Goal: Task Accomplishment & Management: Manage account settings

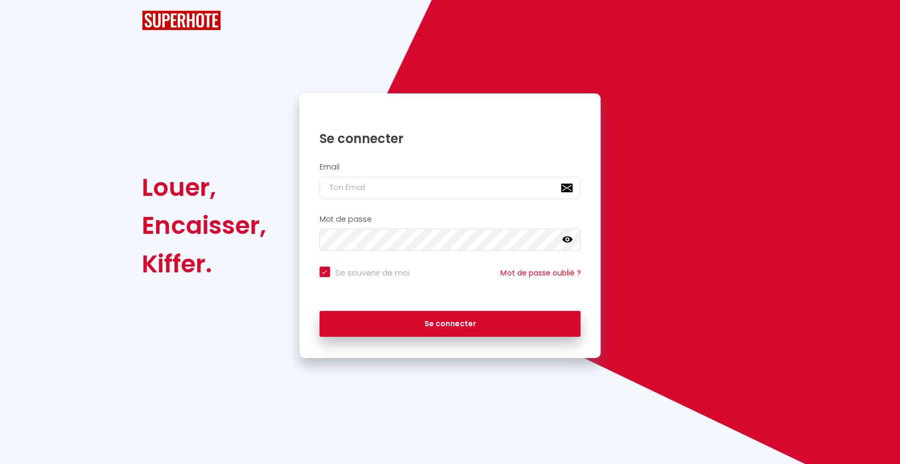
checkbox input "true"
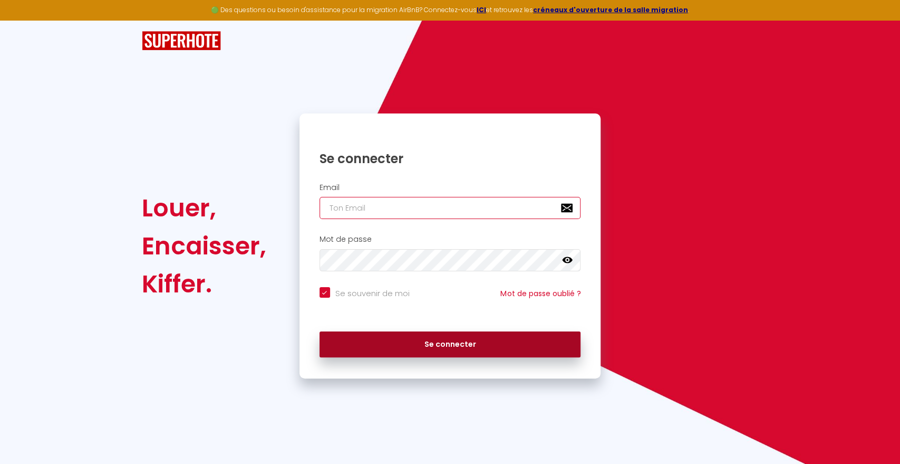
type input "[EMAIL_ADDRESS][DOMAIN_NAME]"
click at [502, 335] on button "Se connecter" at bounding box center [451, 344] width 262 height 26
checkbox input "true"
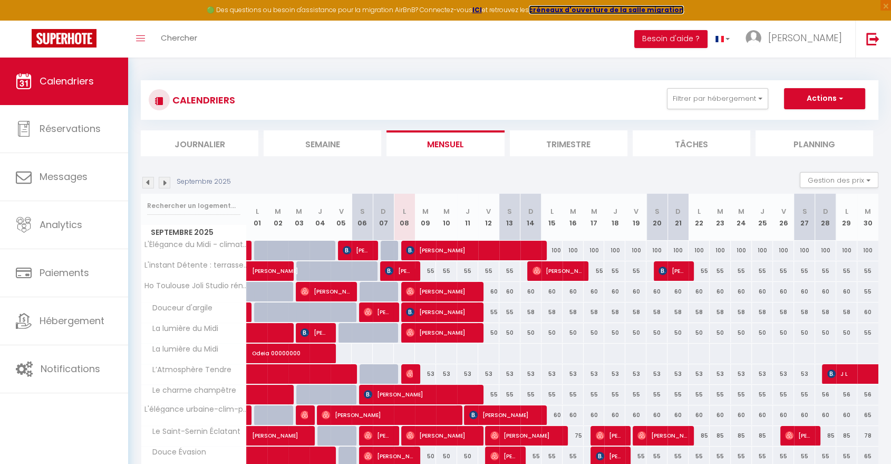
click at [626, 7] on strong "créneaux d'ouverture de la salle migration" at bounding box center [606, 9] width 155 height 9
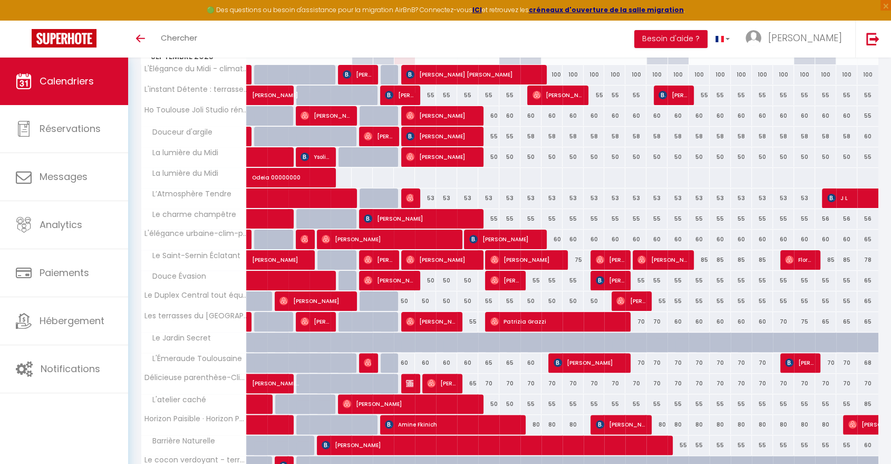
scroll to position [230, 0]
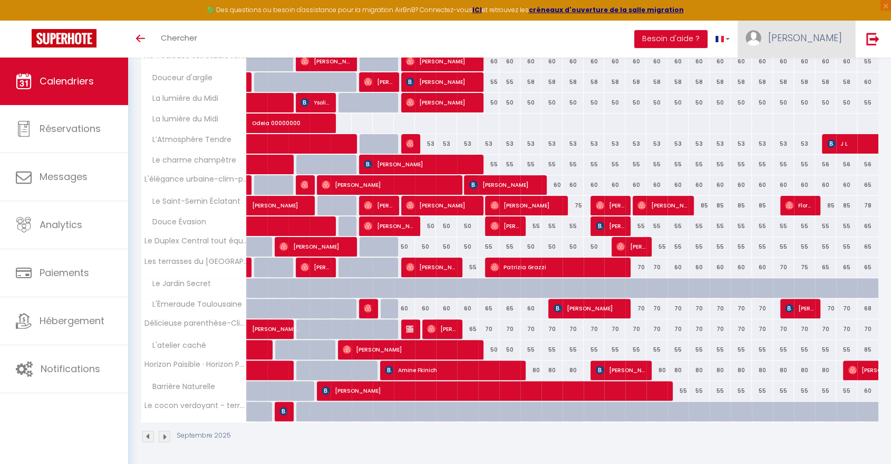
click at [762, 43] on img at bounding box center [754, 38] width 16 height 16
click at [801, 69] on link "Paramètres" at bounding box center [813, 73] width 78 height 18
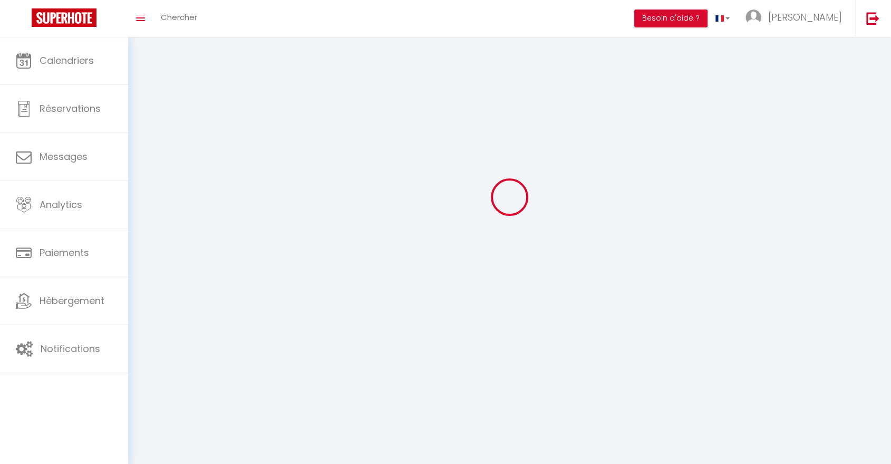
type input "[PERSON_NAME]"
type input "VOILLOT"
type input "0667919278"
type input "[STREET_ADDRESS]"
type input "31620"
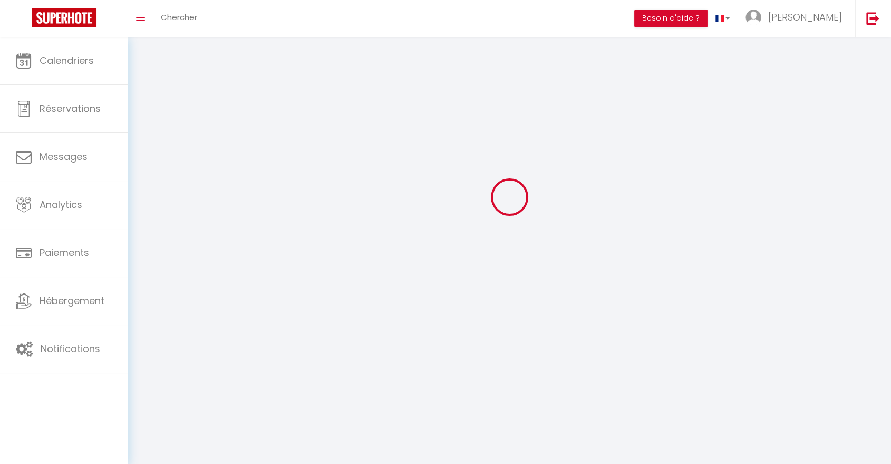
type input "Villeneuve les Bouloc"
type input "dkg5ow62MufMJxVvv3nd6anXJ"
type input "0lx42Xi49SHXF4MtFd2db9emp"
type input "[URL][DOMAIN_NAME]"
select select "28"
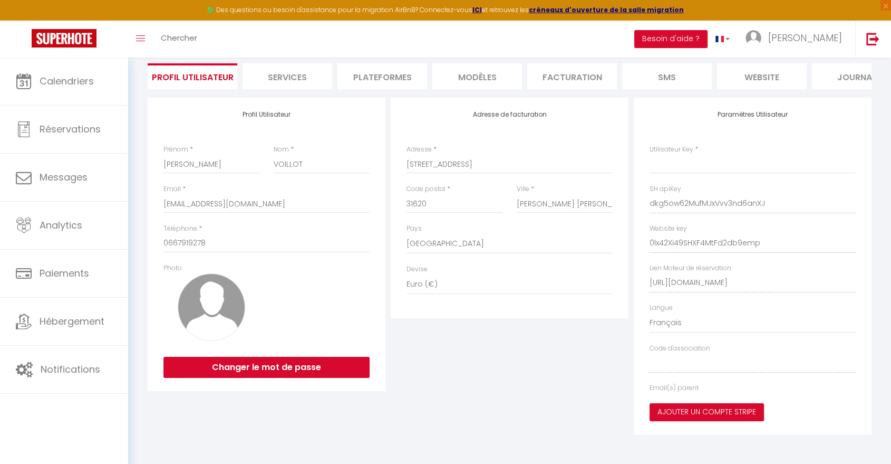
type input "dkg5ow62MufMJxVvv3nd6anXJ"
type input "0lx42Xi49SHXF4MtFd2db9emp"
type input "[URL][DOMAIN_NAME]"
select select "fr"
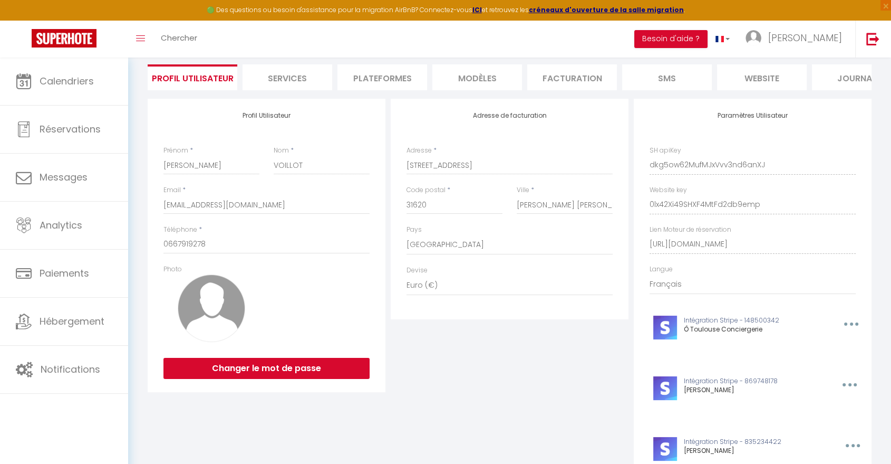
scroll to position [0, 0]
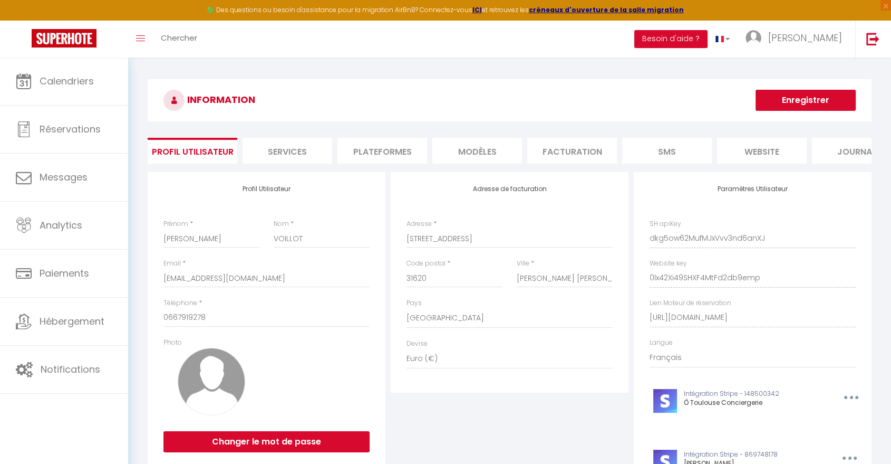
click at [378, 153] on li "Plateformes" at bounding box center [383, 151] width 90 height 26
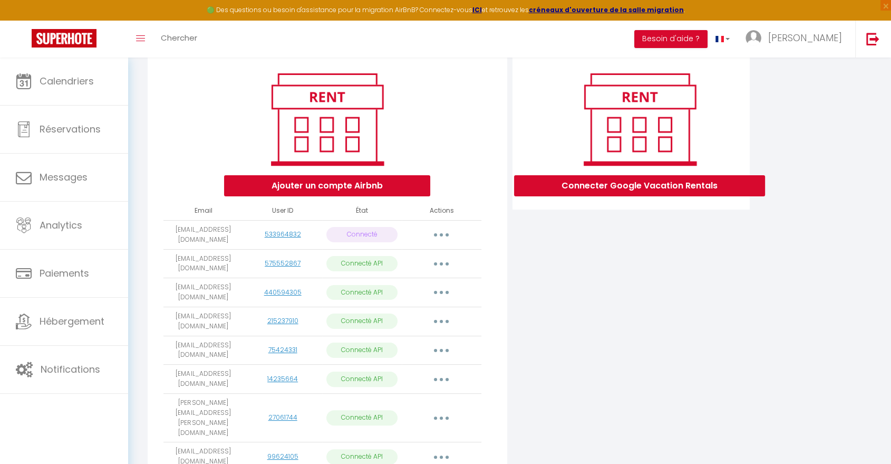
scroll to position [117, 0]
click at [444, 242] on button "button" at bounding box center [442, 234] width 30 height 17
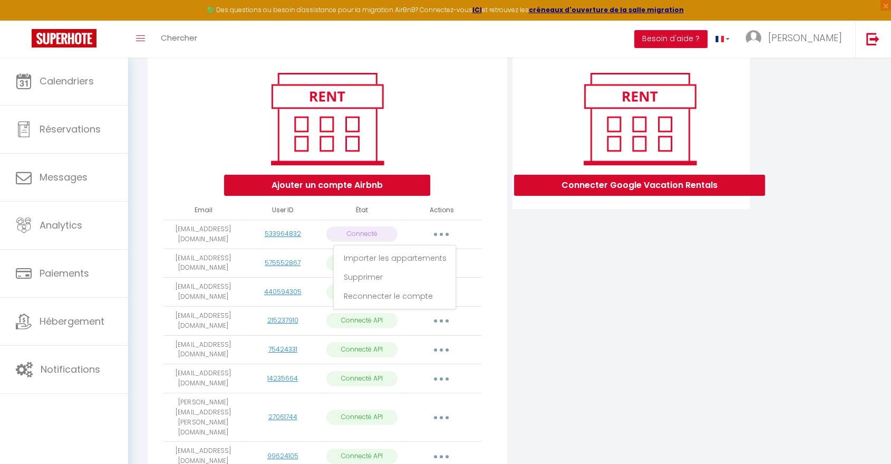
click at [693, 307] on div "Connecter Google Vacation Rentals" at bounding box center [631, 387] width 243 height 665
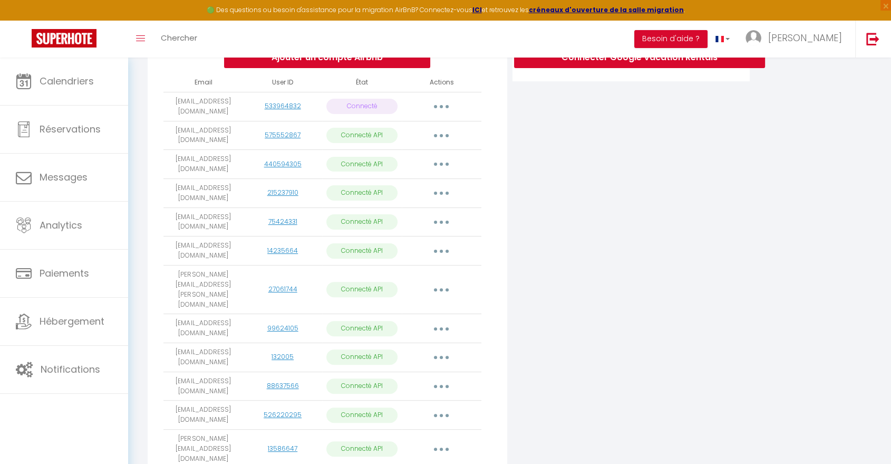
scroll to position [126, 0]
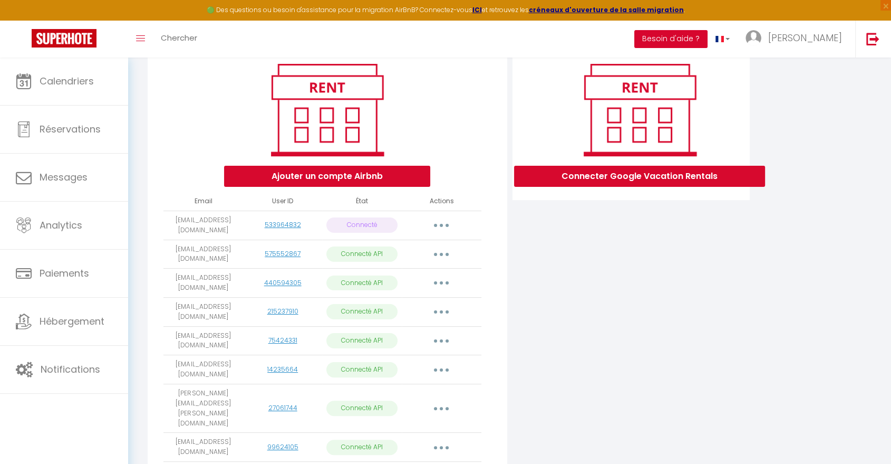
click at [708, 41] on button "Besoin d'aide ?" at bounding box center [671, 39] width 73 height 18
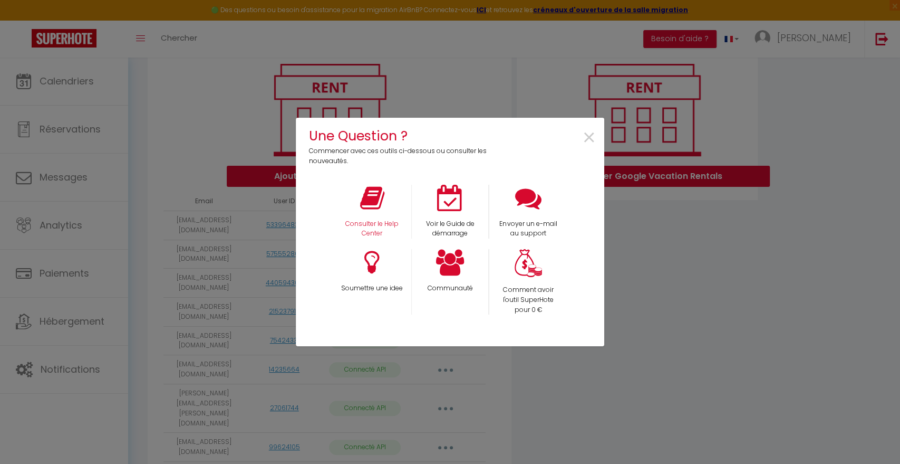
click at [376, 214] on div "Consulter le Help Center" at bounding box center [372, 212] width 78 height 54
click at [378, 220] on p "Consulter le Help Center" at bounding box center [372, 229] width 64 height 20
click at [584, 136] on span "×" at bounding box center [589, 137] width 14 height 33
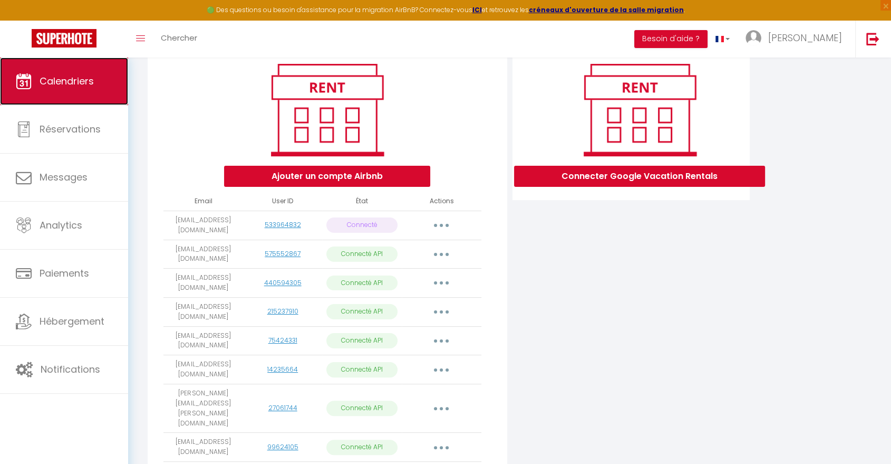
click at [93, 91] on link "Calendriers" at bounding box center [64, 80] width 128 height 47
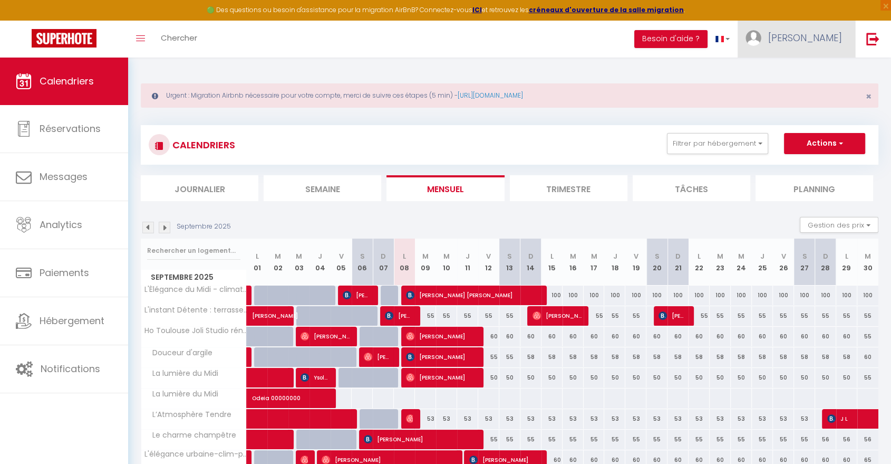
click at [762, 41] on img at bounding box center [754, 38] width 16 height 16
click at [708, 41] on button "Besoin d'aide ?" at bounding box center [671, 39] width 73 height 18
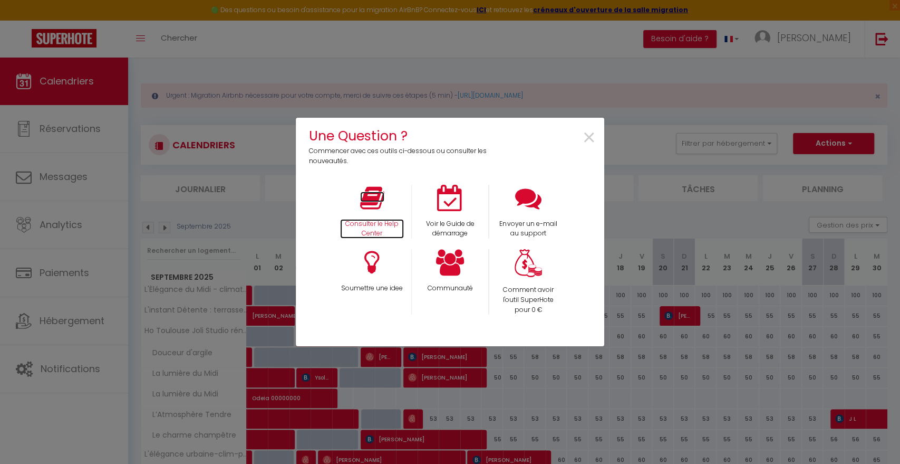
click at [384, 206] on icon at bounding box center [372, 198] width 24 height 26
click at [452, 204] on icon at bounding box center [450, 198] width 26 height 26
click at [593, 140] on span "×" at bounding box center [589, 137] width 14 height 33
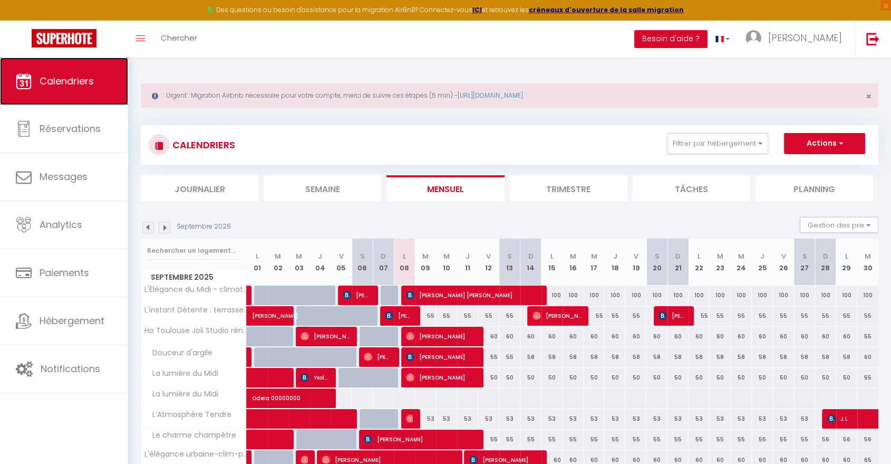
click at [83, 74] on link "Calendriers" at bounding box center [64, 80] width 128 height 47
click at [799, 136] on button "Actions" at bounding box center [824, 143] width 81 height 21
click at [453, 112] on div "Urgent : Migration Airbnb nécessaire pour votre compte, merci de suivre ces éta…" at bounding box center [509, 398] width 763 height 683
click at [83, 78] on span "Calendriers" at bounding box center [67, 80] width 54 height 13
click at [139, 39] on icon "Toggle menubar" at bounding box center [140, 38] width 9 height 6
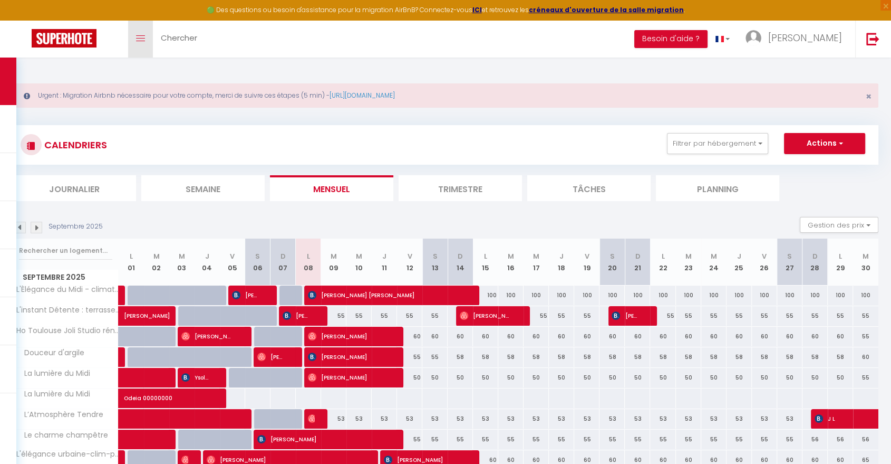
click at [139, 39] on icon "Toggle menubar" at bounding box center [140, 38] width 9 height 6
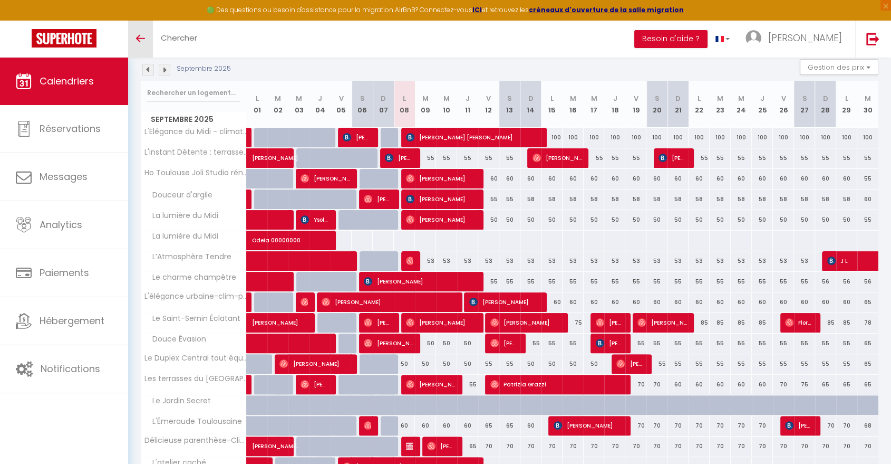
scroll to position [176, 0]
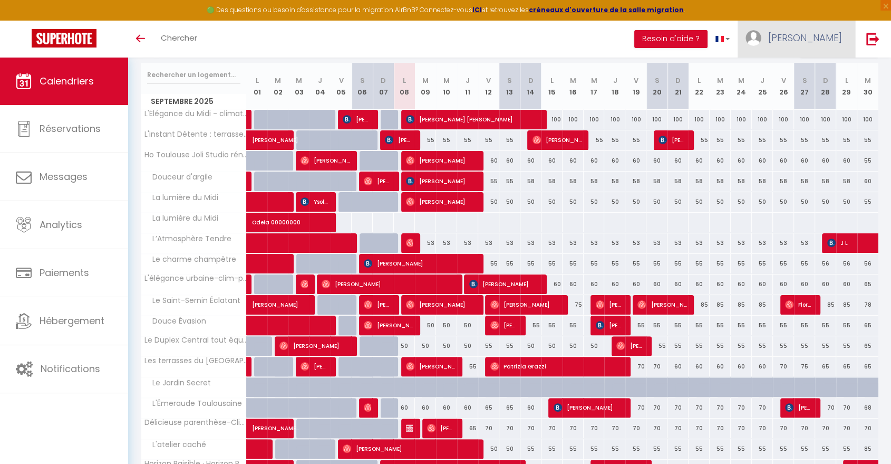
click at [788, 25] on link "[PERSON_NAME]" at bounding box center [797, 39] width 118 height 37
click at [807, 77] on link "Paramètres" at bounding box center [813, 73] width 78 height 18
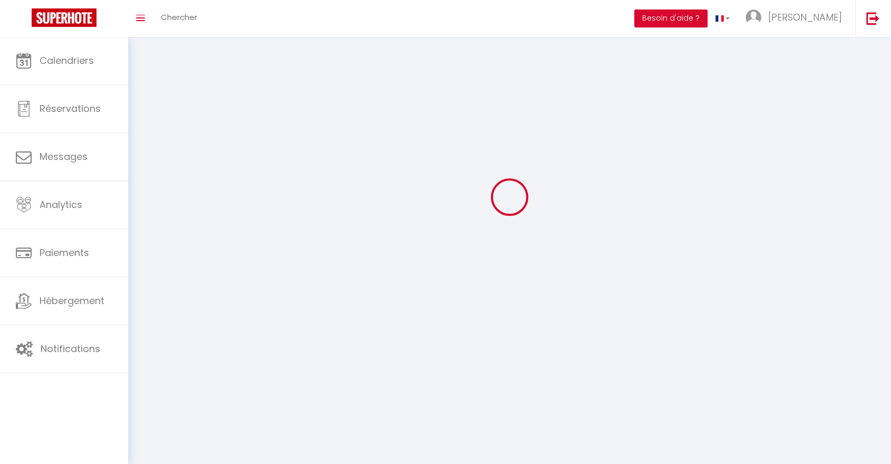
select select
type input "[PERSON_NAME]"
type input "VOILLOT"
type input "0667919278"
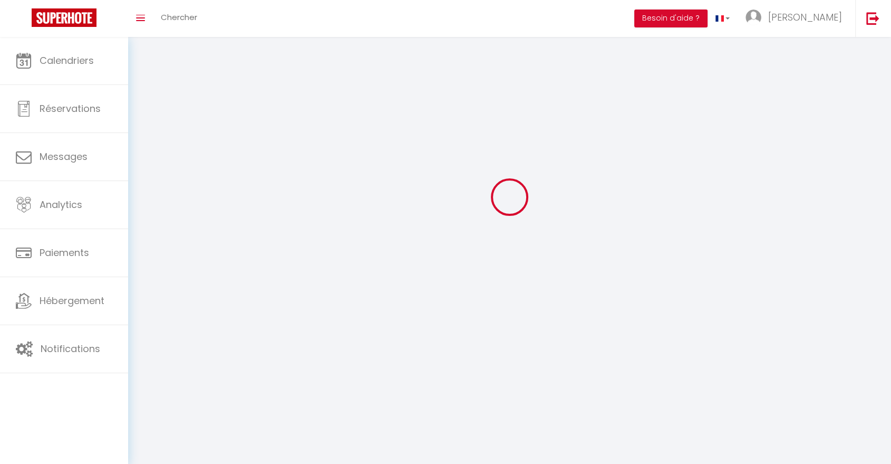
type input "[STREET_ADDRESS]"
type input "31620"
type input "Villeneuve les Bouloc"
type input "dkg5ow62MufMJxVvv3nd6anXJ"
type input "0lx42Xi49SHXF4MtFd2db9emp"
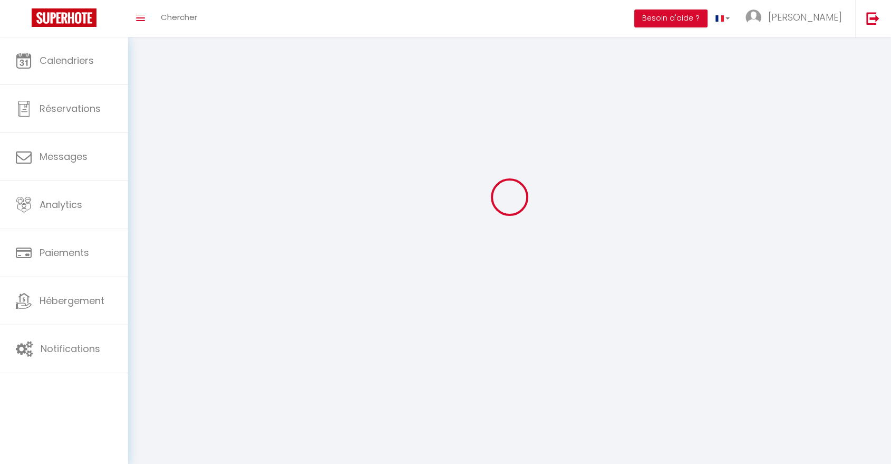
type input "[URL][DOMAIN_NAME]"
select select "28"
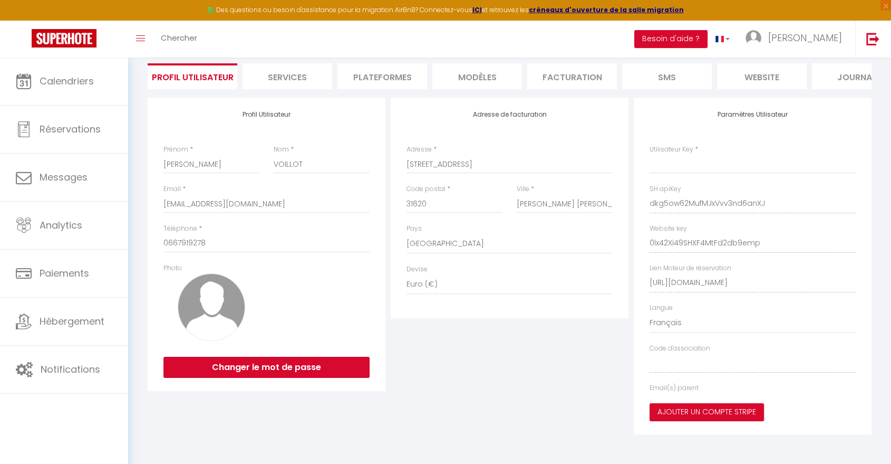
type input "dkg5ow62MufMJxVvv3nd6anXJ"
type input "0lx42Xi49SHXF4MtFd2db9emp"
type input "[URL][DOMAIN_NAME]"
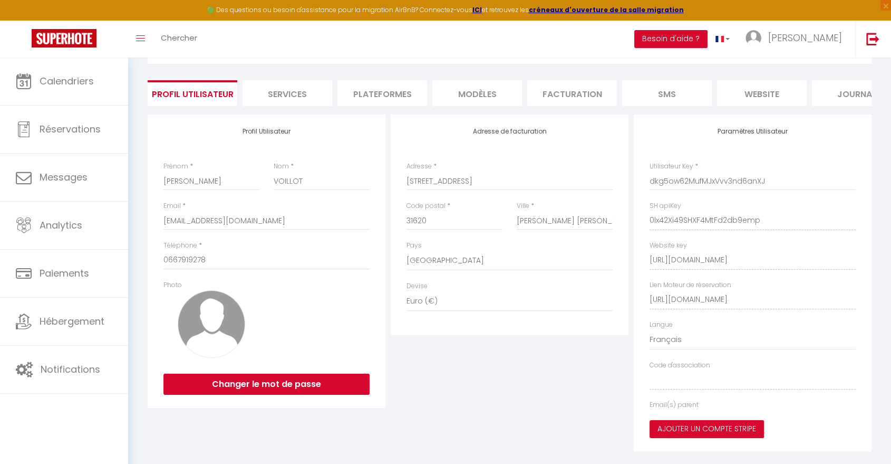
select select "fr"
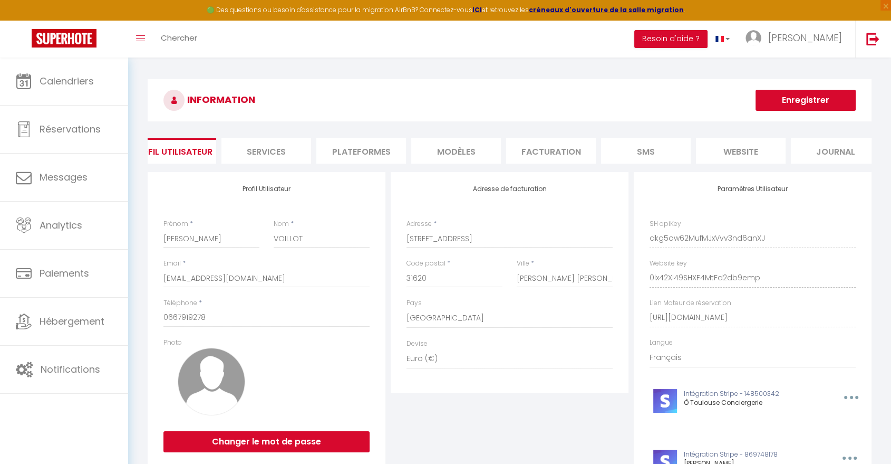
scroll to position [0, 35]
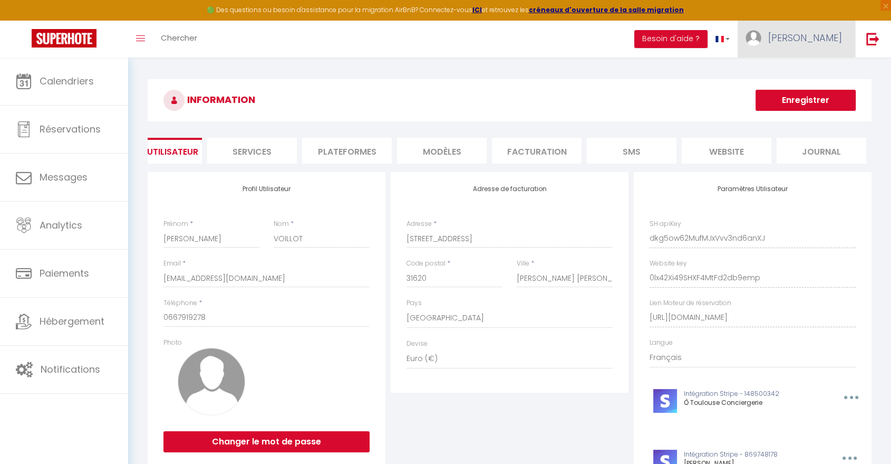
click at [762, 40] on img at bounding box center [754, 38] width 16 height 16
click at [333, 151] on li "Plateformes" at bounding box center [347, 151] width 90 height 26
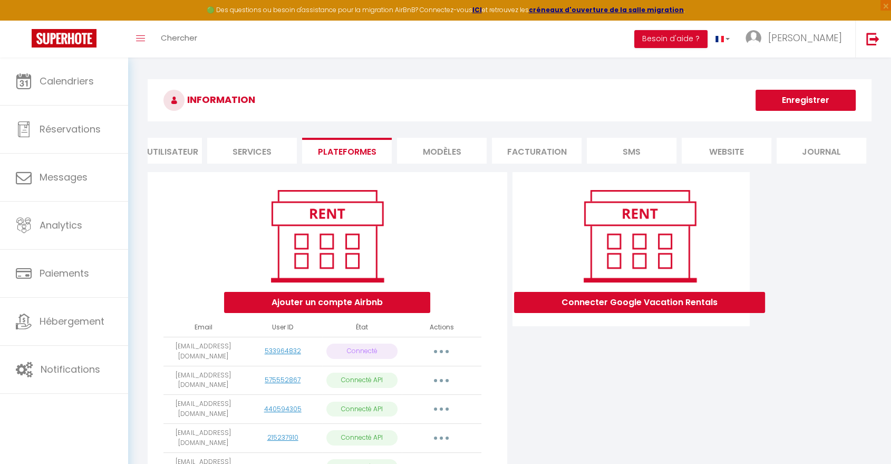
scroll to position [117, 0]
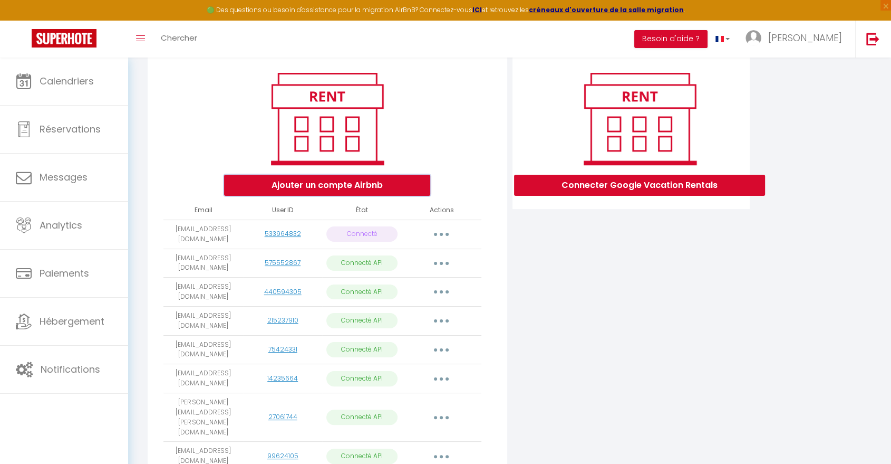
click at [415, 193] on button "Ajouter un compte Airbnb" at bounding box center [327, 185] width 206 height 21
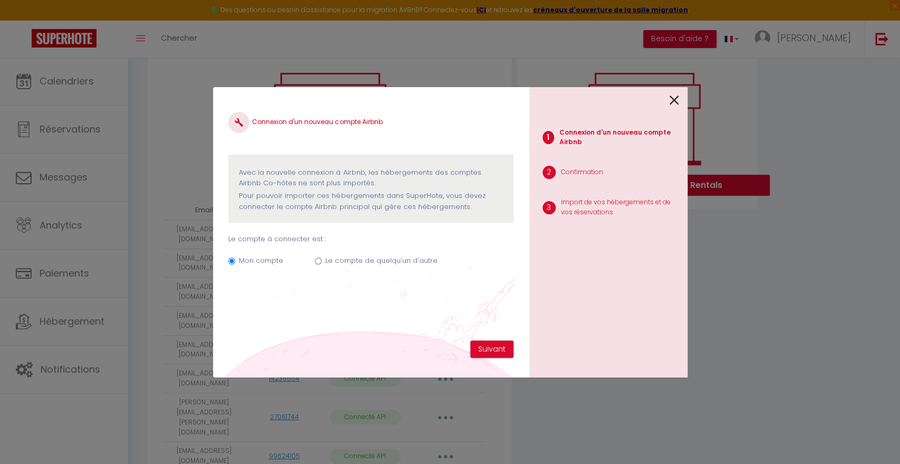
click at [668, 99] on div at bounding box center [605, 99] width 150 height 25
click at [679, 100] on div "1 Connexion d'un nouveau compte Airbnb 2 Confirmation 3 Import de vos hébergeme…" at bounding box center [609, 232] width 158 height 290
click at [675, 101] on icon at bounding box center [674, 100] width 9 height 16
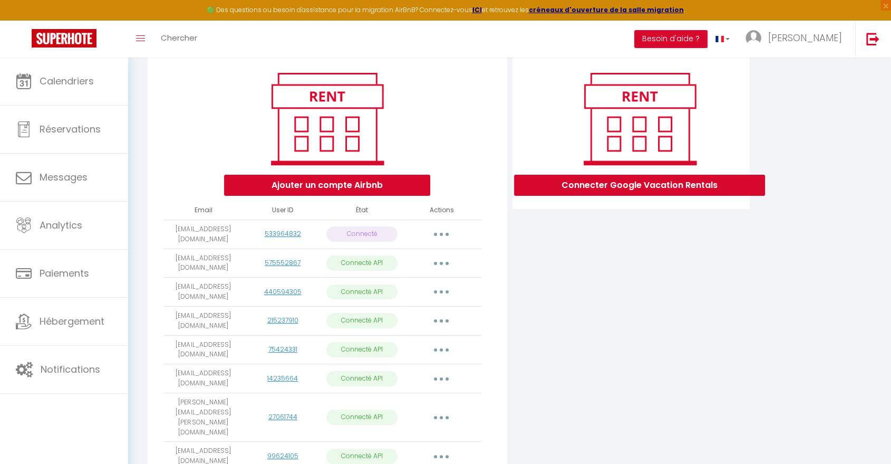
click at [378, 242] on p "Connecté" at bounding box center [362, 233] width 71 height 15
click at [292, 238] on link "533964832" at bounding box center [283, 233] width 36 height 9
click at [446, 243] on button "button" at bounding box center [442, 234] width 30 height 17
click at [439, 267] on link "Importer les appartements" at bounding box center [395, 258] width 117 height 18
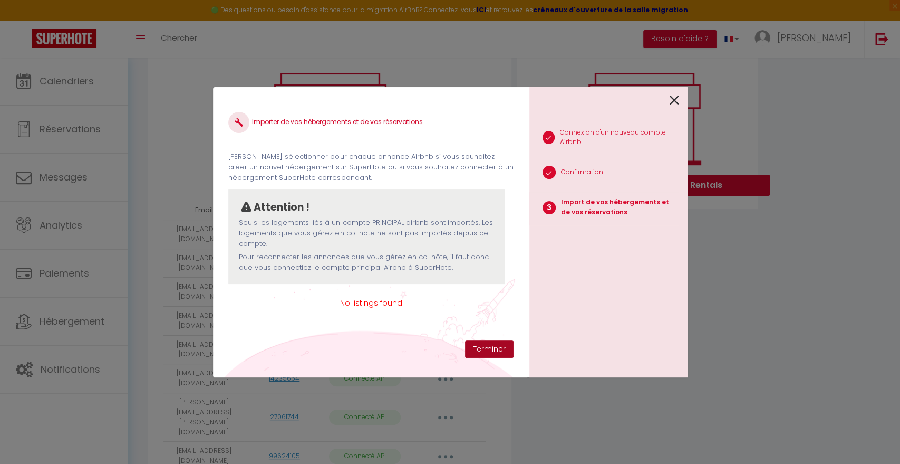
click at [502, 345] on button "Terminer" at bounding box center [489, 349] width 49 height 18
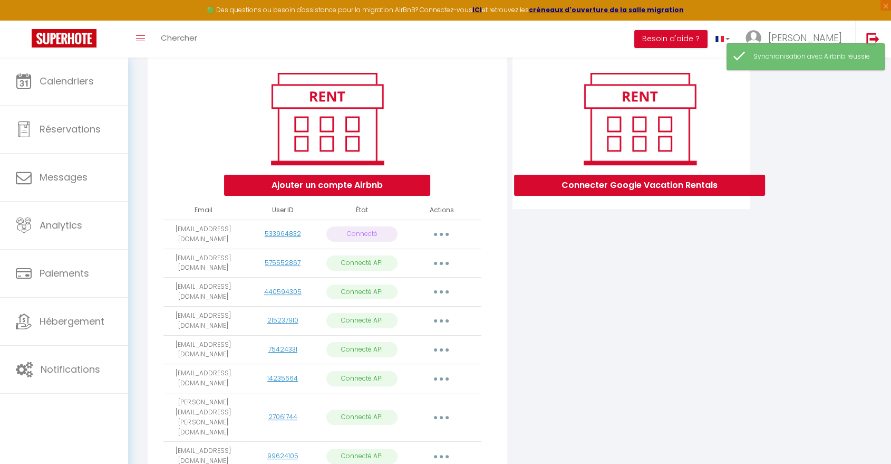
click at [430, 241] on button "button" at bounding box center [442, 234] width 30 height 17
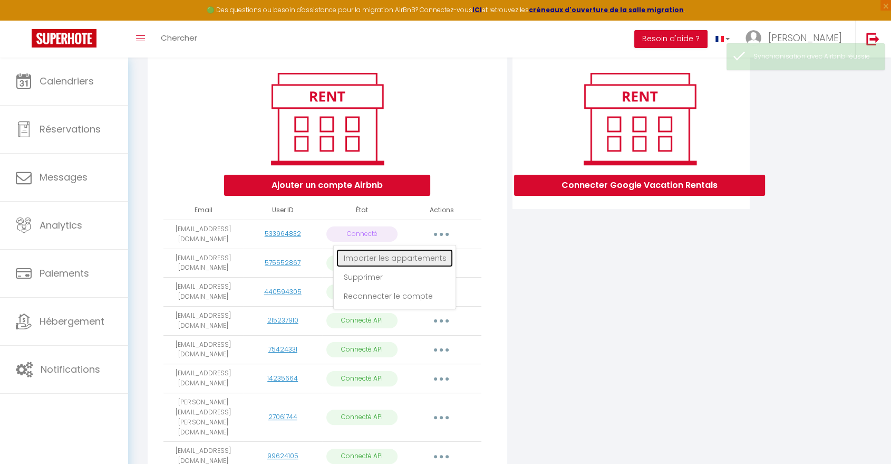
click at [410, 266] on link "Importer les appartements" at bounding box center [395, 258] width 117 height 18
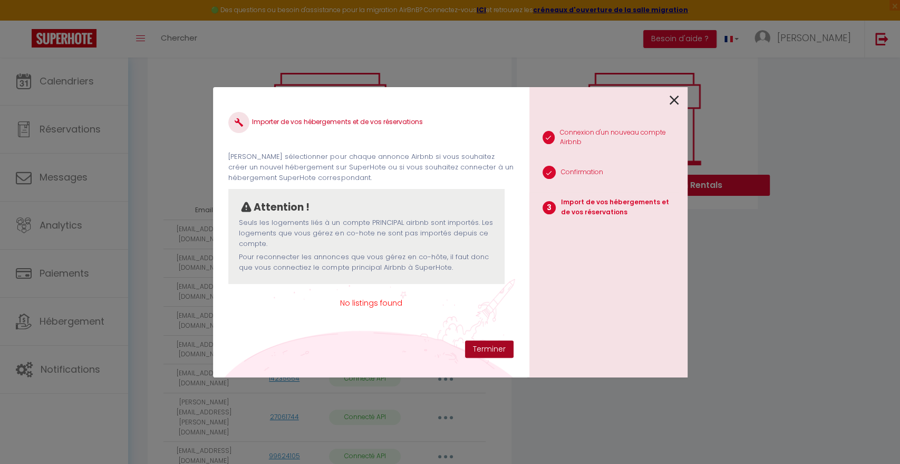
click at [478, 349] on button "Terminer" at bounding box center [489, 349] width 49 height 18
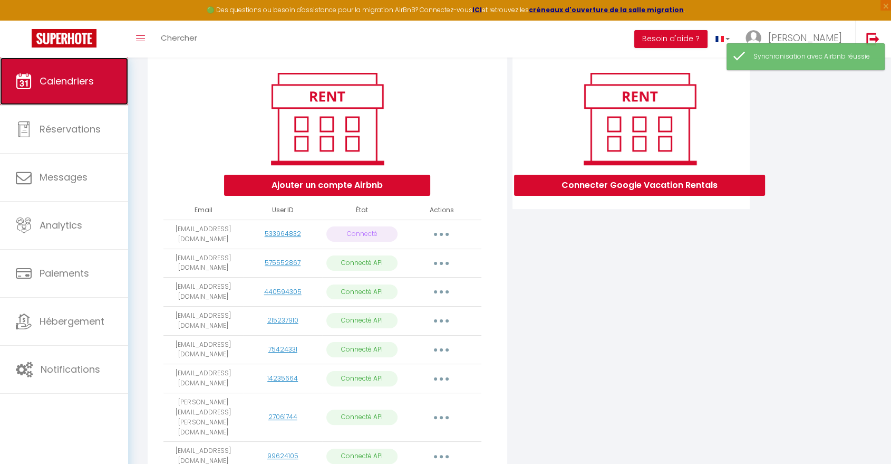
click at [67, 78] on span "Calendriers" at bounding box center [67, 80] width 54 height 13
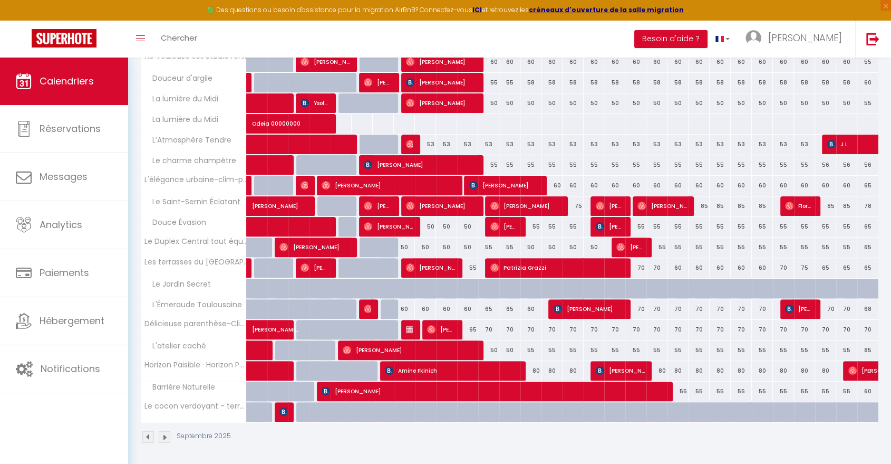
scroll to position [274, 0]
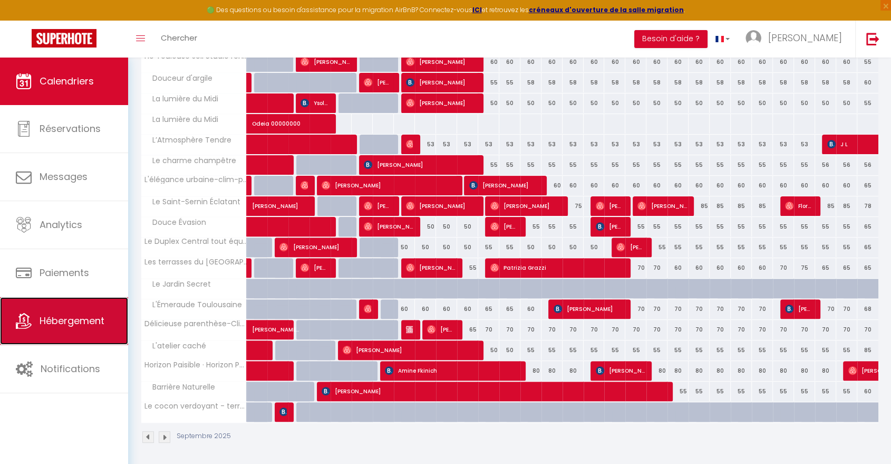
click at [87, 321] on span "Hébergement" at bounding box center [72, 320] width 65 height 13
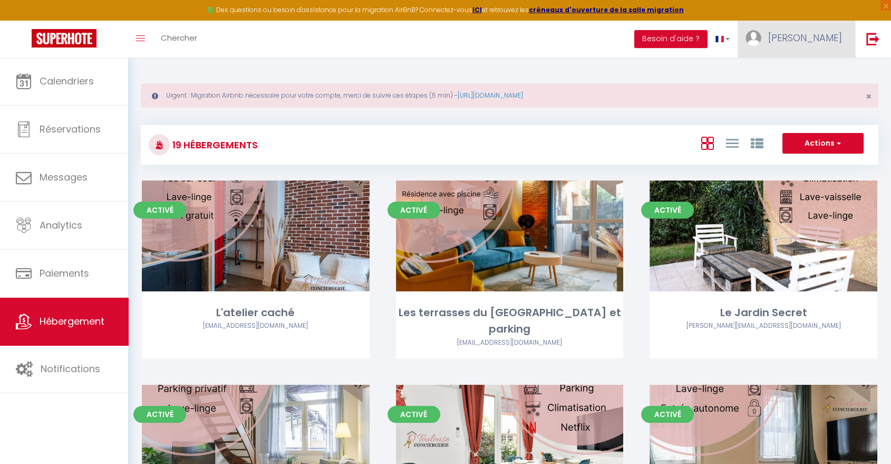
click at [762, 35] on img at bounding box center [754, 38] width 16 height 16
click at [794, 71] on link "Paramètres" at bounding box center [813, 73] width 78 height 18
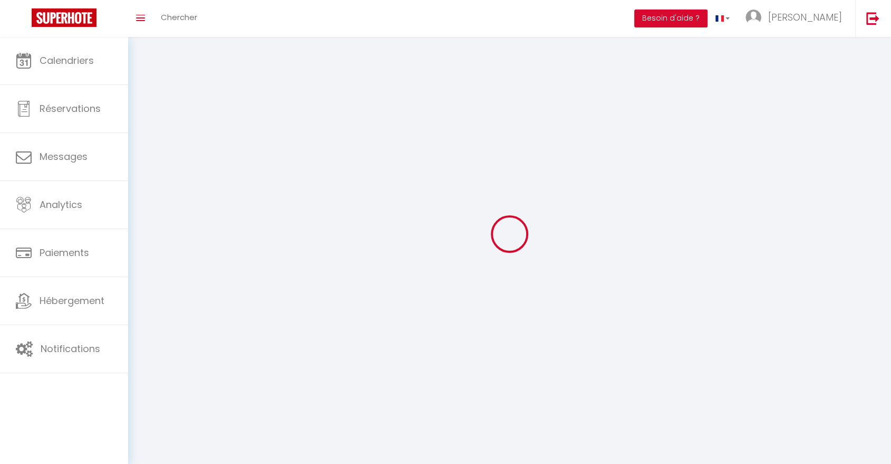
select select "28"
type input "dkg5ow62MufMJxVvv3nd6anXJ"
type input "0lx42Xi49SHXF4MtFd2db9emp"
type input "[URL][DOMAIN_NAME]"
select select "fr"
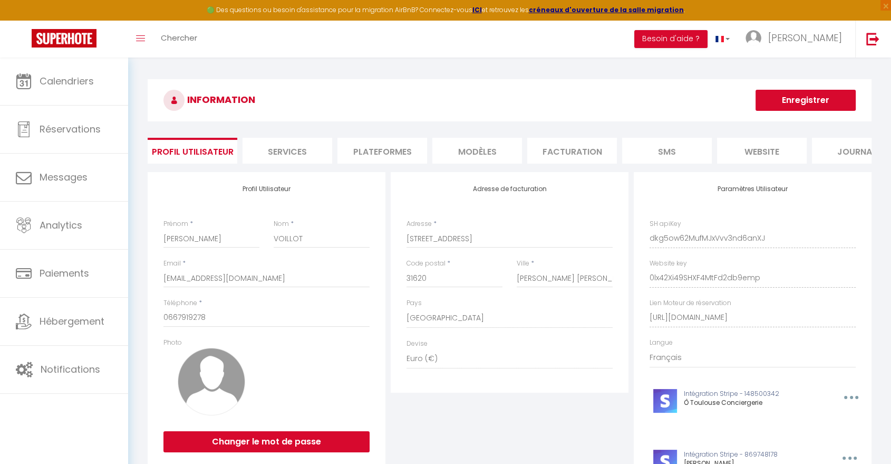
click at [351, 146] on li "Plateformes" at bounding box center [383, 151] width 90 height 26
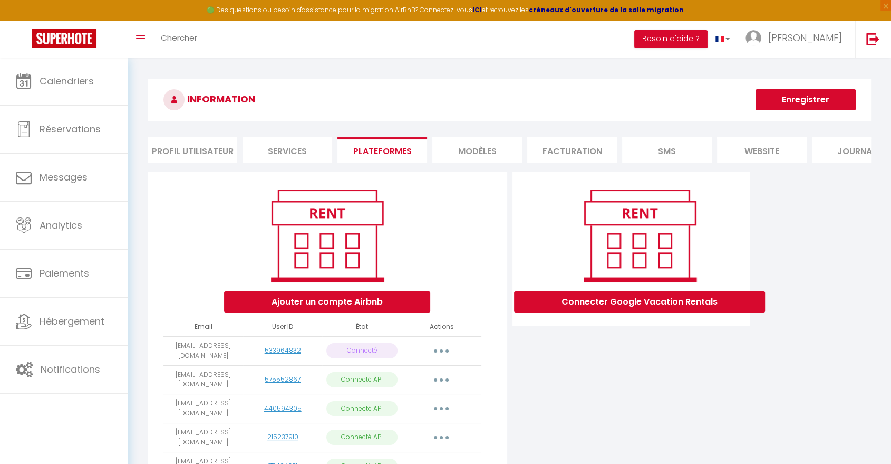
scroll to position [176, 0]
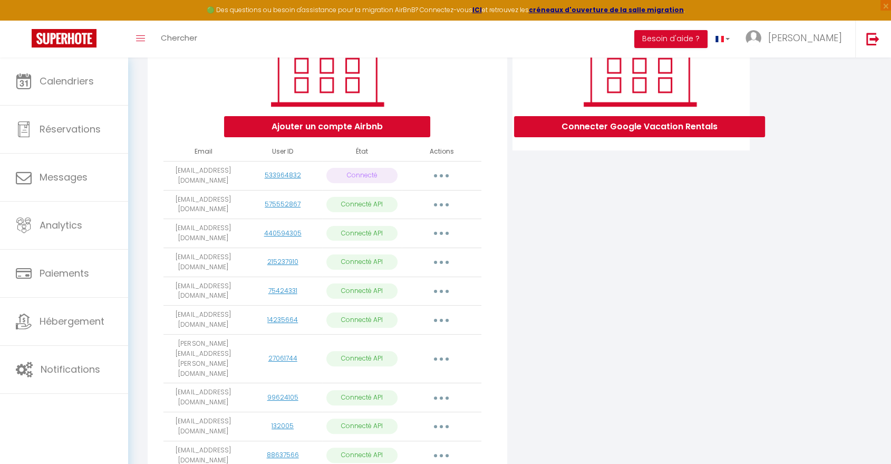
click at [443, 180] on button "button" at bounding box center [442, 175] width 30 height 17
click at [364, 204] on link "Importer les appartements" at bounding box center [395, 199] width 117 height 18
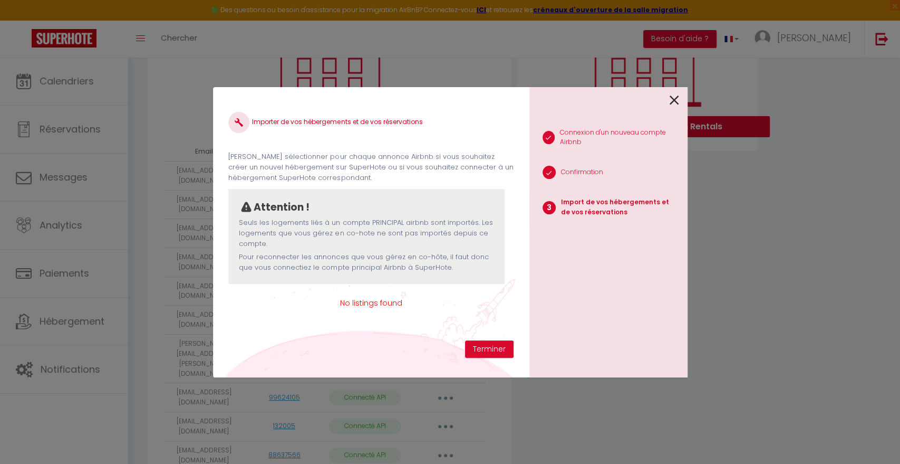
click at [380, 303] on span "No listings found" at bounding box center [370, 303] width 285 height 12
click at [396, 303] on span "No listings found" at bounding box center [370, 303] width 285 height 12
click at [361, 303] on span "No listings found" at bounding box center [370, 303] width 285 height 12
click at [344, 303] on span "No listings found" at bounding box center [370, 303] width 285 height 12
click at [370, 302] on span "No listings found" at bounding box center [370, 303] width 285 height 12
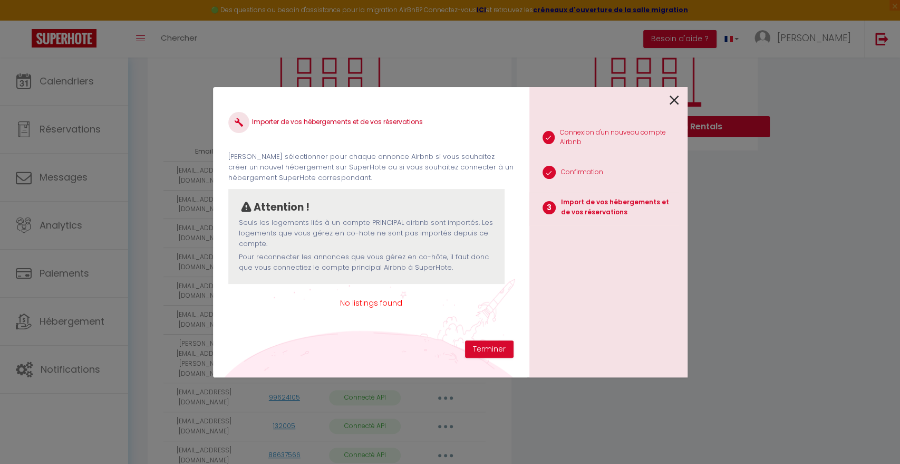
click at [405, 302] on span "No listings found" at bounding box center [370, 303] width 285 height 12
click at [383, 303] on span "No listings found" at bounding box center [370, 303] width 285 height 12
click at [484, 351] on button "Terminer" at bounding box center [489, 349] width 49 height 18
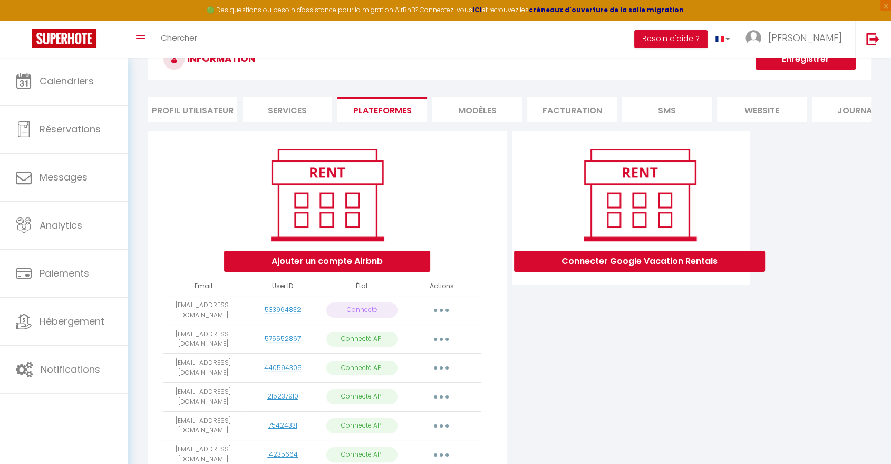
scroll to position [59, 0]
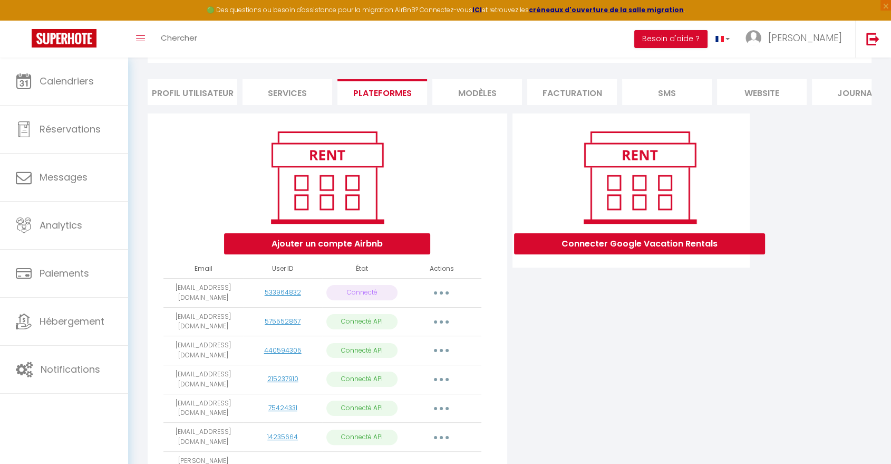
click at [443, 299] on button "button" at bounding box center [442, 292] width 30 height 17
click at [429, 325] on link "Importer les appartements" at bounding box center [395, 317] width 117 height 18
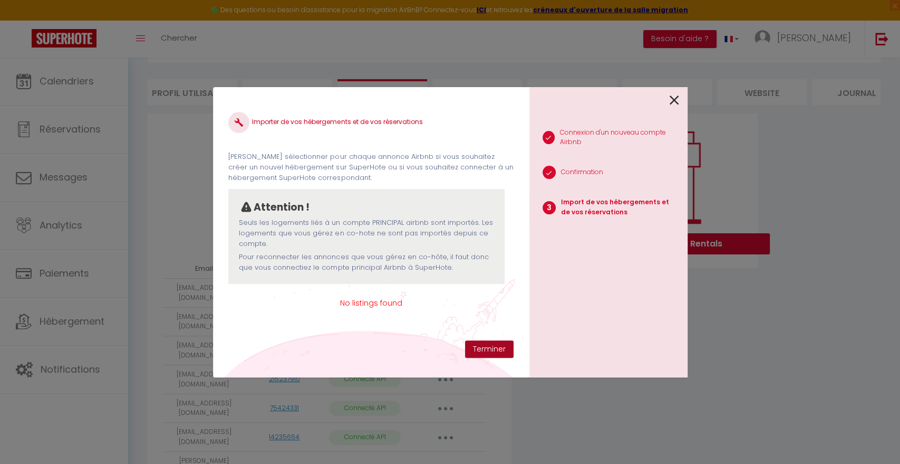
click at [486, 353] on button "Terminer" at bounding box center [489, 349] width 49 height 18
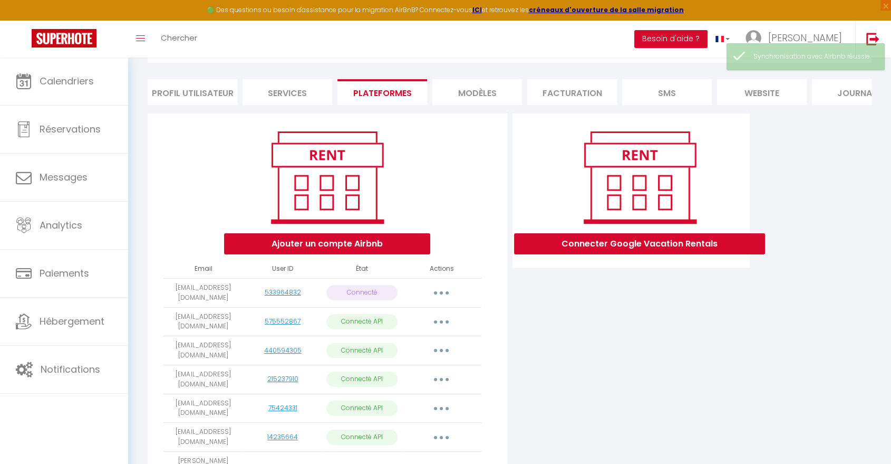
click at [443, 301] on button "button" at bounding box center [442, 292] width 30 height 17
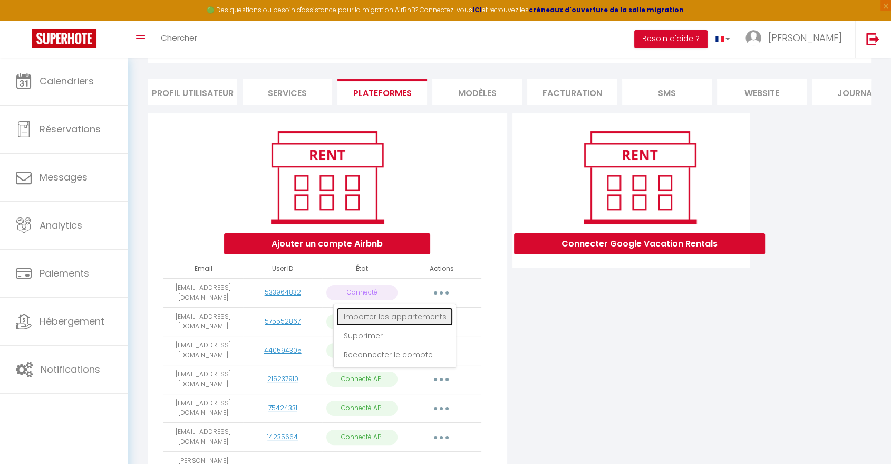
click at [430, 325] on link "Importer les appartements" at bounding box center [395, 317] width 117 height 18
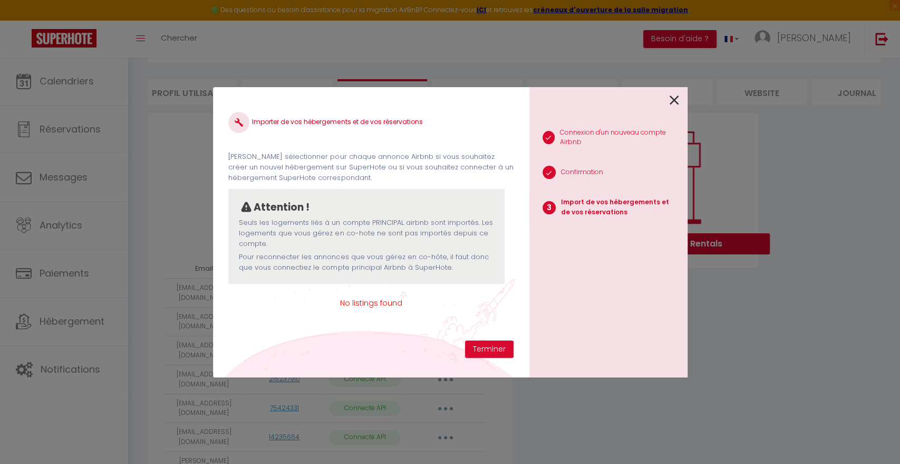
click at [375, 300] on span "No listings found" at bounding box center [370, 303] width 285 height 12
click at [636, 136] on p "Connexion d'un nouveau compte Airbnb" at bounding box center [619, 138] width 119 height 20
click at [560, 170] on li "2 Confirmation" at bounding box center [605, 173] width 150 height 26
click at [571, 209] on p "Import de vos hébergements et de vos réservations" at bounding box center [620, 207] width 118 height 20
click at [672, 95] on icon at bounding box center [674, 100] width 9 height 16
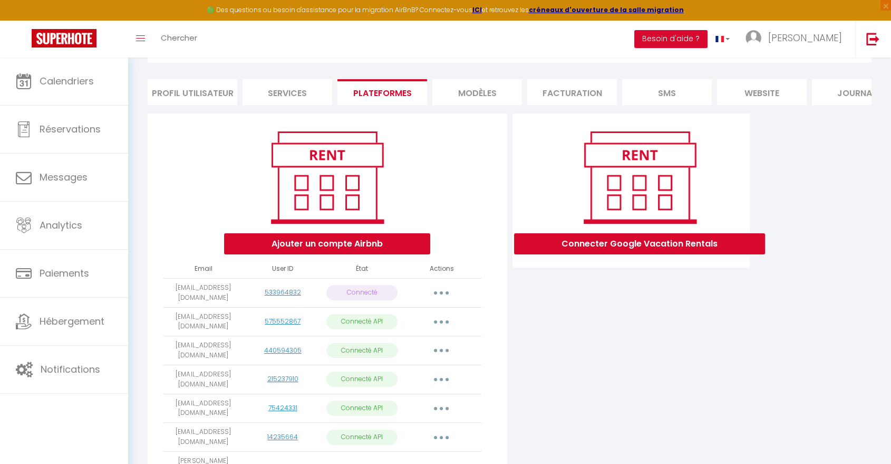
click at [442, 295] on button "button" at bounding box center [442, 292] width 30 height 17
click at [409, 325] on link "Importer les appartements" at bounding box center [395, 317] width 117 height 18
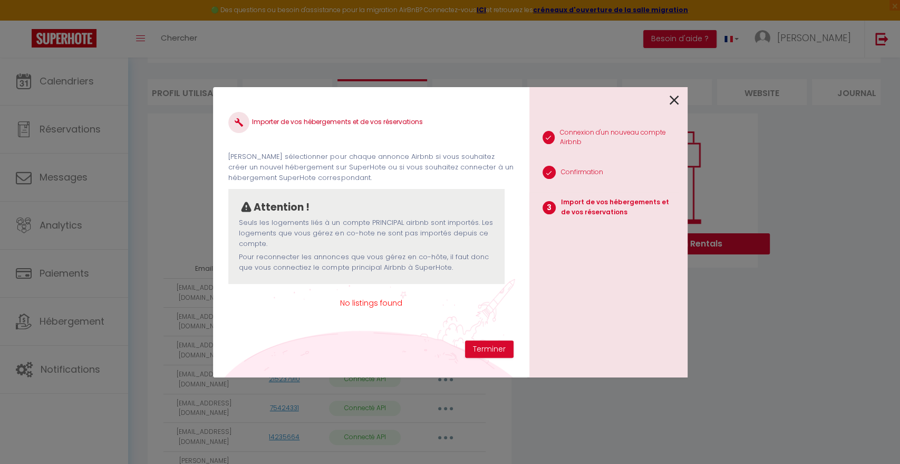
click at [673, 101] on icon at bounding box center [674, 100] width 9 height 16
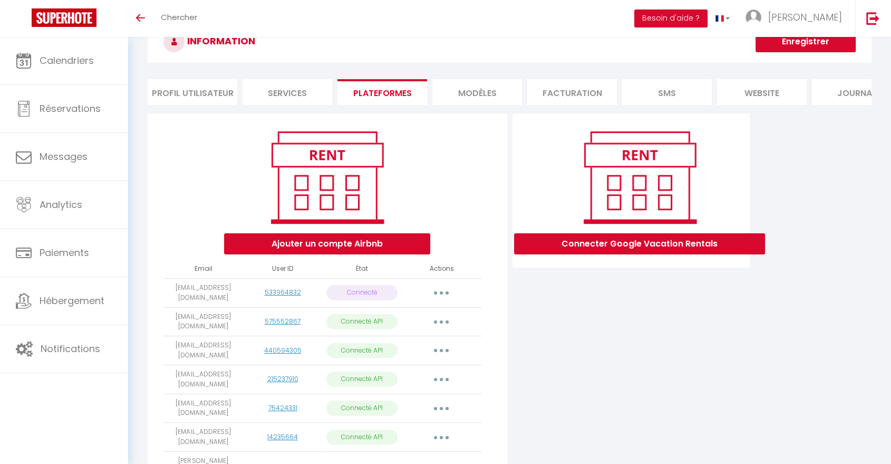
scroll to position [38, 0]
click at [442, 278] on th "Actions" at bounding box center [442, 269] width 80 height 18
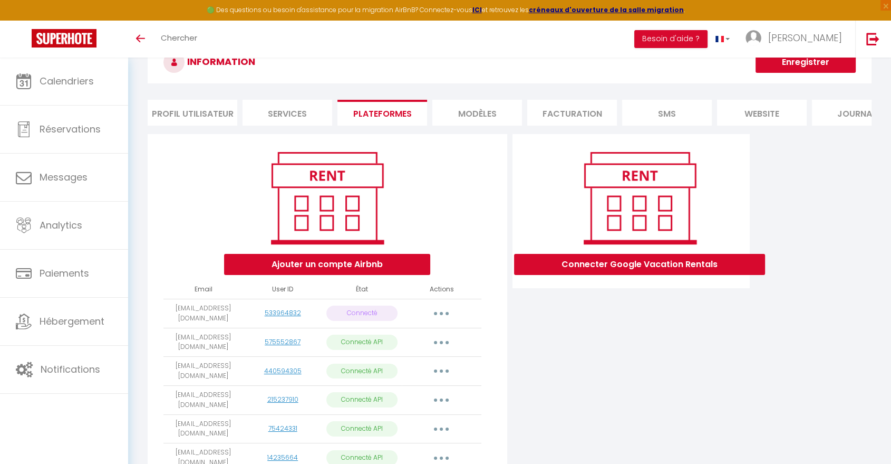
click at [439, 317] on button "button" at bounding box center [442, 313] width 30 height 17
click at [427, 343] on link "Importer les appartements" at bounding box center [395, 337] width 117 height 18
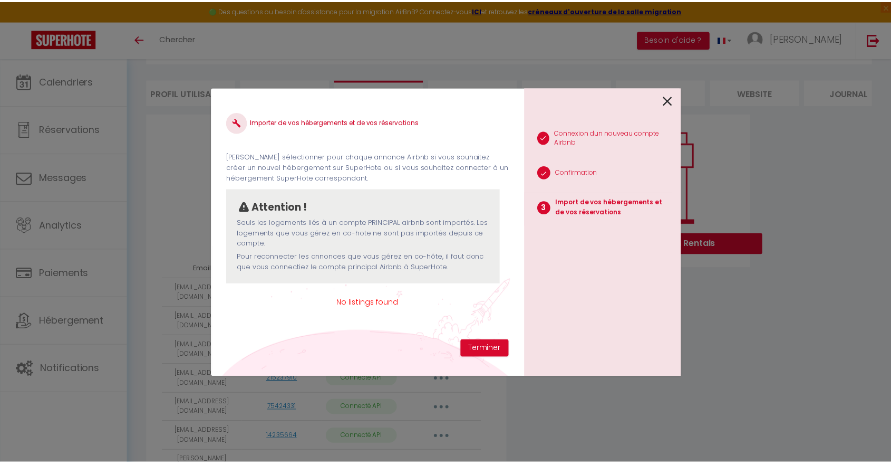
scroll to position [0, 0]
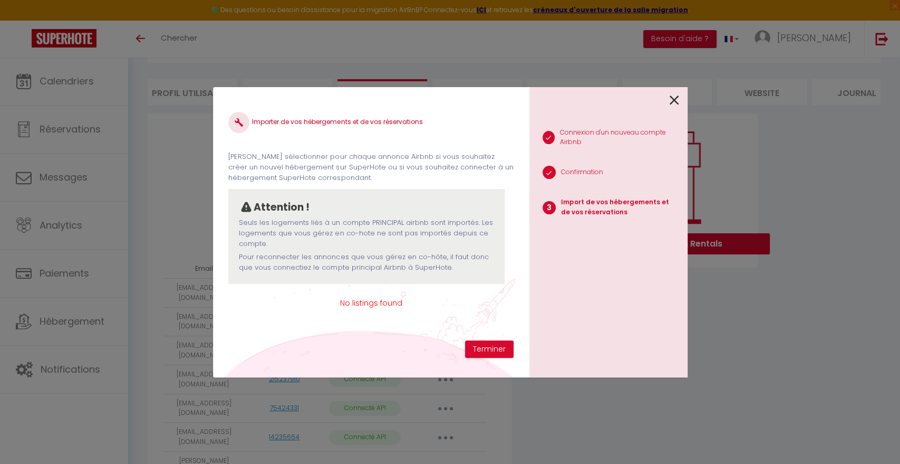
click at [382, 303] on span "No listings found" at bounding box center [370, 303] width 285 height 12
click at [675, 95] on icon at bounding box center [674, 100] width 9 height 16
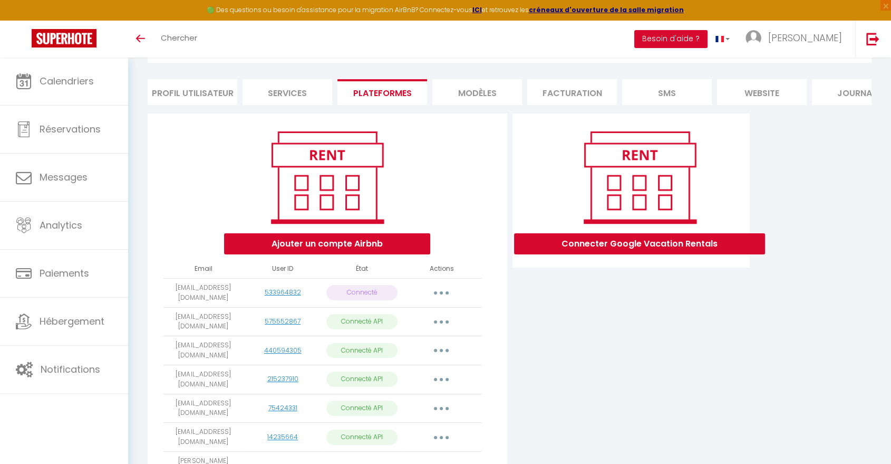
click at [858, 203] on div "Ajouter un compte Airbnb Email User ID État Actions pvoillot@otoulouseconcierge…" at bounding box center [510, 435] width 730 height 645
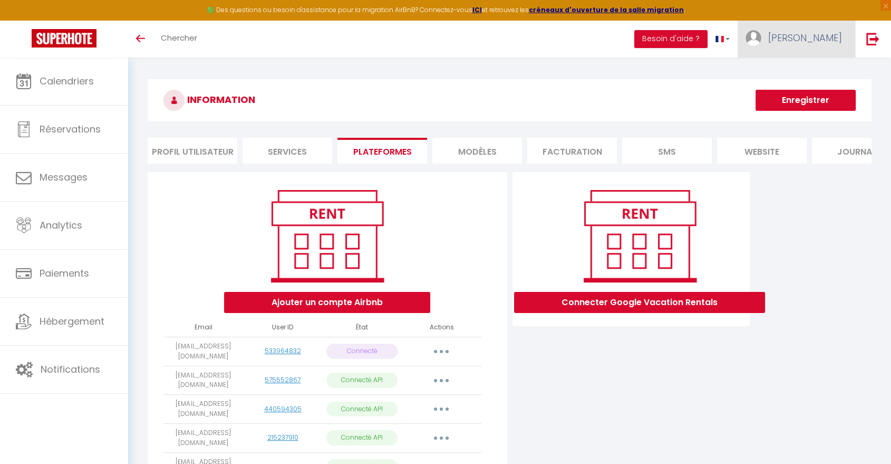
click at [762, 39] on img at bounding box center [754, 38] width 16 height 16
click at [327, 313] on button "Ajouter un compte Airbnb" at bounding box center [327, 302] width 206 height 21
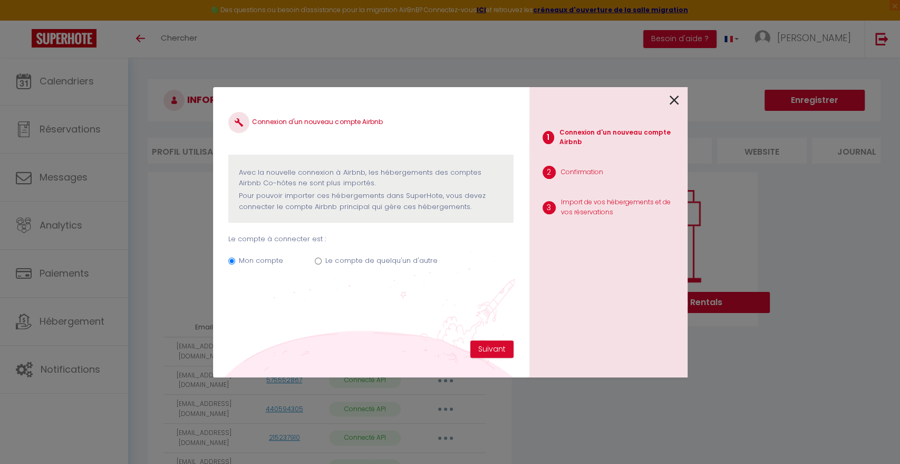
click at [327, 260] on label "Le compte de quelqu'un d'autre" at bounding box center [381, 260] width 112 height 11
click at [322, 260] on input "Le compte de quelqu'un d'autre" at bounding box center [318, 260] width 7 height 7
radio input "true"
radio input "false"
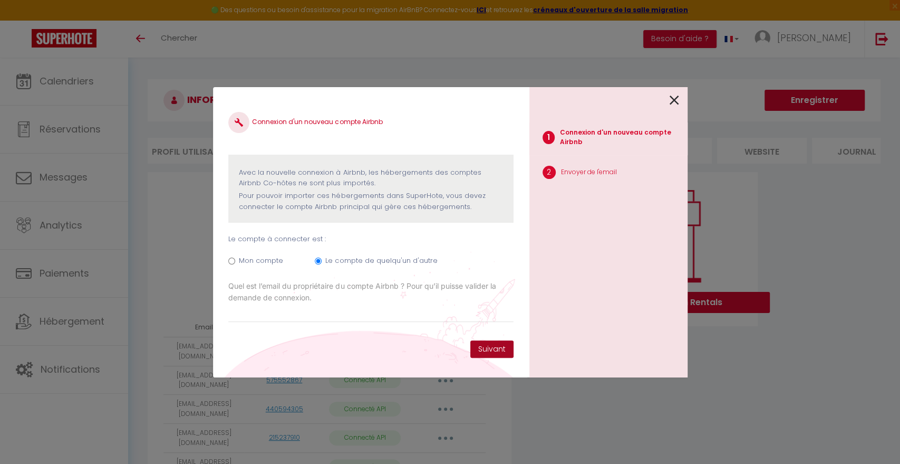
click at [495, 350] on button "Suivant" at bounding box center [492, 349] width 43 height 18
click at [341, 315] on input "Email connexion Airbnb" at bounding box center [370, 312] width 285 height 19
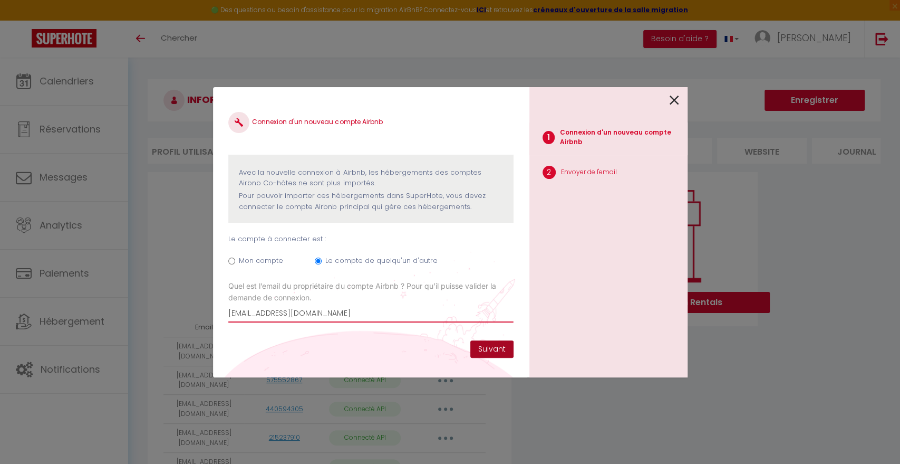
type input "[EMAIL_ADDRESS][DOMAIN_NAME]"
click at [483, 342] on button "Suivant" at bounding box center [492, 349] width 43 height 18
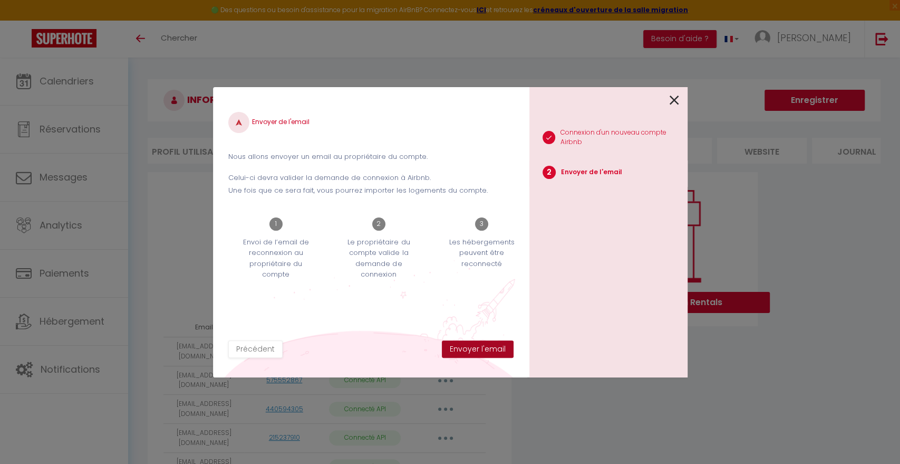
click at [495, 345] on button "Envoyer l'email" at bounding box center [478, 349] width 72 height 18
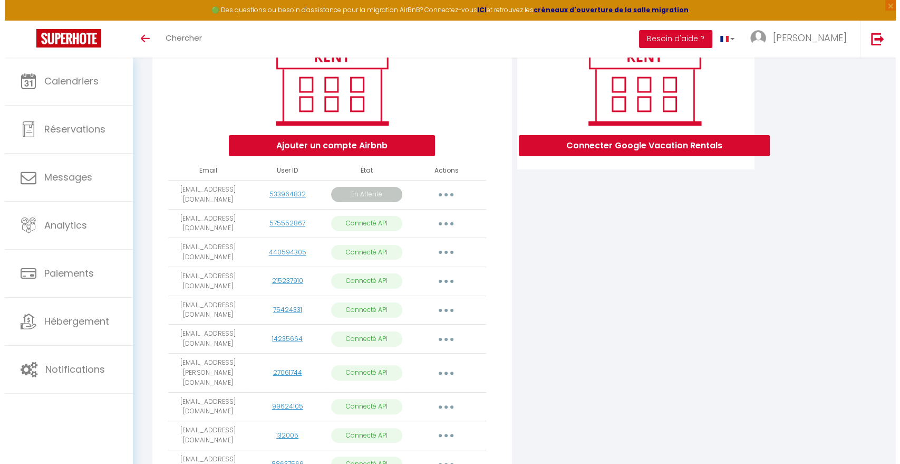
scroll to position [8, 0]
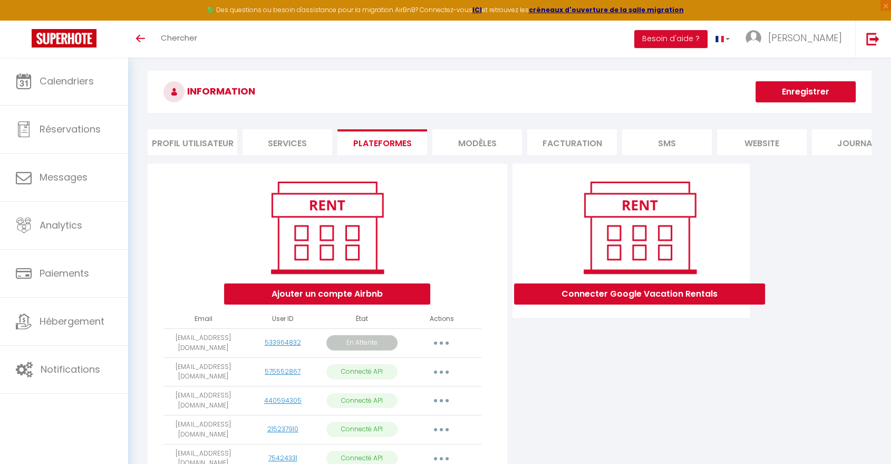
click at [446, 351] on button "button" at bounding box center [442, 342] width 30 height 17
click at [422, 391] on link "Importer les appartements" at bounding box center [394, 386] width 118 height 18
select select
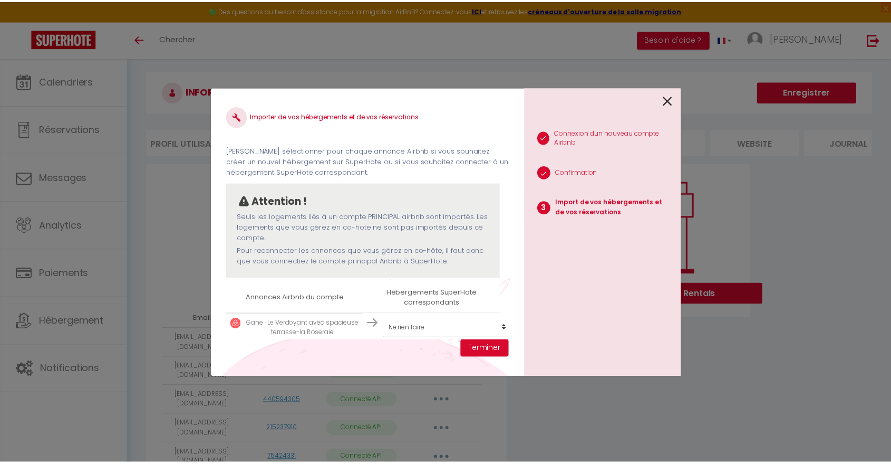
scroll to position [25, 0]
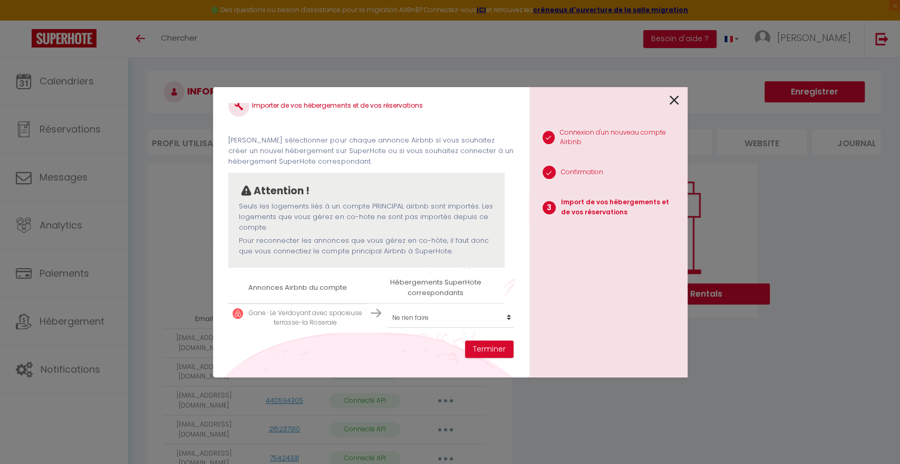
click at [328, 308] on p "Gane · Le Verdoyant avec spacieuse terrasse-la Roseraie" at bounding box center [305, 318] width 114 height 20
click at [304, 308] on p "Gane · Le Verdoyant avec spacieuse terrasse-la Roseraie" at bounding box center [305, 318] width 114 height 20
click at [436, 283] on th "Hébergements SuperHote correspondants" at bounding box center [436, 288] width 138 height 30
click at [330, 309] on p "Gane · Le Verdoyant avec spacieuse terrasse-la Roseraie" at bounding box center [305, 318] width 114 height 20
click at [311, 308] on p "Gane · Le Verdoyant avec spacieuse terrasse-la Roseraie" at bounding box center [305, 318] width 114 height 20
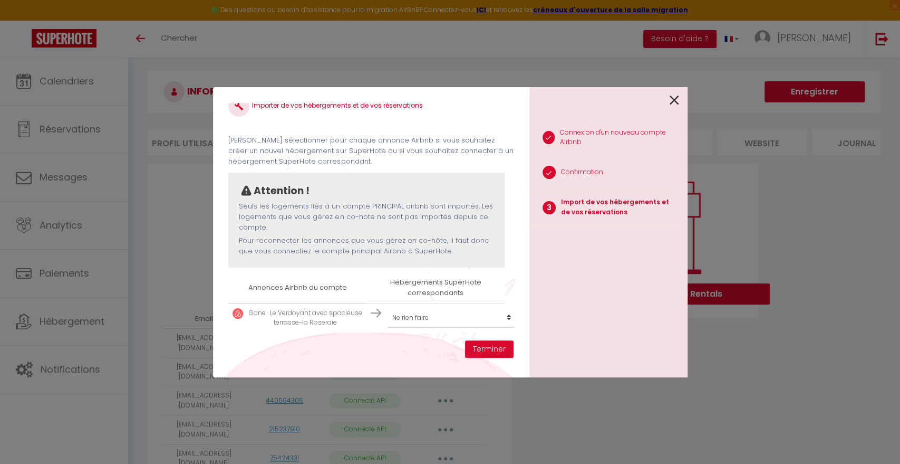
click at [299, 308] on p "Gane · Le Verdoyant avec spacieuse terrasse-la Roseraie" at bounding box center [305, 318] width 114 height 20
click at [491, 349] on button "Terminer" at bounding box center [489, 349] width 49 height 18
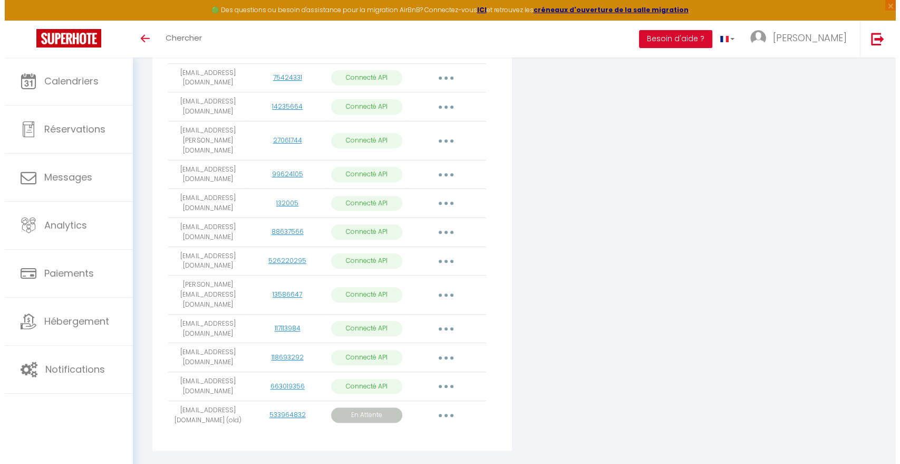
scroll to position [96, 0]
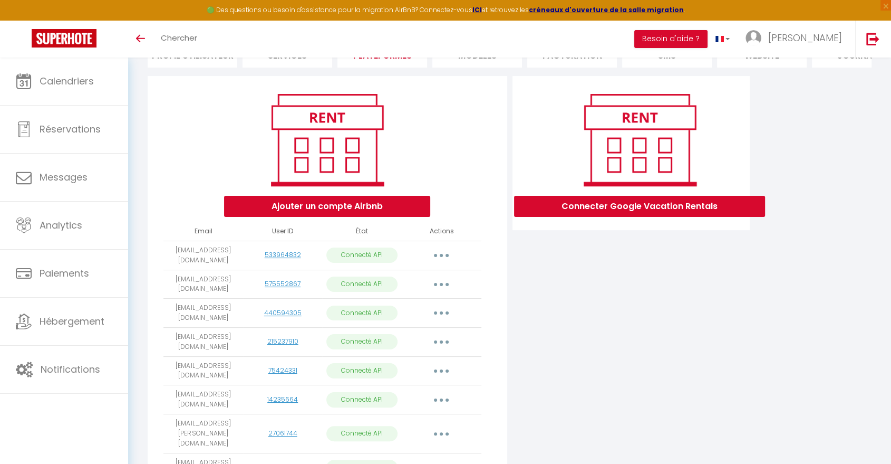
click at [444, 264] on button "button" at bounding box center [442, 255] width 30 height 17
click at [438, 288] on link "Importer les appartements" at bounding box center [395, 279] width 117 height 18
select select
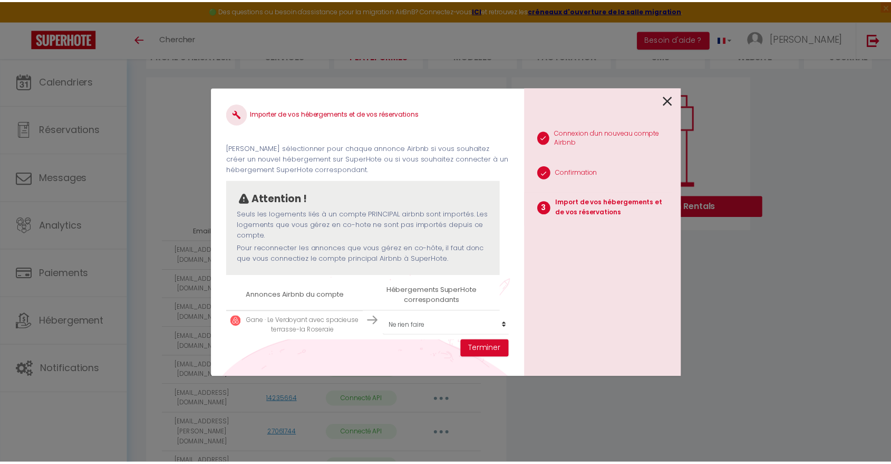
scroll to position [0, 0]
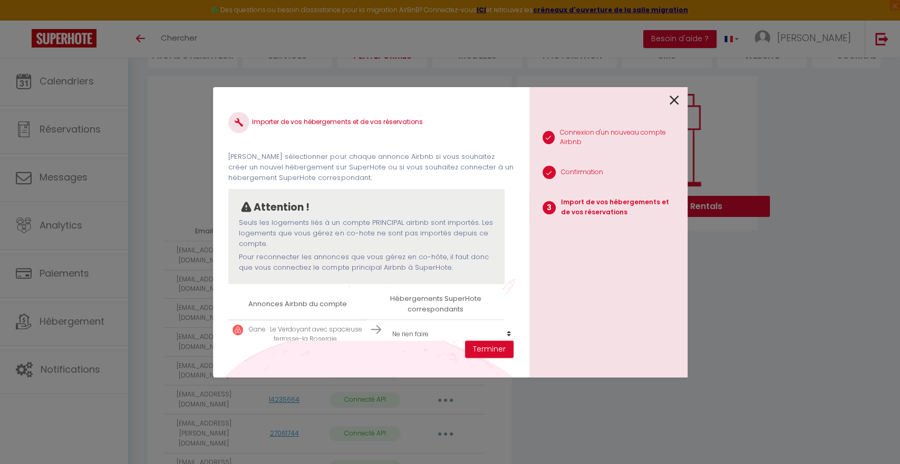
click at [673, 99] on icon at bounding box center [674, 100] width 9 height 16
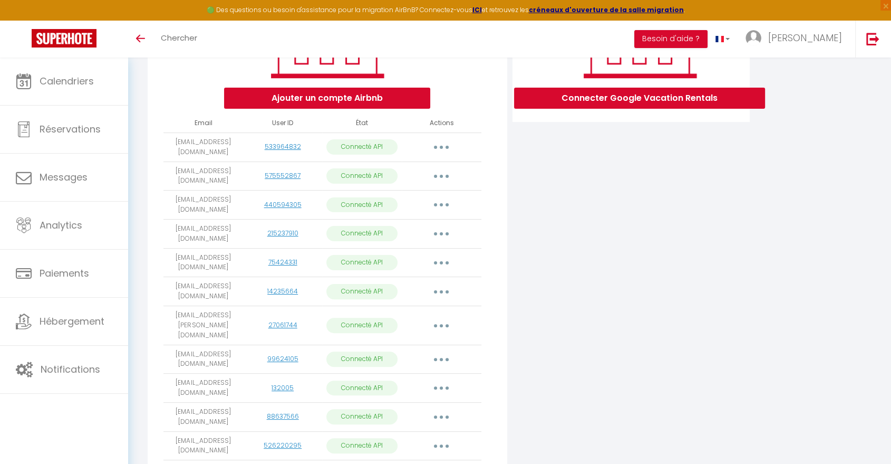
scroll to position [389, 0]
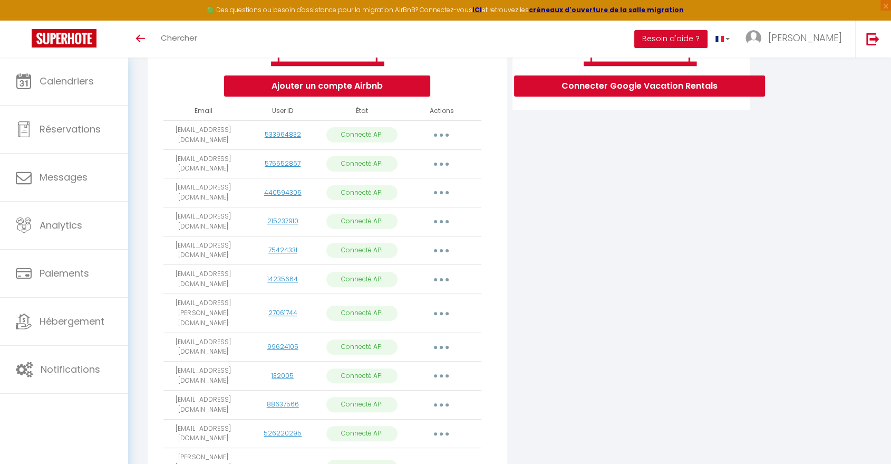
scroll to position [389, 0]
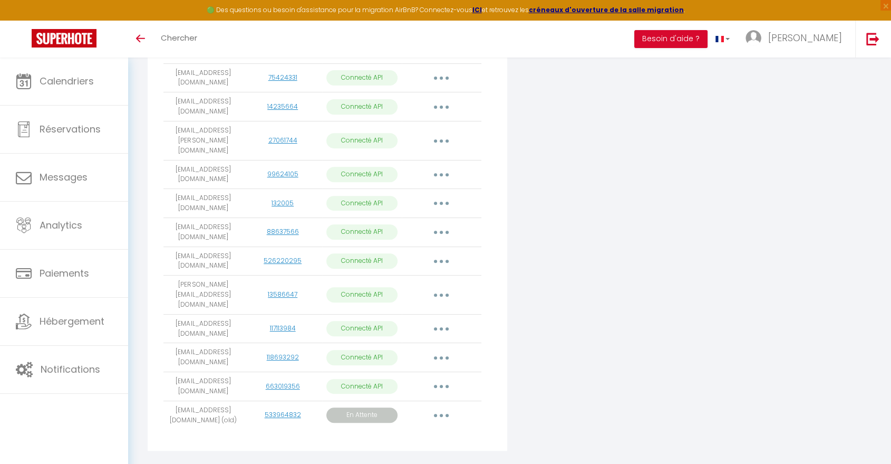
click at [442, 434] on icon "button" at bounding box center [441, 435] width 3 height 3
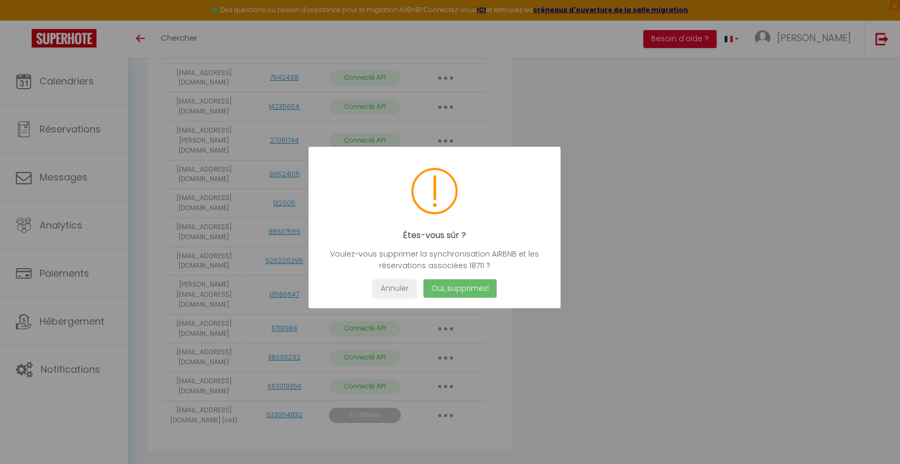
click at [462, 290] on button "Oui, supprimez!" at bounding box center [459, 288] width 73 height 18
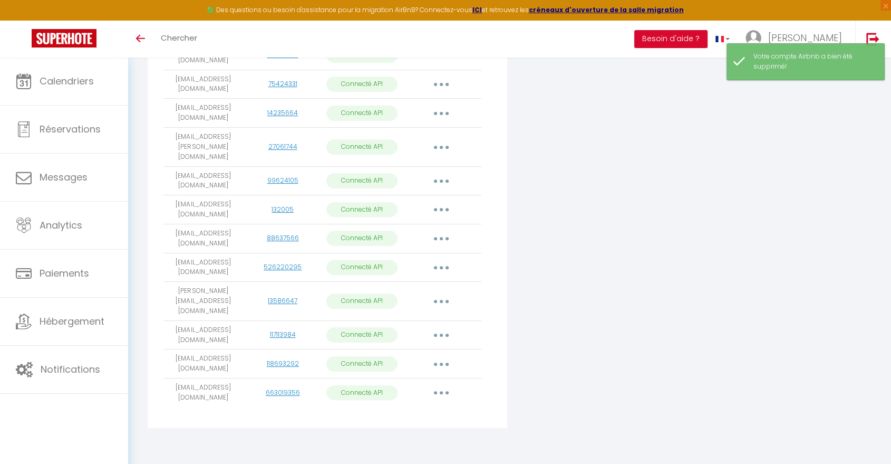
scroll to position [360, 0]
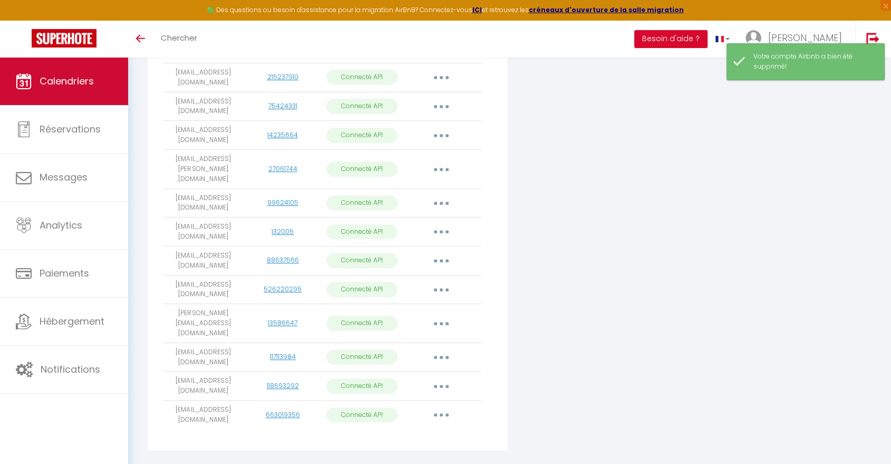
click at [55, 85] on span "Calendriers" at bounding box center [67, 80] width 54 height 13
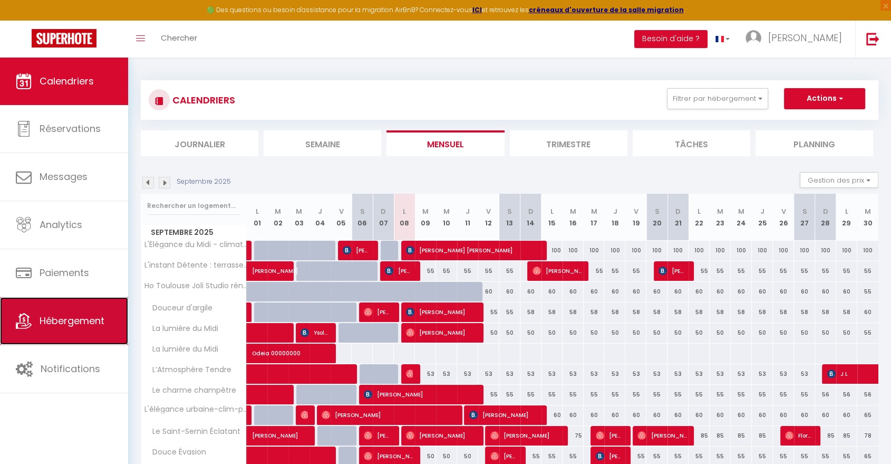
click at [72, 322] on span "Hébergement" at bounding box center [72, 320] width 65 height 13
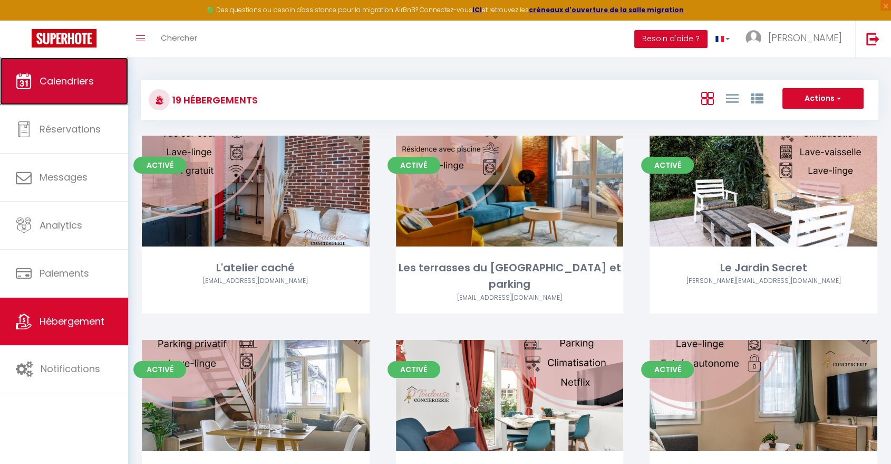
click at [63, 65] on link "Calendriers" at bounding box center [64, 80] width 128 height 47
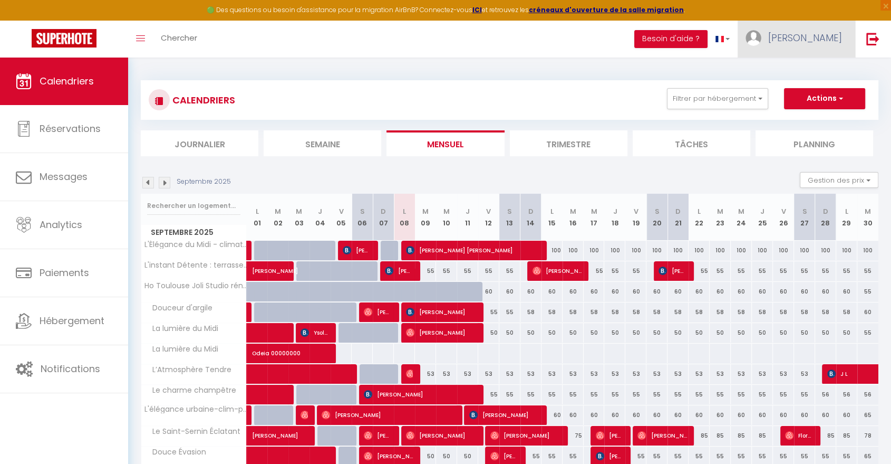
click at [819, 41] on span "[PERSON_NAME]" at bounding box center [806, 37] width 74 height 13
click at [812, 69] on link "Paramètres" at bounding box center [813, 73] width 78 height 18
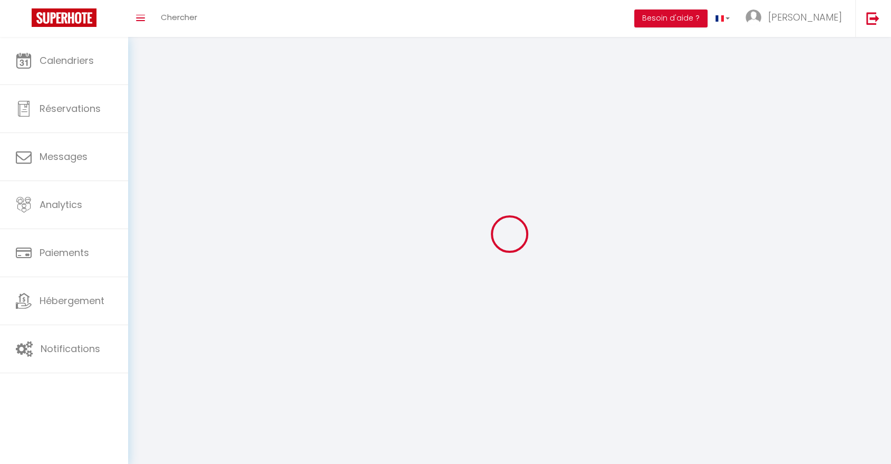
type input "dkg5ow62MufMJxVvv3nd6anXJ"
type input "0lx42Xi49SHXF4MtFd2db9emp"
type input "[URL][DOMAIN_NAME]"
select select "fr"
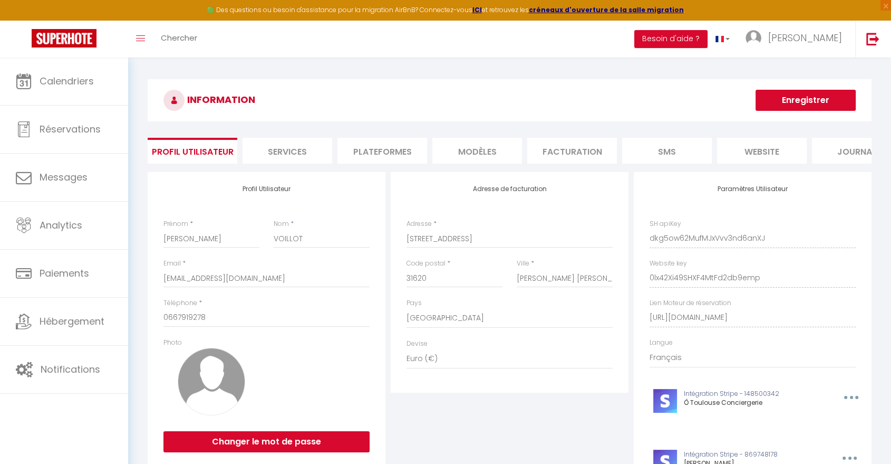
click at [386, 144] on li "Plateformes" at bounding box center [383, 151] width 90 height 26
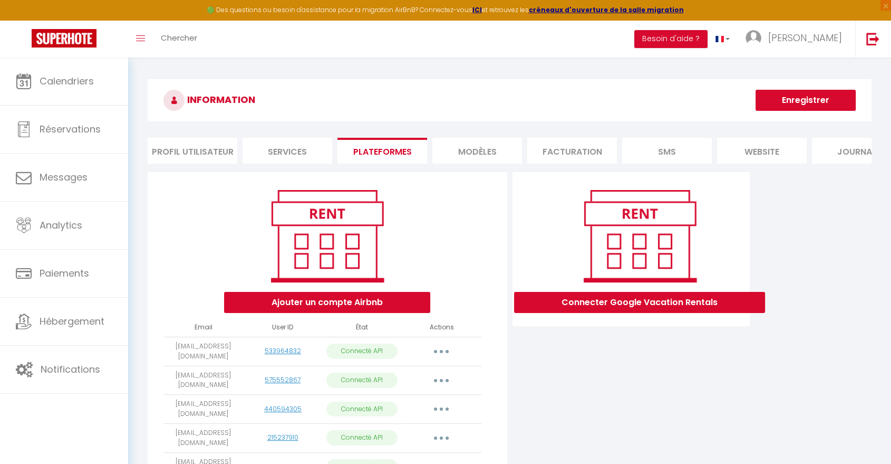
click at [444, 358] on button "button" at bounding box center [442, 351] width 30 height 17
click at [426, 382] on link "Importer les appartements" at bounding box center [395, 375] width 117 height 18
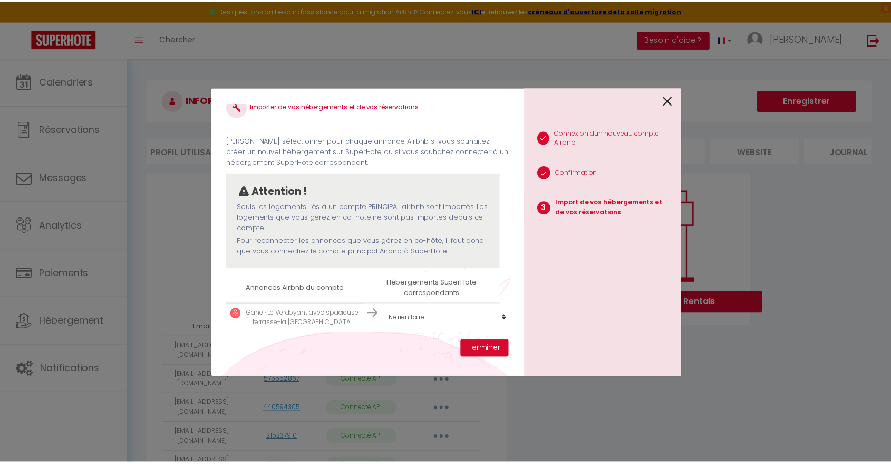
scroll to position [25, 0]
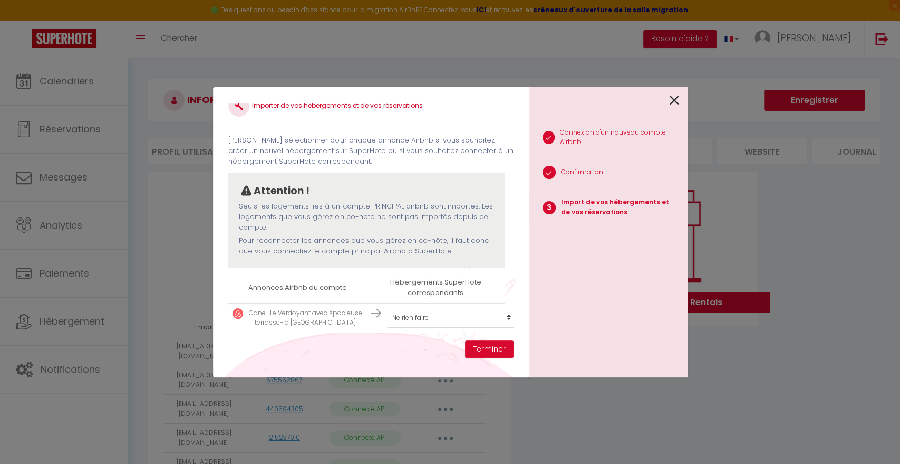
click at [308, 308] on p "Gane · Le Verdoyant avec spacieuse terrasse-la Roseraie" at bounding box center [305, 318] width 114 height 20
click at [419, 308] on select "Créer un nouvel hébergement Ne rien faire L'atelier caché Les terrasses du Stad…" at bounding box center [452, 318] width 130 height 20
click at [439, 312] on select "Créer un nouvel hébergement Ne rien faire L'atelier caché Les terrasses du Stad…" at bounding box center [452, 318] width 130 height 20
select select "create_new"
click at [387, 308] on select "Créer un nouvel hébergement Ne rien faire L'atelier caché Les terrasses du Stad…" at bounding box center [452, 318] width 130 height 20
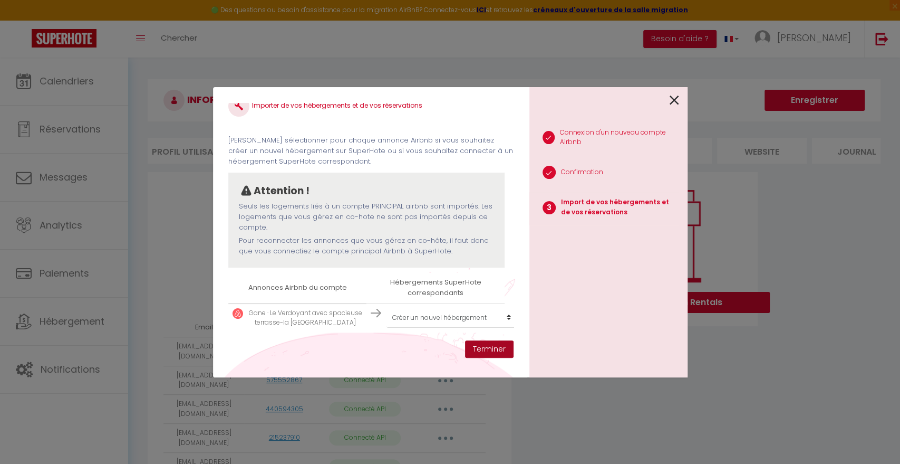
click at [484, 345] on button "Terminer" at bounding box center [489, 349] width 49 height 18
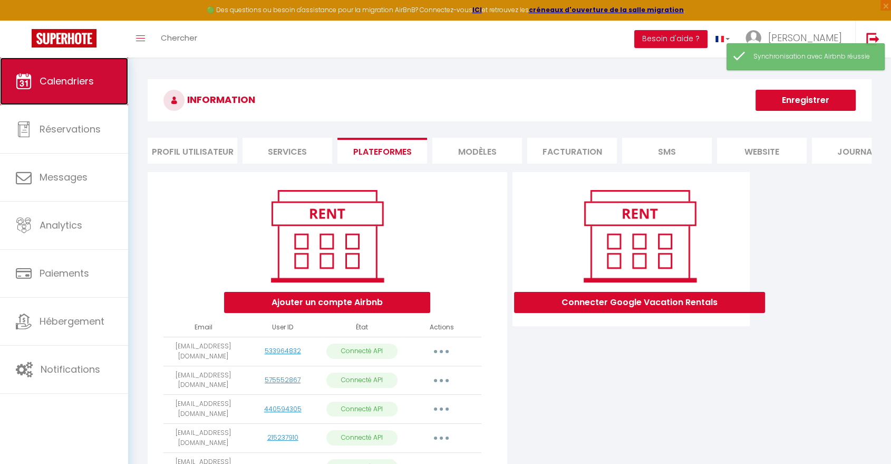
click at [90, 81] on span "Calendriers" at bounding box center [67, 80] width 54 height 13
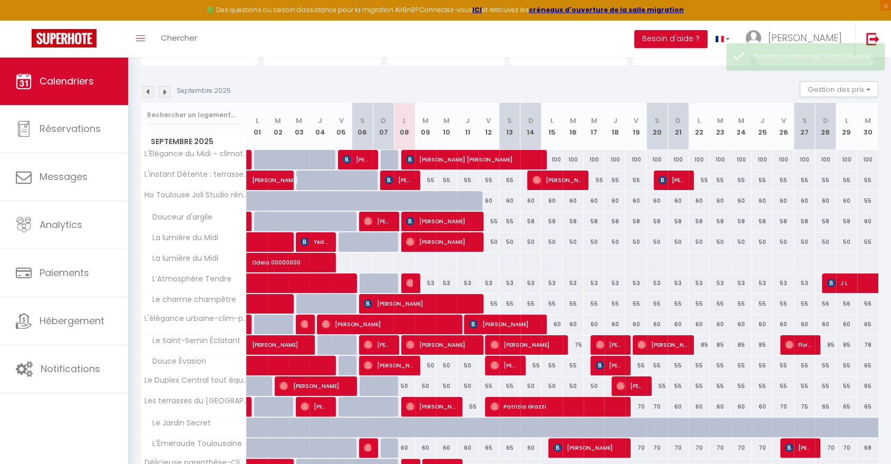
scroll to position [256, 0]
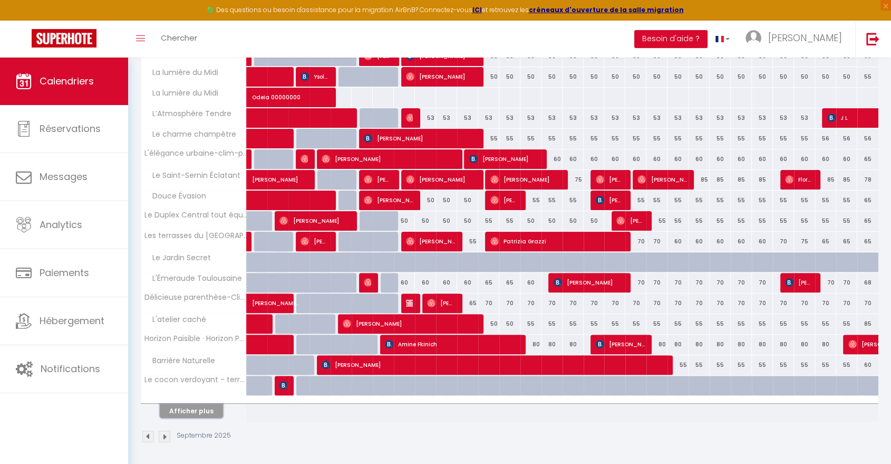
click at [206, 406] on button "Afficher plus" at bounding box center [191, 411] width 63 height 14
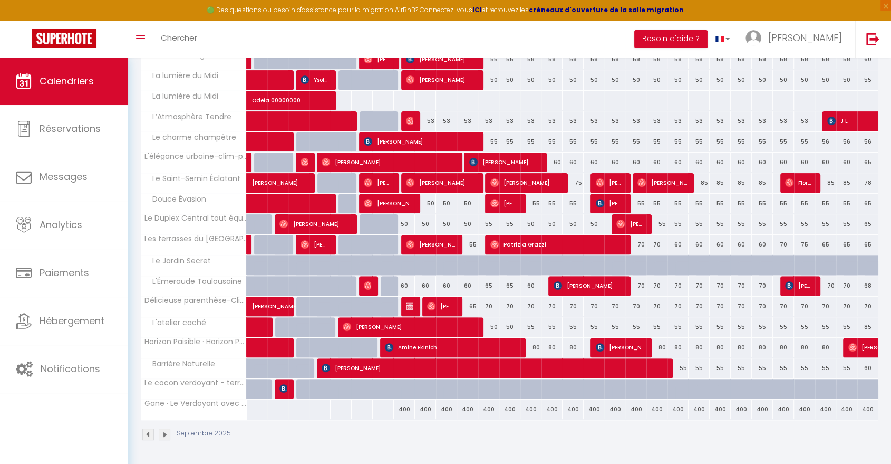
scroll to position [251, 0]
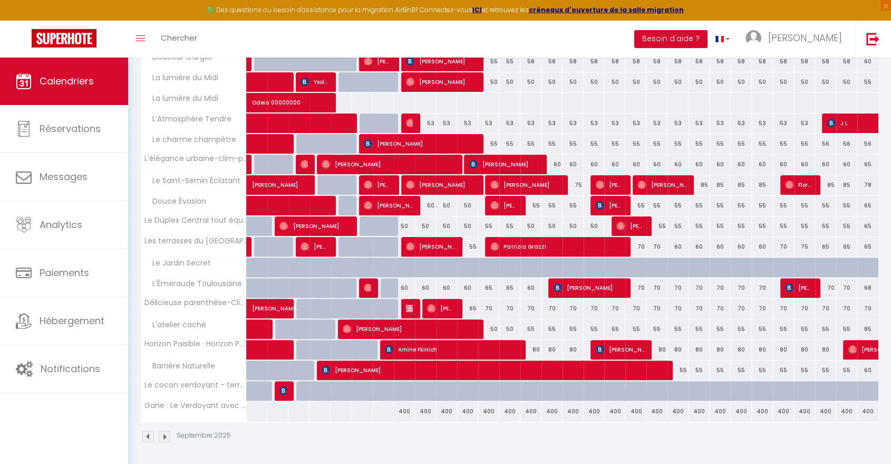
click at [407, 408] on div "400" at bounding box center [404, 411] width 21 height 20
type input "400"
type input "Lun 08 Septembre 2025"
type input "[DATE]"
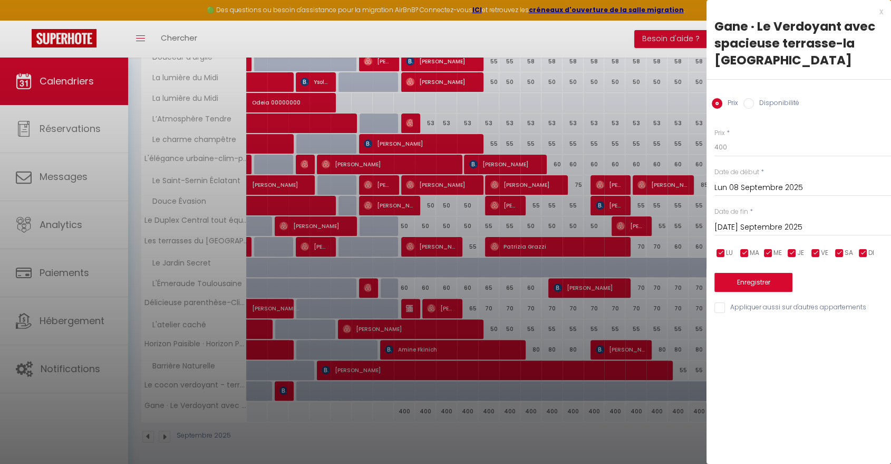
click at [748, 223] on input "[DATE]" at bounding box center [803, 227] width 177 height 14
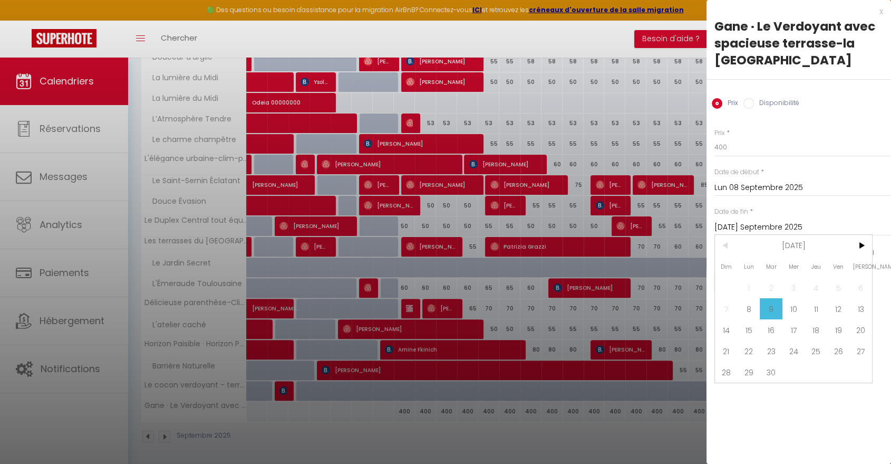
click at [882, 13] on div "x" at bounding box center [795, 11] width 177 height 13
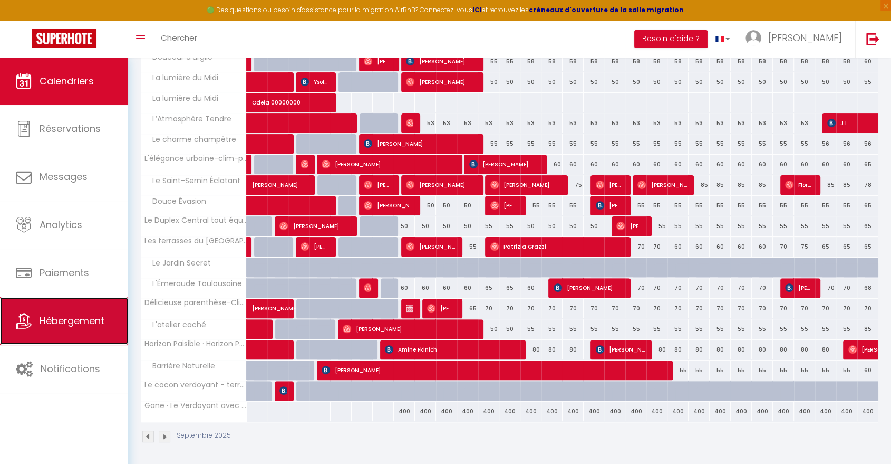
click at [68, 339] on link "Hébergement" at bounding box center [64, 320] width 128 height 47
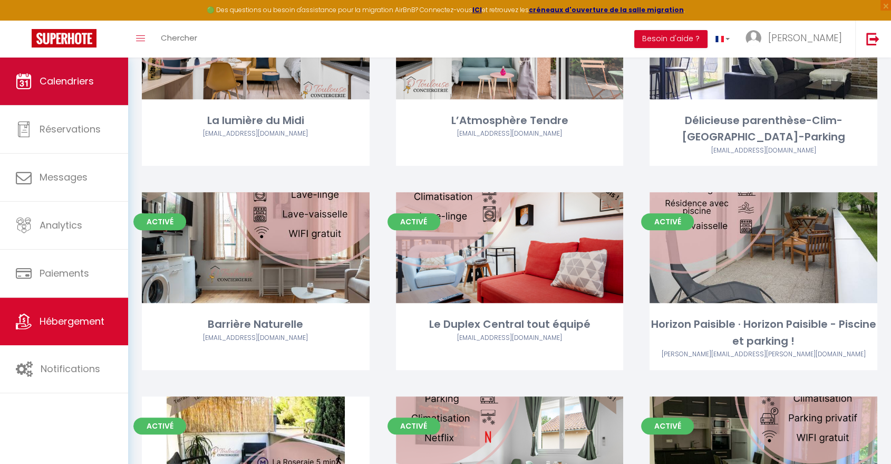
scroll to position [493, 0]
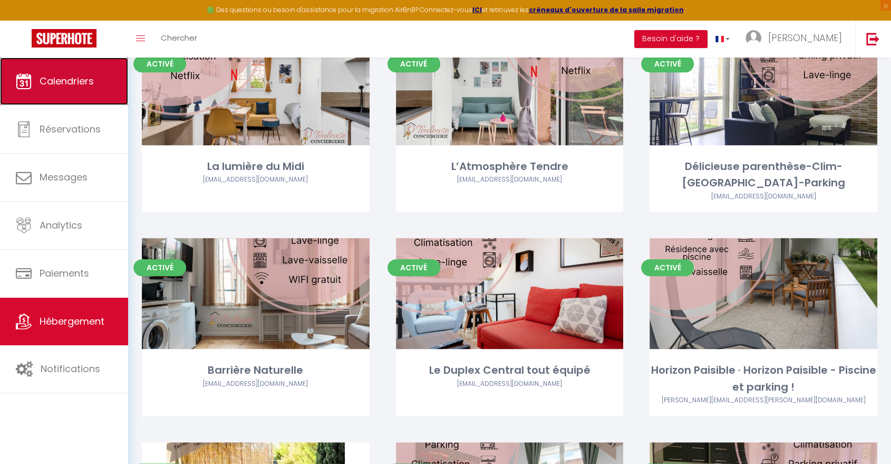
click at [73, 75] on span "Calendriers" at bounding box center [67, 80] width 54 height 13
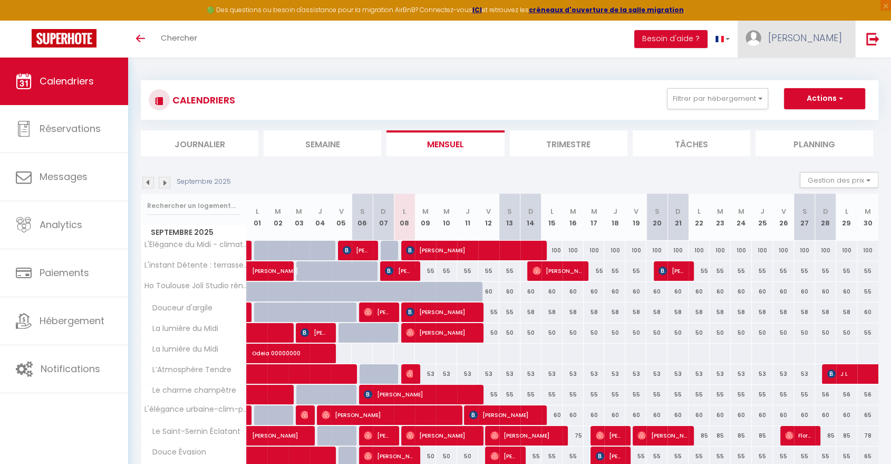
click at [762, 33] on img at bounding box center [754, 38] width 16 height 16
click at [794, 66] on link "Paramètres" at bounding box center [813, 73] width 78 height 18
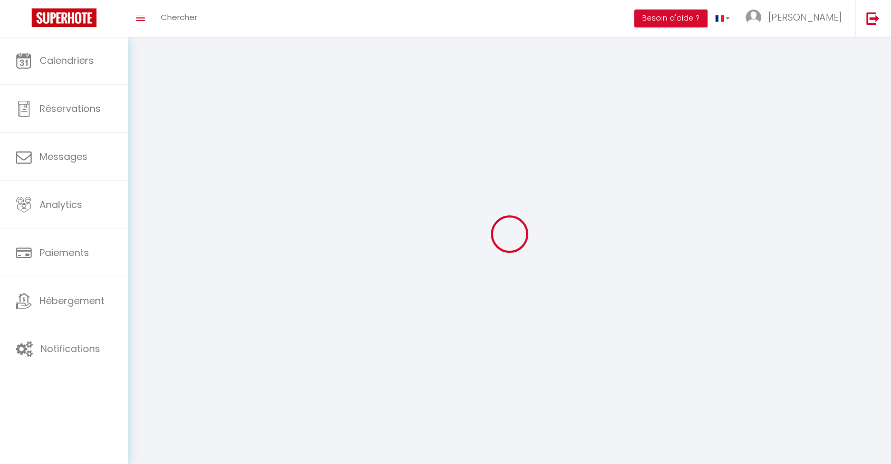
type input "[PERSON_NAME]"
type input "VOILLOT"
type input "0667919278"
type input "[STREET_ADDRESS]"
type input "31620"
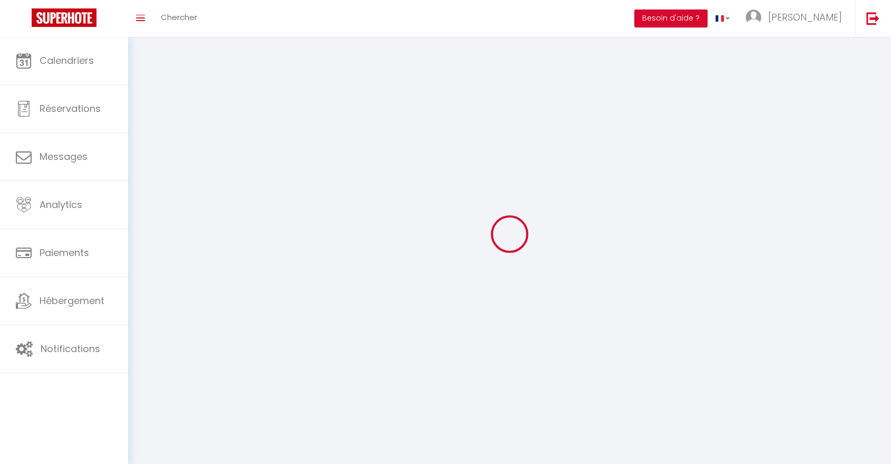
type input "Villeneuve les Bouloc"
type input "dkg5ow62MufMJxVvv3nd6anXJ"
type input "0lx42Xi49SHXF4MtFd2db9emp"
type input "[URL][DOMAIN_NAME]"
select select "28"
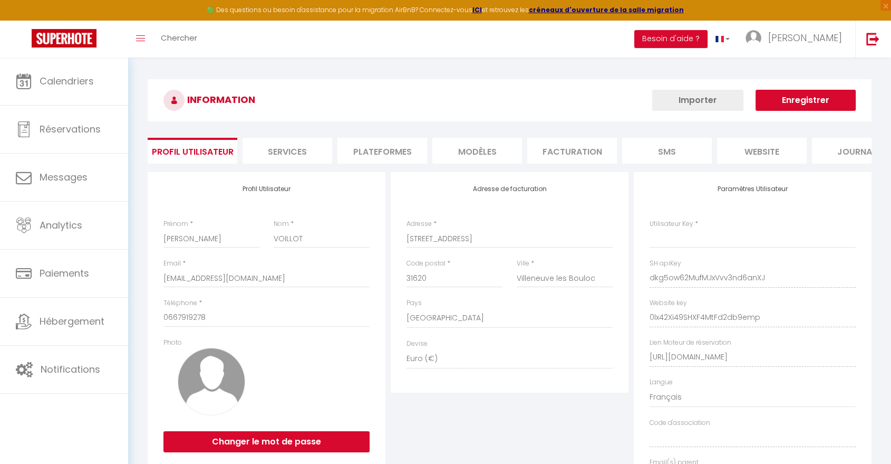
type input "dkg5ow62MufMJxVvv3nd6anXJ"
type input "0lx42Xi49SHXF4MtFd2db9emp"
type input "[URL][DOMAIN_NAME]"
select select "fr"
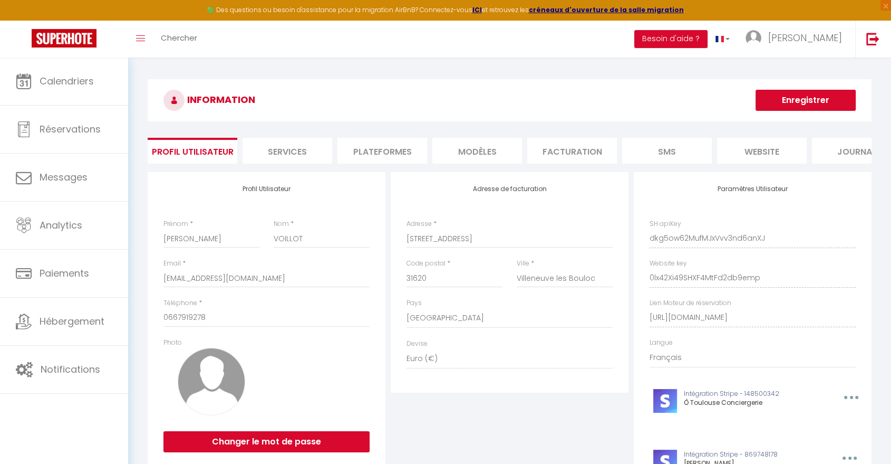
click at [384, 156] on li "Plateformes" at bounding box center [383, 151] width 90 height 26
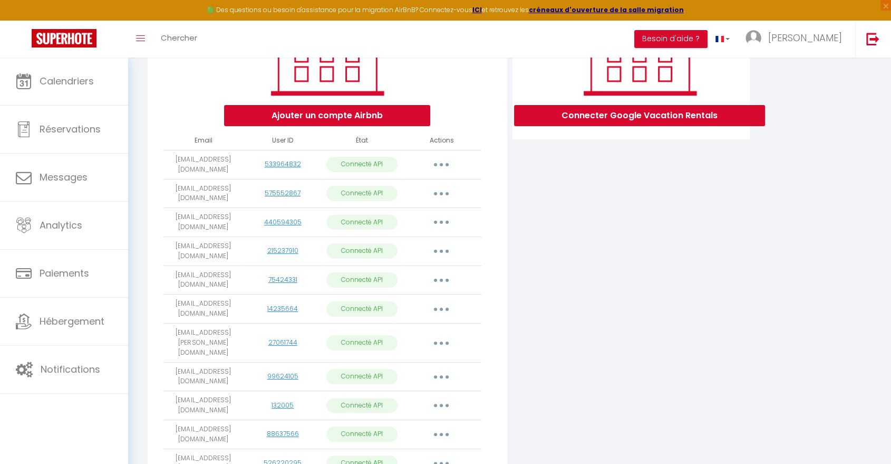
scroll to position [68, 0]
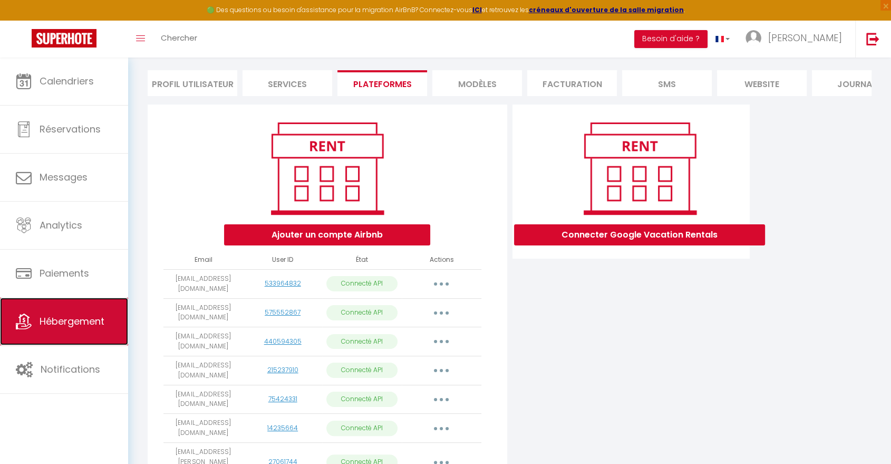
click at [112, 334] on link "Hébergement" at bounding box center [64, 320] width 128 height 47
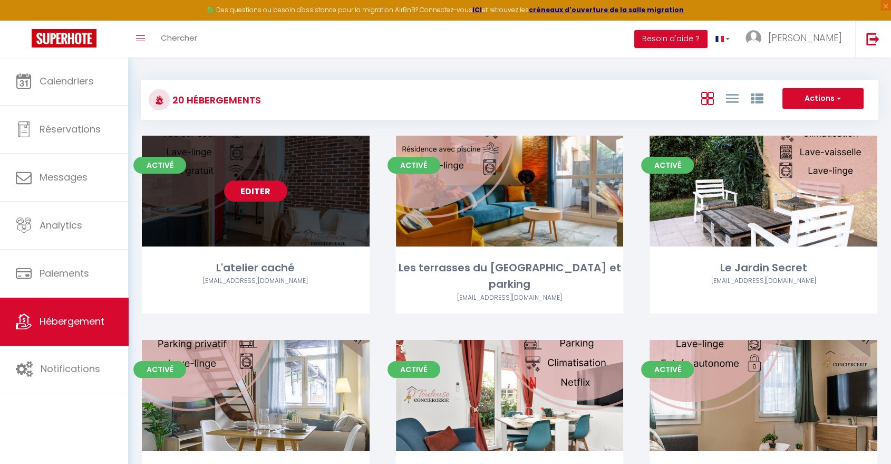
click at [257, 192] on link "Editer" at bounding box center [255, 190] width 63 height 21
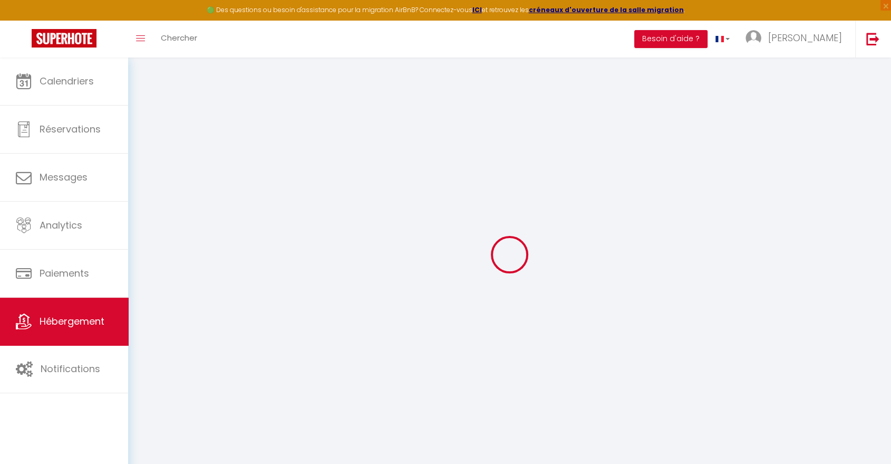
select select "+ 20 %"
select select "+ 25 %"
select select "+ 5 %"
select select
checkbox input "false"
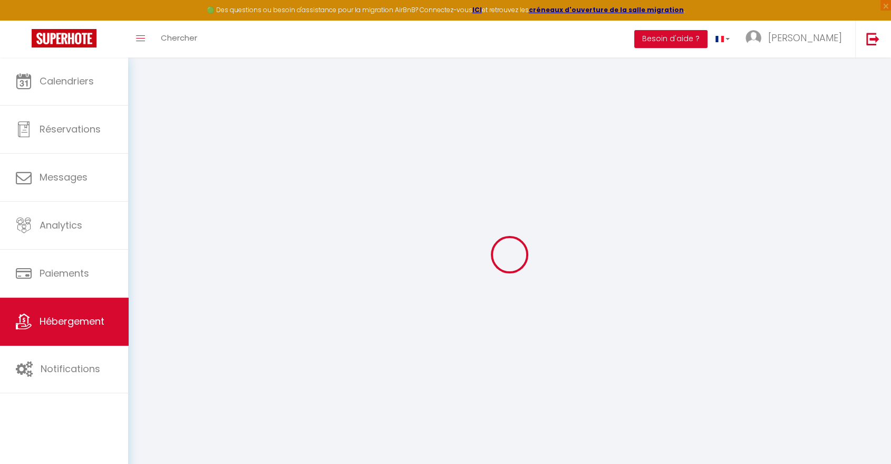
checkbox input "false"
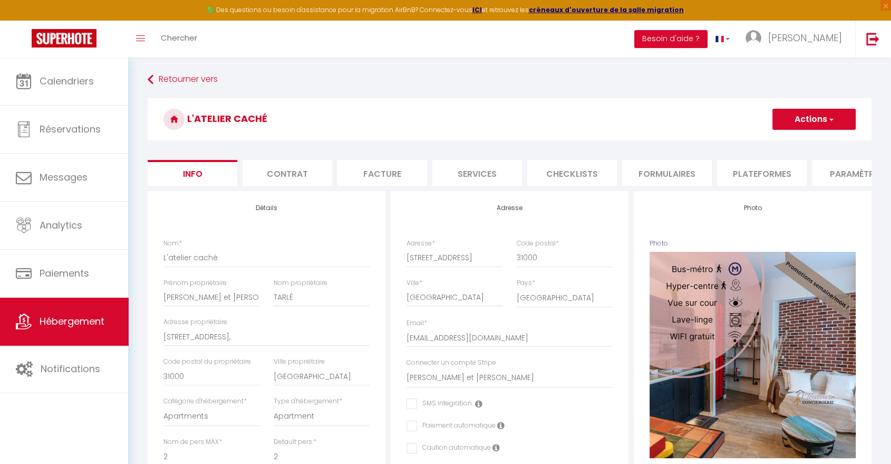
click at [747, 170] on li "Plateformes" at bounding box center [762, 173] width 90 height 26
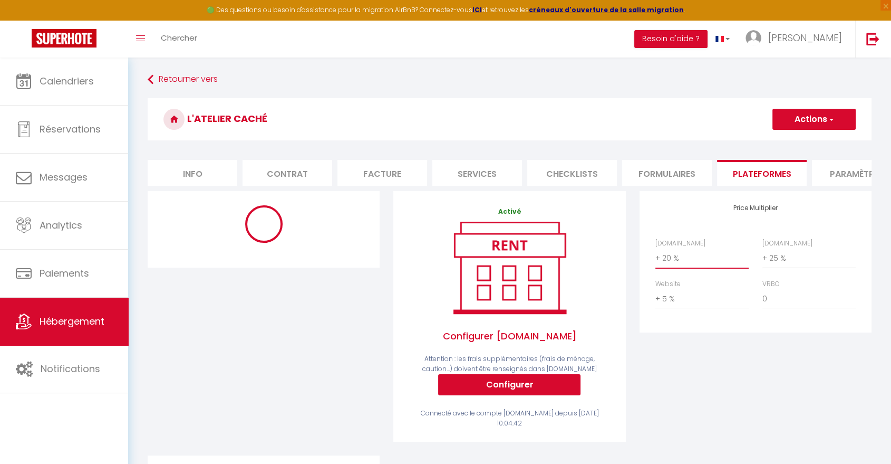
click at [659, 262] on select "0 + 1 % + 2 % + 3 % + 4 % + 5 % + 6 % + 7 % + 8 % + 9 %" at bounding box center [702, 258] width 93 height 20
select select "+ 23 %"
click at [656, 256] on select "0 + 1 % + 2 % + 3 % + 4 % + 5 % + 6 % + 7 % + 8 % + 9 %" at bounding box center [702, 258] width 93 height 20
click at [785, 117] on button "Actions" at bounding box center [814, 119] width 83 height 21
click at [785, 139] on link "Enregistrer" at bounding box center [813, 143] width 83 height 14
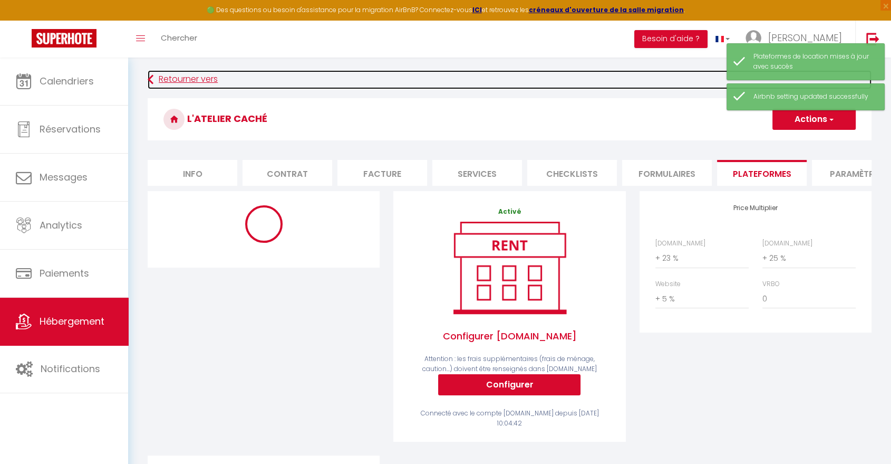
click at [204, 82] on link "Retourner vers" at bounding box center [510, 79] width 724 height 19
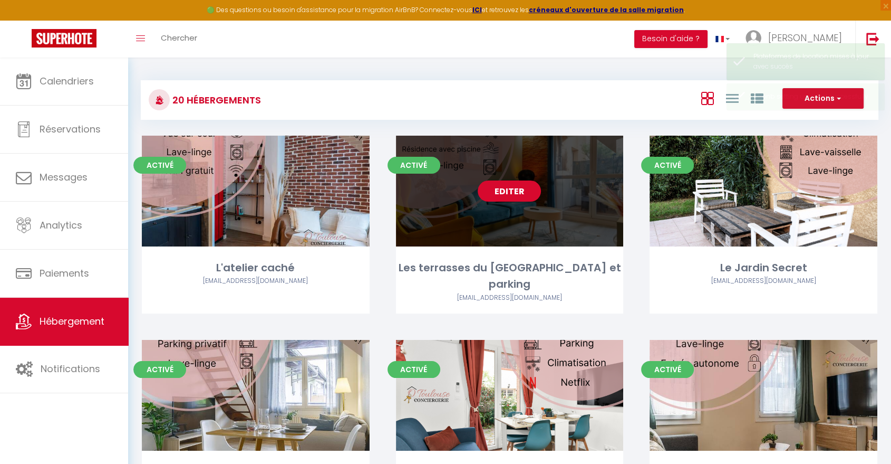
click at [515, 193] on link "Editer" at bounding box center [509, 190] width 63 height 21
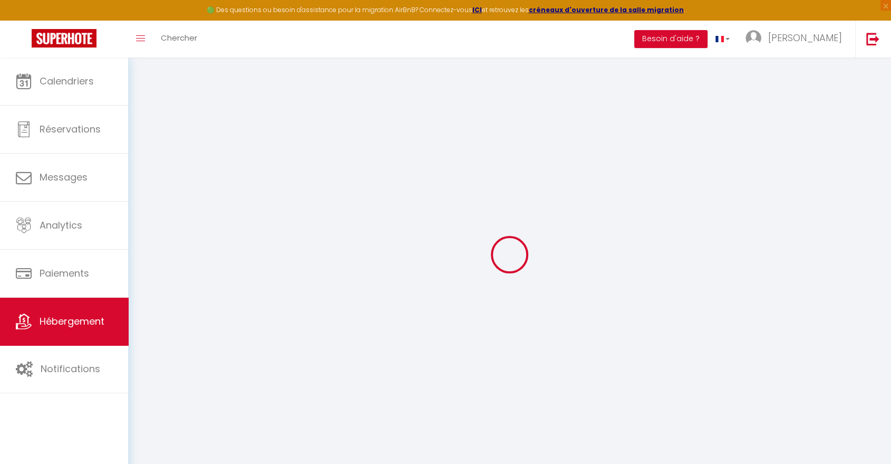
select select "+ 20 %"
select select "+ 3 %"
select select
checkbox input "false"
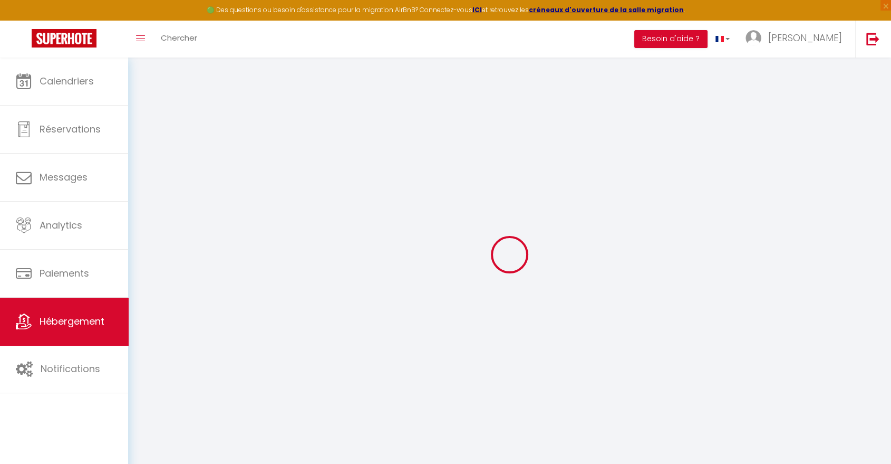
checkbox input "false"
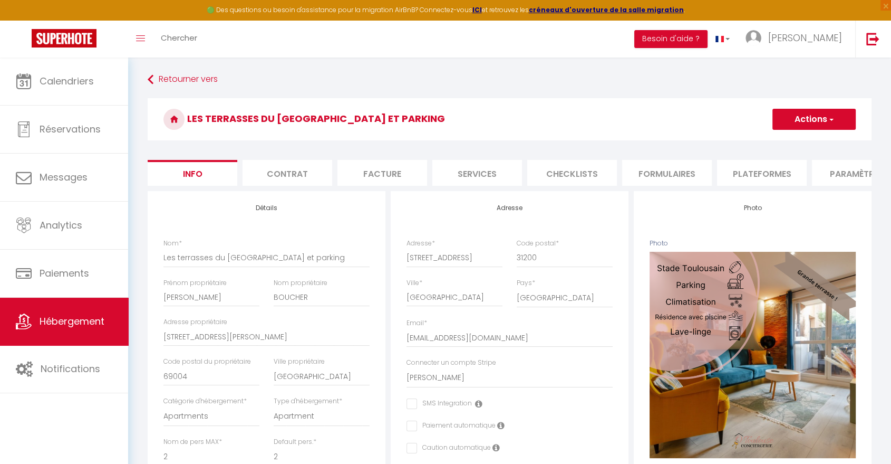
click at [756, 171] on li "Plateformes" at bounding box center [762, 173] width 90 height 26
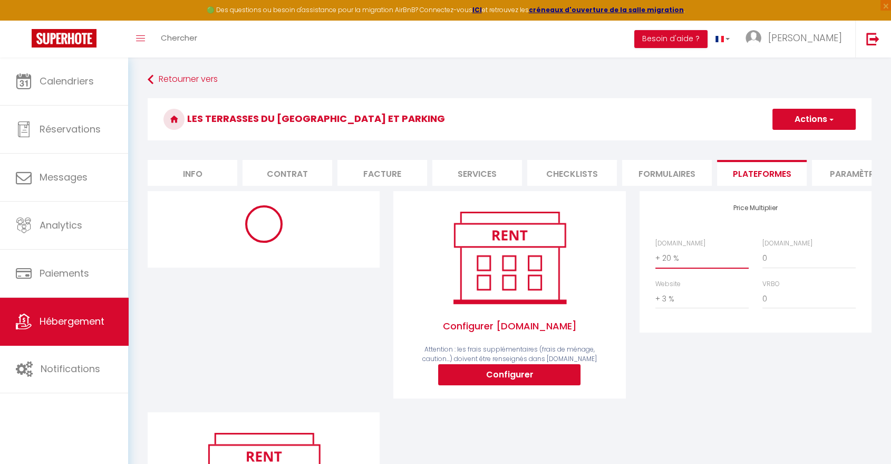
click at [694, 266] on select "0 + 1 % + 2 % + 3 % + 4 % + 5 % + 6 % + 7 % + 8 % + 9 %" at bounding box center [702, 258] width 93 height 20
select select "+ 23 %"
click at [656, 256] on select "0 + 1 % + 2 % + 3 % + 4 % + 5 % + 6 % + 7 % + 8 % + 9 %" at bounding box center [702, 258] width 93 height 20
click at [801, 121] on button "Actions" at bounding box center [814, 119] width 83 height 21
click at [795, 142] on link "Enregistrer" at bounding box center [813, 143] width 83 height 14
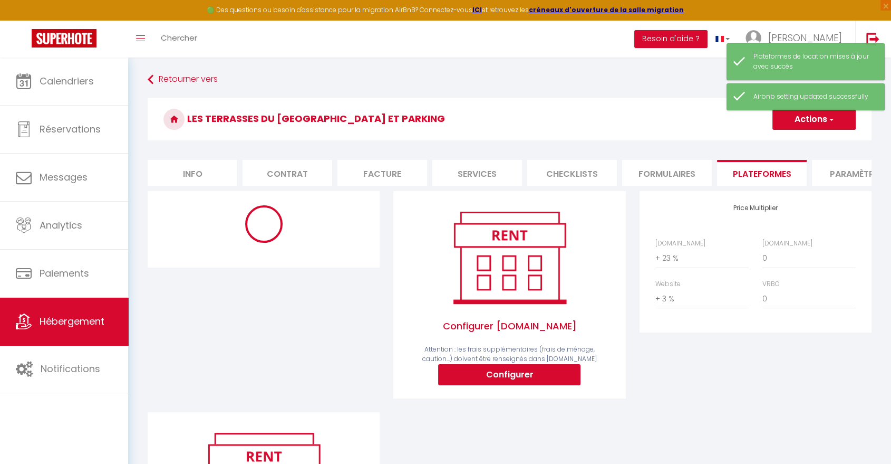
select select "-1"
select select "well_reviewed_guests"
select select "EUR"
select select "17376-43257948"
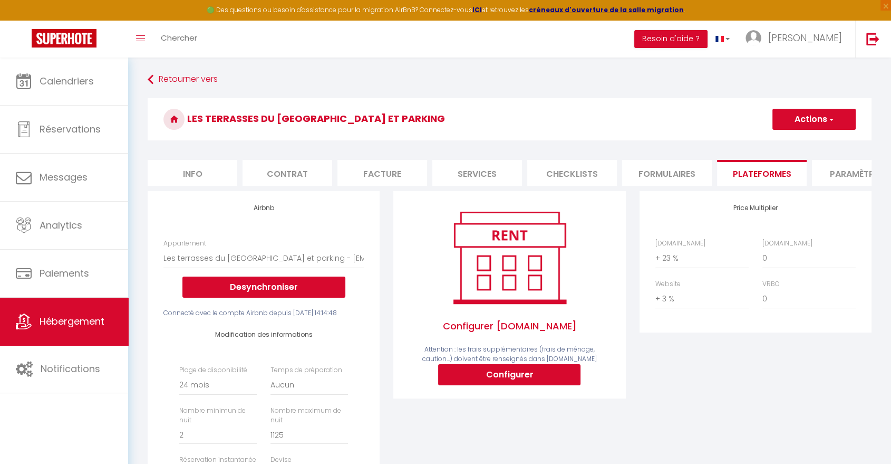
click at [789, 120] on button "Actions" at bounding box center [814, 119] width 83 height 21
click at [793, 142] on link "Enregistrer" at bounding box center [813, 143] width 83 height 14
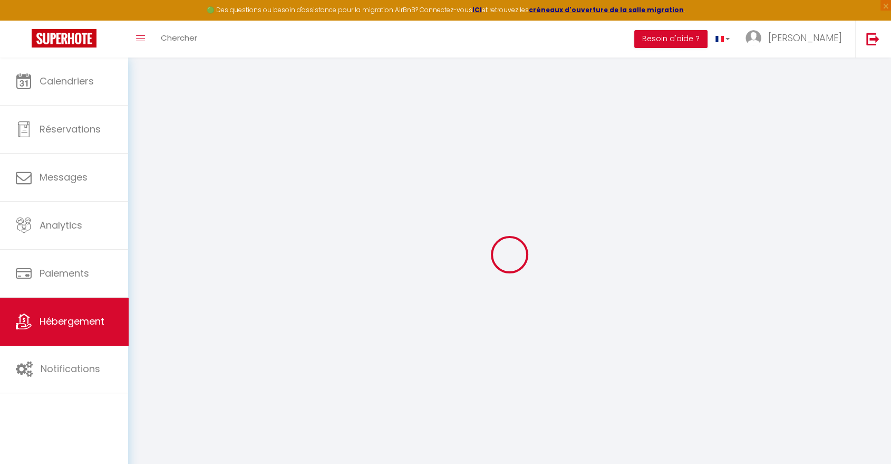
select select "-1"
select select "well_reviewed_guests"
select select "EUR"
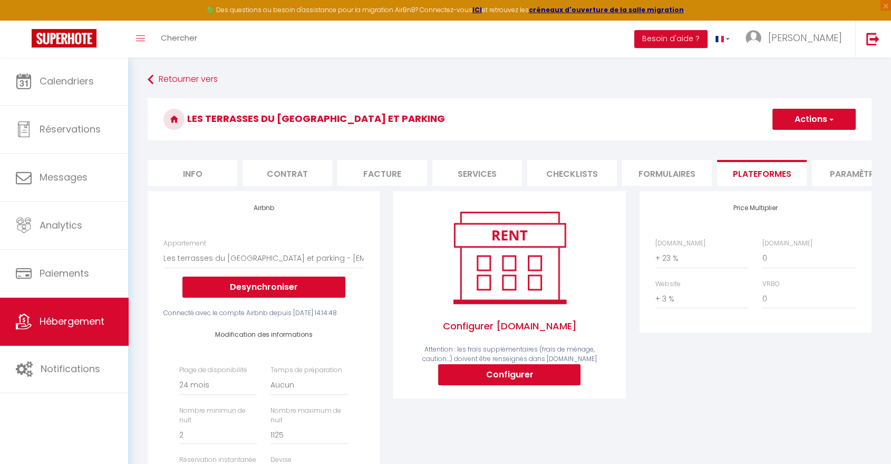
click at [794, 120] on button "Actions" at bounding box center [814, 119] width 83 height 21
click at [800, 140] on link "Enregistrer" at bounding box center [813, 143] width 83 height 14
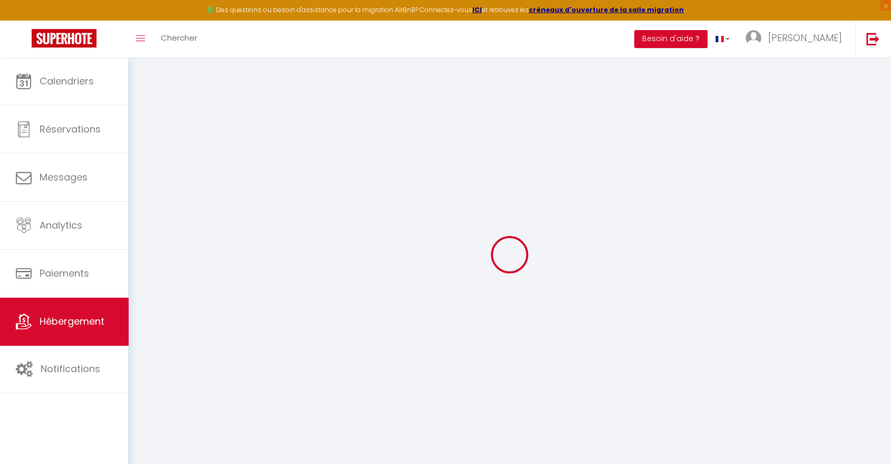
select select "-1"
select select "well_reviewed_guests"
select select "EUR"
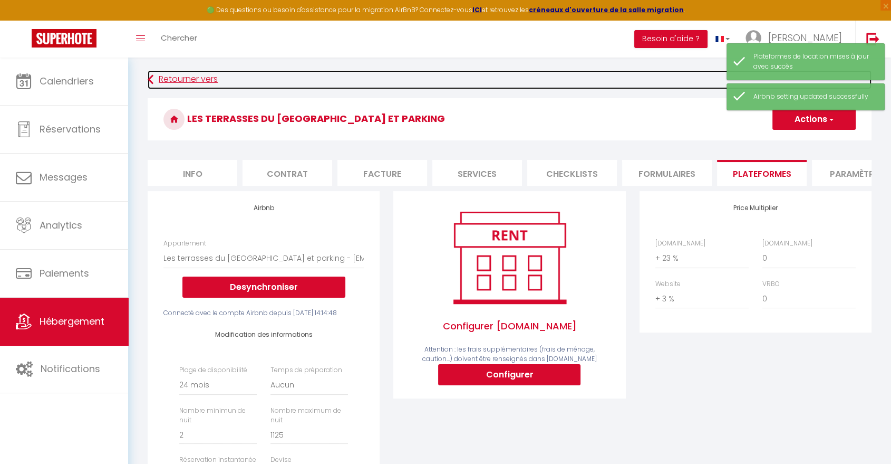
click at [180, 79] on link "Retourner vers" at bounding box center [510, 79] width 724 height 19
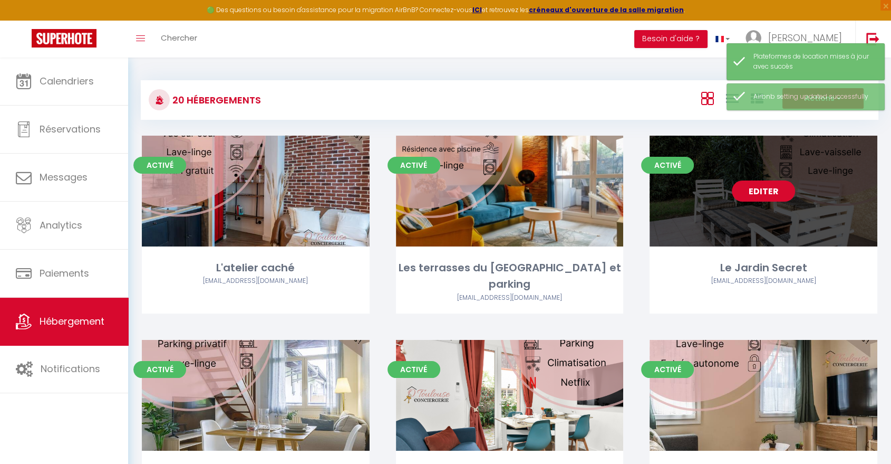
click at [772, 184] on link "Editer" at bounding box center [763, 190] width 63 height 21
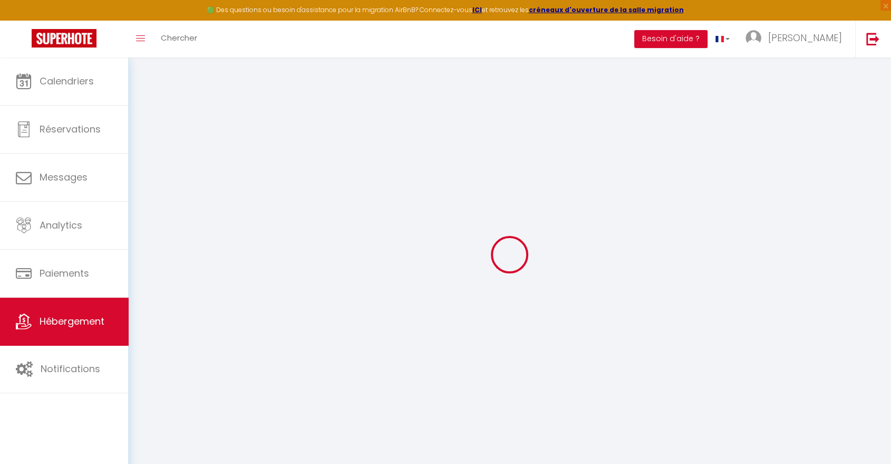
select select "25145"
select select
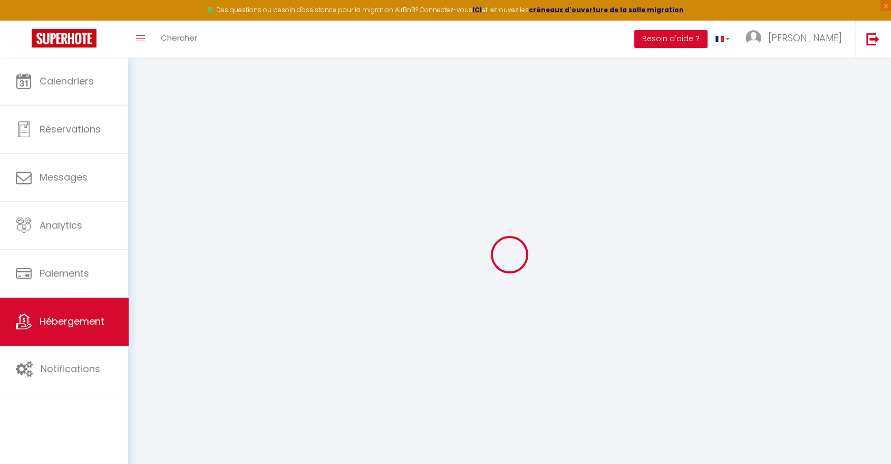
select select
checkbox input "false"
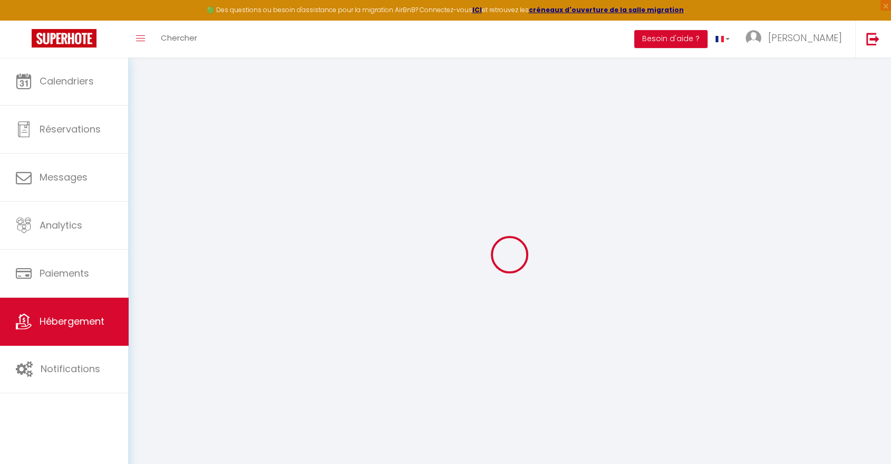
checkbox input "false"
select select
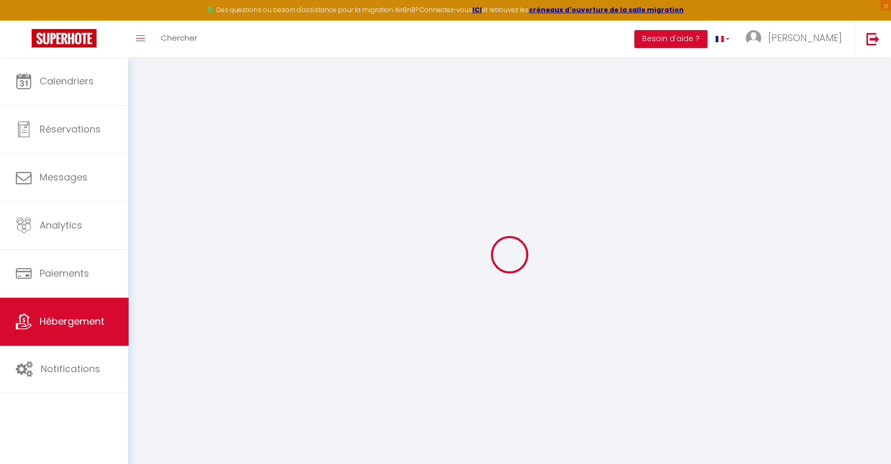
select select
checkbox input "false"
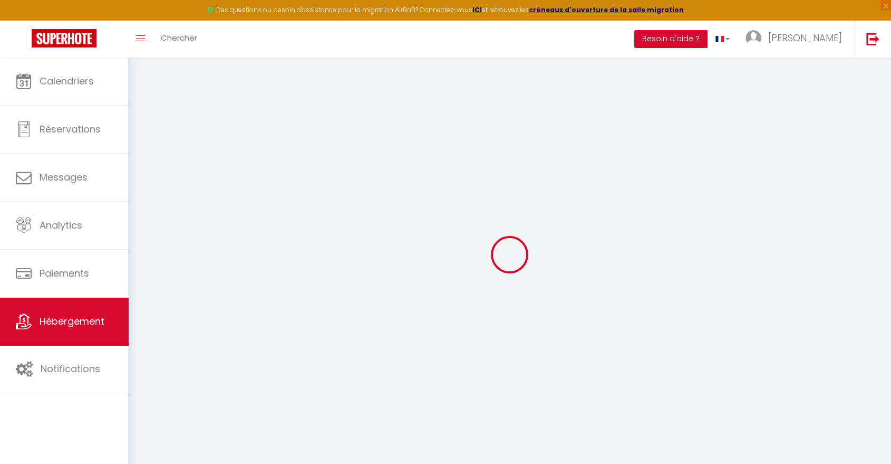
checkbox input "false"
select select
checkbox input "false"
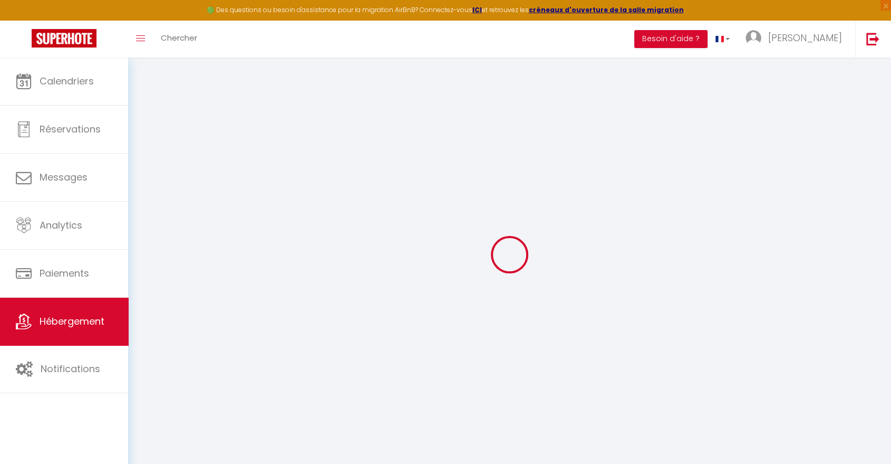
checkbox input "false"
select select "16:00"
select select
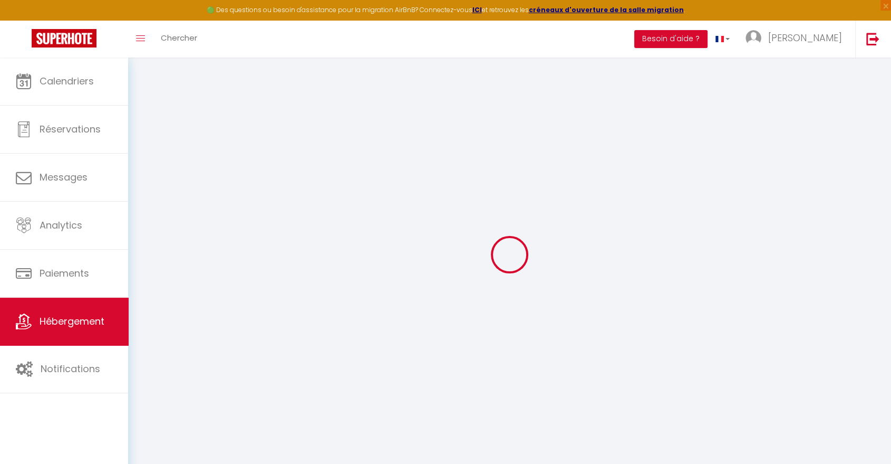
select select "10:00"
select select "30"
select select "120"
select select "22:00"
select select
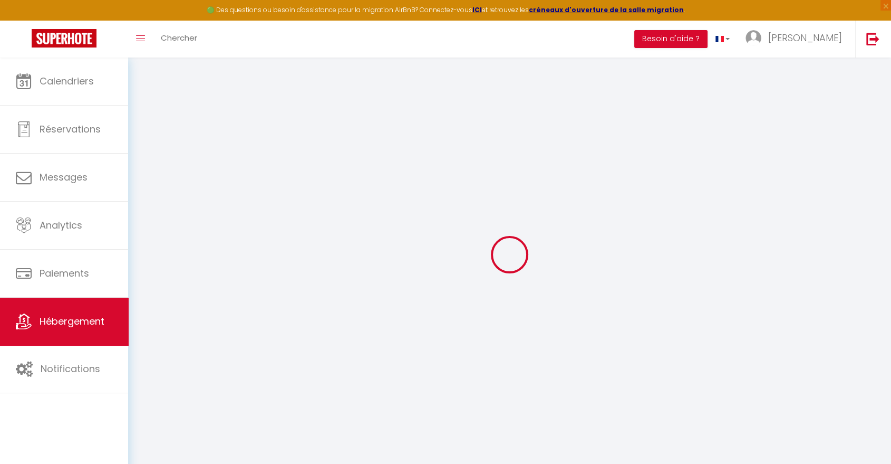
select select
checkbox input "false"
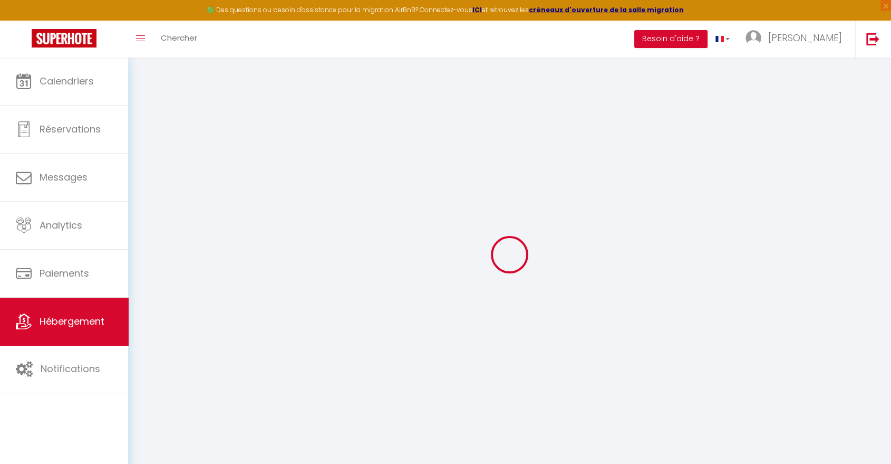
select select
checkbox input "false"
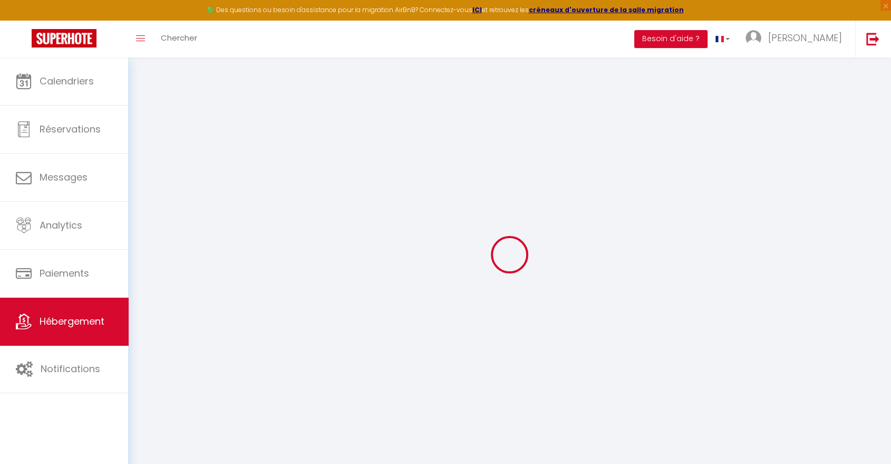
checkbox input "false"
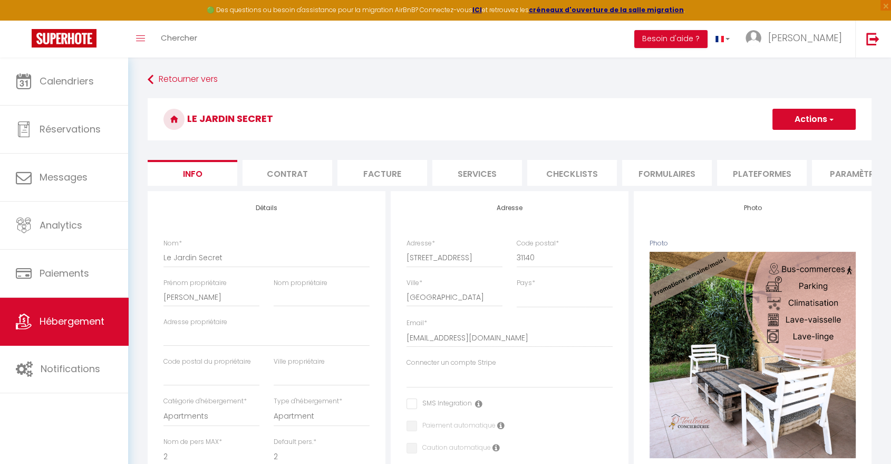
click at [806, 117] on button "Actions" at bounding box center [814, 119] width 83 height 21
click at [729, 123] on h3 "Le Jardin Secret" at bounding box center [510, 119] width 724 height 42
click at [752, 175] on li "Plateformes" at bounding box center [762, 173] width 90 height 26
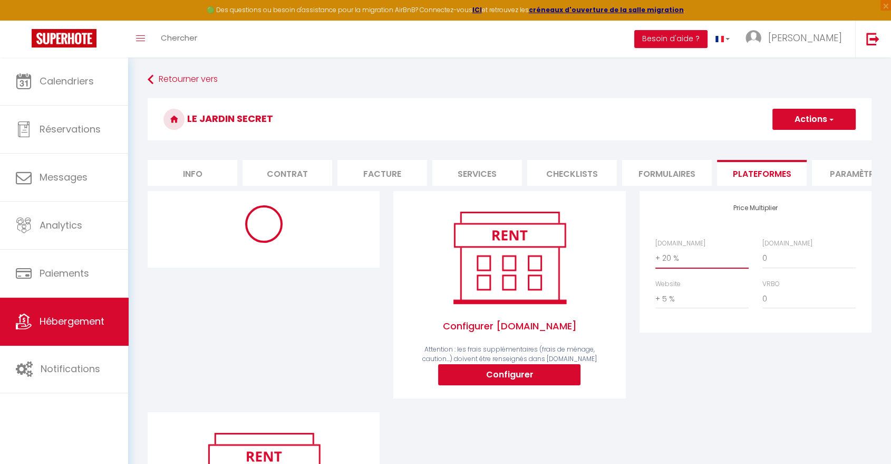
click at [678, 262] on select "0 + 1 % + 2 % + 3 % + 4 % + 5 % + 6 % + 7 % + 8 % + 9 %" at bounding box center [702, 258] width 93 height 20
select select "+ 23 %"
click at [656, 256] on select "0 + 1 % + 2 % + 3 % + 4 % + 5 % + 6 % + 7 % + 8 % + 9 %" at bounding box center [702, 258] width 93 height 20
select select "EUR"
select select "17385-1182452439999993503"
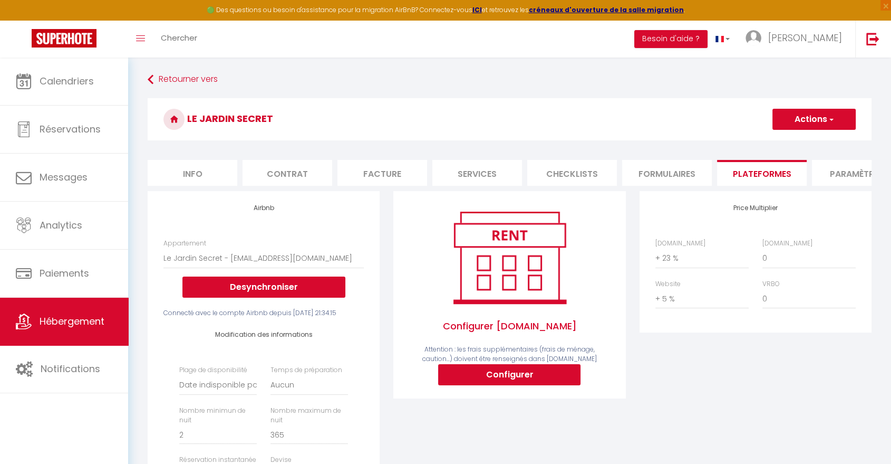
click at [819, 121] on button "Actions" at bounding box center [814, 119] width 83 height 21
click at [815, 141] on link "Enregistrer" at bounding box center [813, 143] width 83 height 14
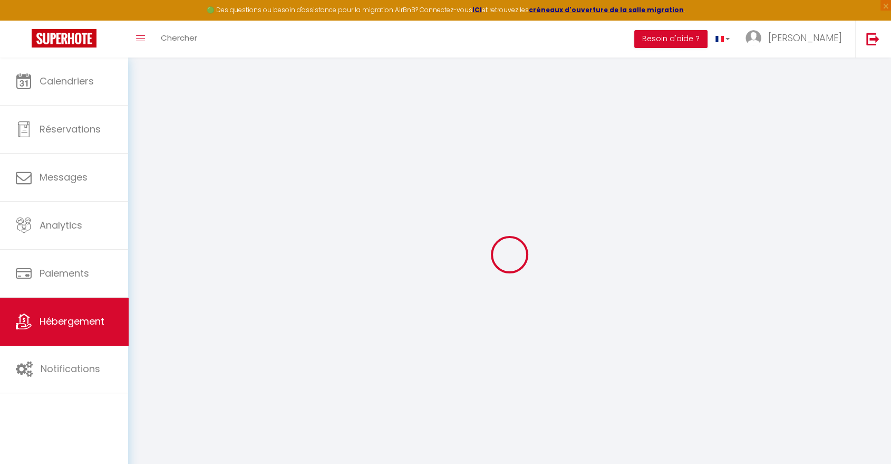
select select "EUR"
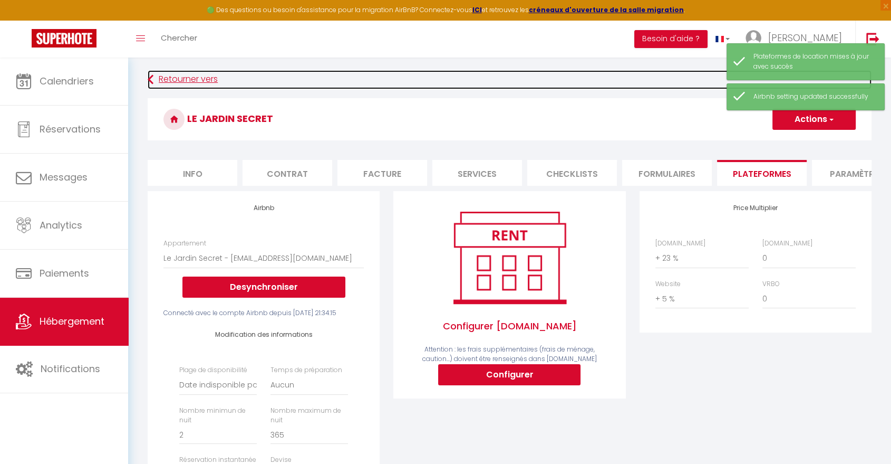
click at [199, 79] on link "Retourner vers" at bounding box center [510, 79] width 724 height 19
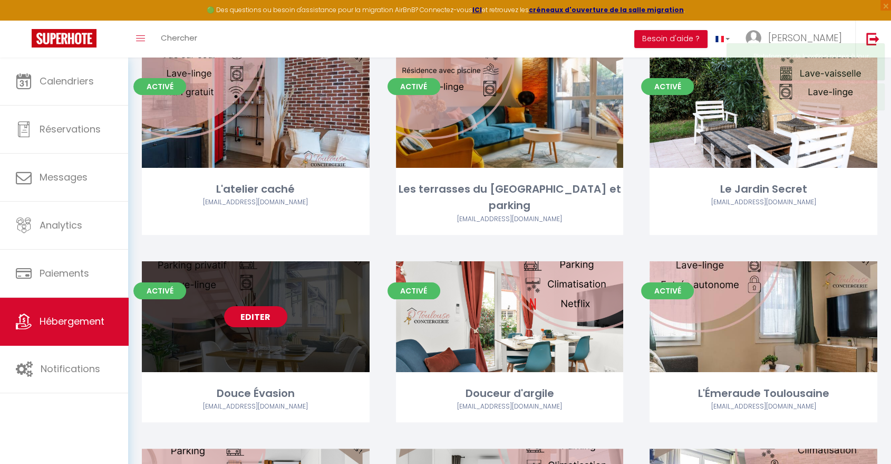
scroll to position [59, 0]
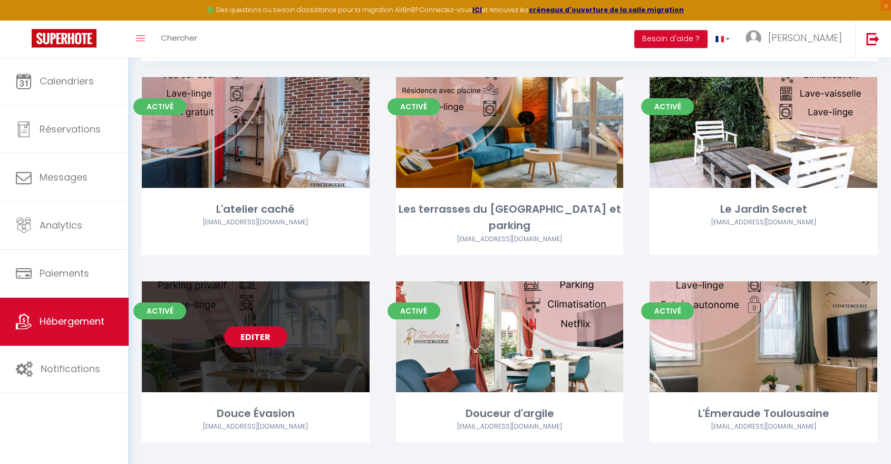
click at [253, 326] on link "Editer" at bounding box center [255, 336] width 63 height 21
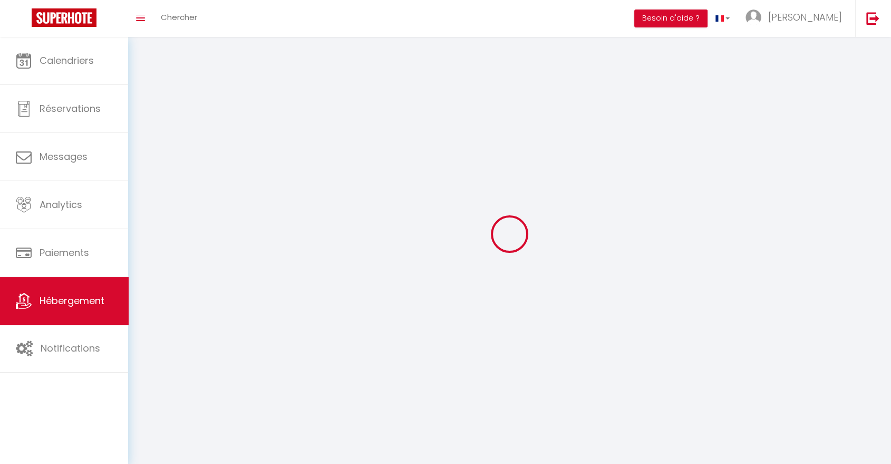
select select "1"
select select
select select "28"
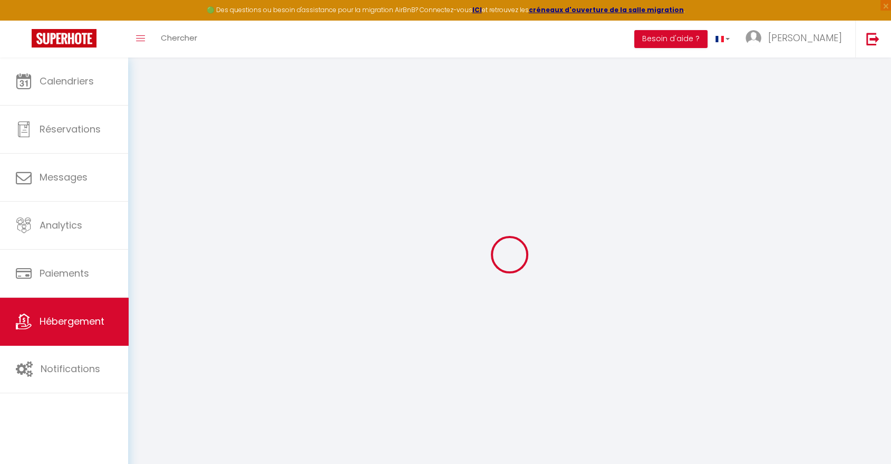
select select
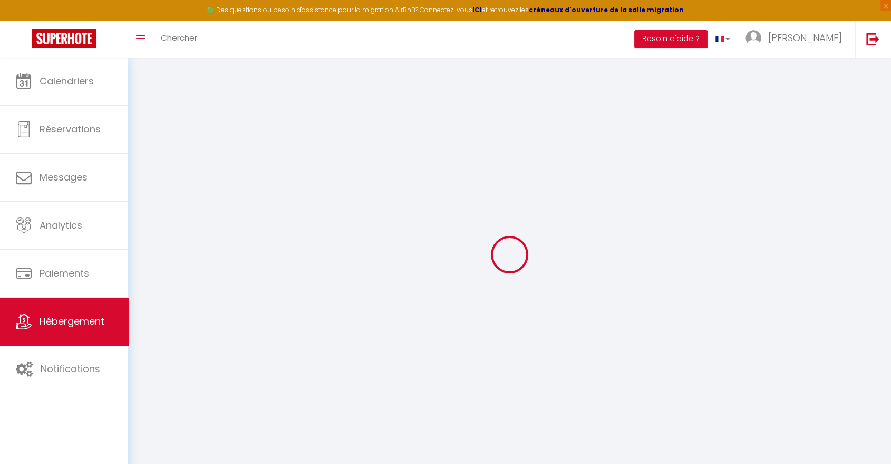
select select
checkbox input "false"
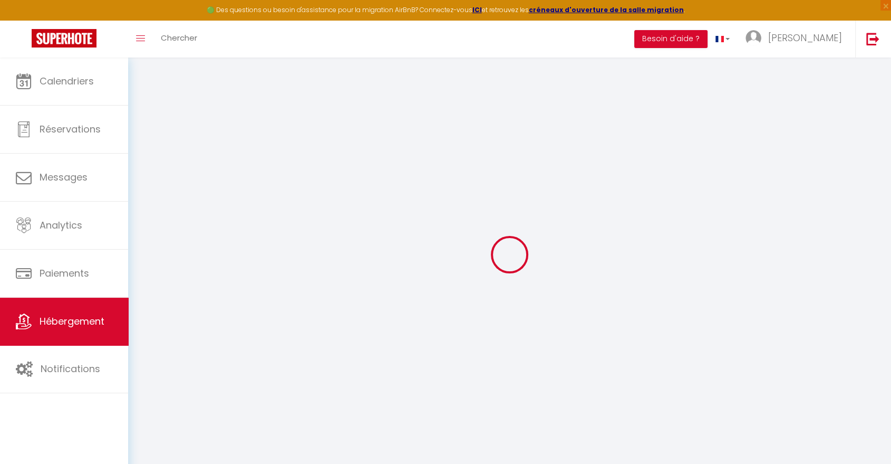
select select
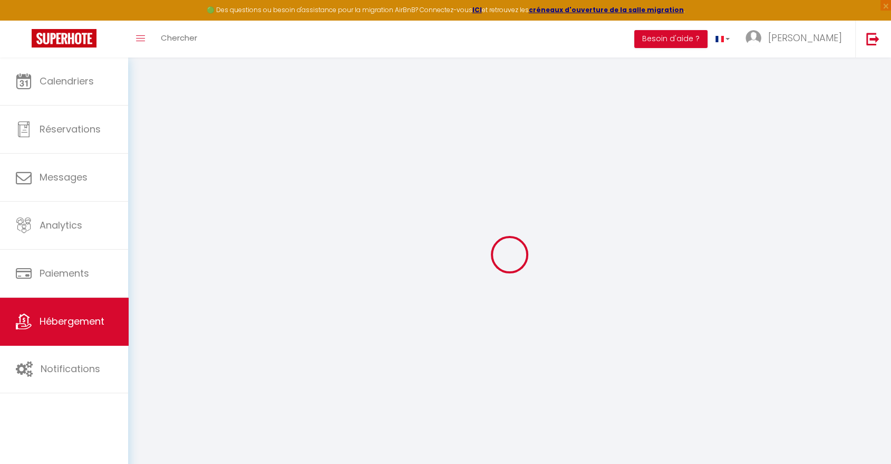
select select
checkbox input "false"
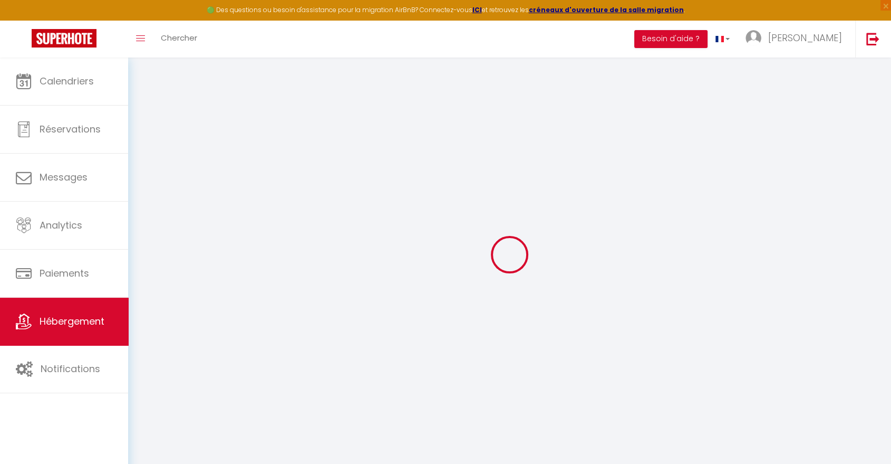
checkbox input "false"
select select
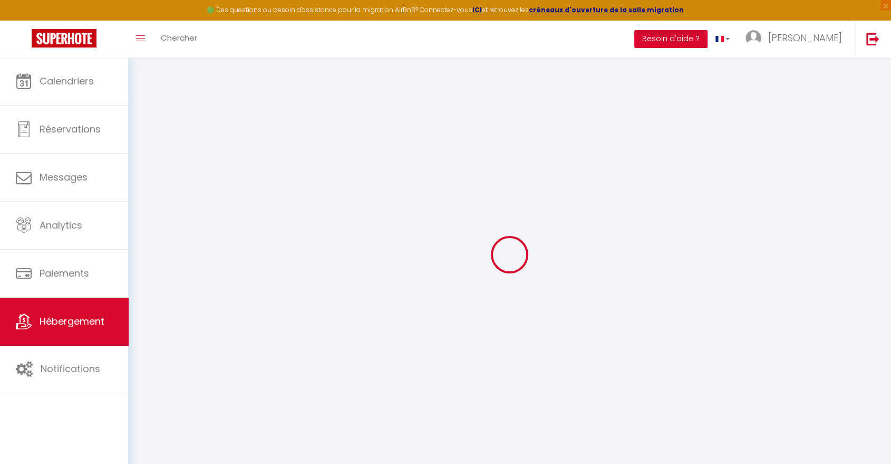
select select
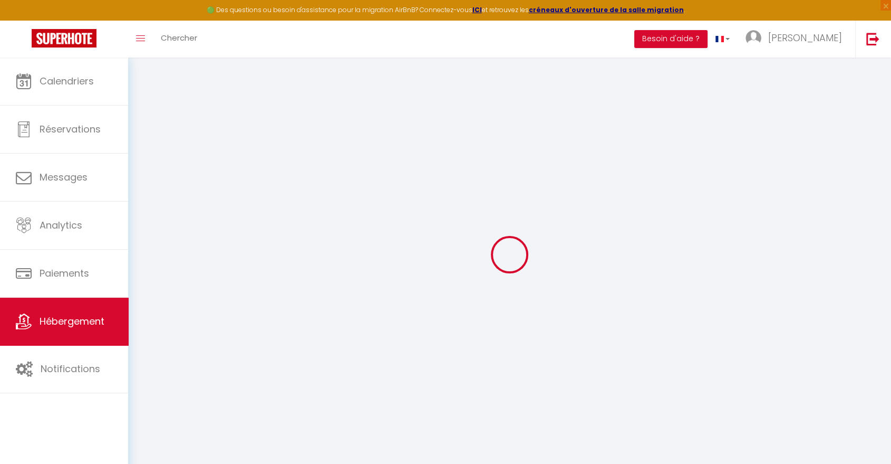
checkbox input "false"
select select
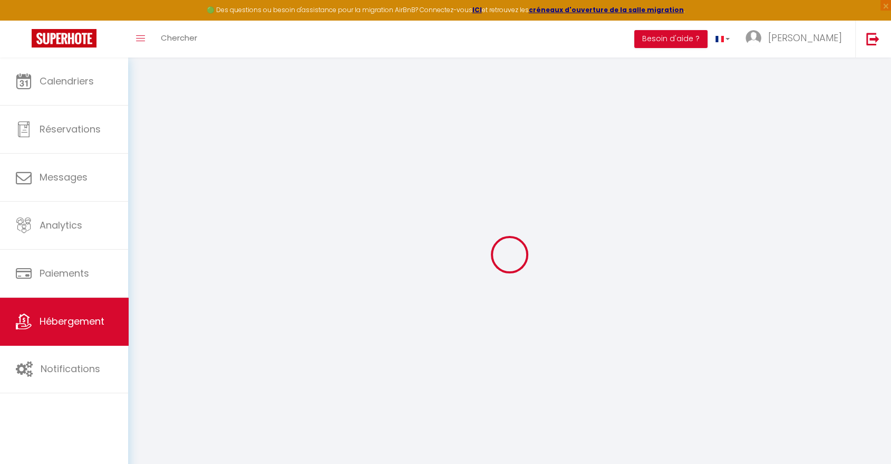
select select
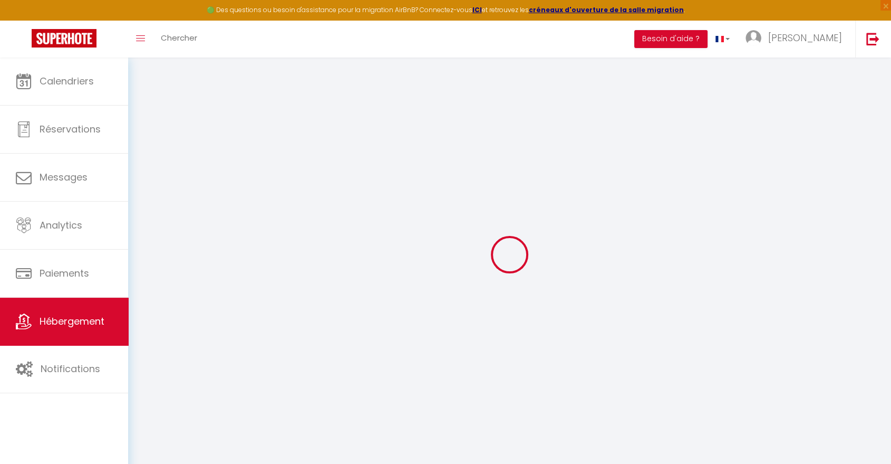
select select
checkbox input "false"
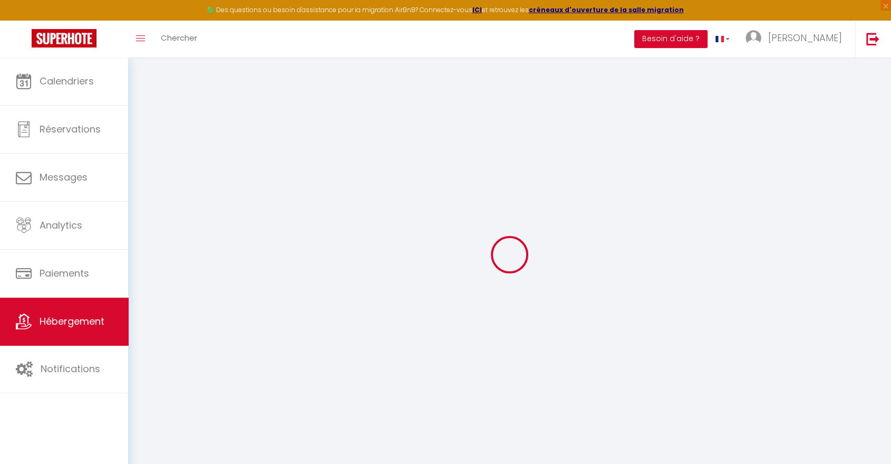
checkbox input "false"
select select
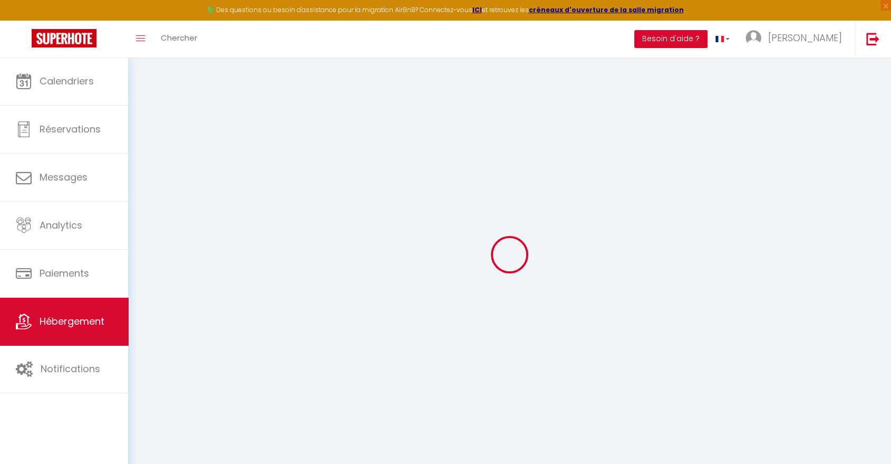
select select
checkbox input "false"
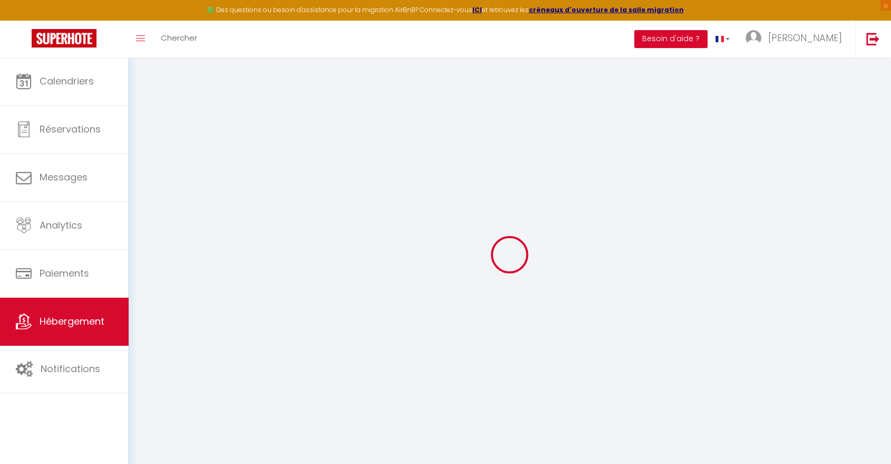
checkbox input "false"
select select
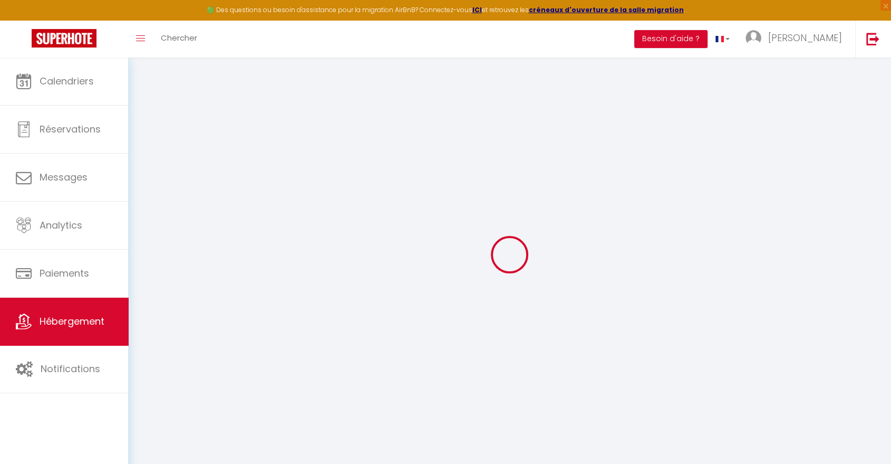
type input "Douce Évasion"
type input "Anna"
type input "FERREIRA"
type input "5 Grand rue"
type input "13122"
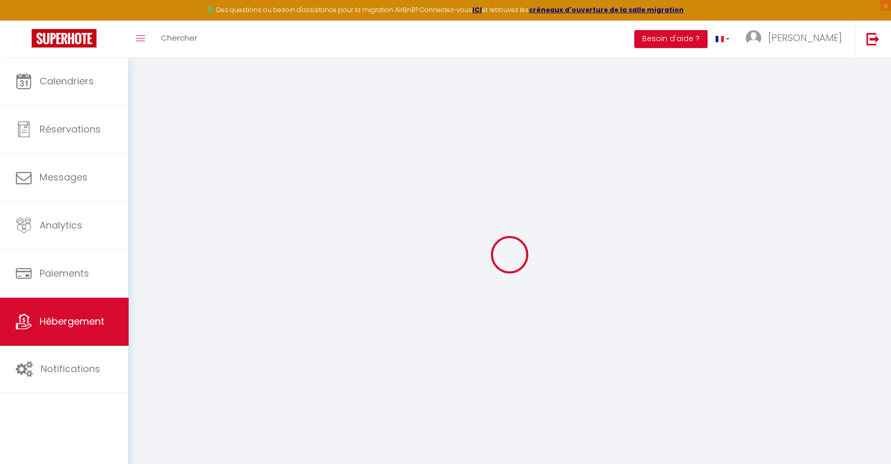
type input "Ventabren"
select select "2"
type input "50"
type input "35"
type input "7.2"
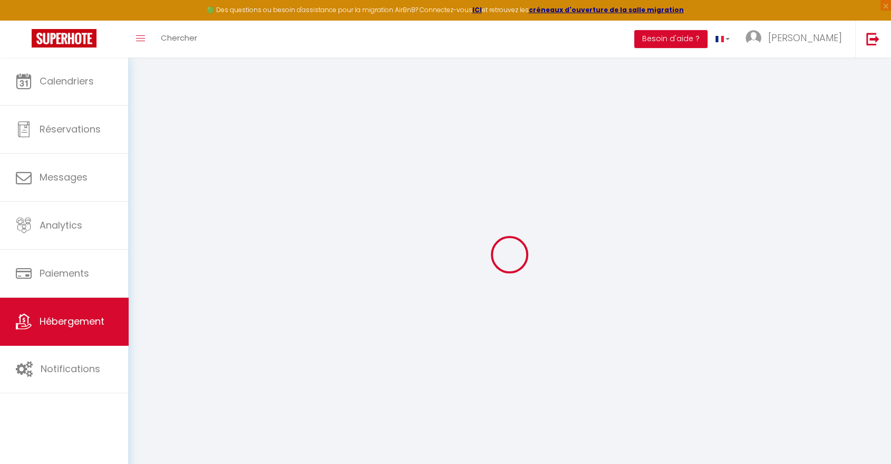
type input "800"
type input "400"
select select
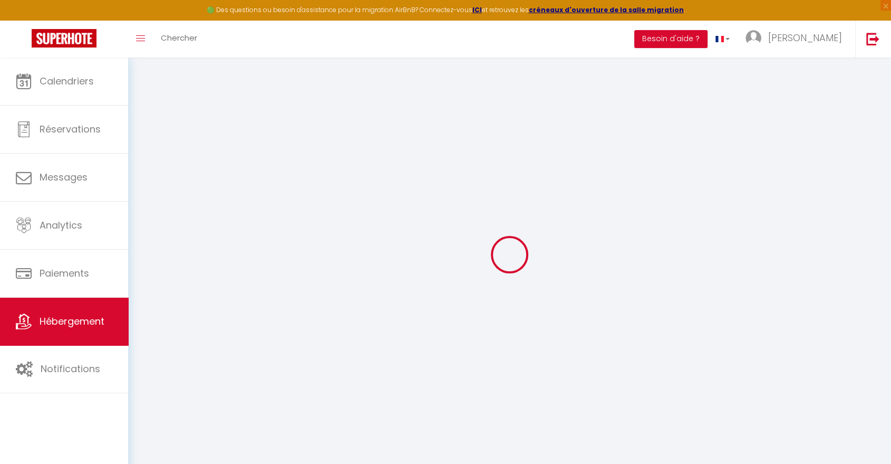
select select
type input "1 Impasse André Lartigue"
type input "31500"
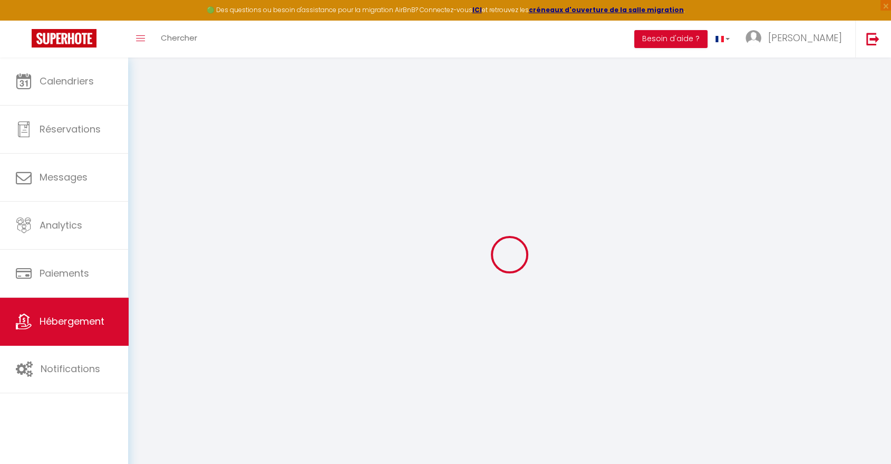
type input "[GEOGRAPHIC_DATA]"
type input "[EMAIL_ADDRESS][DOMAIN_NAME]"
select select "10019"
checkbox input "false"
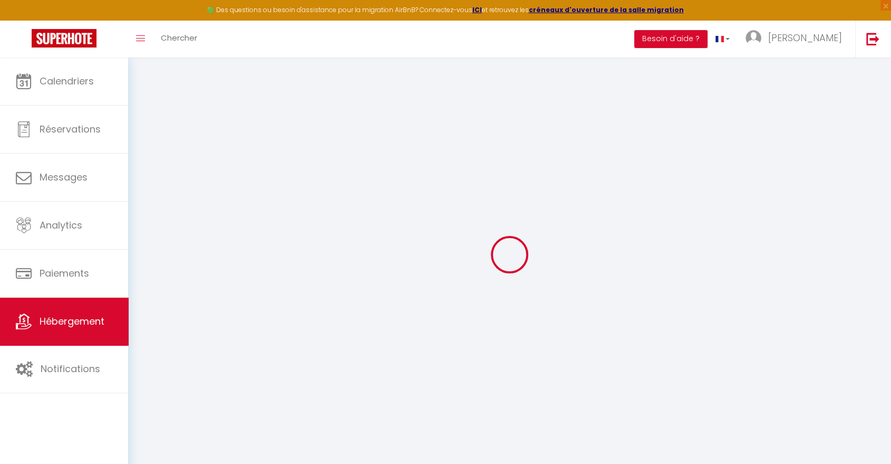
checkbox input "false"
radio input "true"
type input "0"
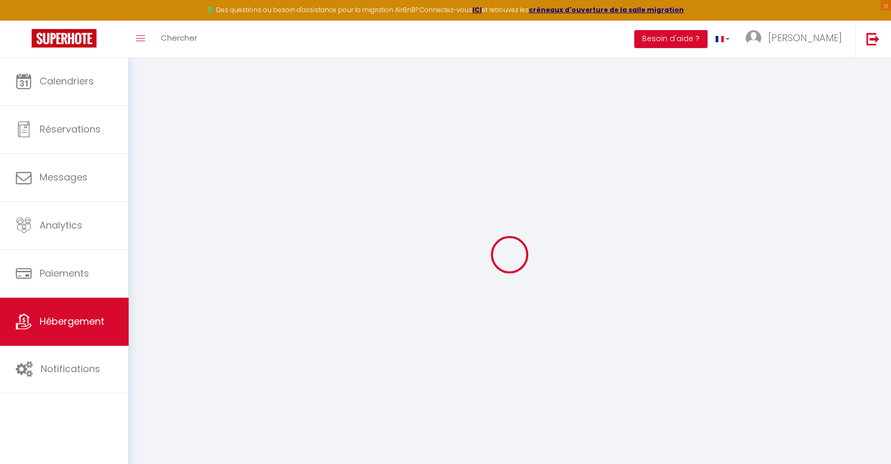
type input "0"
select select
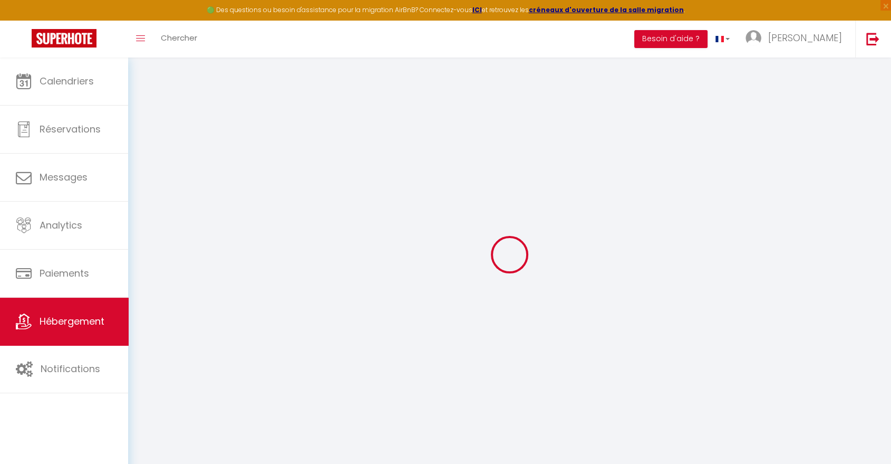
select select
checkbox input "false"
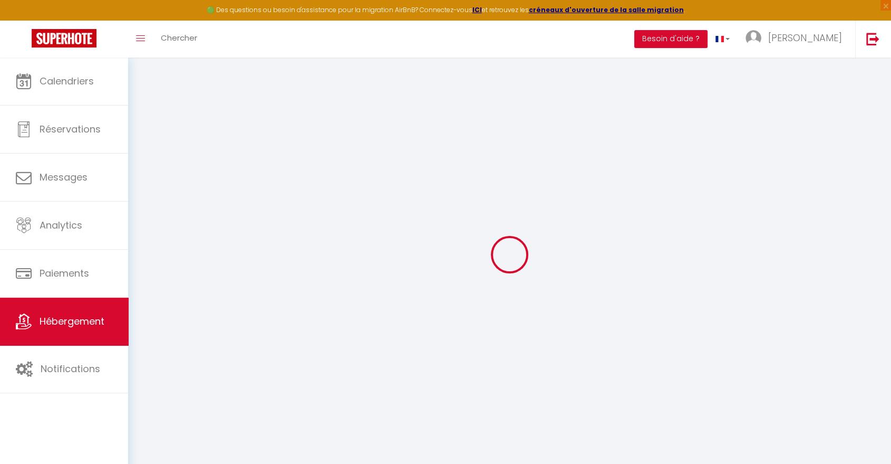
checkbox input "false"
select select
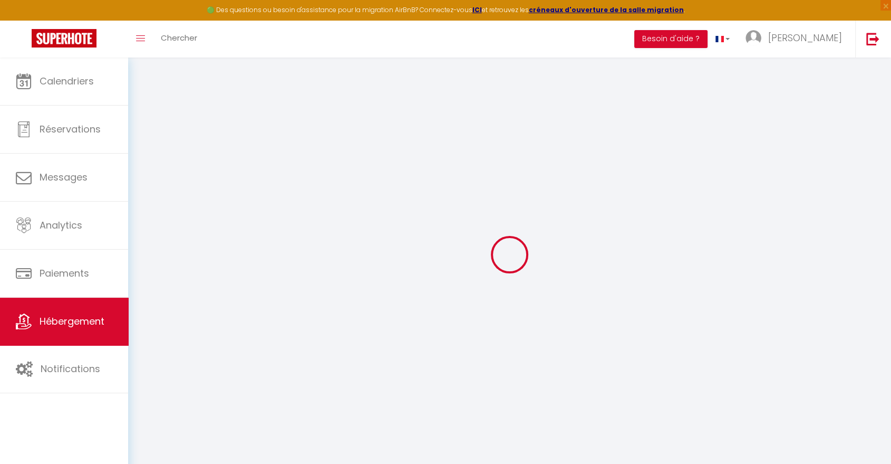
select select
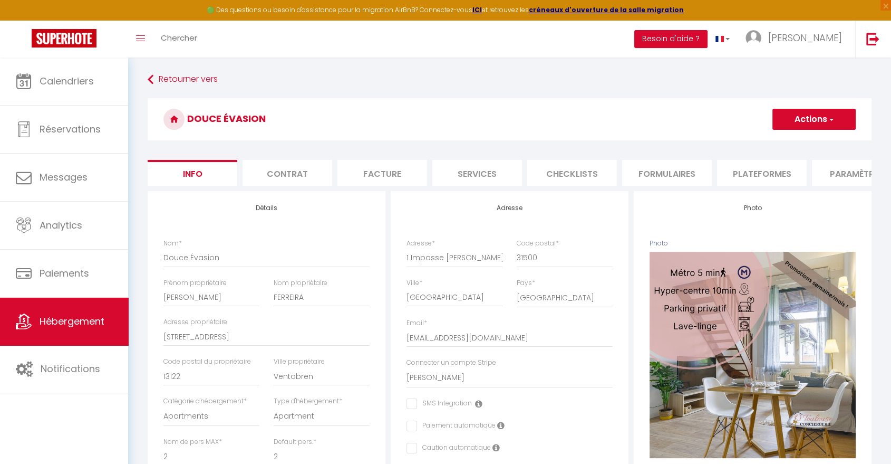
click at [782, 174] on li "Plateformes" at bounding box center [762, 173] width 90 height 26
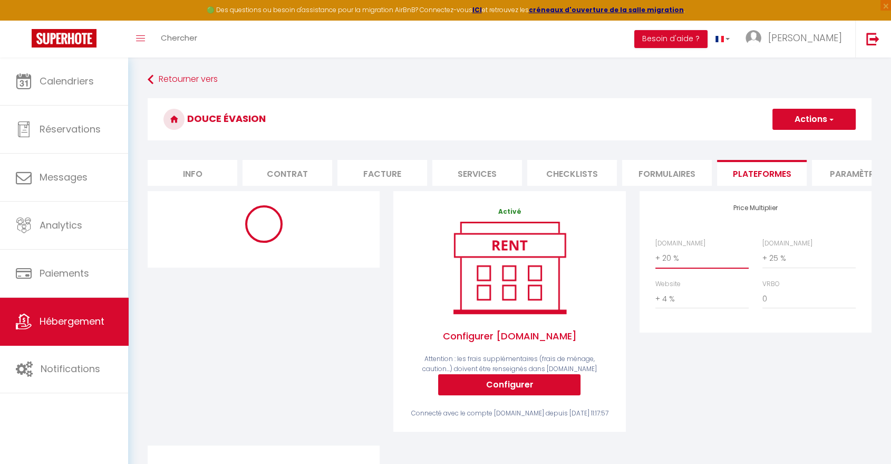
click at [692, 265] on select "0 + 1 % + 2 % + 3 % + 4 % + 5 % + 6 % + 7 % + 8 % + 9 %" at bounding box center [702, 258] width 93 height 20
click at [656, 256] on select "0 + 1 % + 2 % + 3 % + 4 % + 5 % + 6 % + 7 % + 8 % + 9 %" at bounding box center [702, 258] width 93 height 20
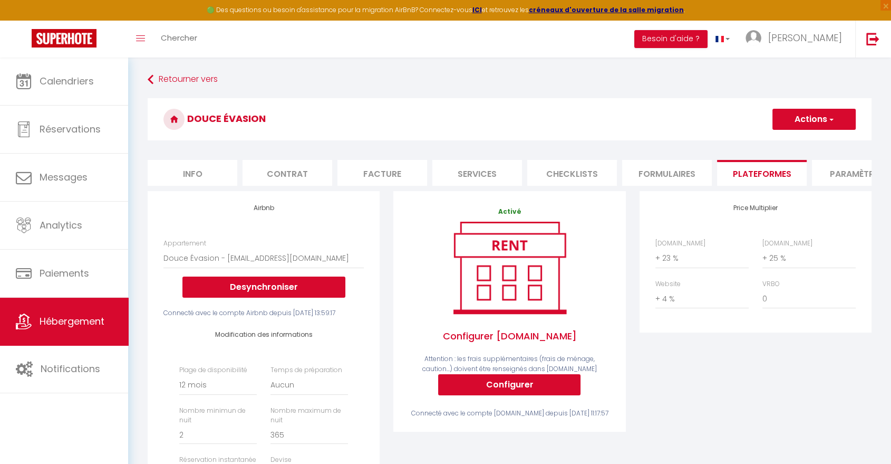
click at [823, 117] on button "Actions" at bounding box center [814, 119] width 83 height 21
click at [796, 145] on link "Enregistrer" at bounding box center [813, 143] width 83 height 14
click at [792, 122] on button "Actions" at bounding box center [814, 119] width 83 height 21
click at [792, 139] on link "Enregistrer" at bounding box center [813, 143] width 83 height 14
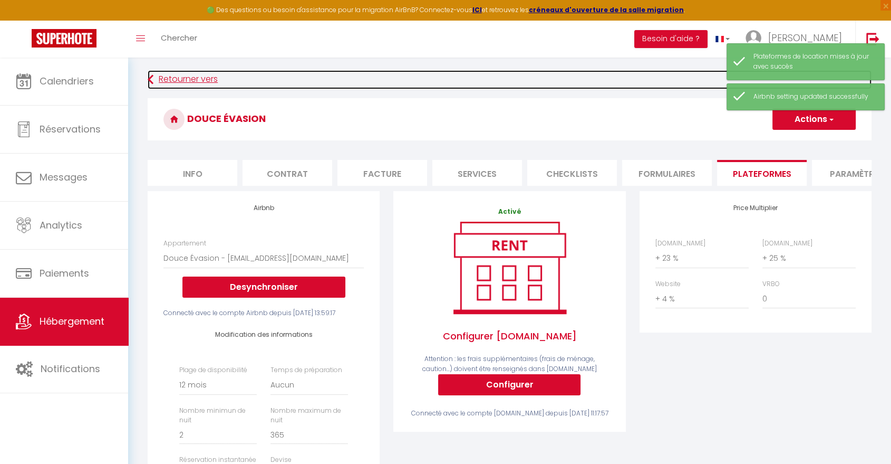
click at [201, 78] on link "Retourner vers" at bounding box center [510, 79] width 724 height 19
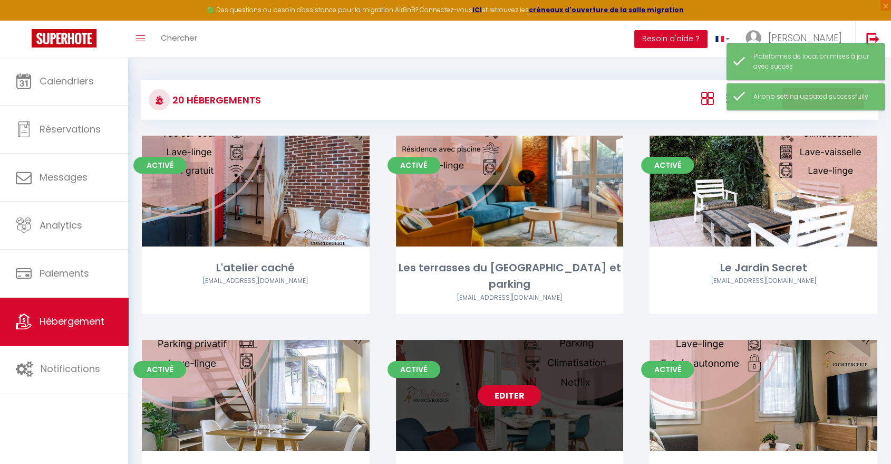
click at [510, 385] on link "Editer" at bounding box center [509, 395] width 63 height 21
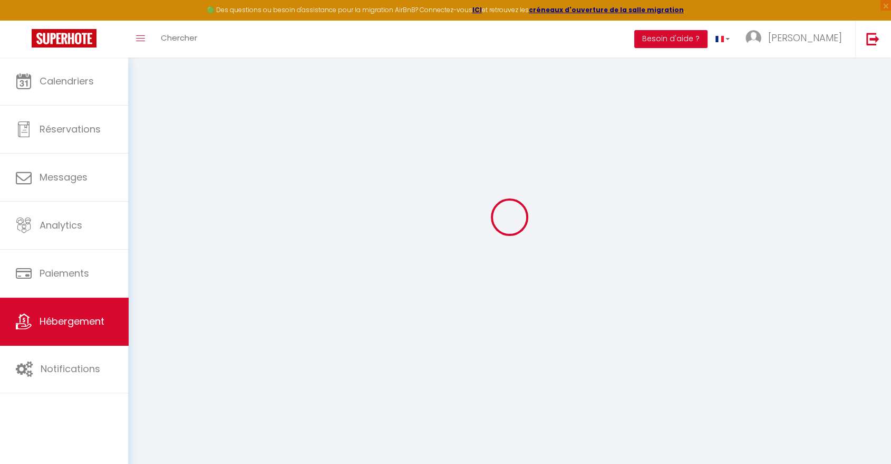
scroll to position [57, 0]
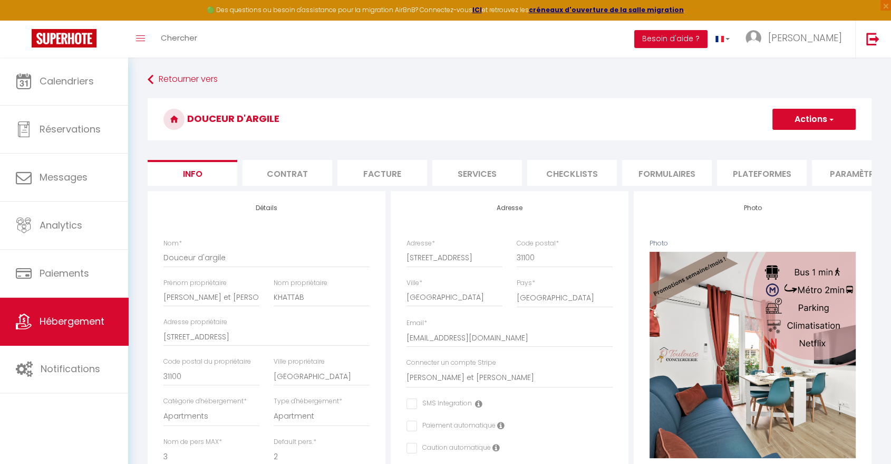
click at [756, 177] on li "Plateformes" at bounding box center [762, 173] width 90 height 26
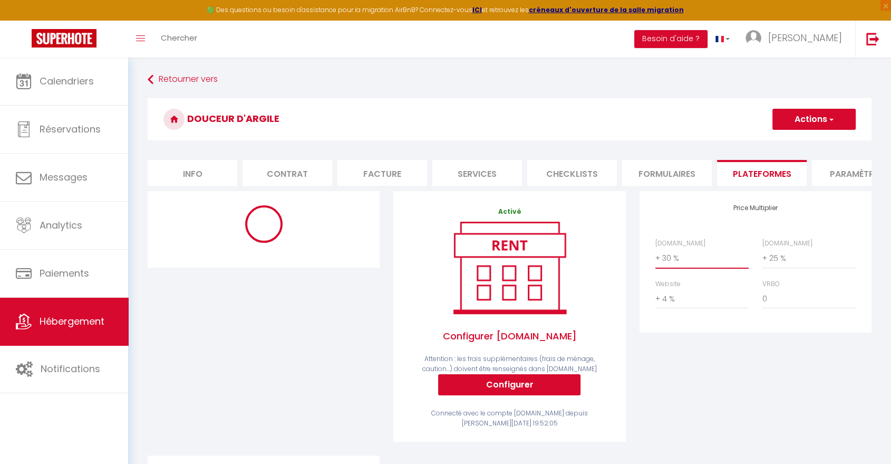
click at [678, 262] on select "0 + 1 % + 2 % + 3 % + 4 % + 5 % + 6 % + 7 % + 8 % + 9 %" at bounding box center [702, 258] width 93 height 20
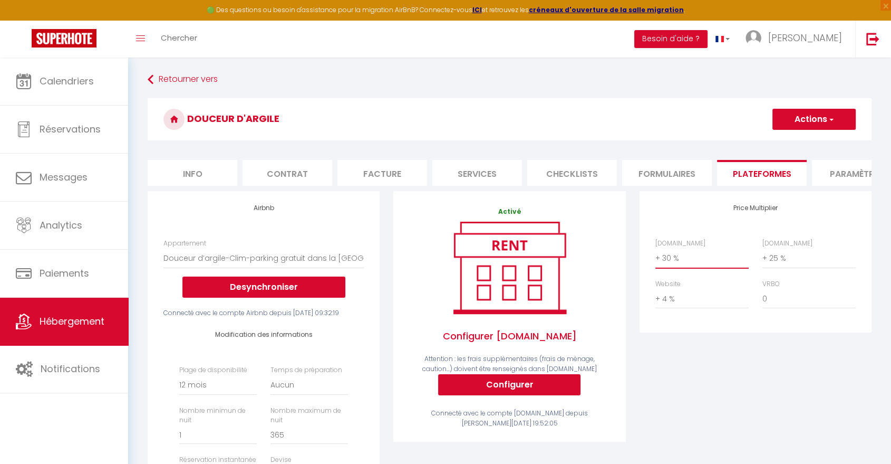
click at [697, 268] on select "0 + 1 % + 2 % + 3 % + 4 % + 5 % + 6 % + 7 % + 8 % + 9 %" at bounding box center [702, 258] width 93 height 20
click at [656, 256] on select "0 + 1 % + 2 % + 3 % + 4 % + 5 % + 6 % + 7 % + 8 % + 9 %" at bounding box center [702, 258] width 93 height 20
drag, startPoint x: 813, startPoint y: 117, endPoint x: 814, endPoint y: 130, distance: 12.7
click at [814, 117] on button "Actions" at bounding box center [814, 119] width 83 height 21
click at [809, 142] on link "Enregistrer" at bounding box center [813, 143] width 83 height 14
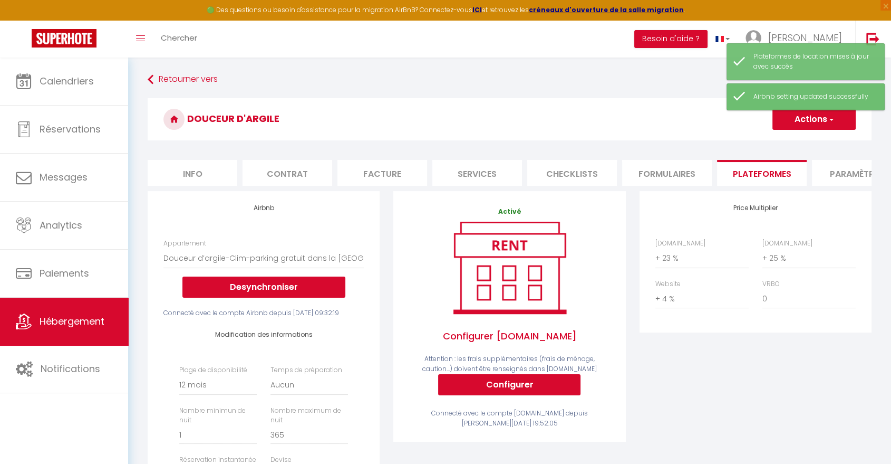
click at [810, 121] on button "Actions" at bounding box center [814, 119] width 83 height 21
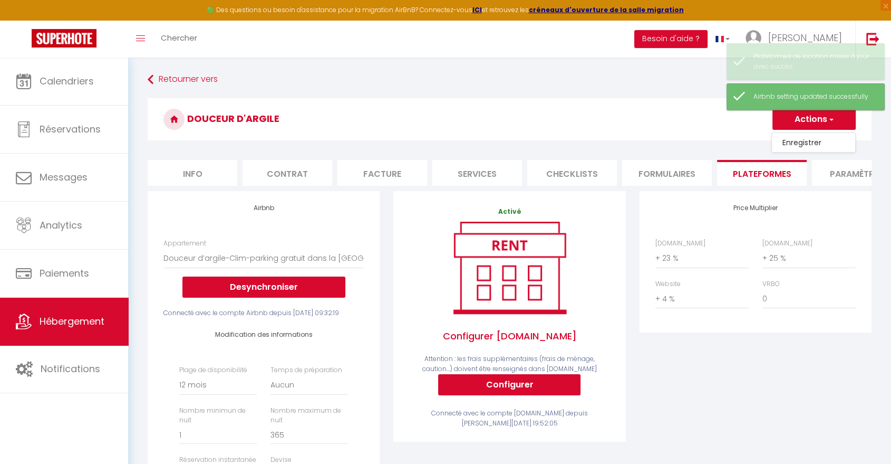
click at [806, 141] on link "Enregistrer" at bounding box center [813, 143] width 83 height 14
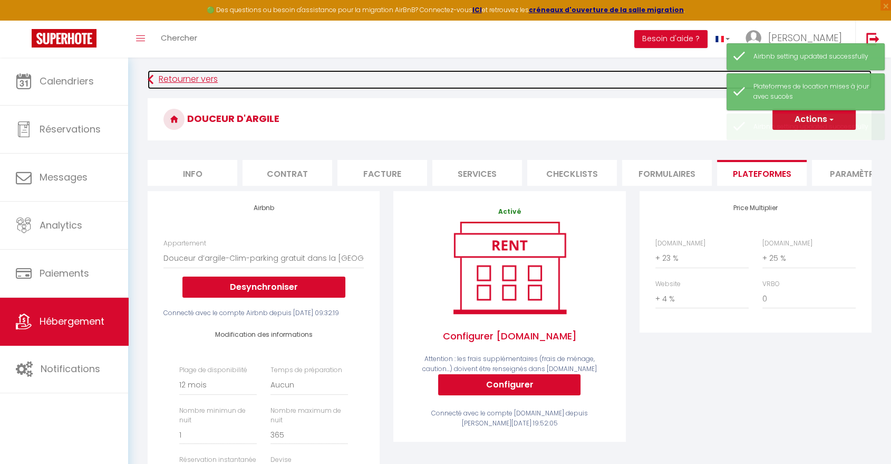
click at [189, 75] on link "Retourner vers" at bounding box center [510, 79] width 724 height 19
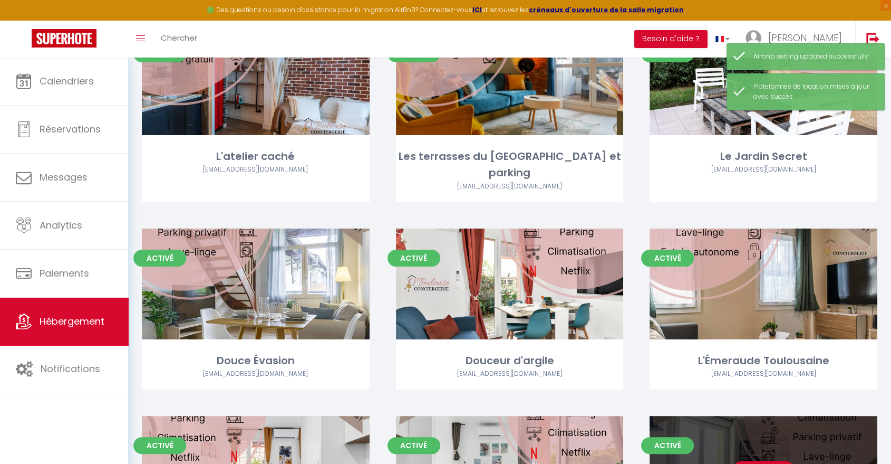
scroll to position [176, 0]
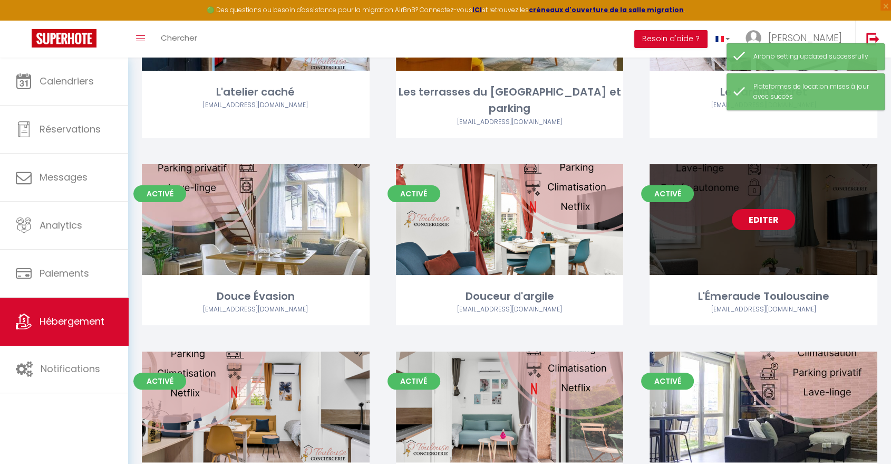
click at [755, 209] on link "Editer" at bounding box center [763, 219] width 63 height 21
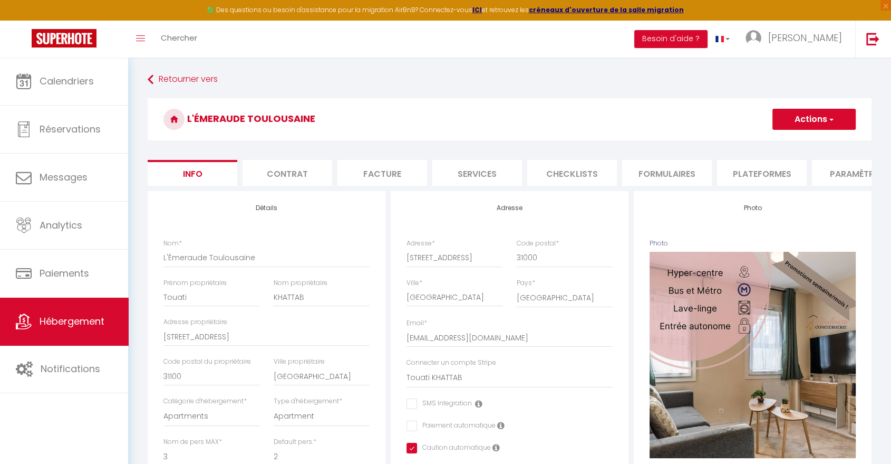
click at [756, 178] on li "Plateformes" at bounding box center [762, 173] width 90 height 26
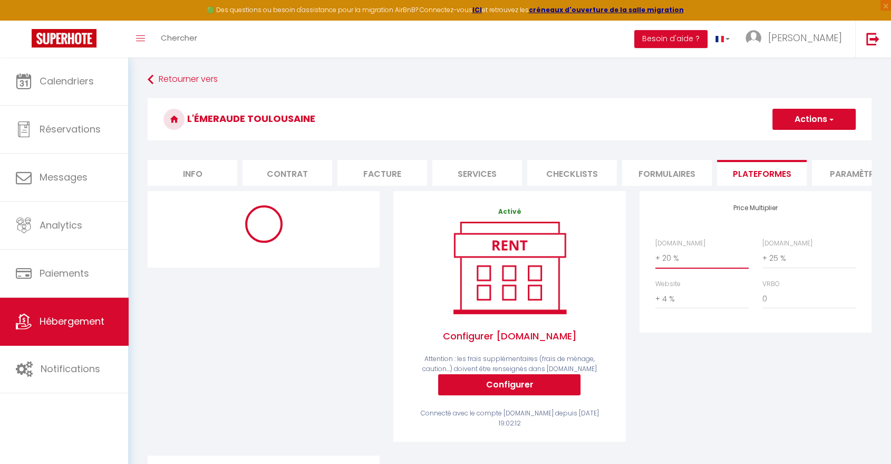
click at [714, 267] on select "0 + 1 % + 2 % + 3 % + 4 % + 5 % + 6 % + 7 % + 8 % + 9 %" at bounding box center [702, 258] width 93 height 20
click at [656, 256] on select "0 + 1 % + 2 % + 3 % + 4 % + 5 % + 6 % + 7 % + 8 % + 9 %" at bounding box center [702, 258] width 93 height 20
click at [781, 124] on button "Actions" at bounding box center [814, 119] width 83 height 21
click at [778, 140] on link "Enregistrer" at bounding box center [813, 143] width 83 height 14
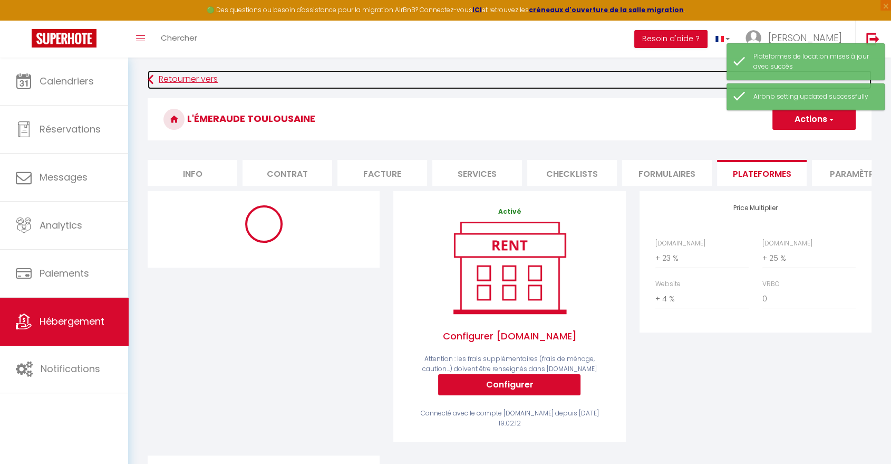
click at [189, 80] on link "Retourner vers" at bounding box center [510, 79] width 724 height 19
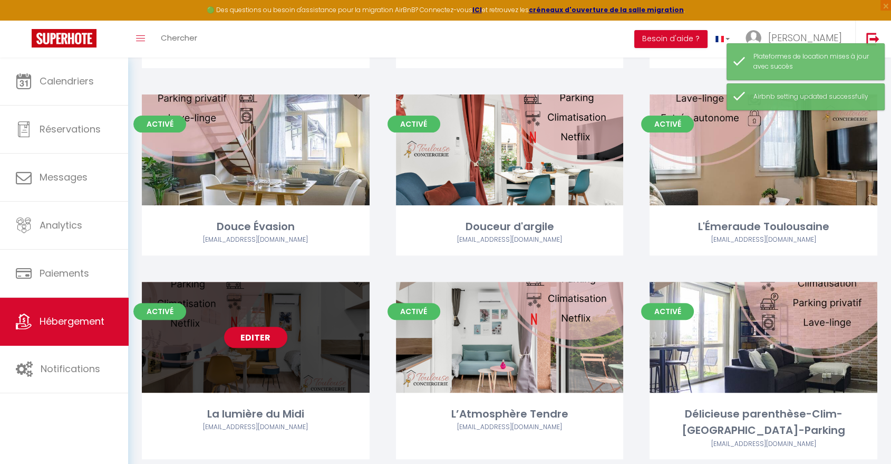
scroll to position [293, 0]
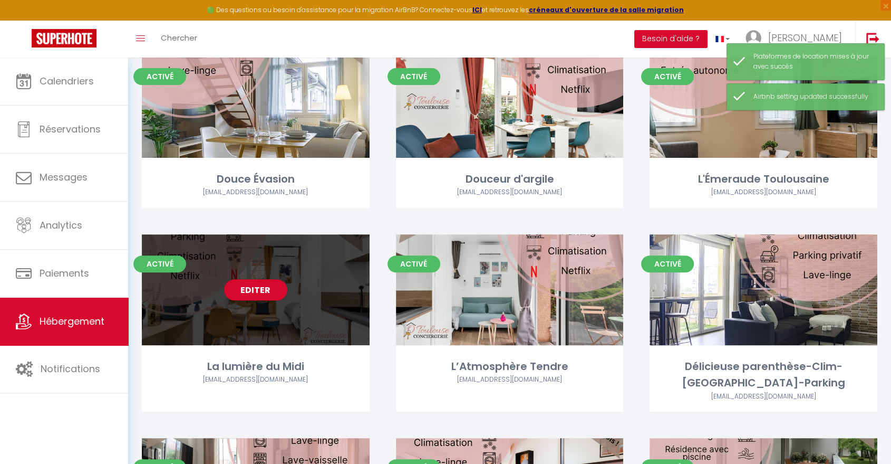
click at [257, 284] on div "Editer" at bounding box center [256, 289] width 228 height 111
click at [258, 279] on link "Editer" at bounding box center [255, 289] width 63 height 21
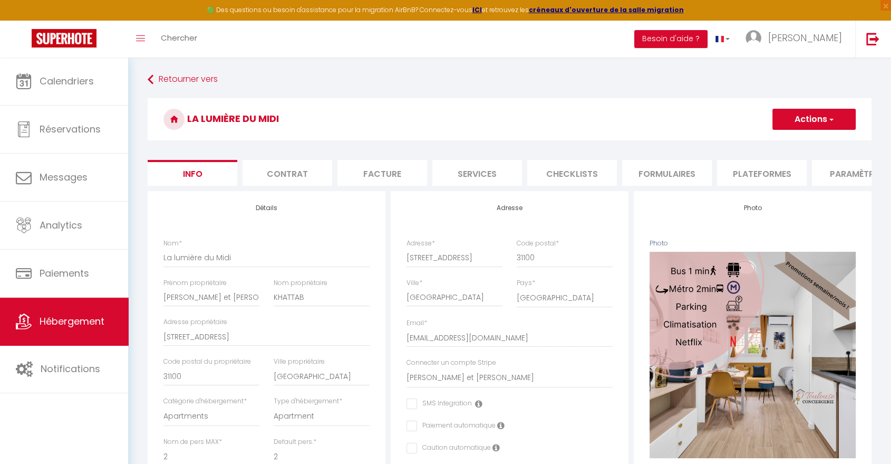
click at [746, 180] on li "Plateformes" at bounding box center [762, 173] width 90 height 26
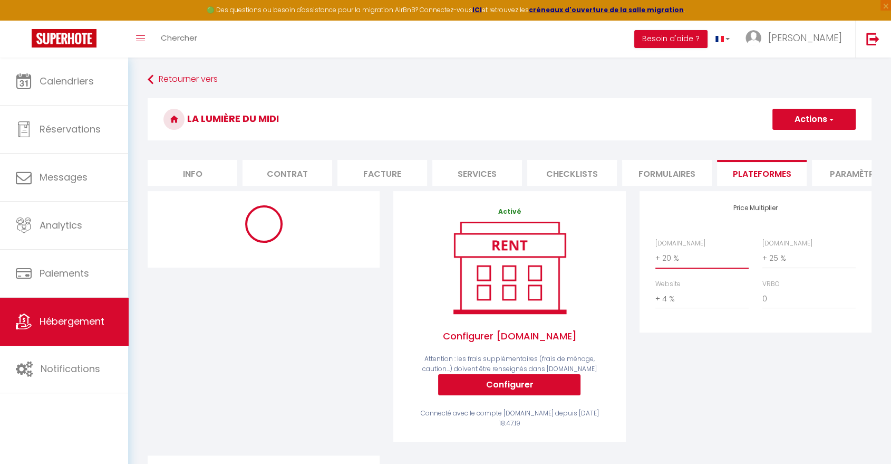
click at [692, 264] on select "0 + 1 % + 2 % + 3 % + 4 % + 5 % + 6 % + 7 % + 8 % + 9 %" at bounding box center [702, 258] width 93 height 20
click at [656, 256] on select "0 + 1 % + 2 % + 3 % + 4 % + 5 % + 6 % + 7 % + 8 % + 9 %" at bounding box center [702, 258] width 93 height 20
click at [789, 116] on button "Actions" at bounding box center [814, 119] width 83 height 21
click at [789, 138] on link "Enregistrer" at bounding box center [813, 143] width 83 height 14
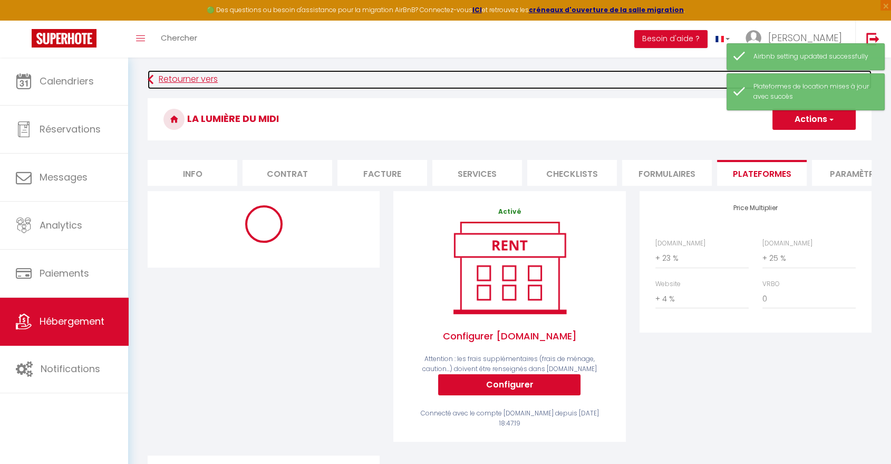
click at [204, 85] on link "Retourner vers" at bounding box center [510, 79] width 724 height 19
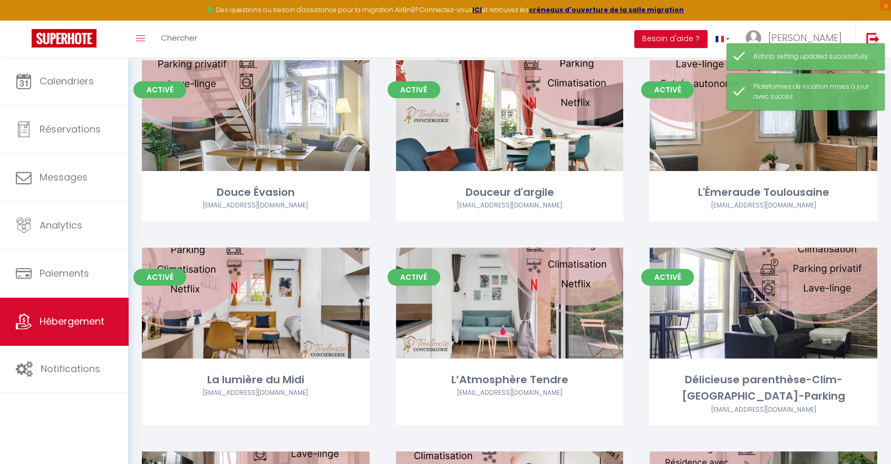
scroll to position [351, 0]
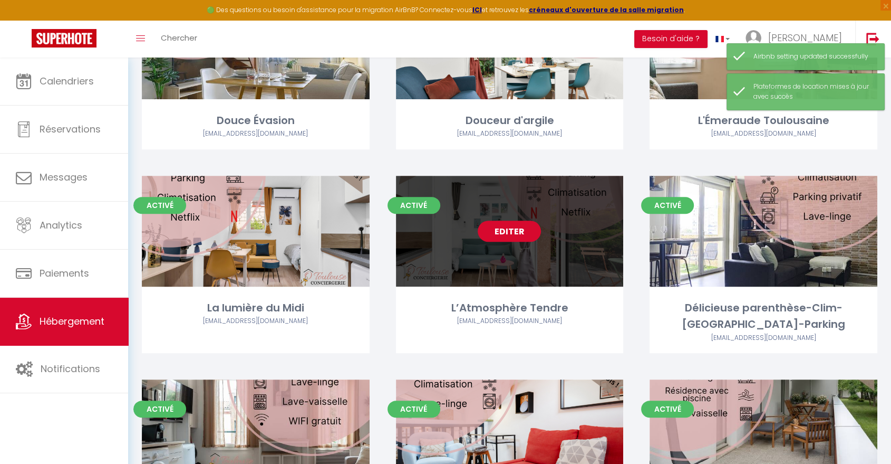
click at [498, 220] on link "Editer" at bounding box center [509, 230] width 63 height 21
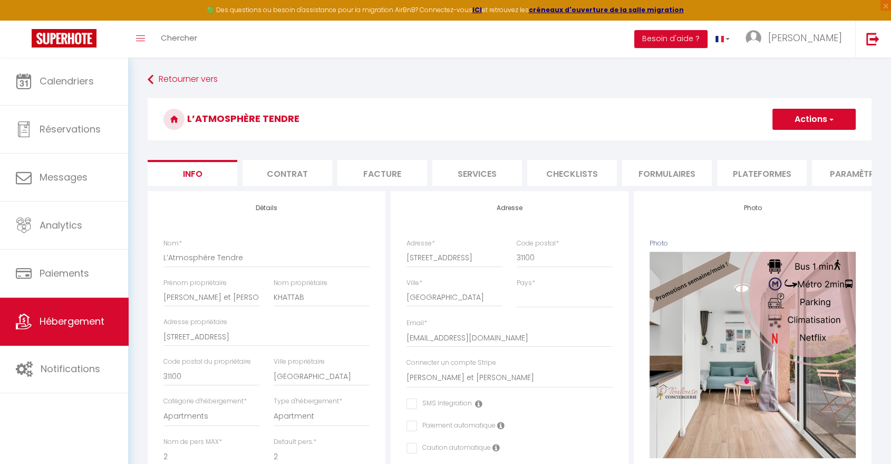
click at [764, 171] on li "Plateformes" at bounding box center [762, 173] width 90 height 26
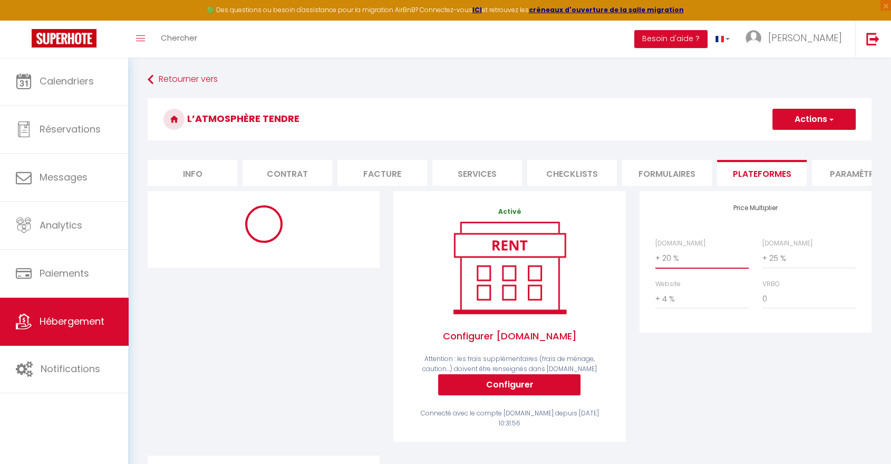
click at [696, 268] on select "0 + 1 % + 2 % + 3 % + 4 % + 5 % + 6 % + 7 % + 8 % + 9 %" at bounding box center [702, 258] width 93 height 20
click at [656, 256] on select "0 + 1 % + 2 % + 3 % + 4 % + 5 % + 6 % + 7 % + 8 % + 9 %" at bounding box center [702, 258] width 93 height 20
click at [791, 114] on button "Actions" at bounding box center [814, 119] width 83 height 21
click at [791, 143] on link "Enregistrer" at bounding box center [813, 143] width 83 height 14
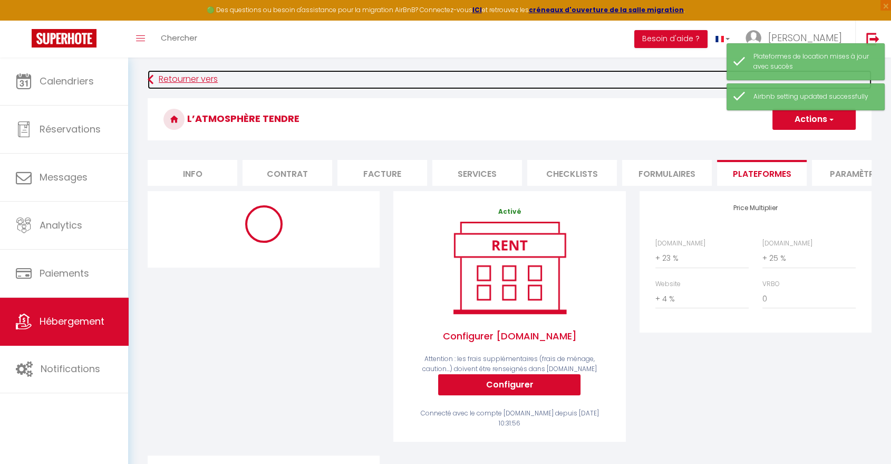
click at [199, 74] on link "Retourner vers" at bounding box center [510, 79] width 724 height 19
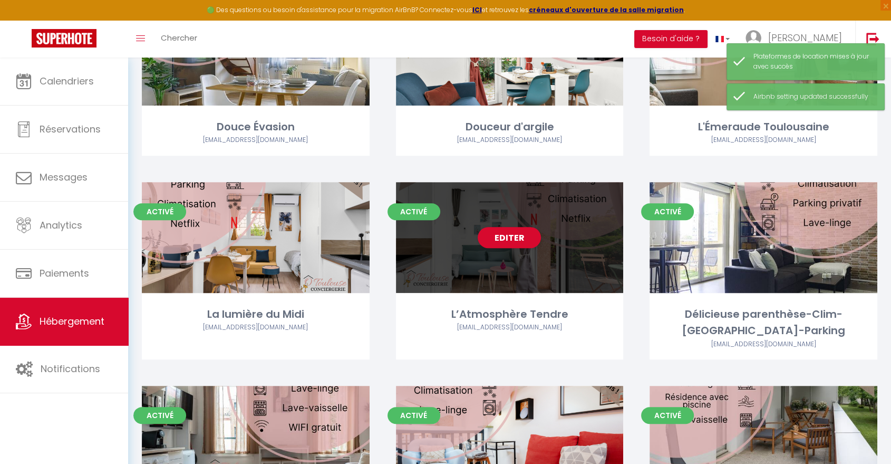
scroll to position [351, 0]
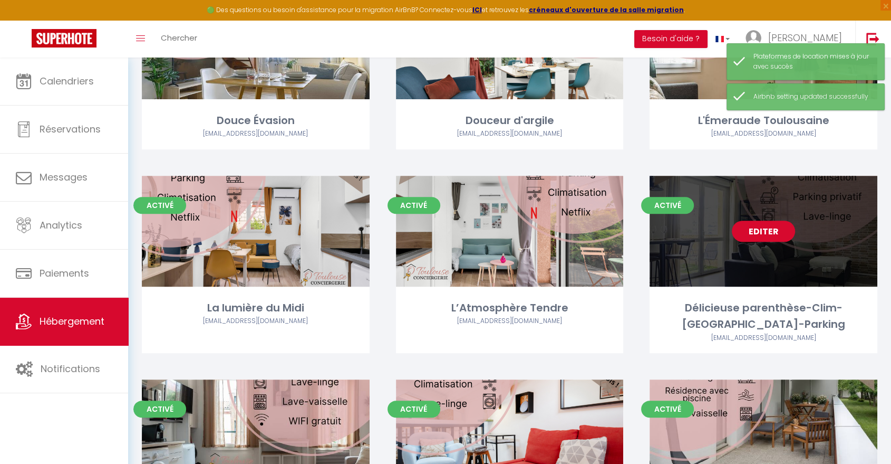
click at [778, 220] on link "Editer" at bounding box center [763, 230] width 63 height 21
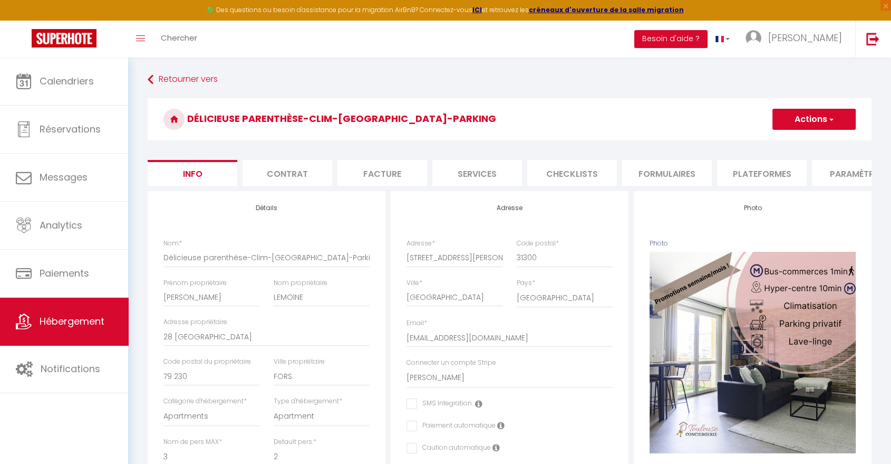
click at [753, 169] on li "Plateformes" at bounding box center [762, 173] width 90 height 26
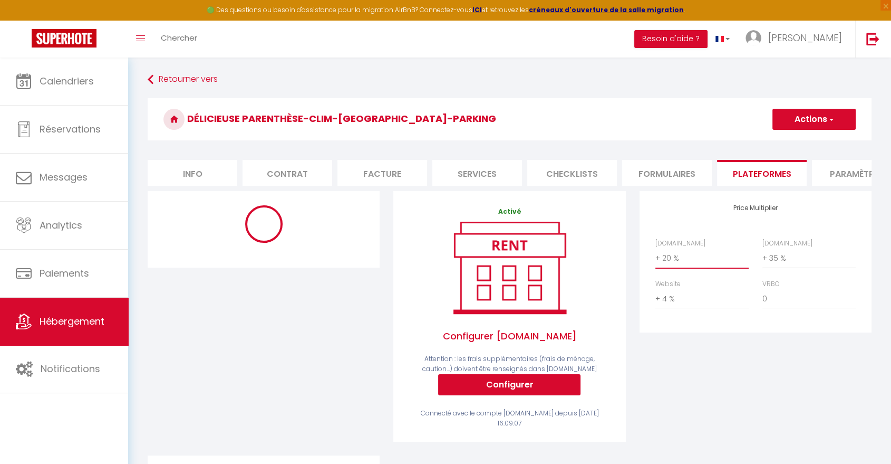
click at [679, 263] on select "0 + 1 % + 2 % + 3 % + 4 % + 5 % + 6 % + 7 % + 8 % + 9 %" at bounding box center [702, 258] width 93 height 20
click at [656, 256] on select "0 + 1 % + 2 % + 3 % + 4 % + 5 % + 6 % + 7 % + 8 % + 9 %" at bounding box center [702, 258] width 93 height 20
click at [790, 122] on button "Actions" at bounding box center [814, 119] width 83 height 21
click at [790, 142] on link "Enregistrer" at bounding box center [813, 143] width 83 height 14
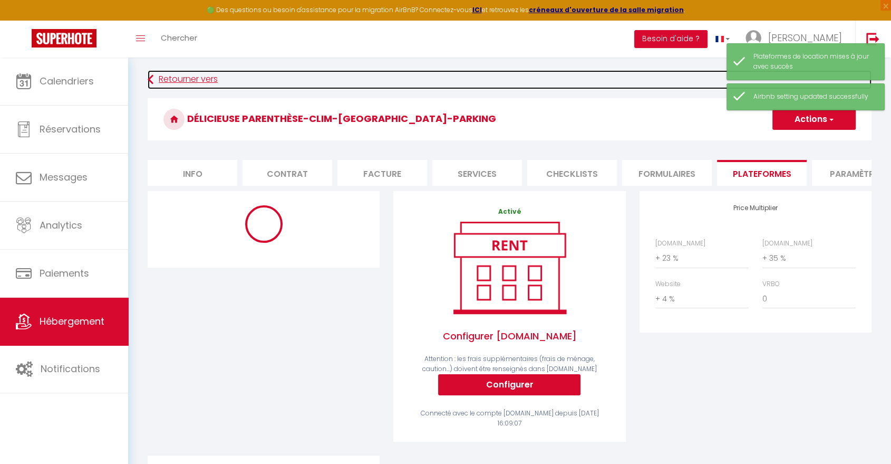
click at [196, 76] on link "Retourner vers" at bounding box center [510, 79] width 724 height 19
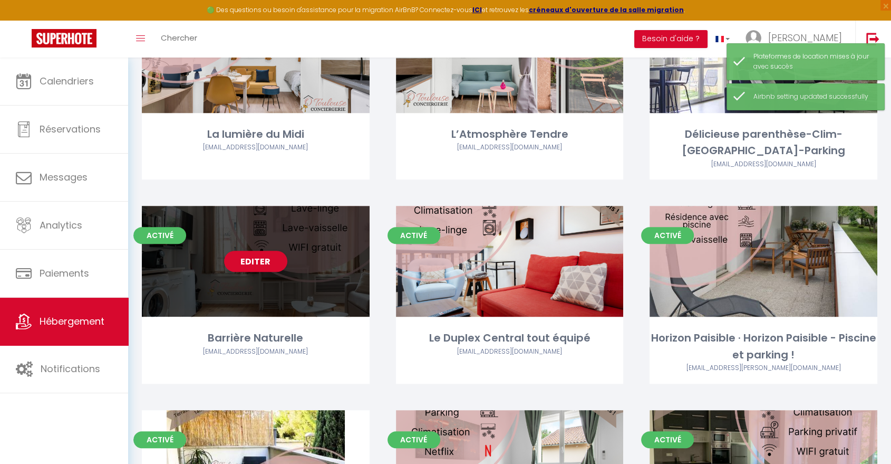
scroll to position [527, 0]
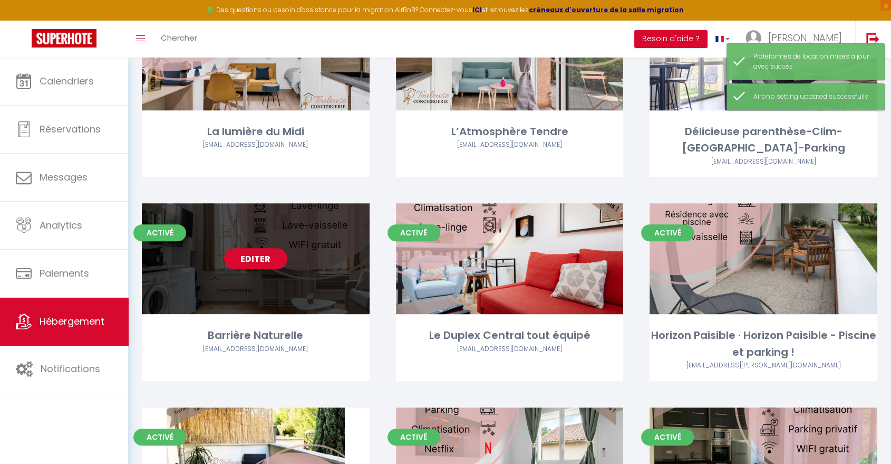
click at [268, 248] on link "Editer" at bounding box center [255, 258] width 63 height 21
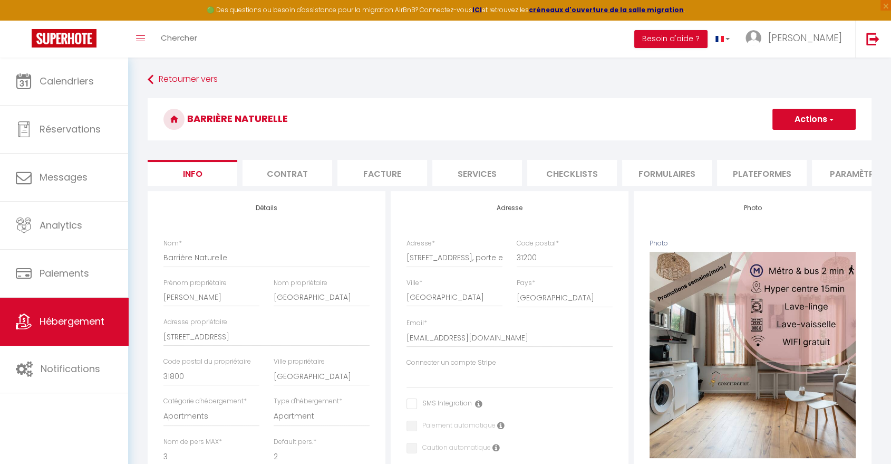
click at [747, 172] on li "Plateformes" at bounding box center [762, 173] width 90 height 26
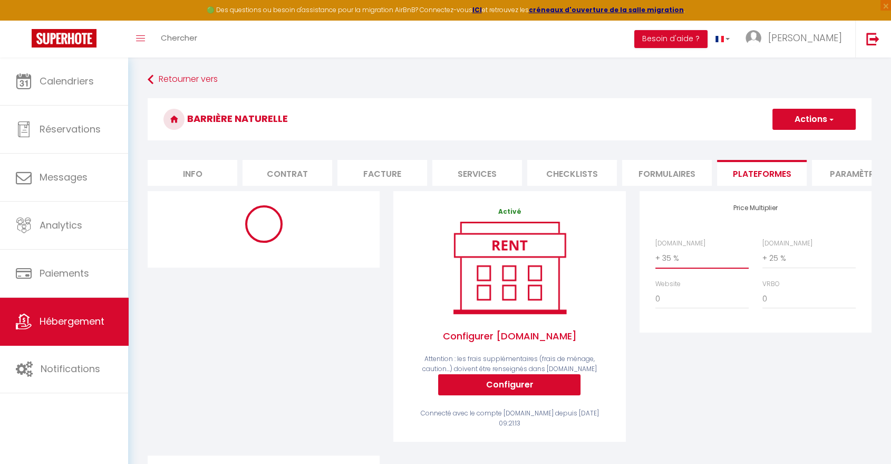
click at [685, 265] on select "0 + 1 % + 2 % + 3 % + 4 % + 5 % + 6 % + 7 % + 8 % + 9 %" at bounding box center [702, 258] width 93 height 20
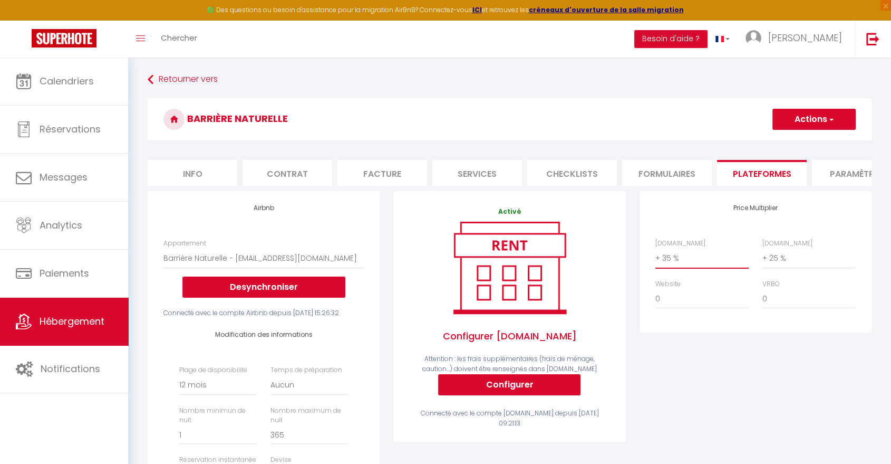
click at [671, 268] on select "0 + 1 % + 2 % + 3 % + 4 % + 5 % + 6 % + 7 % + 8 % + 9 %" at bounding box center [702, 258] width 93 height 20
click at [656, 256] on select "0 + 1 % + 2 % + 3 % + 4 % + 5 % + 6 % + 7 % + 8 % + 9 %" at bounding box center [702, 258] width 93 height 20
click at [786, 114] on button "Actions" at bounding box center [814, 119] width 83 height 21
click at [788, 138] on link "Enregistrer" at bounding box center [813, 143] width 83 height 14
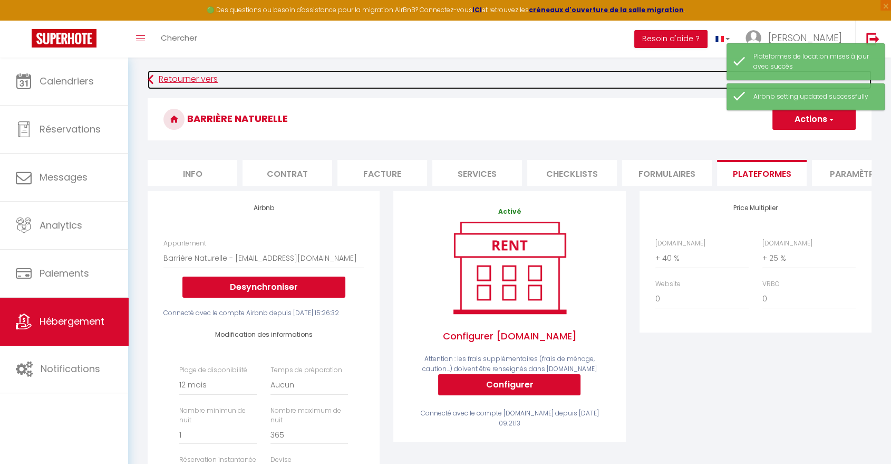
click at [186, 75] on link "Retourner vers" at bounding box center [510, 79] width 724 height 19
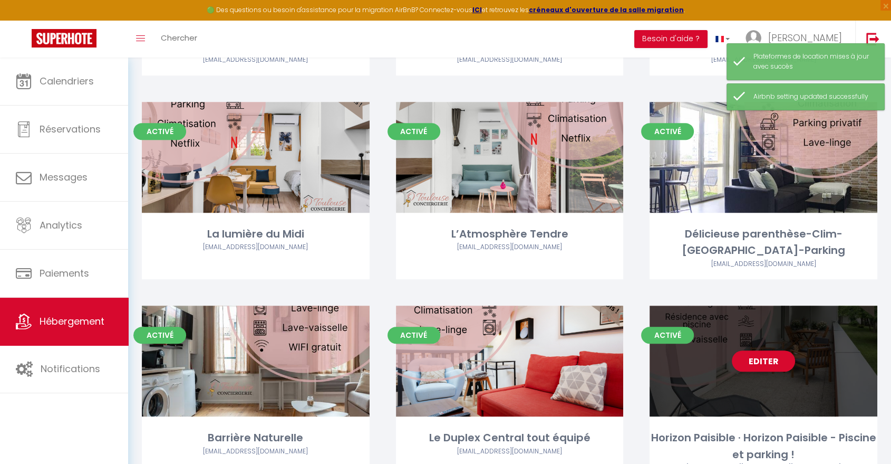
scroll to position [527, 0]
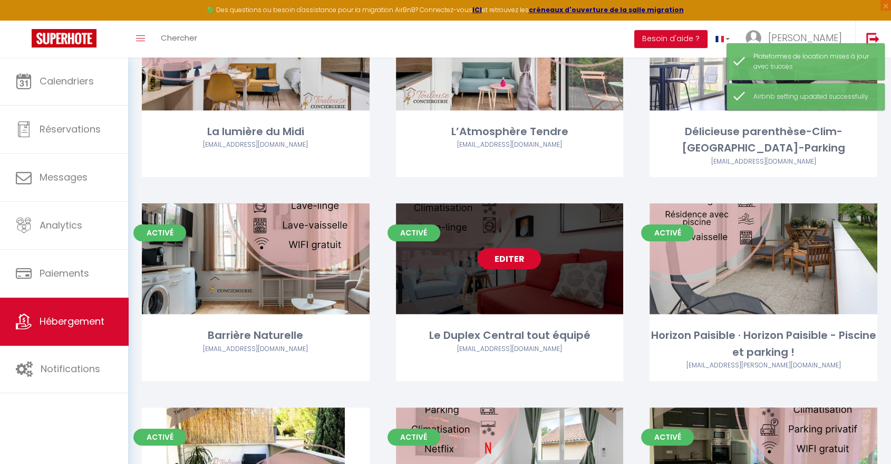
click at [529, 248] on link "Editer" at bounding box center [509, 258] width 63 height 21
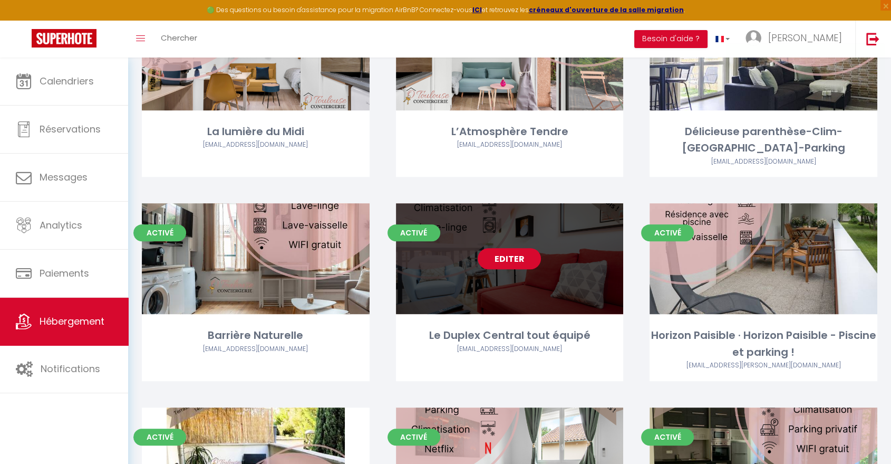
click at [494, 248] on link "Editer" at bounding box center [509, 258] width 63 height 21
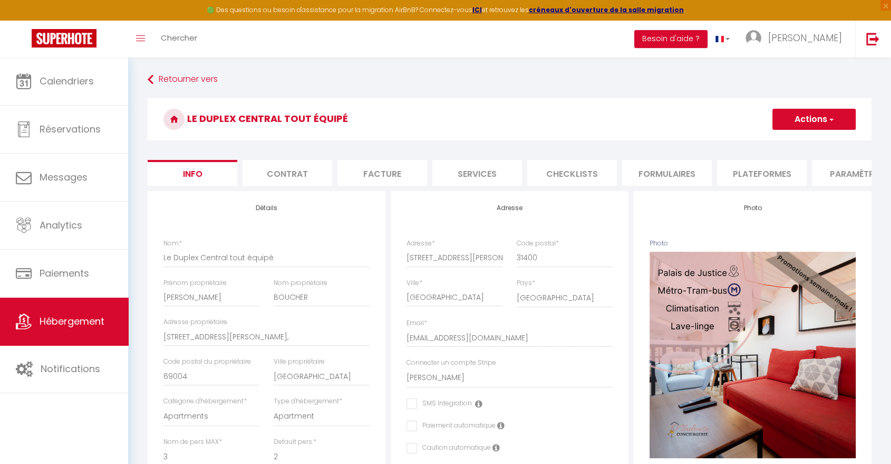
click at [778, 163] on li "Plateformes" at bounding box center [762, 173] width 90 height 26
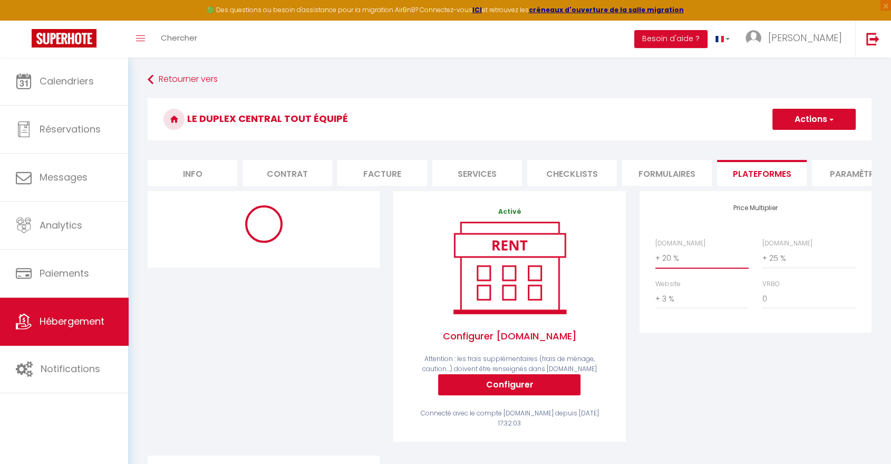
click at [699, 262] on select "0 + 1 % + 2 % + 3 % + 4 % + 5 % + 6 % + 7 % + 8 % + 9 %" at bounding box center [702, 258] width 93 height 20
click at [656, 256] on select "0 + 1 % + 2 % + 3 % + 4 % + 5 % + 6 % + 7 % + 8 % + 9 %" at bounding box center [702, 258] width 93 height 20
click at [784, 121] on button "Actions" at bounding box center [814, 119] width 83 height 21
click at [781, 142] on link "Enregistrer" at bounding box center [813, 143] width 83 height 14
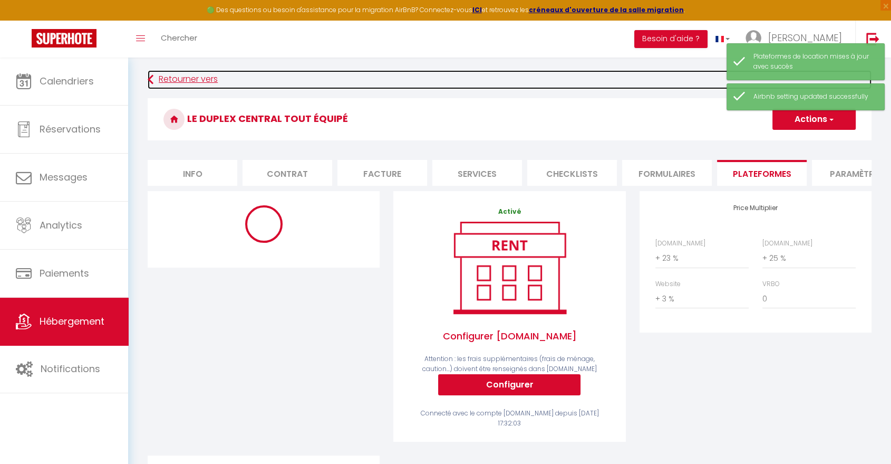
click at [197, 74] on link "Retourner vers" at bounding box center [510, 79] width 724 height 19
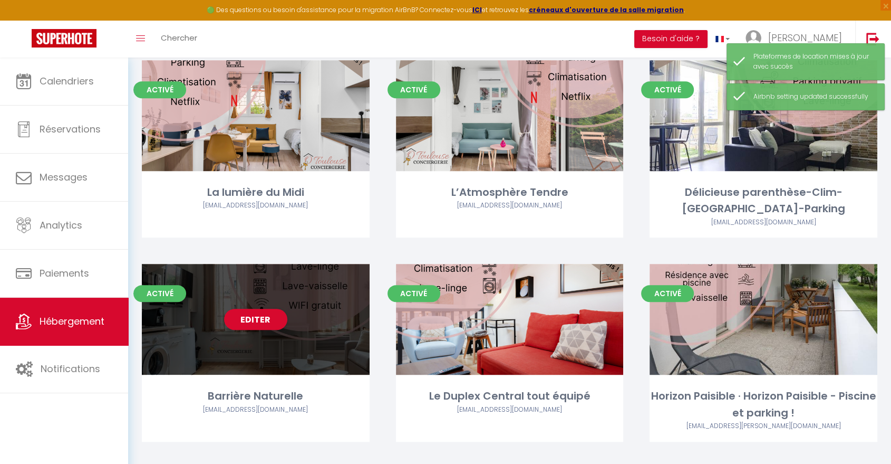
scroll to position [468, 0]
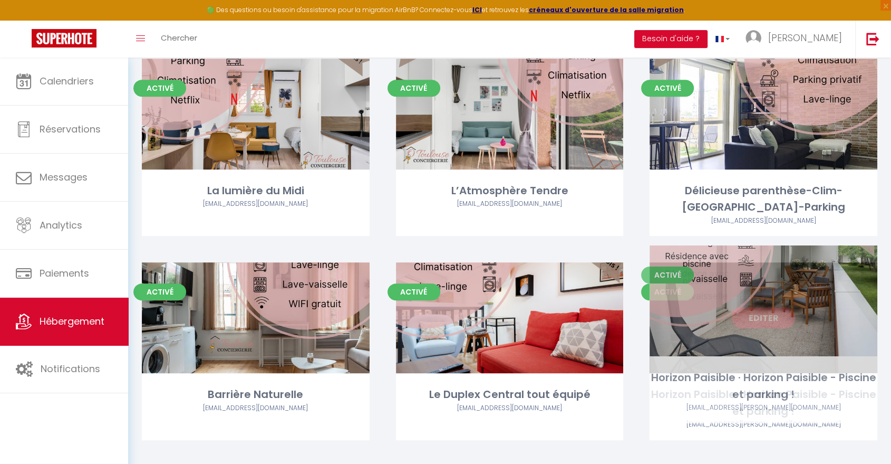
click at [759, 307] on link "Editer" at bounding box center [763, 317] width 63 height 21
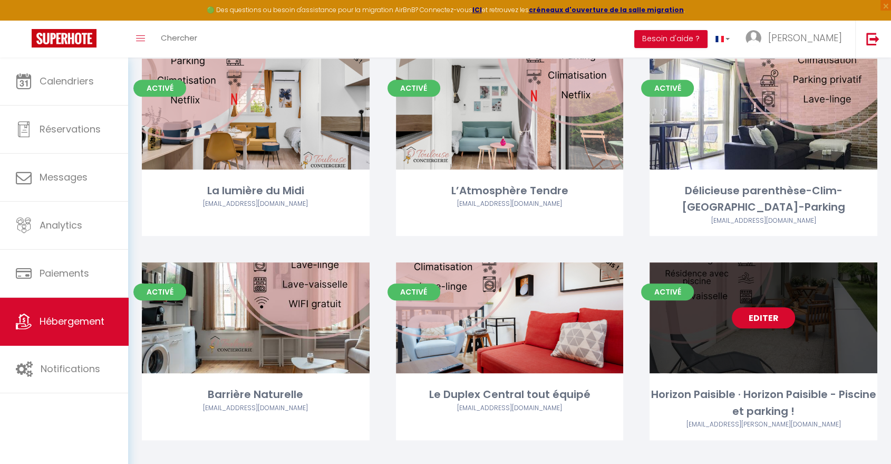
click at [759, 307] on link "Editer" at bounding box center [763, 317] width 63 height 21
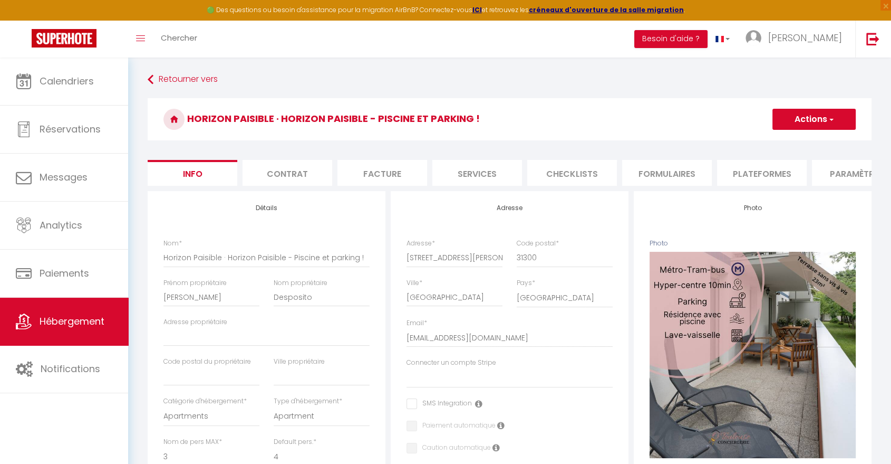
click at [761, 181] on li "Plateformes" at bounding box center [762, 173] width 90 height 26
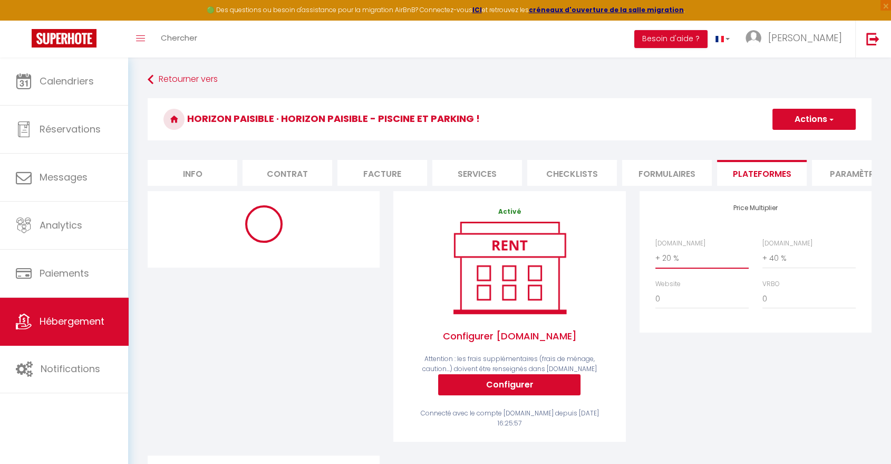
click at [680, 268] on select "0 + 1 % + 2 % + 3 % + 4 % + 5 % + 6 % + 7 % + 8 % + 9 %" at bounding box center [702, 258] width 93 height 20
click at [656, 256] on select "0 + 1 % + 2 % + 3 % + 4 % + 5 % + 6 % + 7 % + 8 % + 9 %" at bounding box center [702, 258] width 93 height 20
click at [782, 116] on button "Actions" at bounding box center [814, 119] width 83 height 21
click at [789, 142] on link "Enregistrer" at bounding box center [813, 143] width 83 height 14
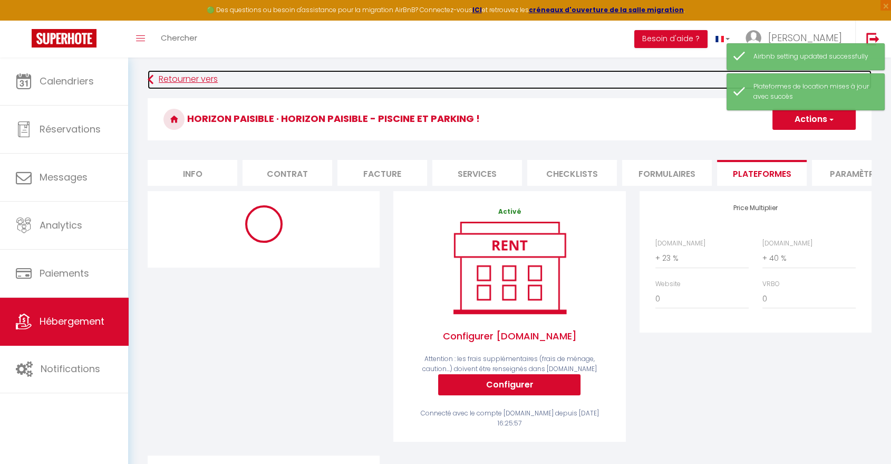
click at [219, 83] on link "Retourner vers" at bounding box center [510, 79] width 724 height 19
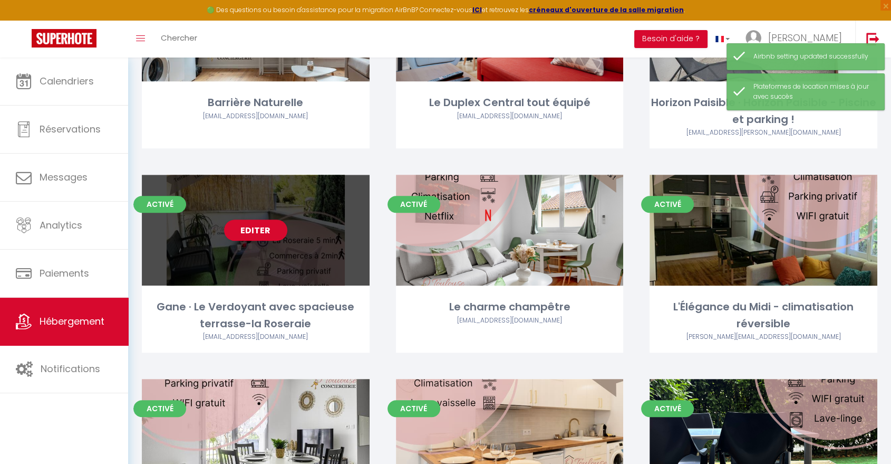
scroll to position [762, 0]
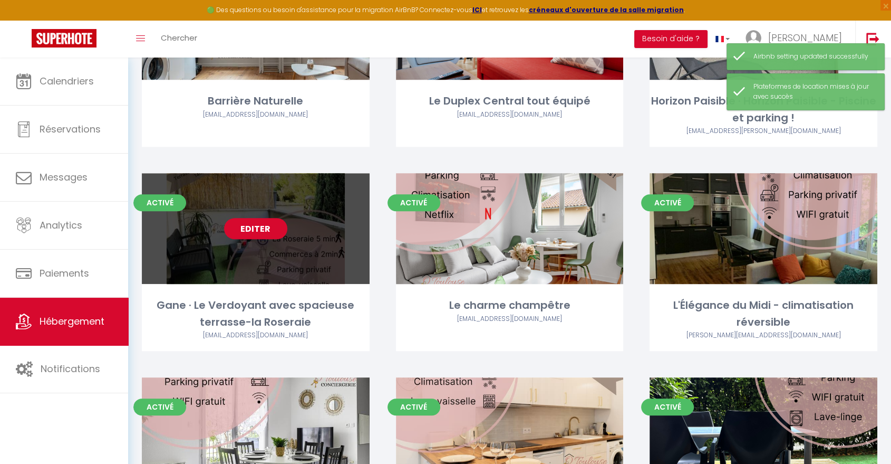
click at [262, 218] on link "Editer" at bounding box center [255, 228] width 63 height 21
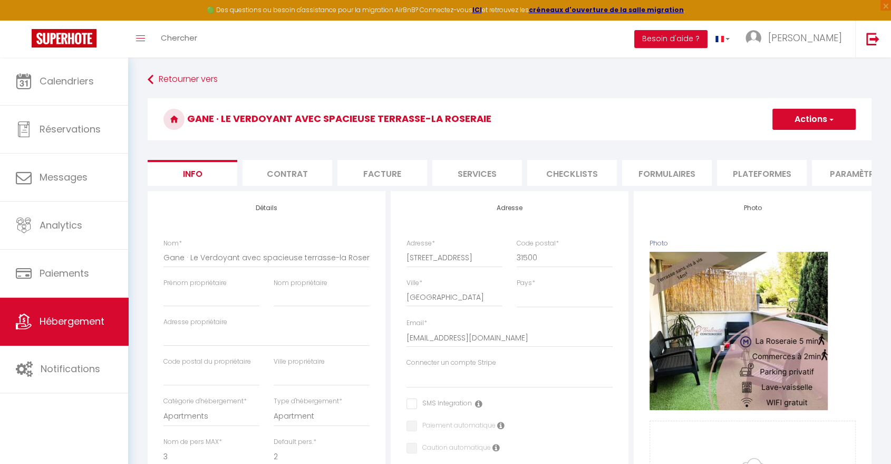
click at [745, 174] on li "Plateformes" at bounding box center [762, 173] width 90 height 26
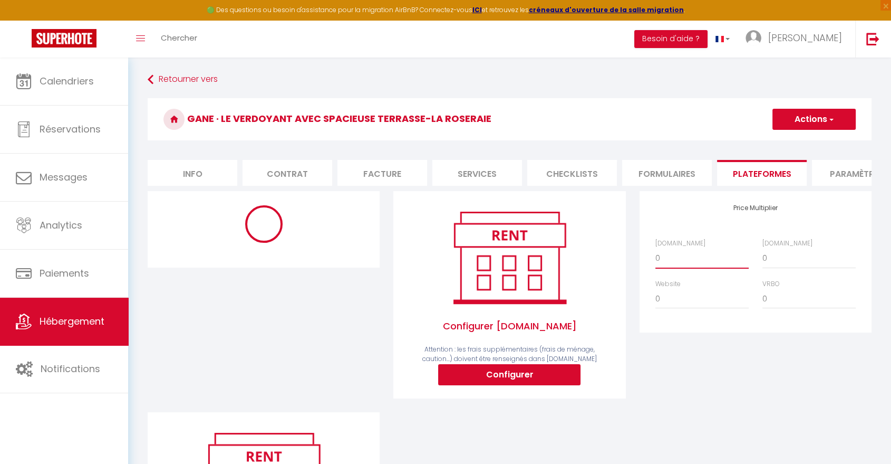
click at [676, 267] on select "0 + 1 % + 2 % + 3 % + 4 % + 5 % + 6 % + 7 % + 8 % + 9 %" at bounding box center [702, 258] width 93 height 20
click at [656, 256] on select "0 + 1 % + 2 % + 3 % + 4 % + 5 % + 6 % + 7 % + 8 % + 9 %" at bounding box center [702, 258] width 93 height 20
click at [811, 114] on button "Actions" at bounding box center [814, 119] width 83 height 21
click at [807, 140] on link "Enregistrer" at bounding box center [813, 143] width 83 height 14
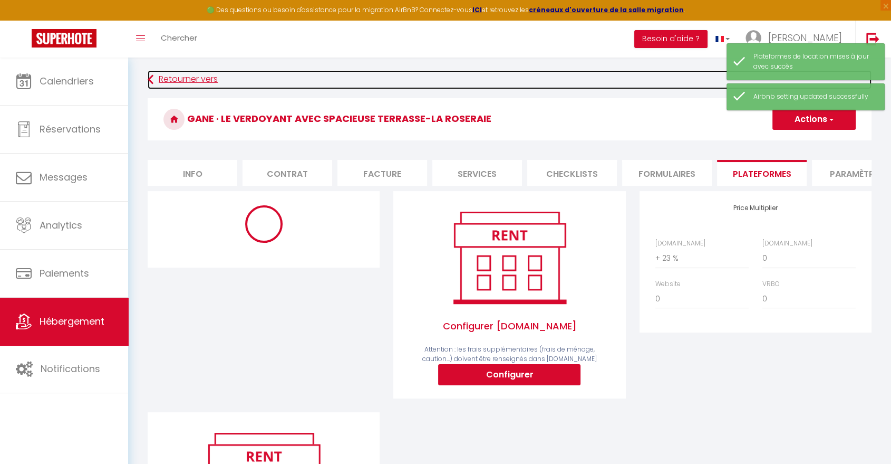
click at [207, 85] on link "Retourner vers" at bounding box center [510, 79] width 724 height 19
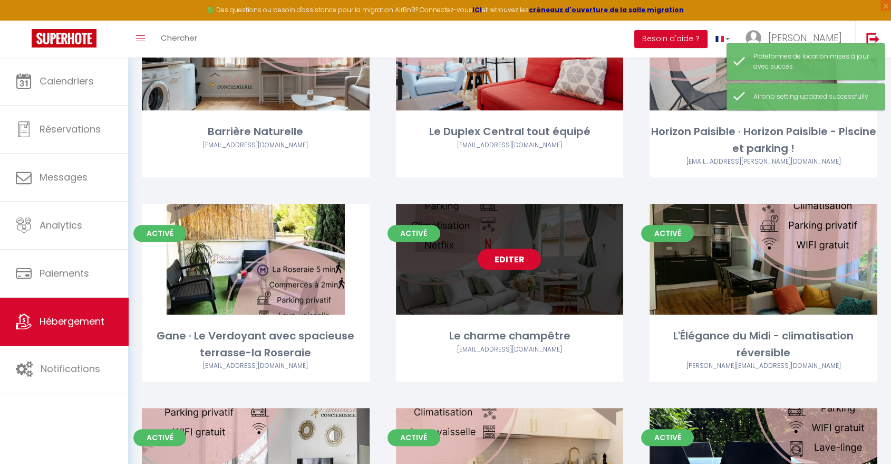
scroll to position [762, 0]
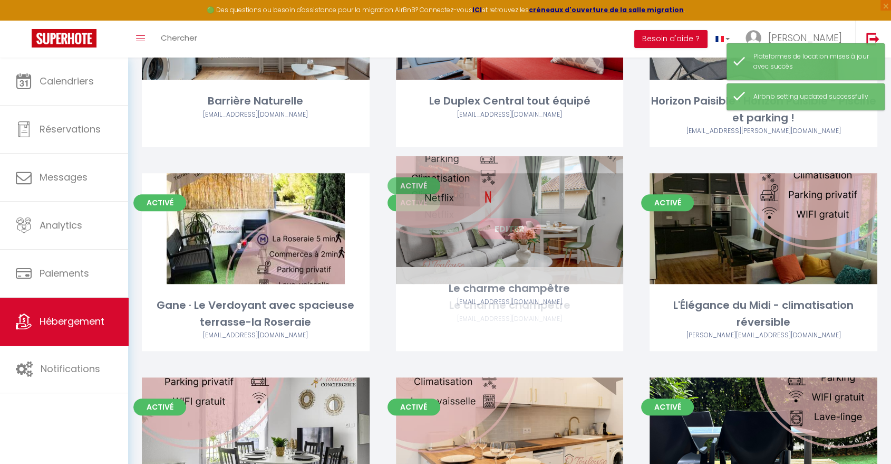
click at [511, 218] on link "Editer" at bounding box center [509, 228] width 63 height 21
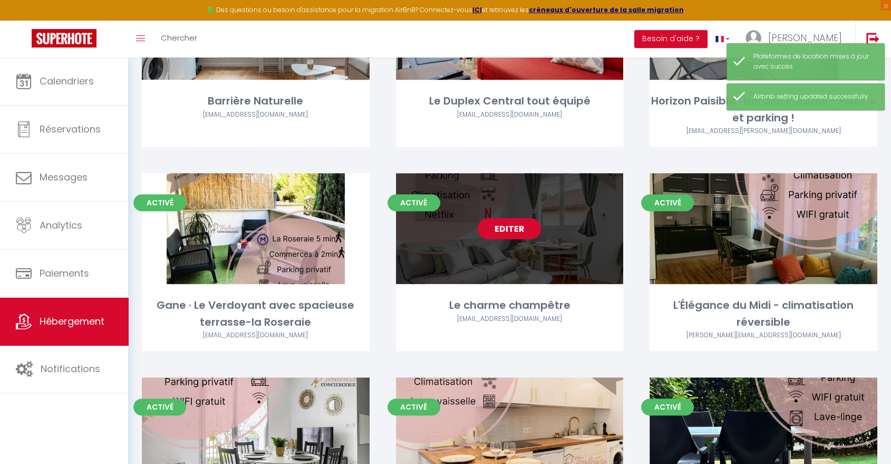
click at [511, 218] on link "Editer" at bounding box center [509, 228] width 63 height 21
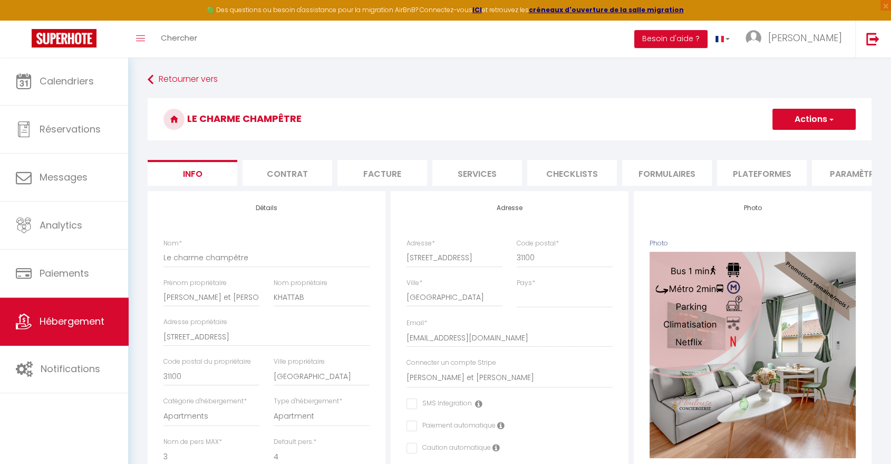
click at [748, 171] on li "Plateformes" at bounding box center [762, 173] width 90 height 26
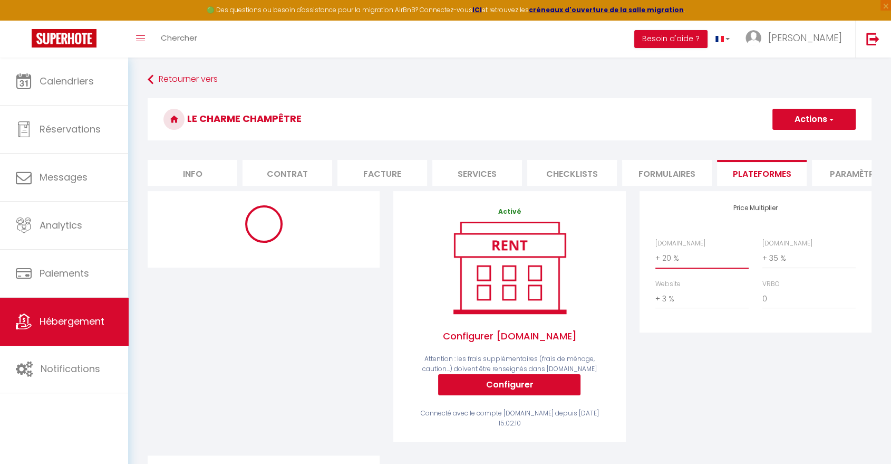
click at [688, 265] on select "0 + 1 % + 2 % + 3 % + 4 % + 5 % + 6 % + 7 % + 8 % + 9 %" at bounding box center [702, 258] width 93 height 20
click at [656, 256] on select "0 + 1 % + 2 % + 3 % + 4 % + 5 % + 6 % + 7 % + 8 % + 9 %" at bounding box center [702, 258] width 93 height 20
click at [803, 122] on button "Actions" at bounding box center [814, 119] width 83 height 21
click at [802, 138] on link "Enregistrer" at bounding box center [813, 143] width 83 height 14
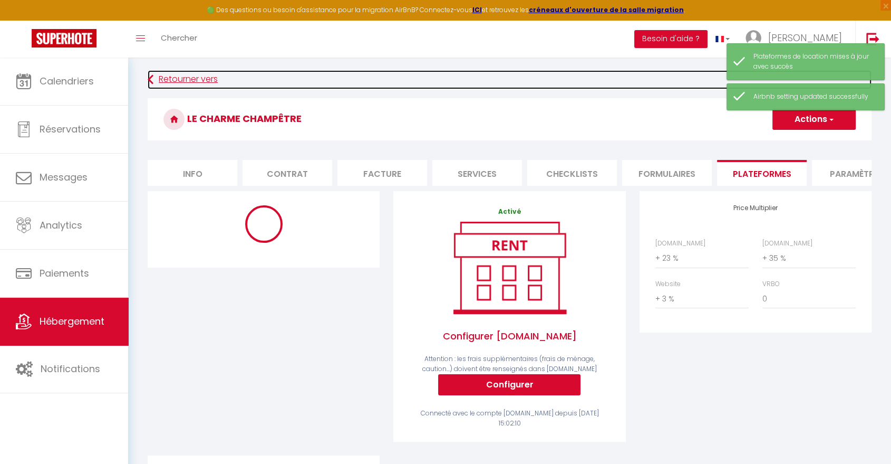
click at [189, 75] on link "Retourner vers" at bounding box center [510, 79] width 724 height 19
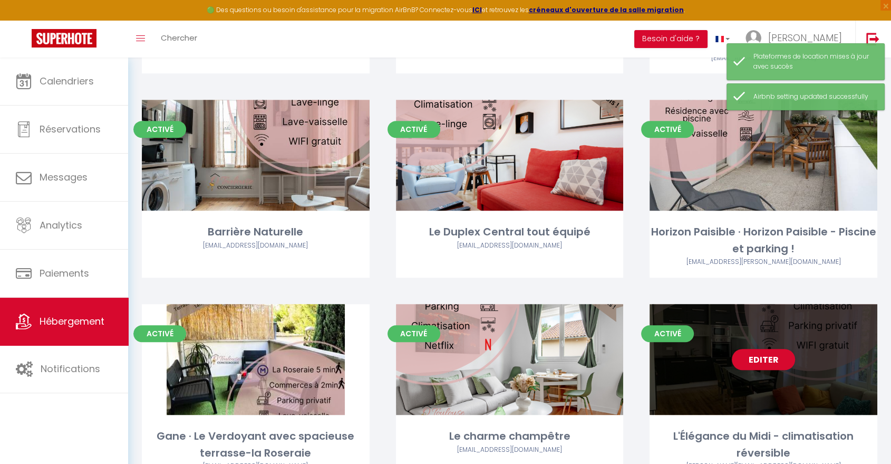
scroll to position [703, 0]
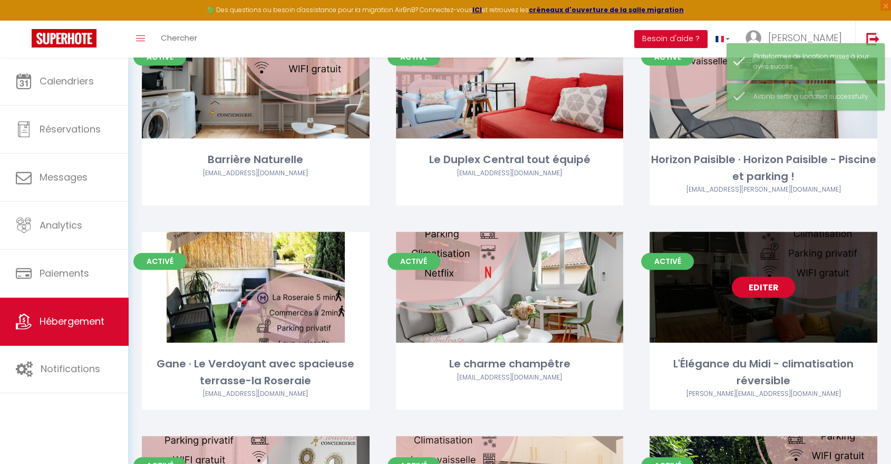
click at [767, 276] on link "Editer" at bounding box center [763, 286] width 63 height 21
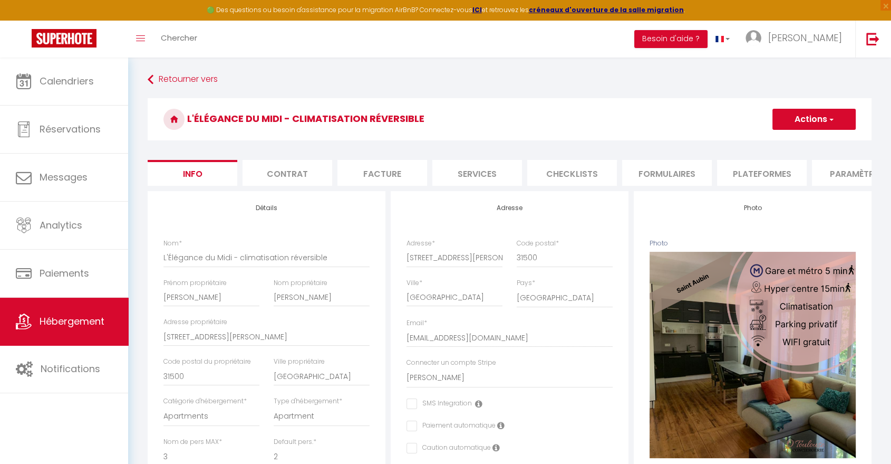
click at [762, 167] on li "Plateformes" at bounding box center [762, 173] width 90 height 26
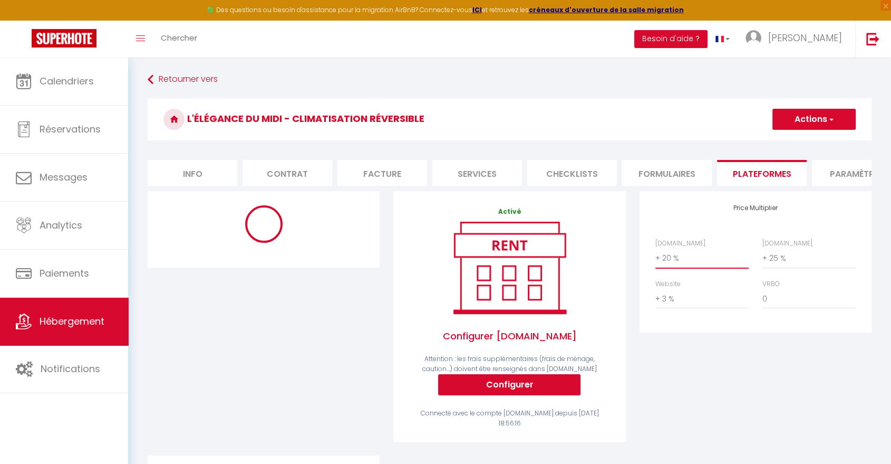
click at [695, 261] on select "0 + 1 % + 2 % + 3 % + 4 % + 5 % + 6 % + 7 % + 8 % + 9 %" at bounding box center [702, 258] width 93 height 20
click at [656, 256] on select "0 + 1 % + 2 % + 3 % + 4 % + 5 % + 6 % + 7 % + 8 % + 9 %" at bounding box center [702, 258] width 93 height 20
click at [780, 117] on button "Actions" at bounding box center [814, 119] width 83 height 21
click at [783, 138] on link "Enregistrer" at bounding box center [813, 143] width 83 height 14
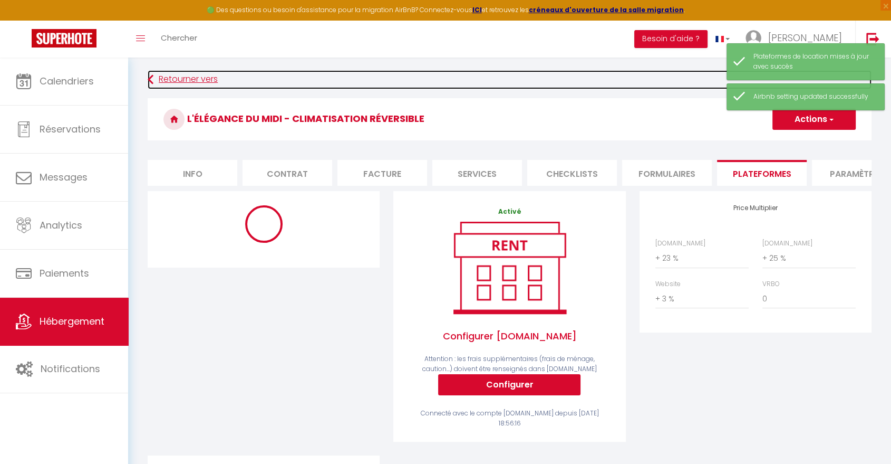
click at [161, 75] on link "Retourner vers" at bounding box center [510, 79] width 724 height 19
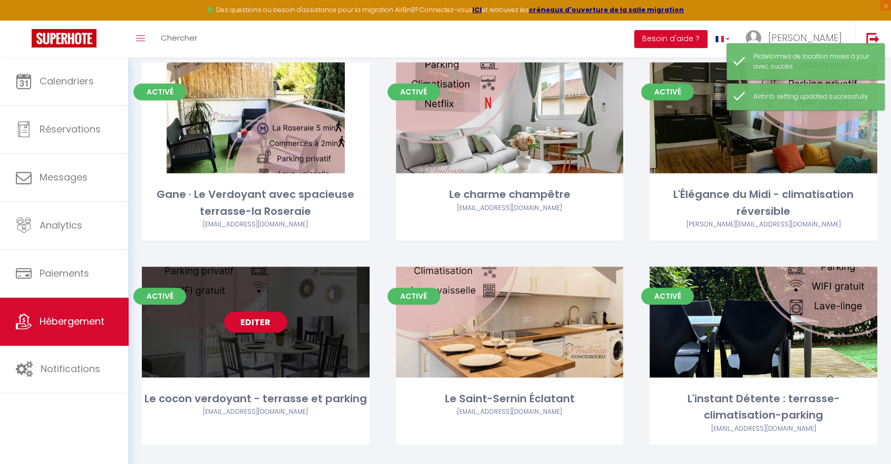
scroll to position [879, 0]
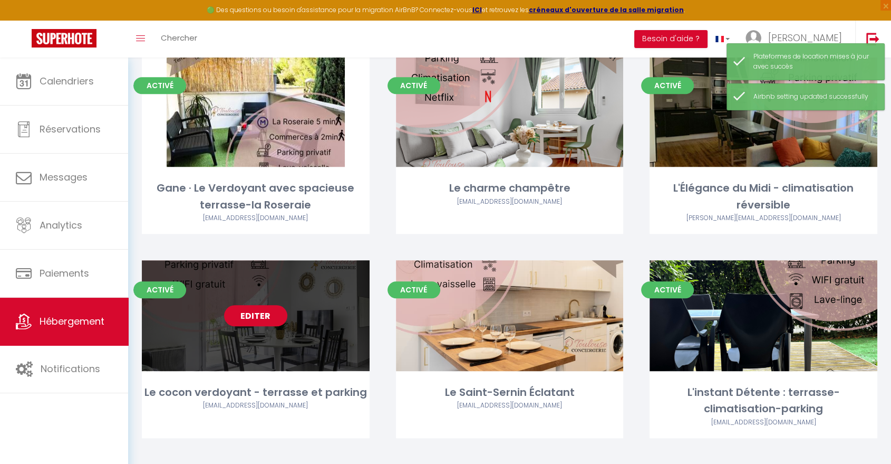
click at [252, 305] on link "Editer" at bounding box center [255, 315] width 63 height 21
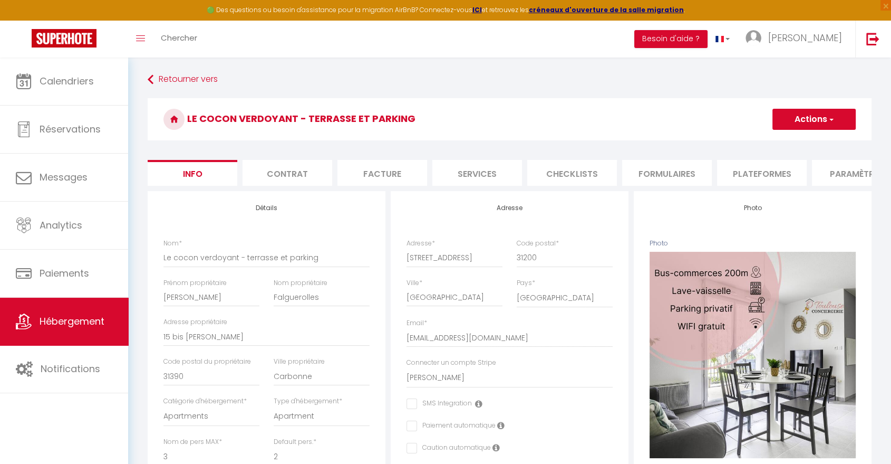
click at [760, 171] on li "Plateformes" at bounding box center [762, 173] width 90 height 26
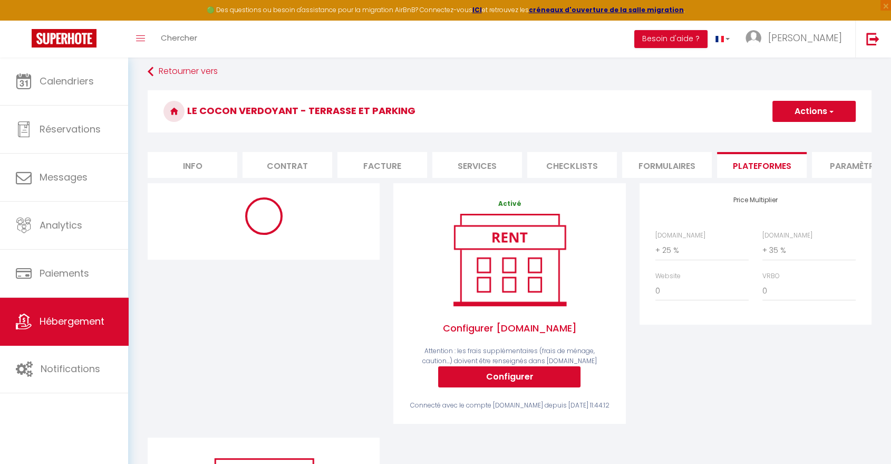
scroll to position [59, 0]
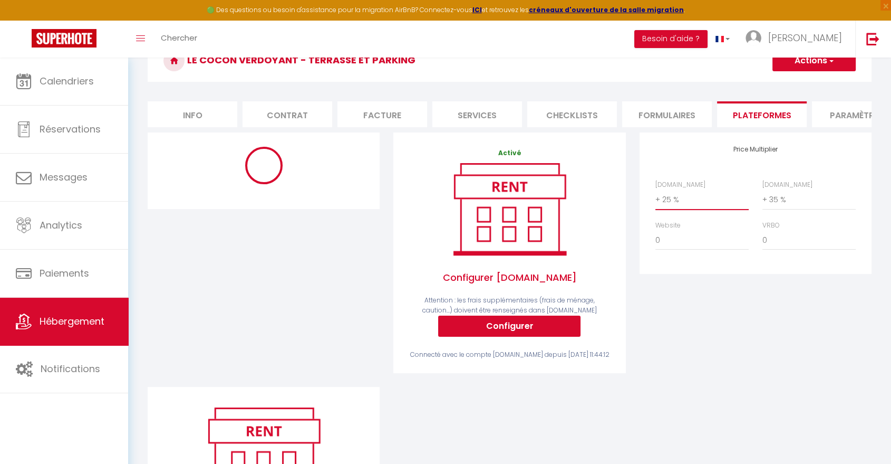
click at [668, 204] on select "0 + 1 % + 2 % + 3 % + 4 % + 5 % + 6 % + 7 % + 8 % + 9 %" at bounding box center [702, 199] width 93 height 20
click at [792, 62] on button "Actions" at bounding box center [814, 60] width 83 height 21
click at [789, 83] on link "Enregistrer" at bounding box center [813, 84] width 83 height 14
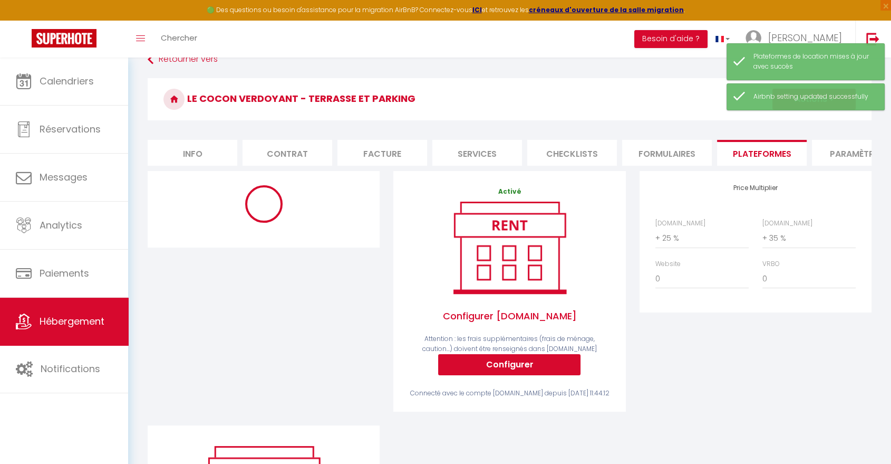
scroll to position [0, 0]
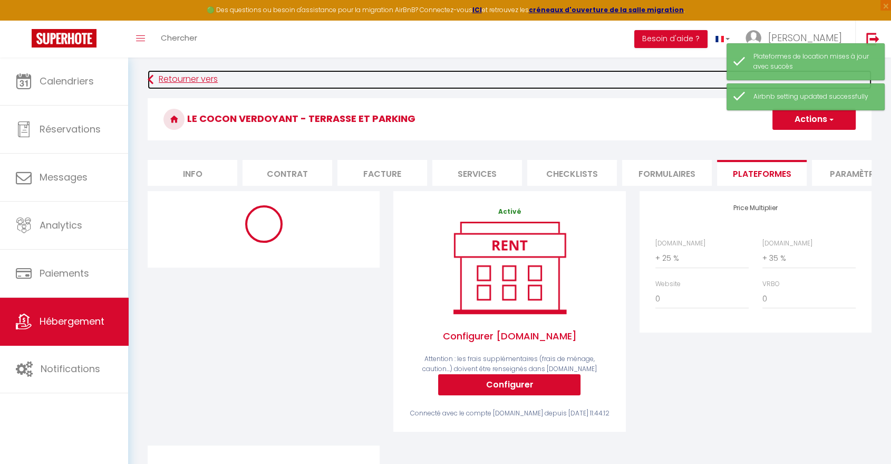
click at [194, 82] on link "Retourner vers" at bounding box center [510, 79] width 724 height 19
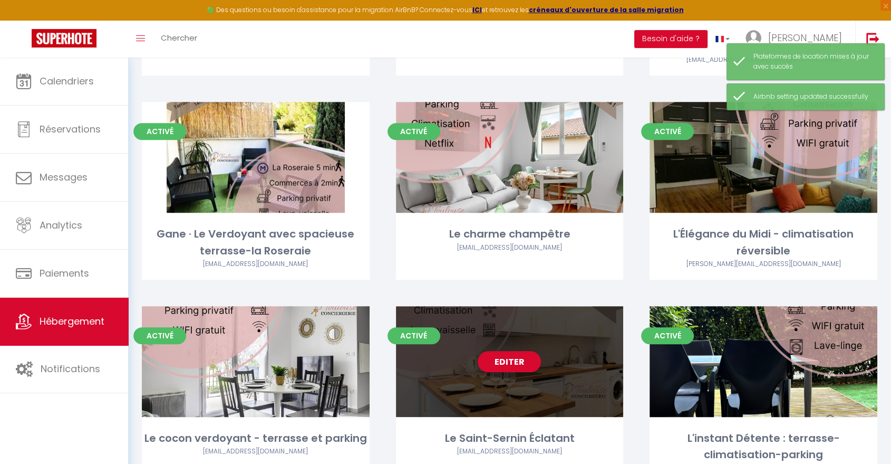
scroll to position [937, 0]
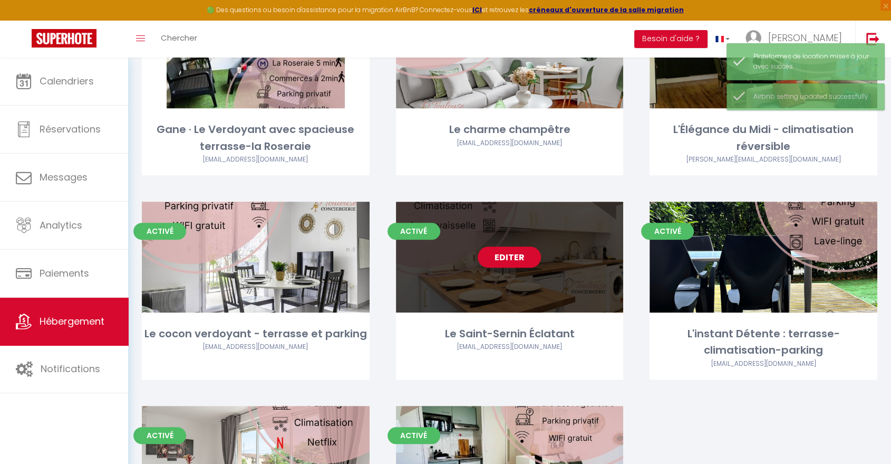
click at [518, 246] on link "Editer" at bounding box center [509, 256] width 63 height 21
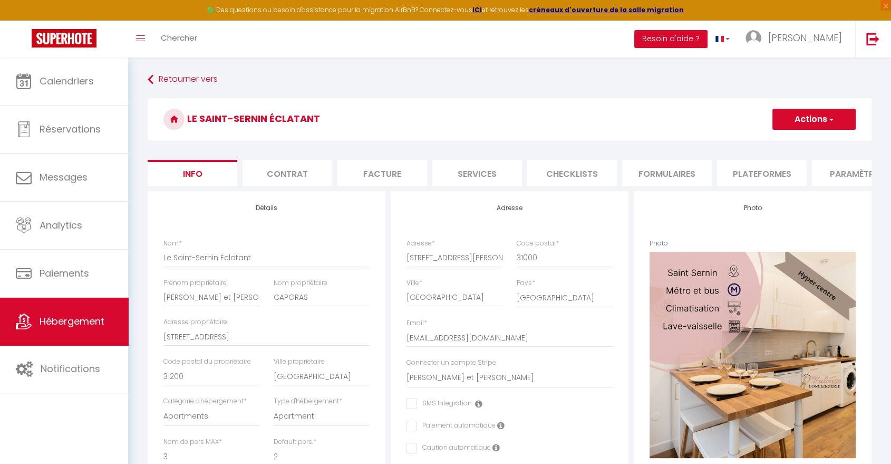
click at [772, 175] on li "Plateformes" at bounding box center [762, 173] width 90 height 26
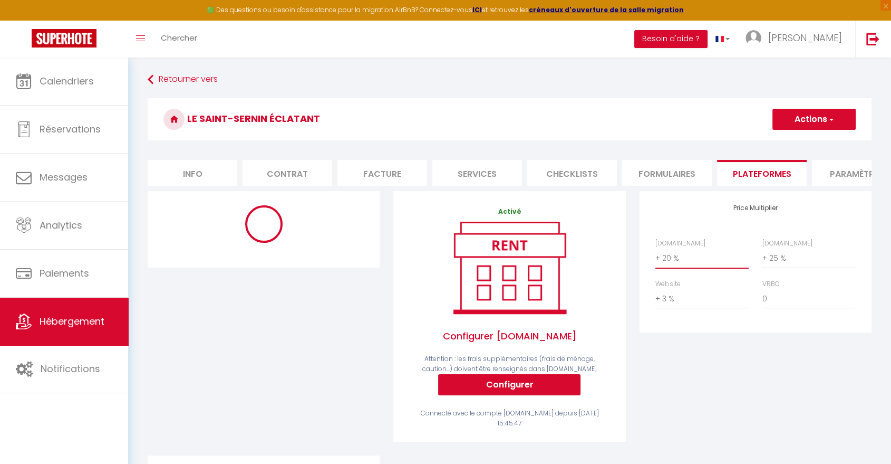
click at [695, 266] on select "0 + 1 % + 2 % + 3 % + 4 % + 5 % + 6 % + 7 % + 8 % + 9 %" at bounding box center [702, 258] width 93 height 20
select select "+ 23 %"
select select "+ 25 %"
select select "+ 3 %"
click at [812, 126] on button "Actions" at bounding box center [814, 119] width 83 height 21
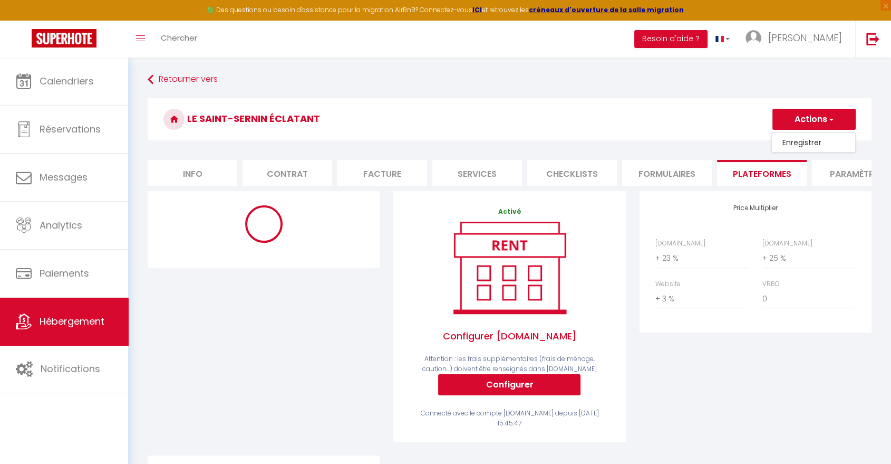
click at [804, 138] on link "Enregistrer" at bounding box center [813, 143] width 83 height 14
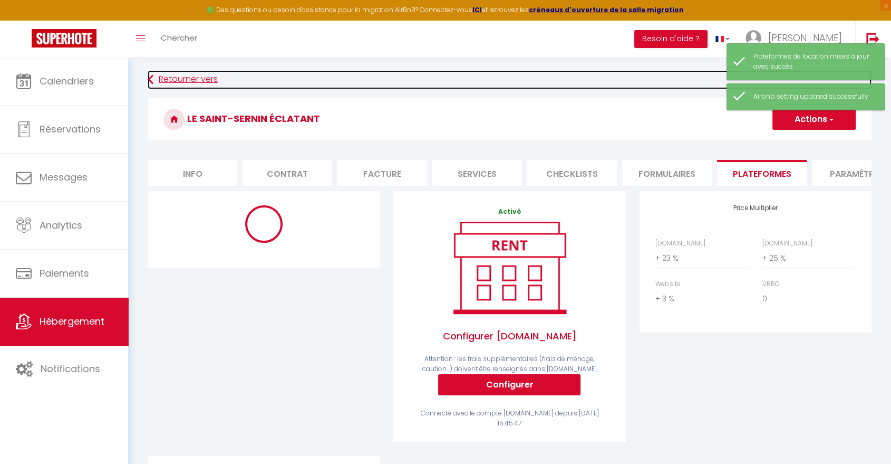
click at [201, 79] on link "Retourner vers" at bounding box center [510, 79] width 724 height 19
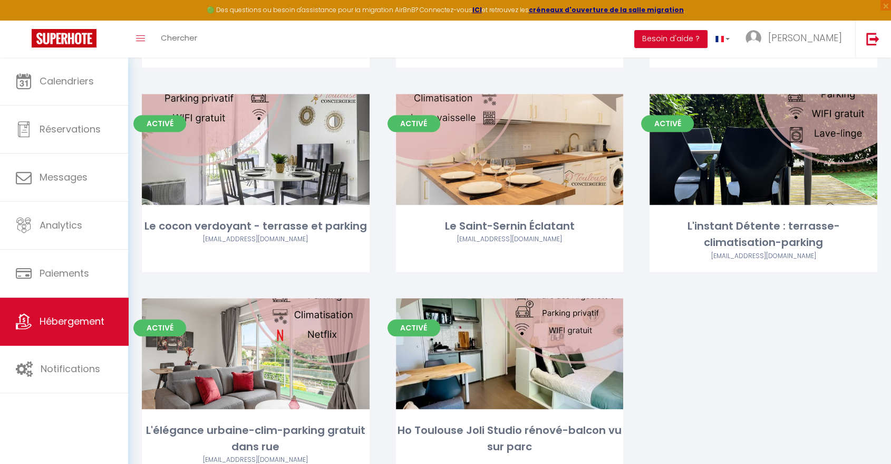
scroll to position [1055, 0]
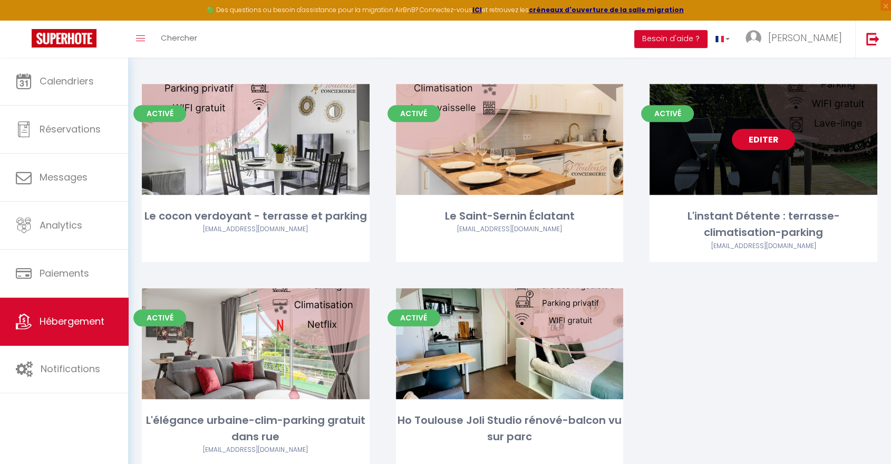
click at [772, 129] on link "Editer" at bounding box center [763, 139] width 63 height 21
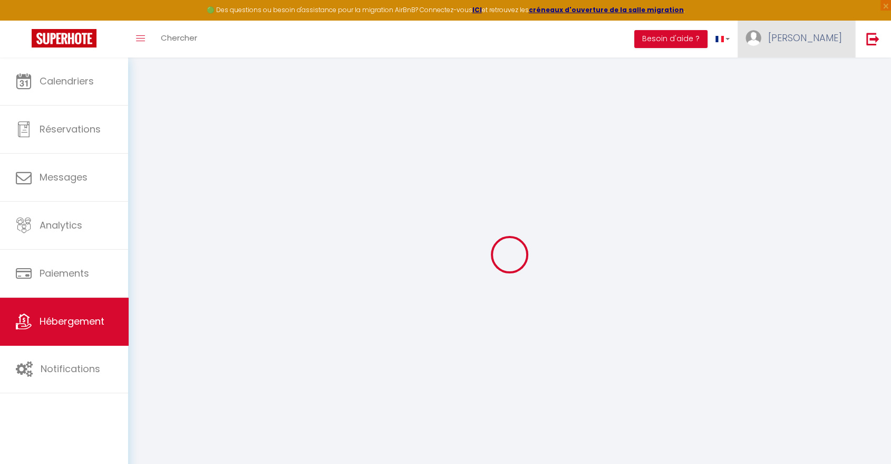
select select
checkbox input "false"
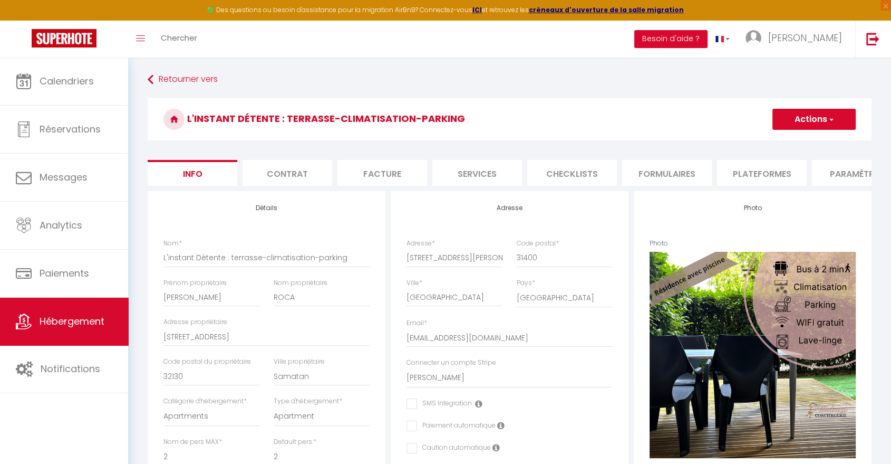
click at [772, 171] on li "Plateformes" at bounding box center [762, 173] width 90 height 26
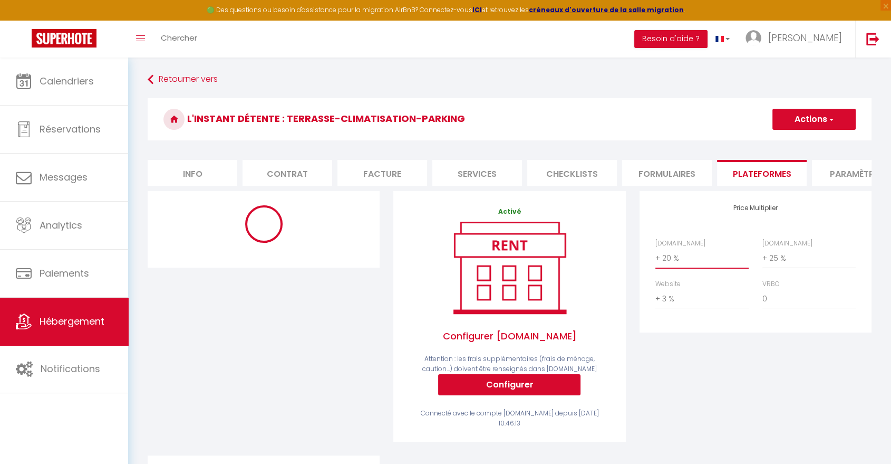
click at [683, 266] on select "0 + 1 % + 2 % + 3 % + 4 % + 5 % + 6 % + 7 % + 8 % + 9 %" at bounding box center [702, 258] width 93 height 20
select select "+ 23 %"
click at [656, 256] on select "0 + 1 % + 2 % + 3 % + 4 % + 5 % + 6 % + 7 % + 8 % + 9 %" at bounding box center [702, 258] width 93 height 20
click at [817, 109] on div "L'instant Détente : terrasse-climatisation-parking Actions Enregistrer" at bounding box center [510, 122] width 724 height 48
click at [815, 115] on button "Actions" at bounding box center [814, 119] width 83 height 21
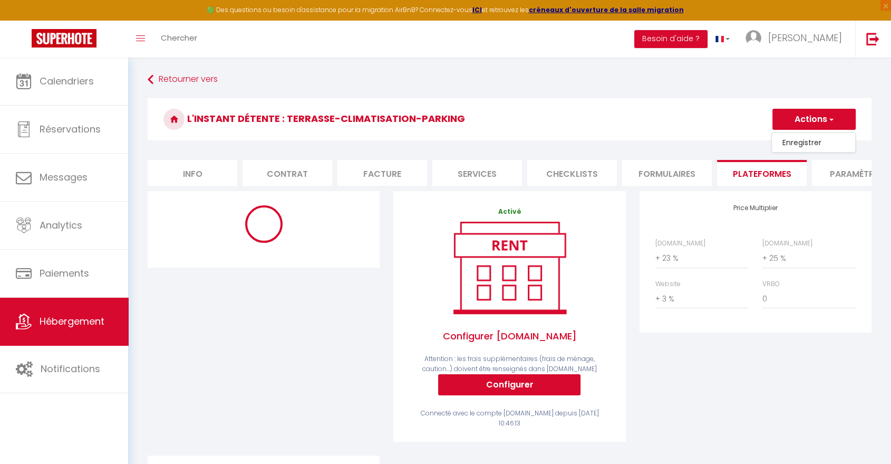
click at [801, 142] on link "Enregistrer" at bounding box center [813, 143] width 83 height 14
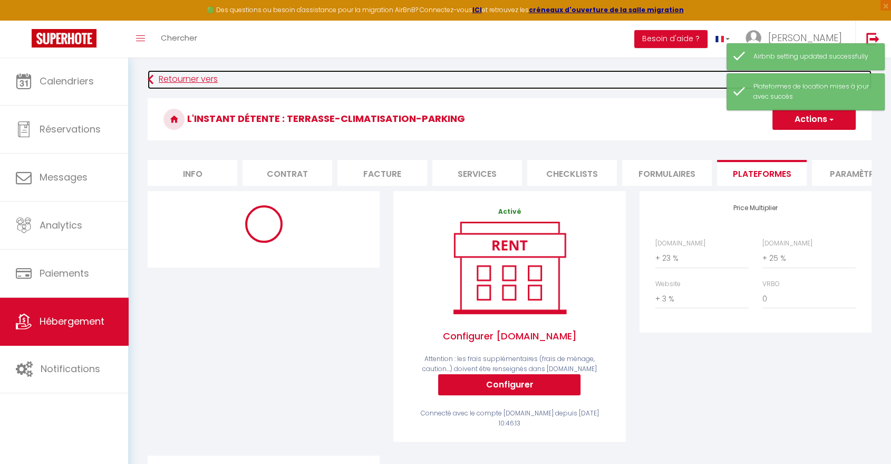
click at [161, 78] on link "Retourner vers" at bounding box center [510, 79] width 724 height 19
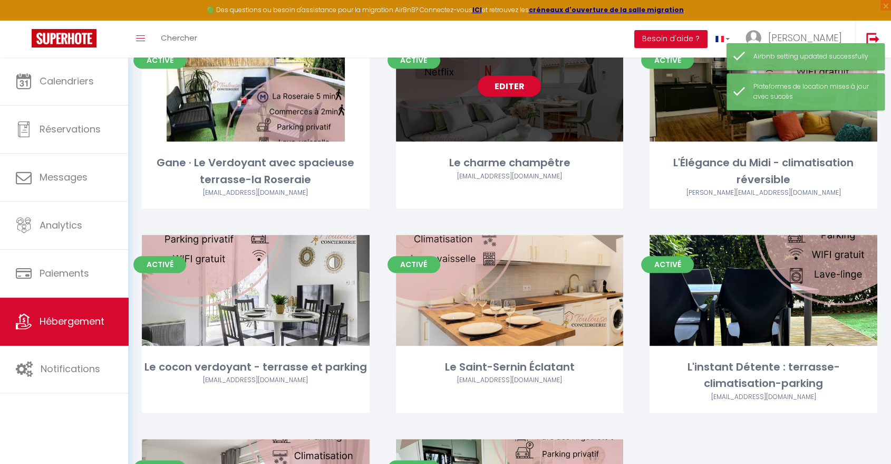
scroll to position [1054, 0]
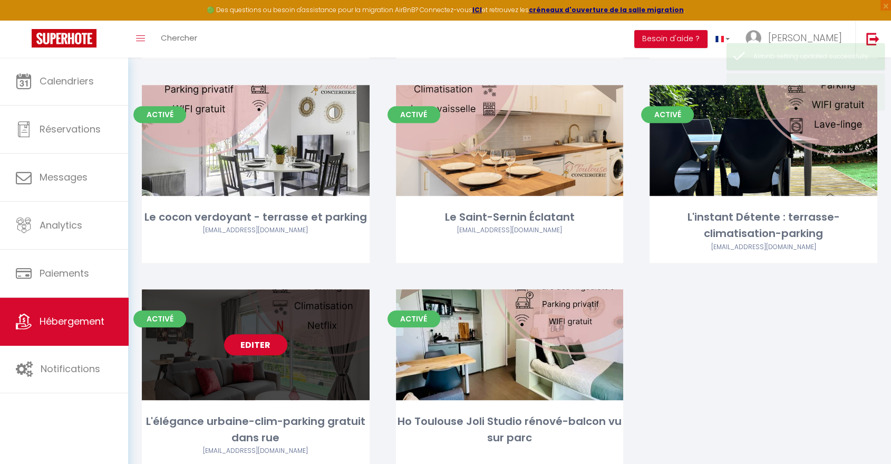
click at [237, 334] on link "Editer" at bounding box center [255, 344] width 63 height 21
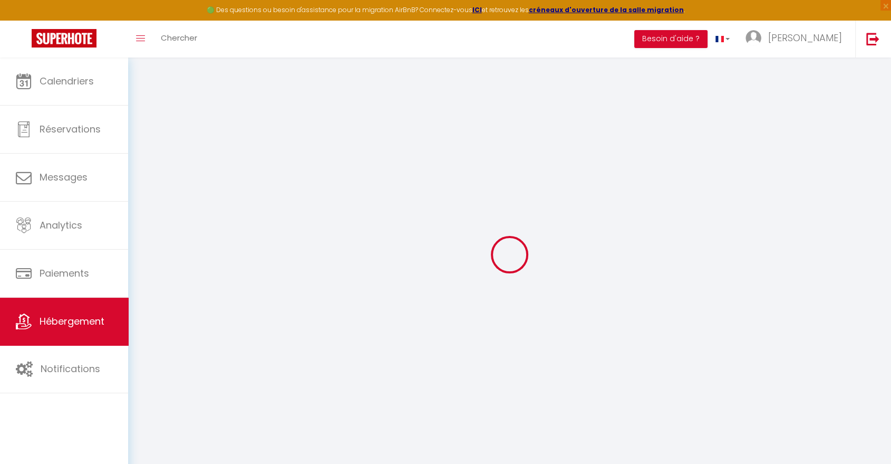
select select "+ 20 %"
select select "+ 25 %"
select select "+ 4 %"
select select
checkbox input "false"
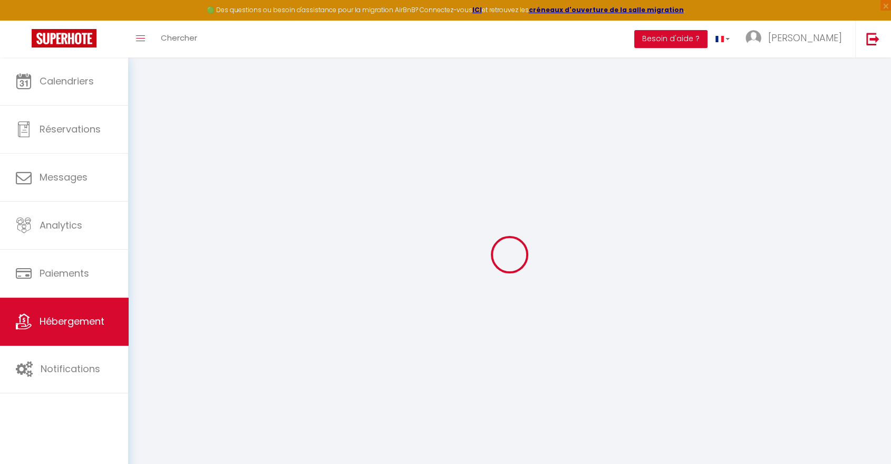
checkbox input "false"
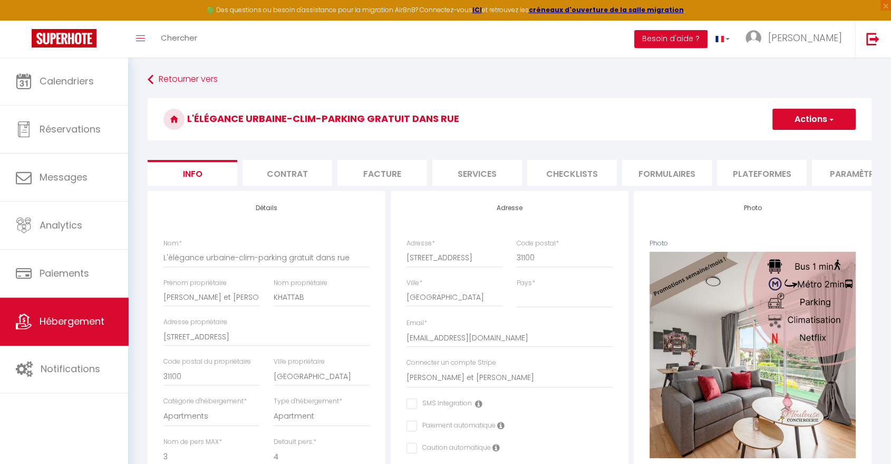
click at [725, 168] on li "Plateformes" at bounding box center [762, 173] width 90 height 26
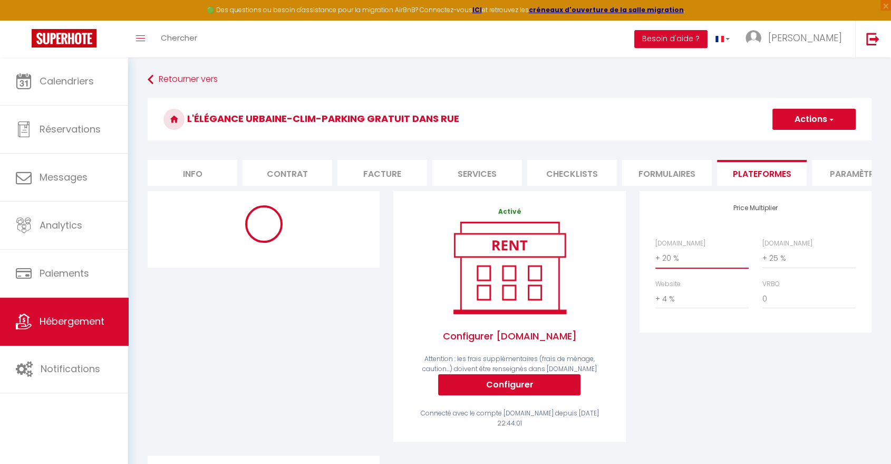
click at [683, 268] on select "0 + 1 % + 2 % + 3 % + 4 % + 5 % + 6 % + 7 % + 8 % + 9 %" at bounding box center [702, 258] width 93 height 20
select select "+ 23 %"
click at [656, 256] on select "0 + 1 % + 2 % + 3 % + 4 % + 5 % + 6 % + 7 % + 8 % + 9 %" at bounding box center [702, 258] width 93 height 20
click at [789, 117] on button "Actions" at bounding box center [814, 119] width 83 height 21
click at [785, 139] on link "Enregistrer" at bounding box center [813, 143] width 83 height 14
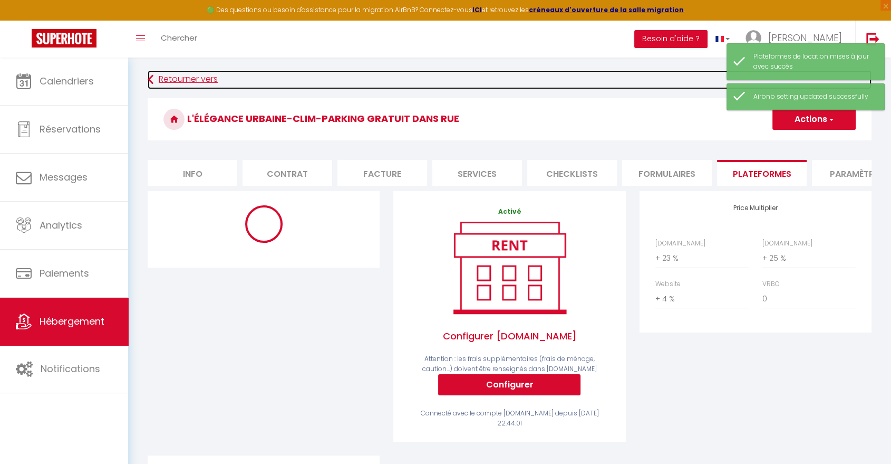
click at [187, 76] on link "Retourner vers" at bounding box center [510, 79] width 724 height 19
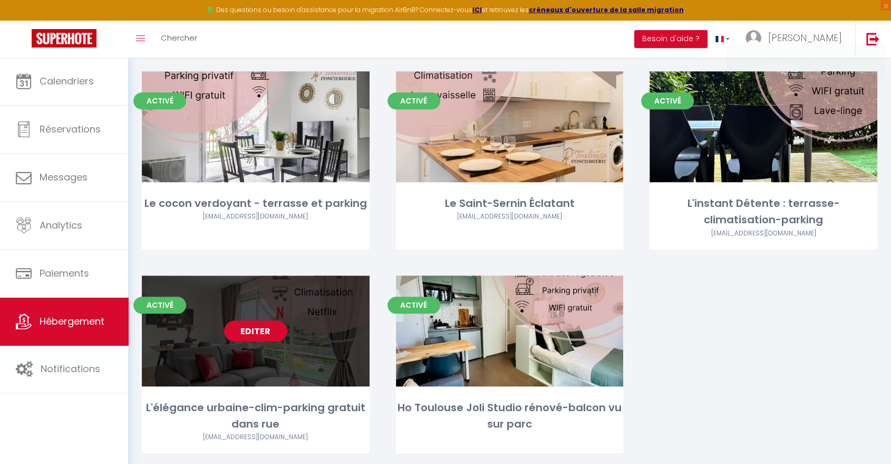
scroll to position [1079, 0]
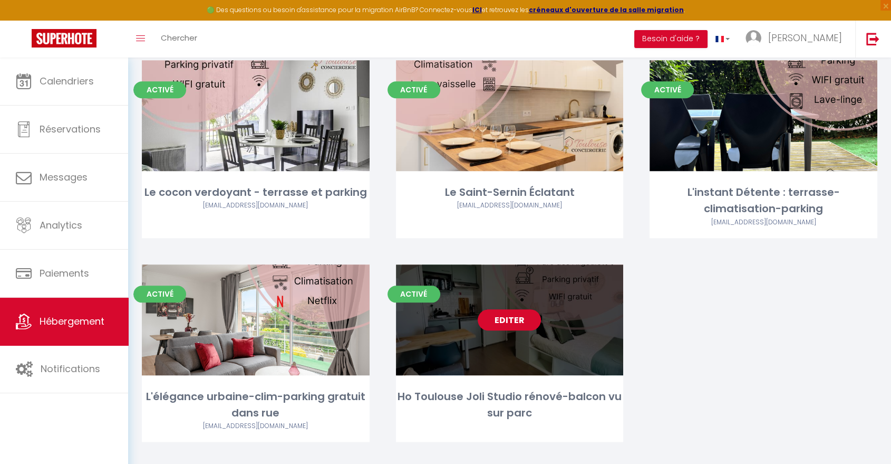
click at [498, 309] on link "Editer" at bounding box center [509, 319] width 63 height 21
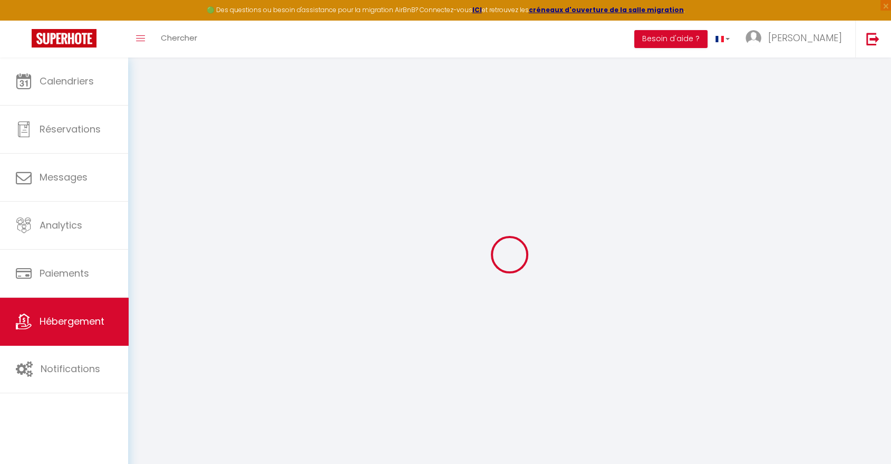
select select "+ 20 %"
select select "+ 25 %"
select select "+ 3 %"
select select
checkbox input "false"
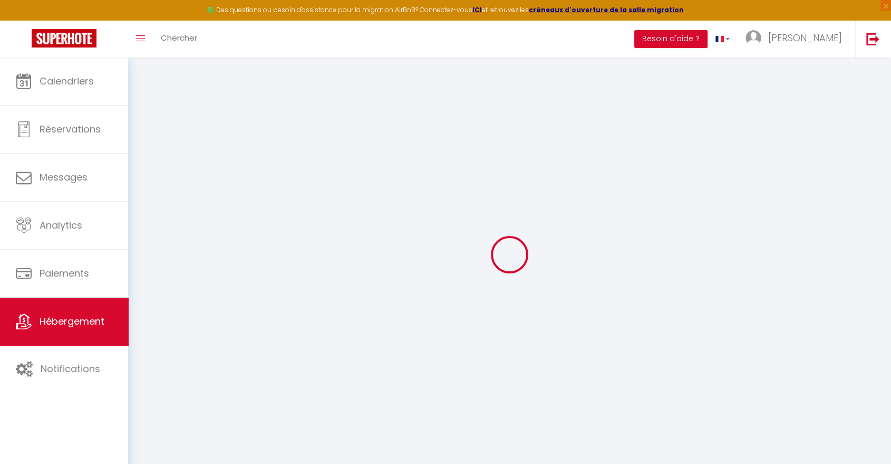
checkbox input "false"
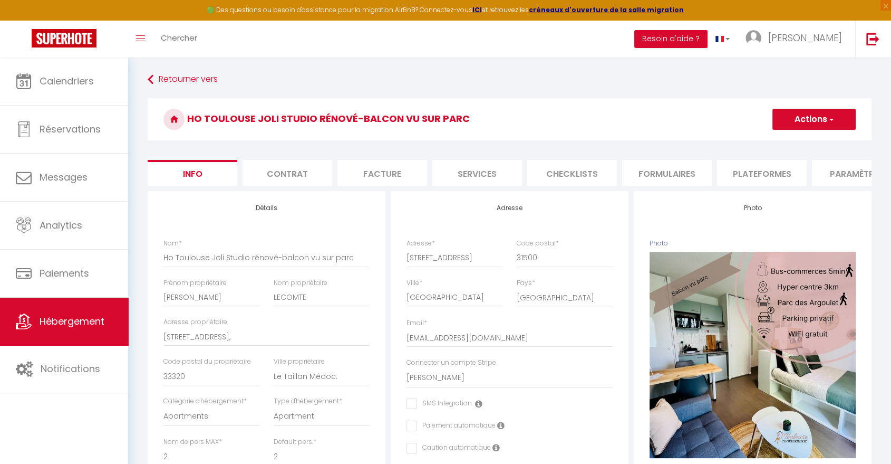
click at [772, 175] on li "Plateformes" at bounding box center [762, 173] width 90 height 26
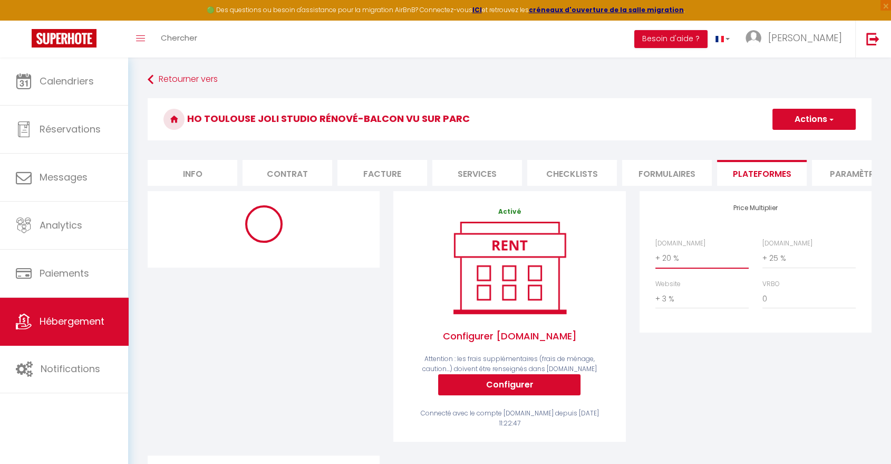
click at [684, 265] on select "0 + 1 % + 2 % + 3 % + 4 % + 5 % + 6 % + 7 % + 8 % + 9 %" at bounding box center [702, 258] width 93 height 20
select select "+ 23 %"
click at [656, 256] on select "0 + 1 % + 2 % + 3 % + 4 % + 5 % + 6 % + 7 % + 8 % + 9 %" at bounding box center [702, 258] width 93 height 20
click at [785, 116] on button "Actions" at bounding box center [814, 119] width 83 height 21
click at [789, 140] on link "Enregistrer" at bounding box center [813, 143] width 83 height 14
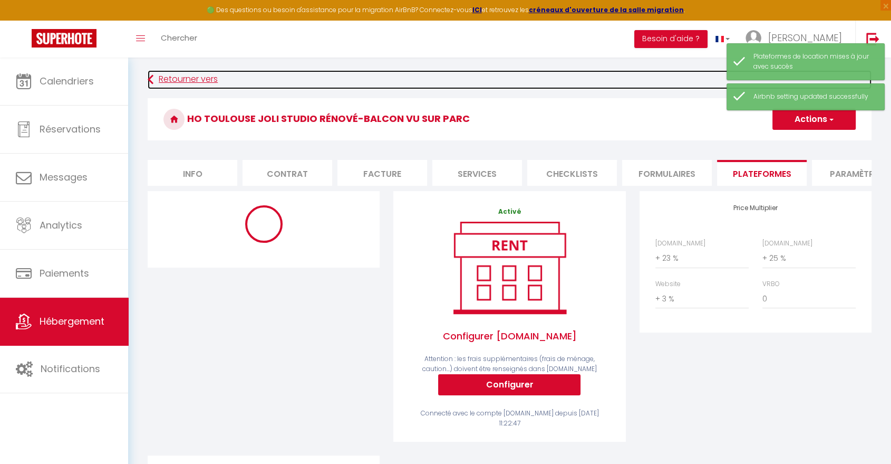
click at [192, 79] on link "Retourner vers" at bounding box center [510, 79] width 724 height 19
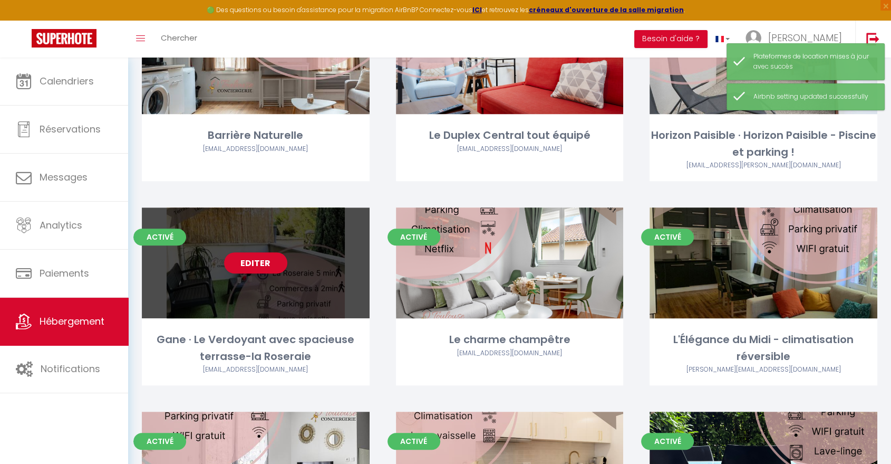
scroll to position [879, 0]
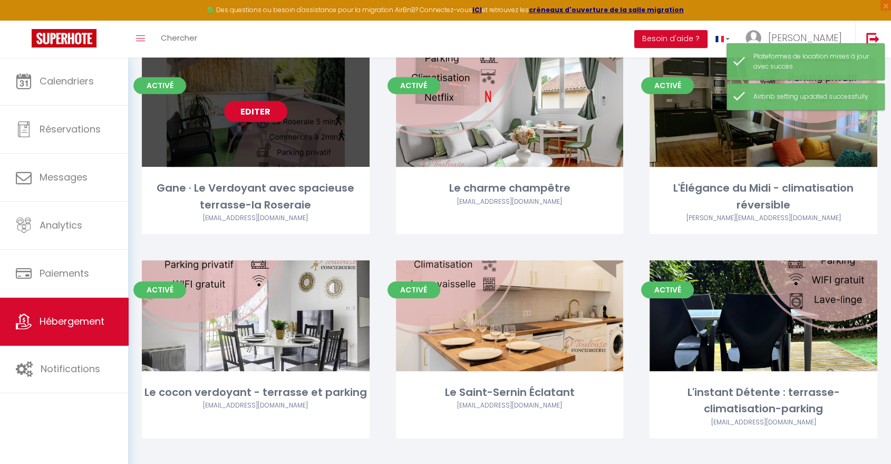
click at [248, 101] on link "Editer" at bounding box center [255, 111] width 63 height 21
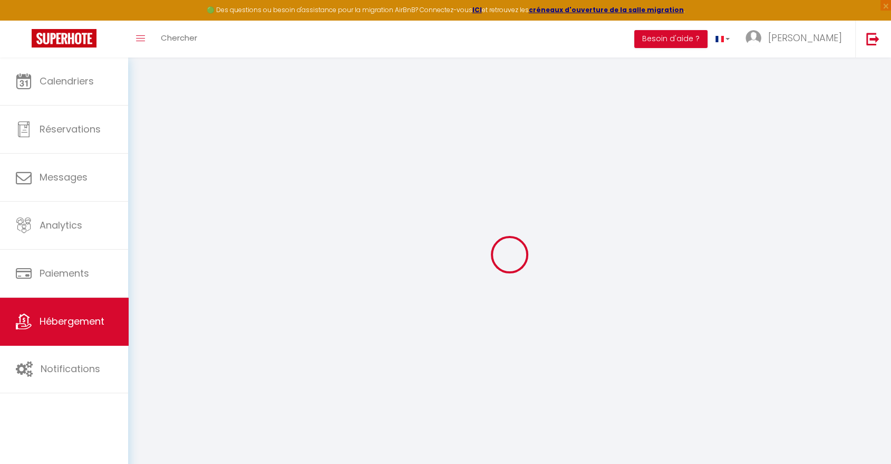
select select "4826-994052515026814801"
select select "+ 23 %"
select select
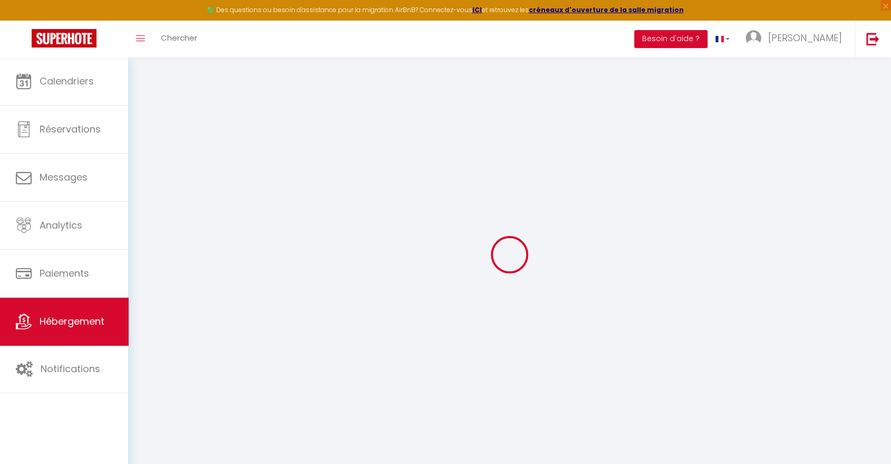
select select
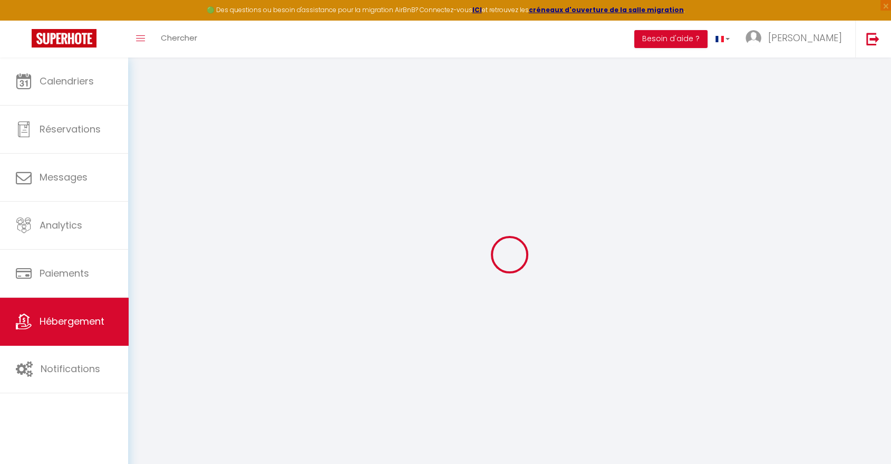
select select
checkbox input "false"
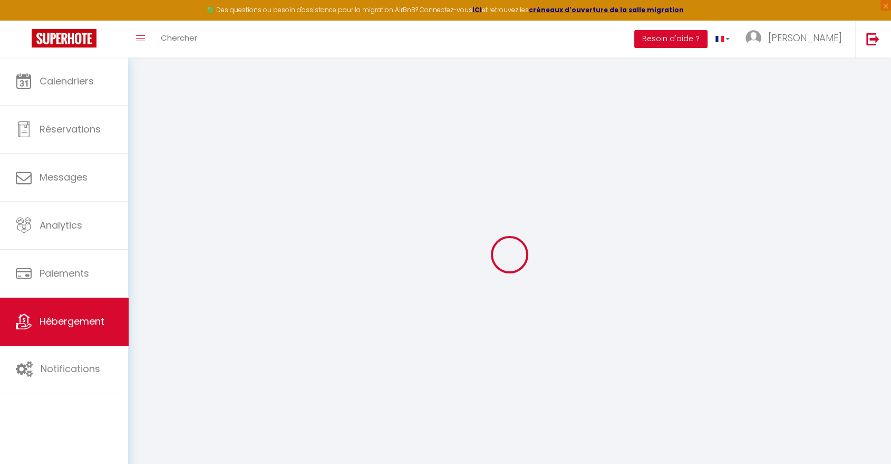
select select
select select "365"
select select "EUR"
select select
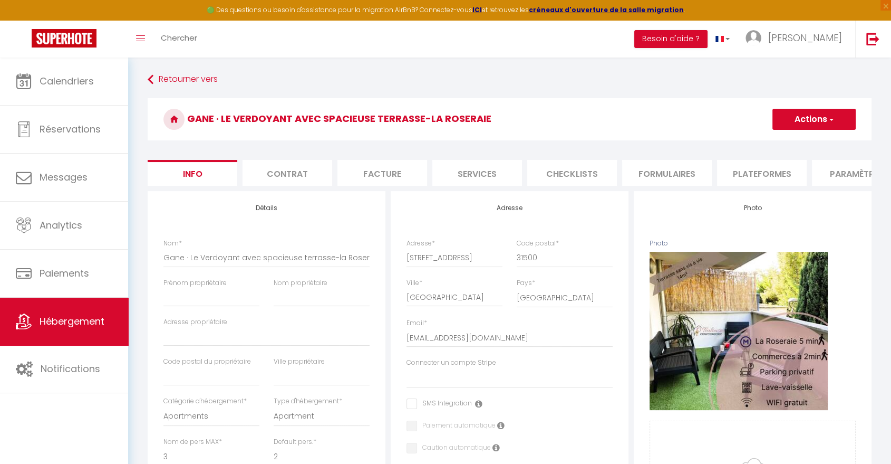
click at [764, 172] on li "Plateformes" at bounding box center [762, 173] width 90 height 26
select select
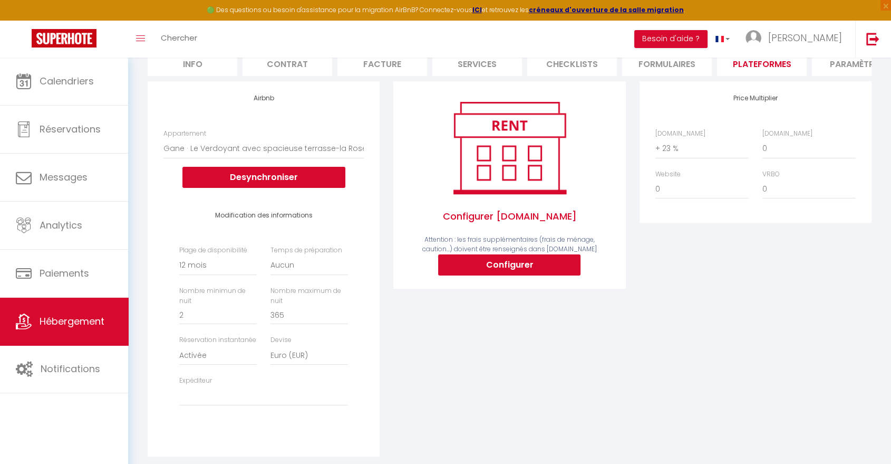
scroll to position [117, 0]
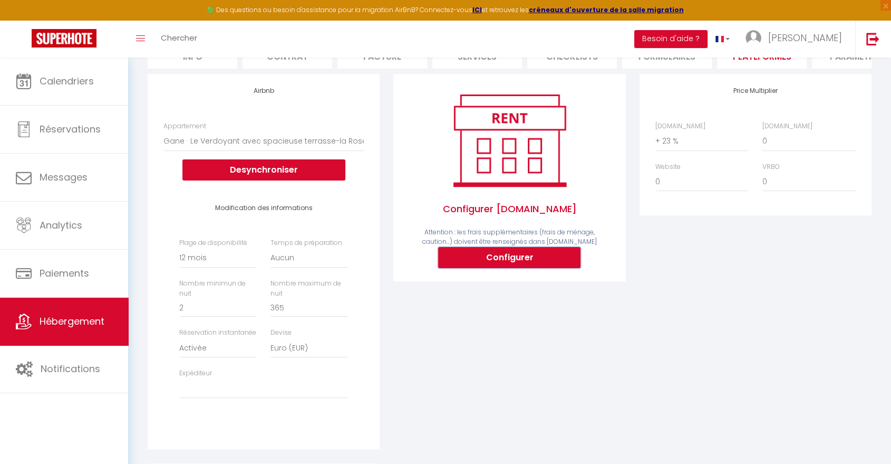
click at [511, 265] on button "Configurer" at bounding box center [509, 257] width 142 height 21
select select
type input "[PERSON_NAME][EMAIL_ADDRESS][DOMAIN_NAME]"
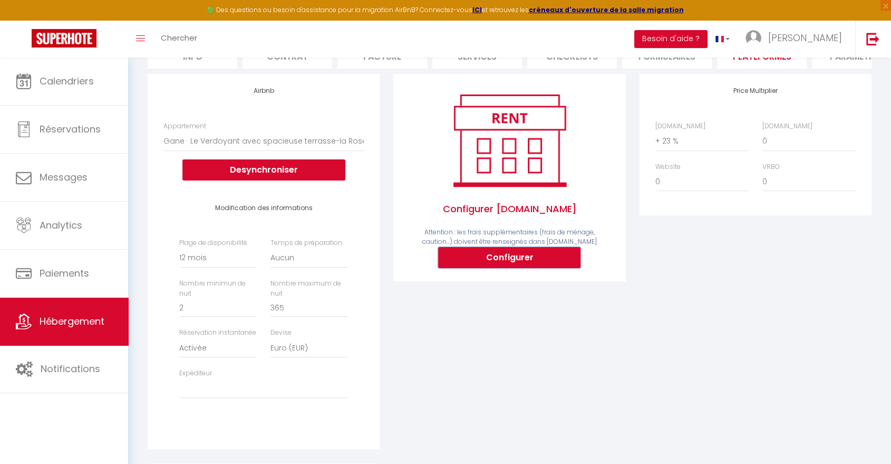
type input "[EMAIL_ADDRESS][DOMAIN_NAME]"
select select
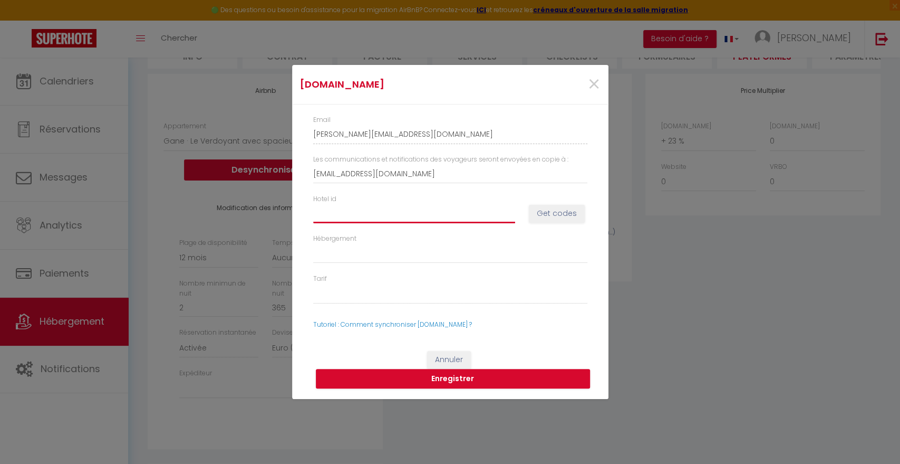
click at [428, 214] on input "Hotel id" at bounding box center [414, 213] width 202 height 19
type input "1"
select select
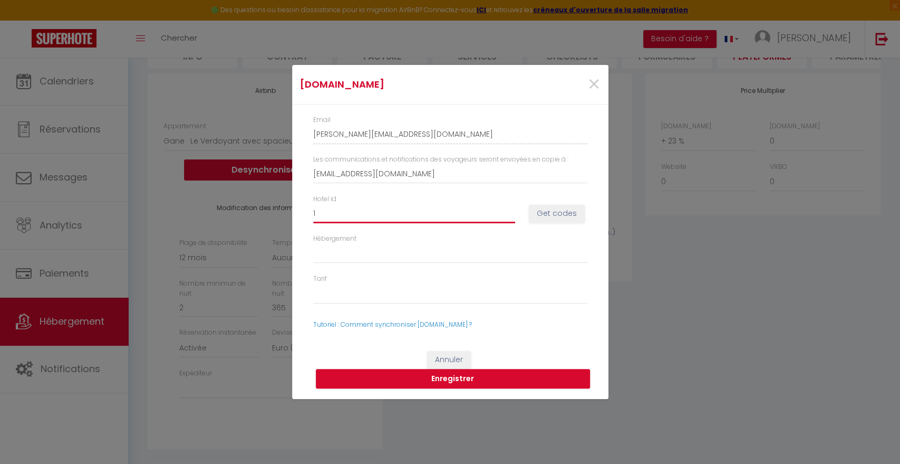
type input "10"
select select
type input "108"
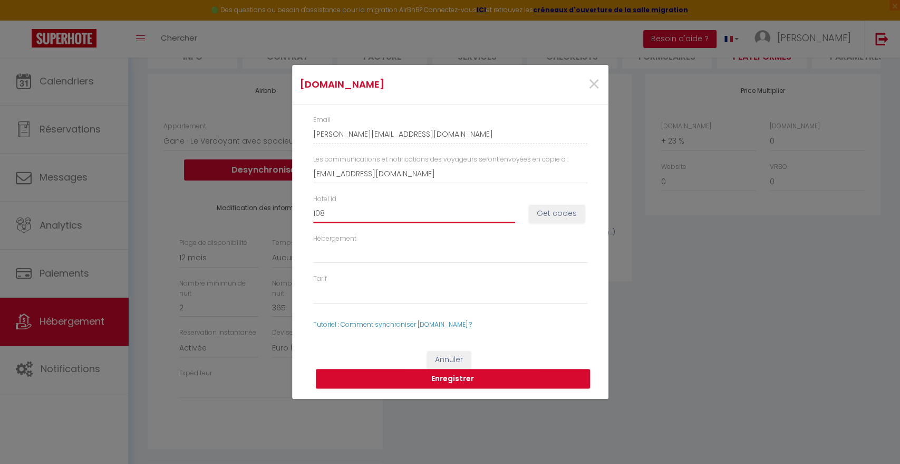
select select
type input "1085"
select select
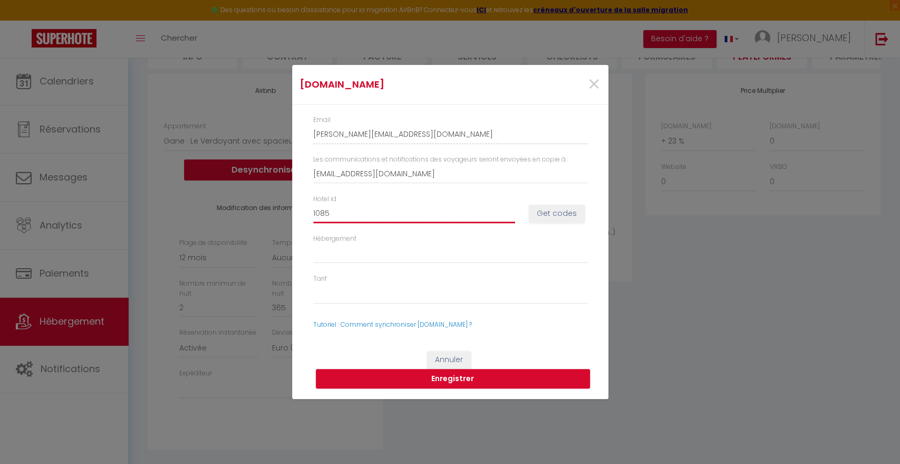
select select
type input "10855"
select select
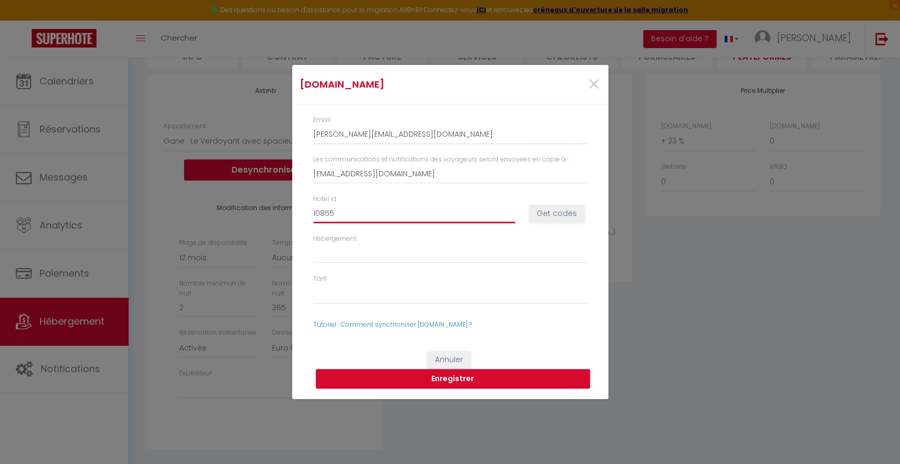
select select
type input "108557"
select select
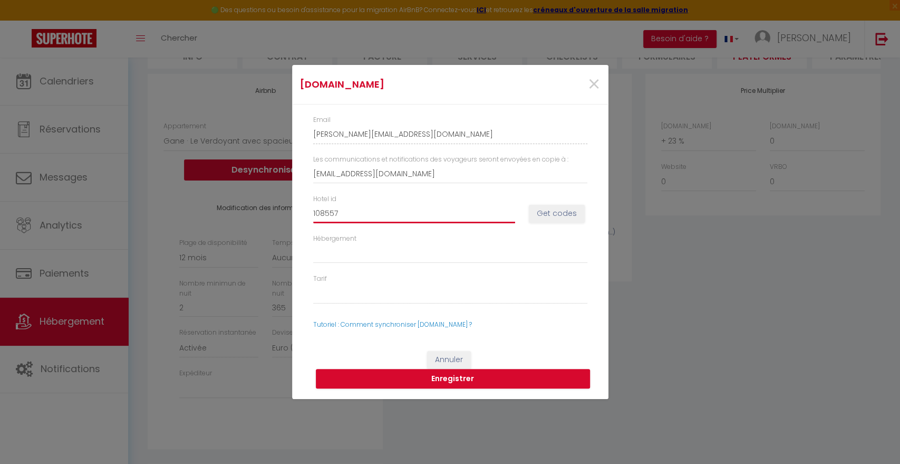
type input "1085570"
select select
type input "10855703"
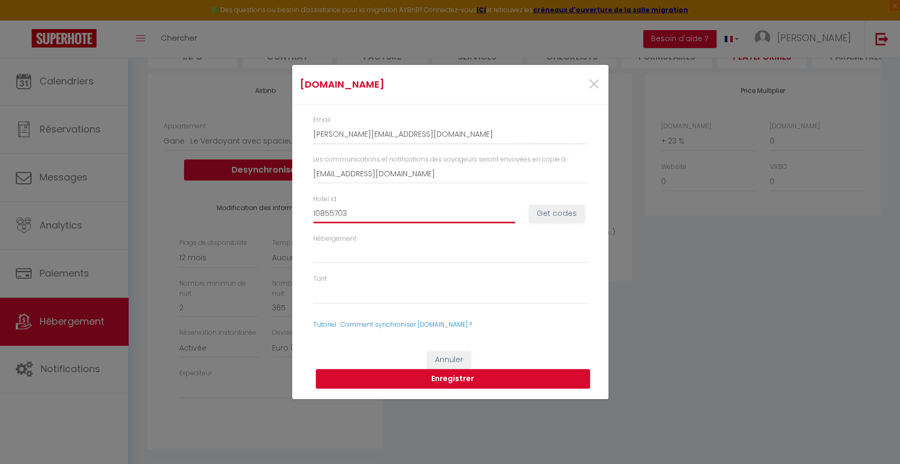
select select
type input "10855703"
click at [561, 213] on button "Get codes" at bounding box center [557, 214] width 56 height 18
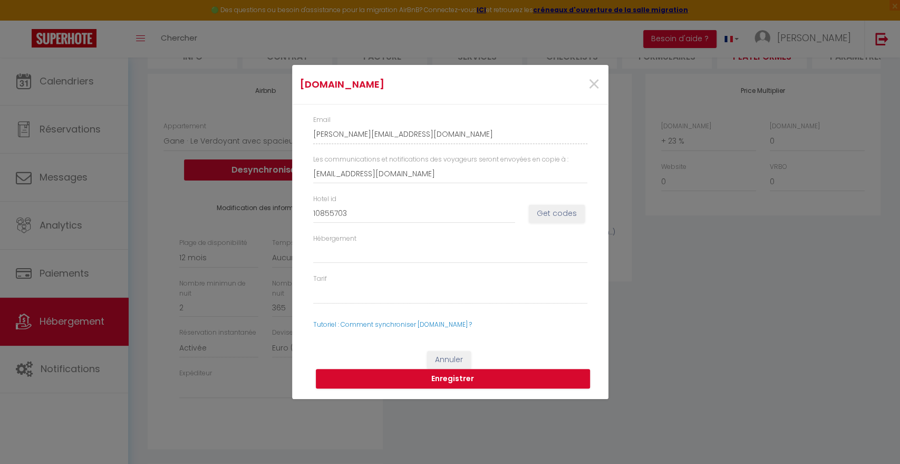
select select
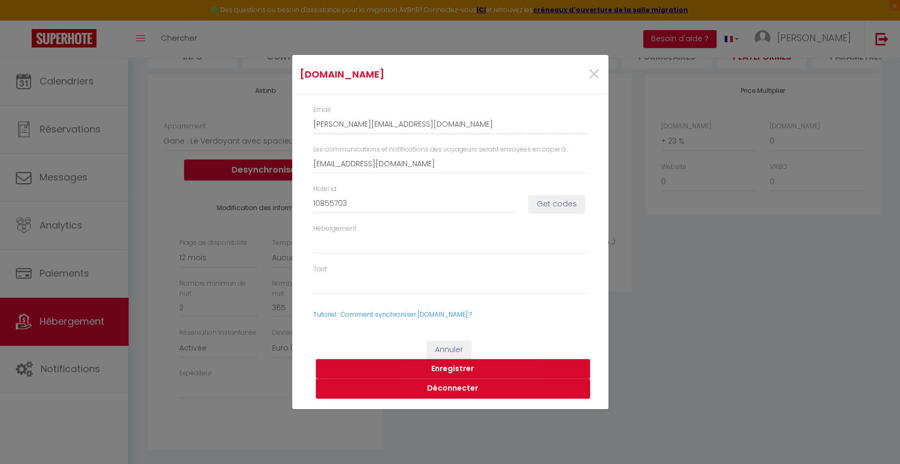
click at [456, 369] on button "Enregistrer" at bounding box center [453, 369] width 274 height 20
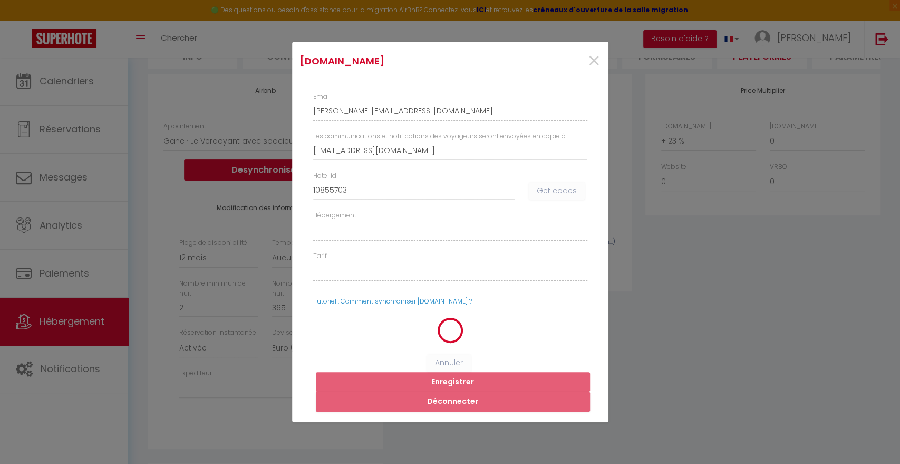
select select
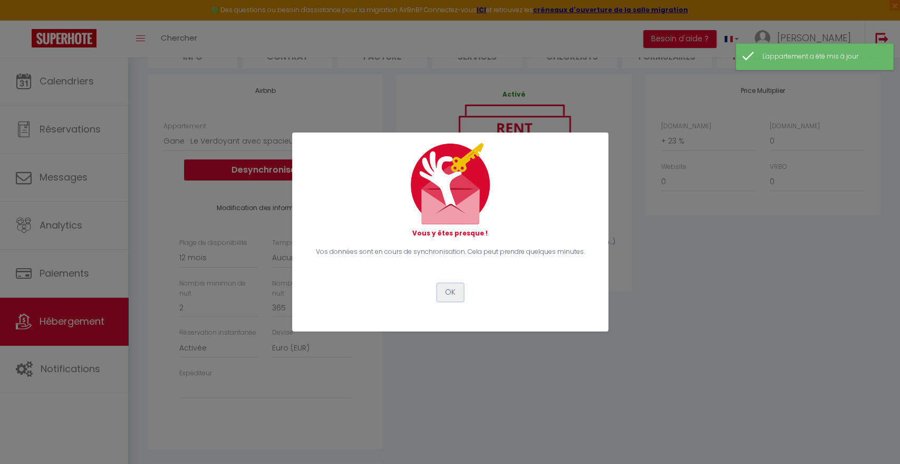
click at [449, 290] on button "OK" at bounding box center [450, 292] width 26 height 18
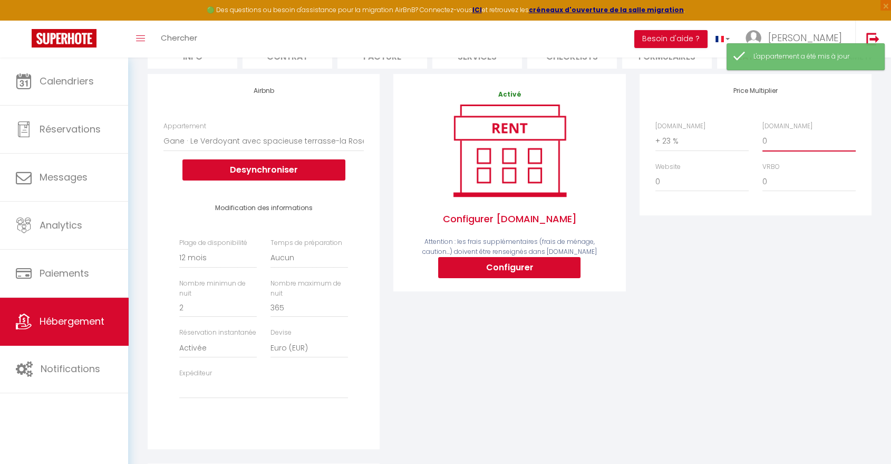
click at [772, 151] on select "0 + 1 % + 2 % + 3 % + 4 % + 5 % + 6 % + 7 % + 8 % + 9 %" at bounding box center [809, 141] width 93 height 20
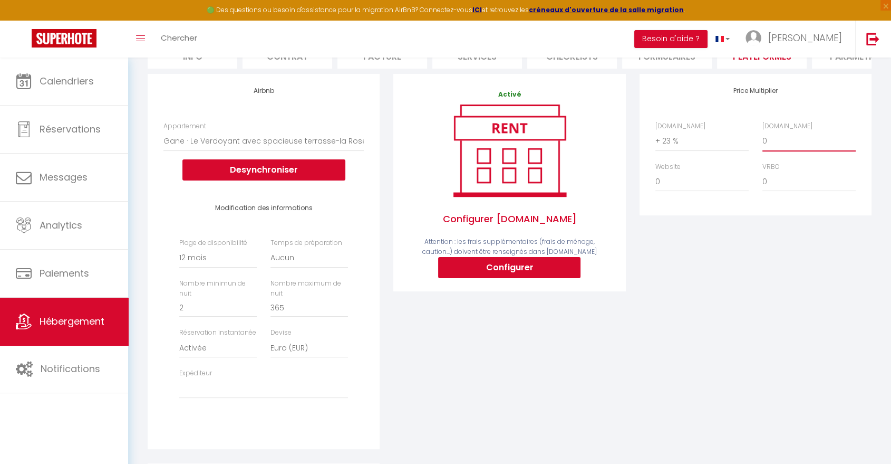
select select "+ 25 %"
click at [763, 139] on select "0 + 1 % + 2 % + 3 % + 4 % + 5 % + 6 % + 7 % + 8 % + 9 %" at bounding box center [809, 141] width 93 height 20
select select
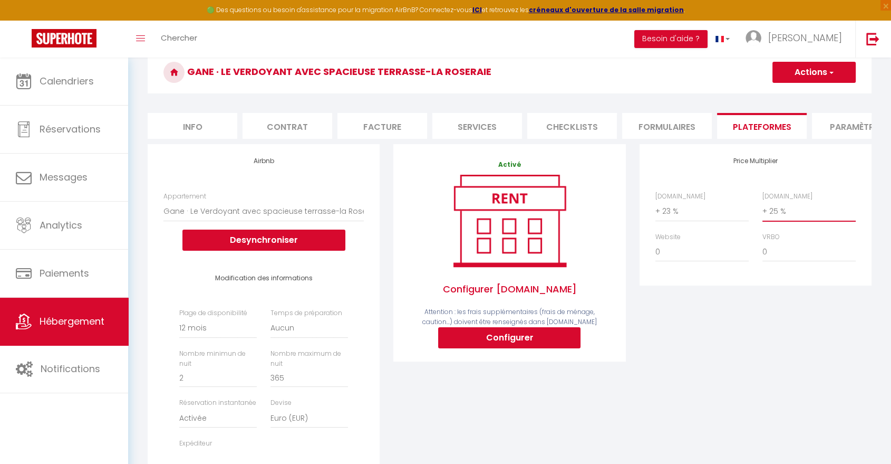
scroll to position [0, 0]
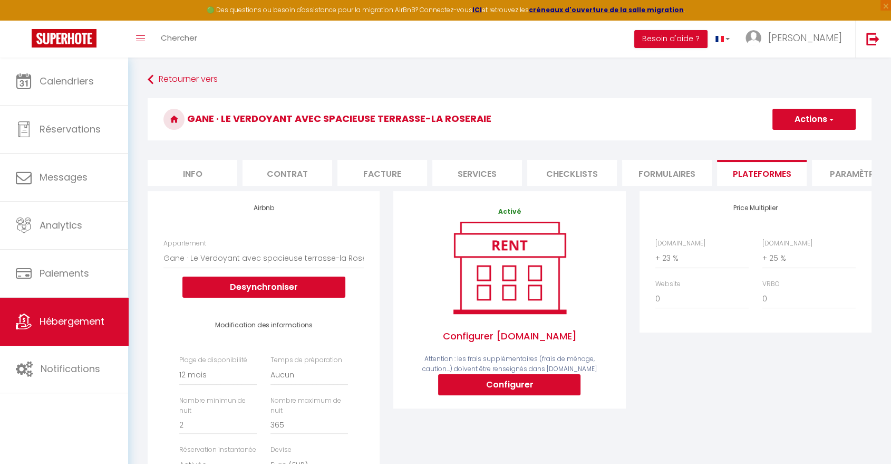
click at [808, 118] on button "Actions" at bounding box center [814, 119] width 83 height 21
click at [803, 140] on link "Enregistrer" at bounding box center [813, 143] width 83 height 14
select select "365"
select select "EUR"
select select
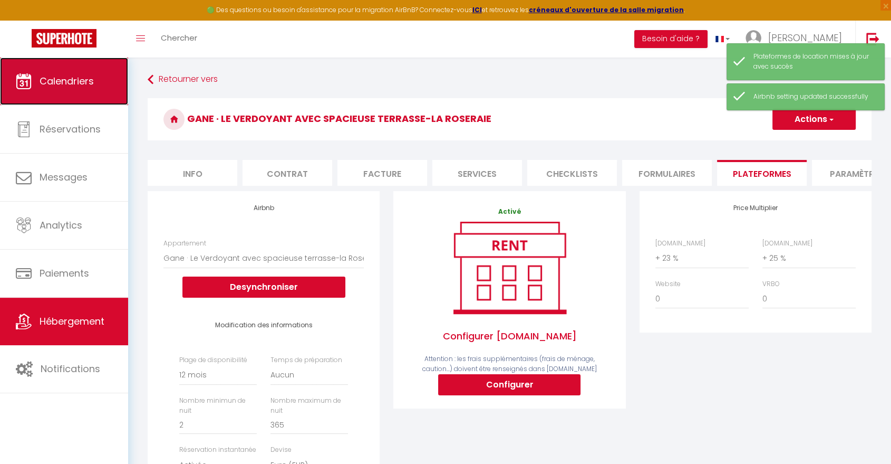
click at [61, 79] on span "Calendriers" at bounding box center [67, 80] width 54 height 13
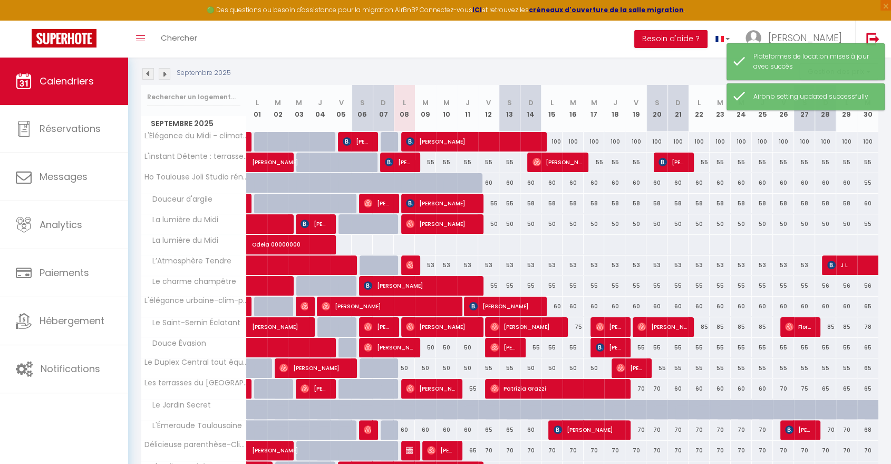
scroll to position [256, 0]
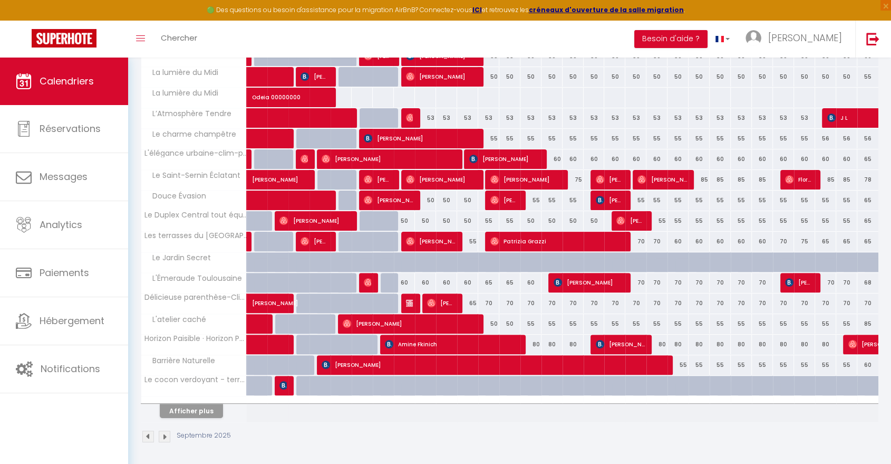
click at [164, 434] on img at bounding box center [165, 436] width 12 height 12
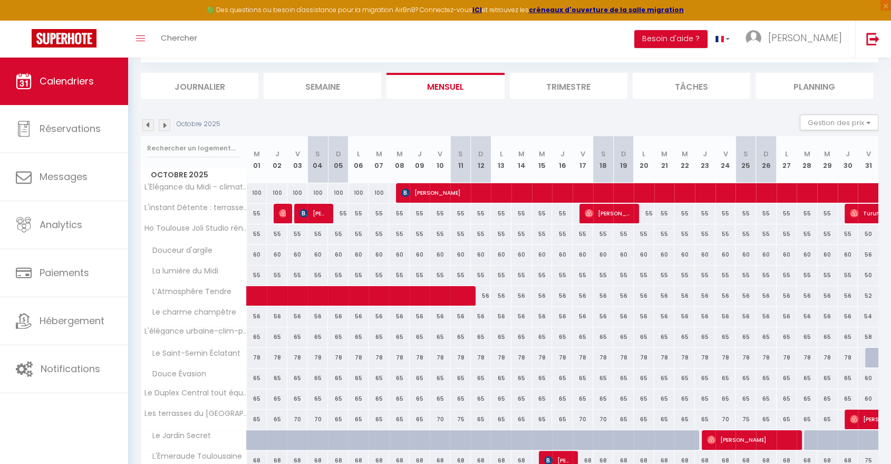
scroll to position [230, 0]
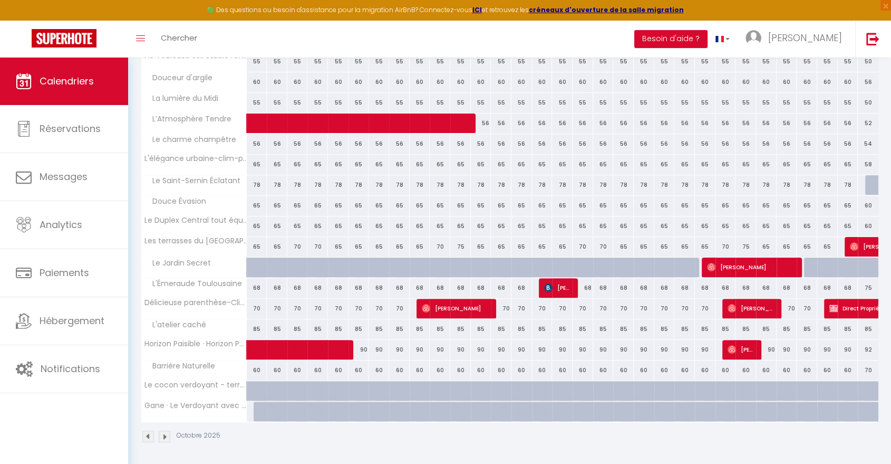
click at [146, 432] on img at bounding box center [148, 436] width 12 height 12
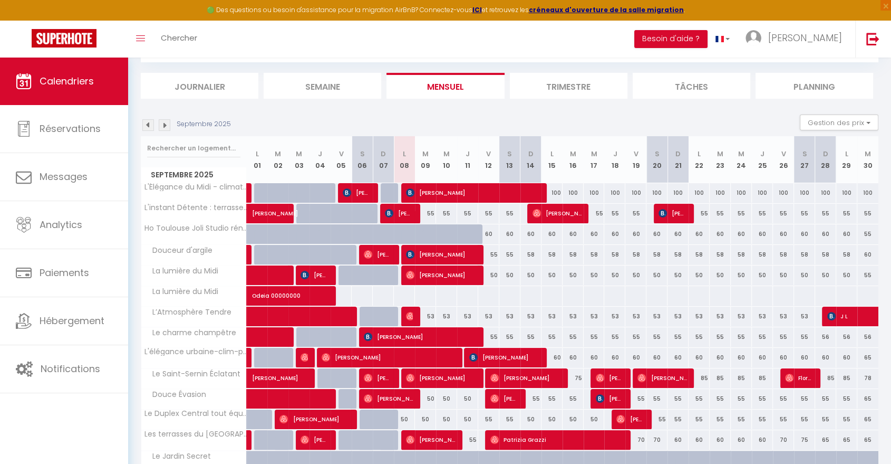
scroll to position [256, 0]
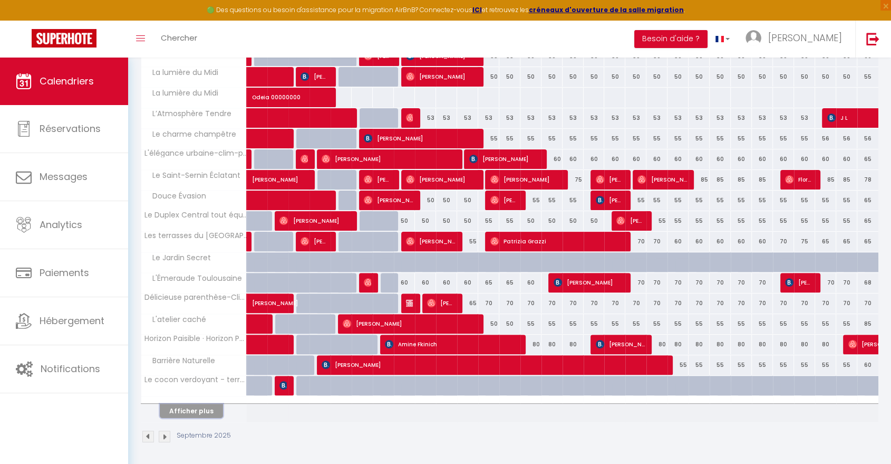
click at [190, 407] on button "Afficher plus" at bounding box center [191, 411] width 63 height 14
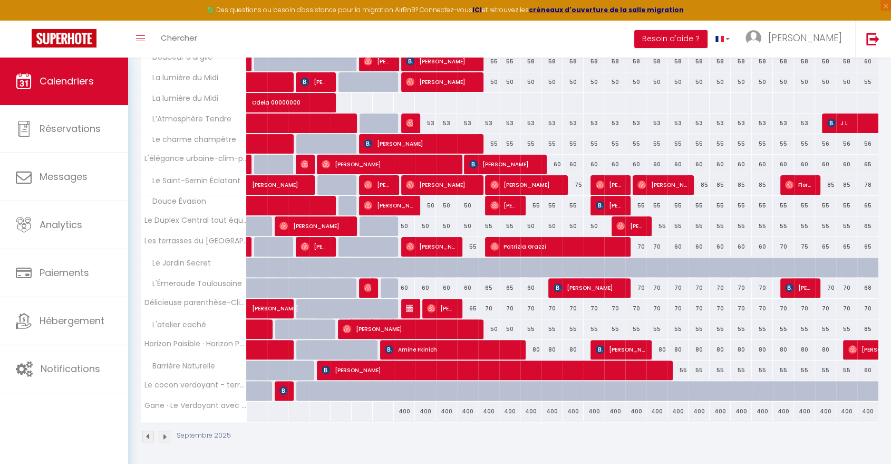
click at [404, 408] on div "400" at bounding box center [404, 411] width 21 height 20
type input "400"
type input "Lun 08 Septembre 2025"
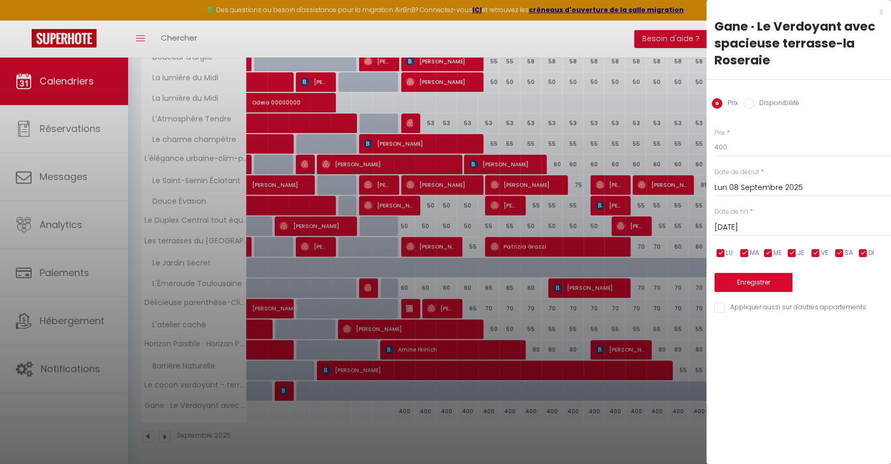
click at [766, 225] on input "[DATE]" at bounding box center [803, 227] width 177 height 14
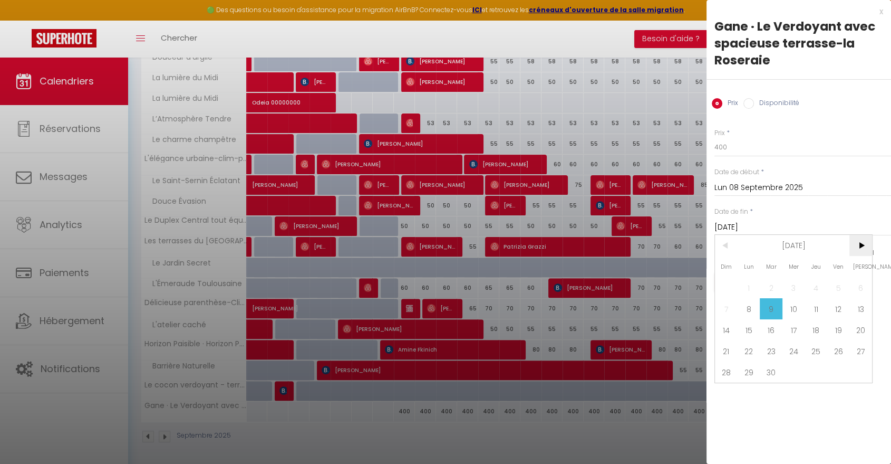
click at [869, 244] on span ">" at bounding box center [861, 245] width 23 height 21
click at [868, 244] on span ">" at bounding box center [861, 245] width 23 height 21
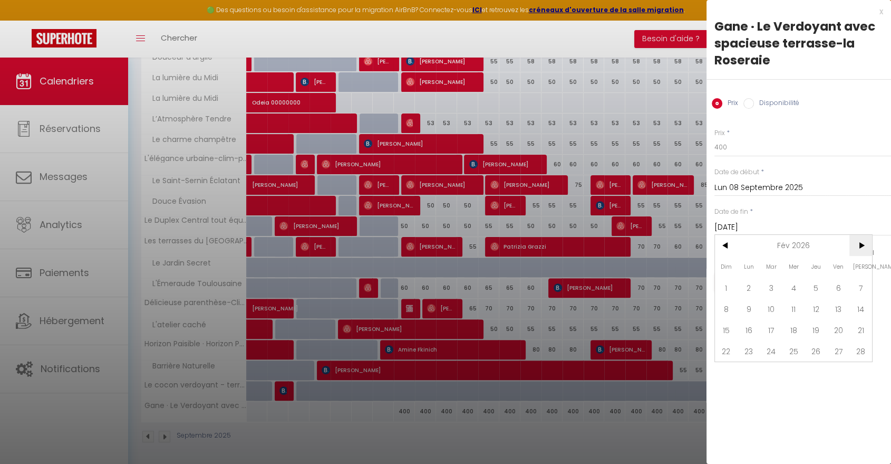
click at [868, 244] on span ">" at bounding box center [861, 245] width 23 height 21
click at [867, 244] on span ">" at bounding box center [861, 245] width 23 height 21
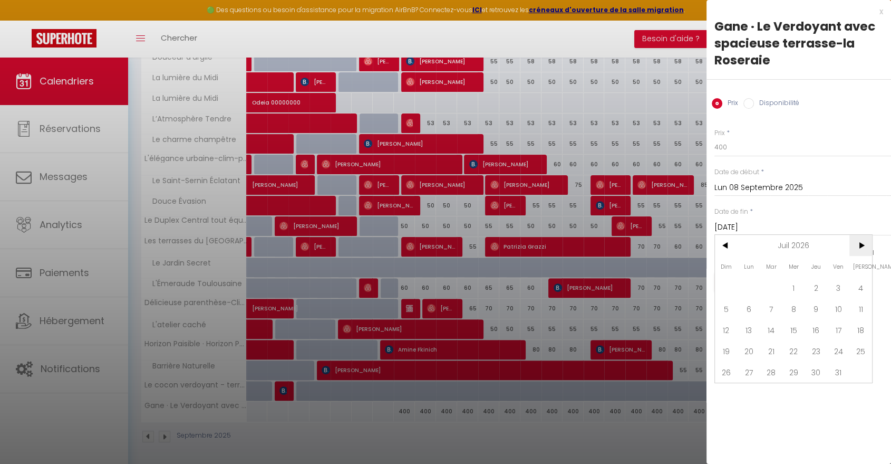
click at [867, 244] on span ">" at bounding box center [861, 245] width 23 height 21
click at [866, 244] on span ">" at bounding box center [861, 245] width 23 height 21
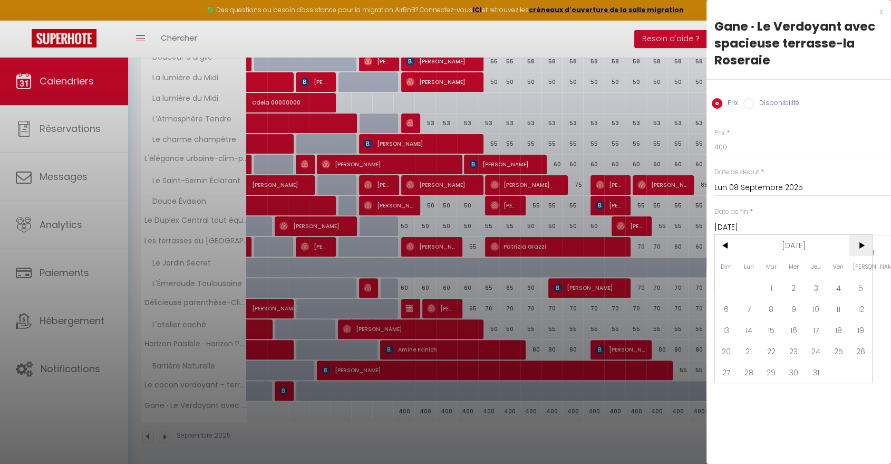
click at [866, 244] on span ">" at bounding box center [861, 245] width 23 height 21
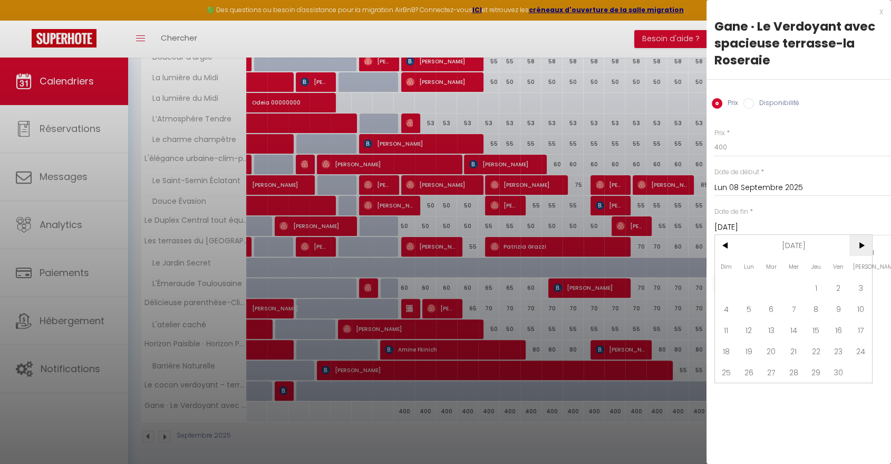
click at [866, 244] on span ">" at bounding box center [861, 245] width 23 height 21
click at [776, 375] on span "31" at bounding box center [771, 371] width 23 height 21
type input "Mar 31 Août 2027"
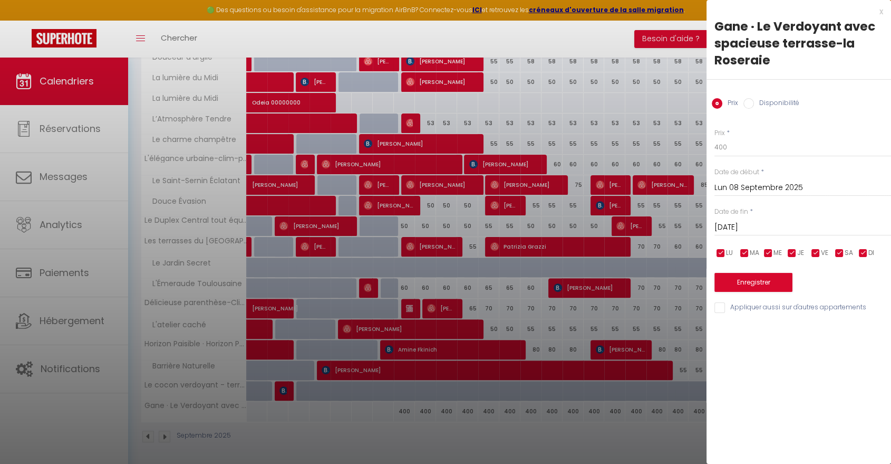
click at [746, 104] on input "Disponibilité" at bounding box center [749, 103] width 11 height 11
radio input "true"
radio input "false"
click at [746, 148] on select "Disponible Indisponible" at bounding box center [803, 148] width 177 height 20
select select "0"
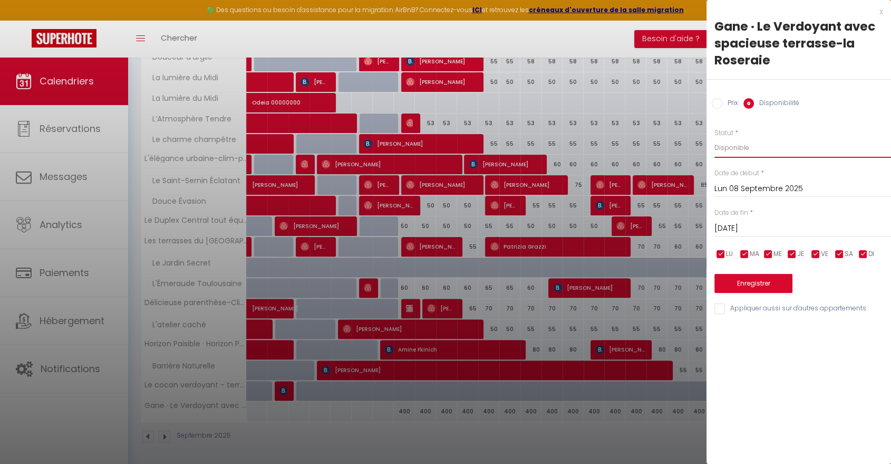
click at [715, 138] on select "Disponible Indisponible" at bounding box center [803, 148] width 177 height 20
click at [759, 287] on button "Enregistrer" at bounding box center [754, 283] width 78 height 19
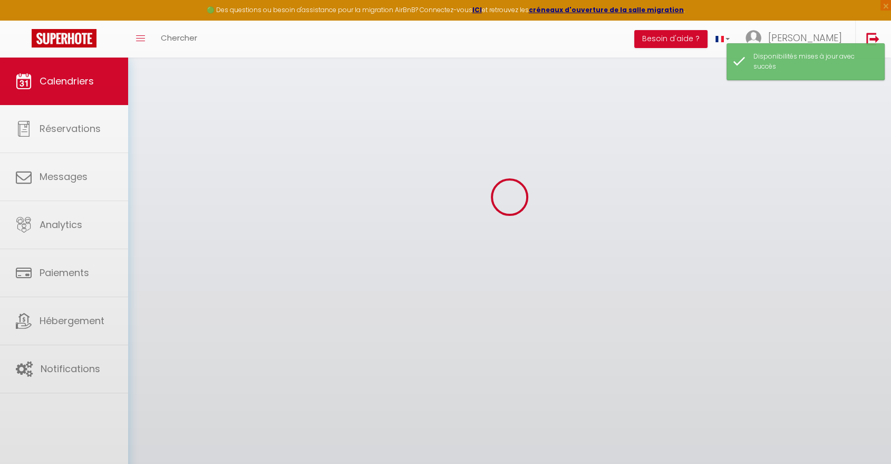
scroll to position [57, 0]
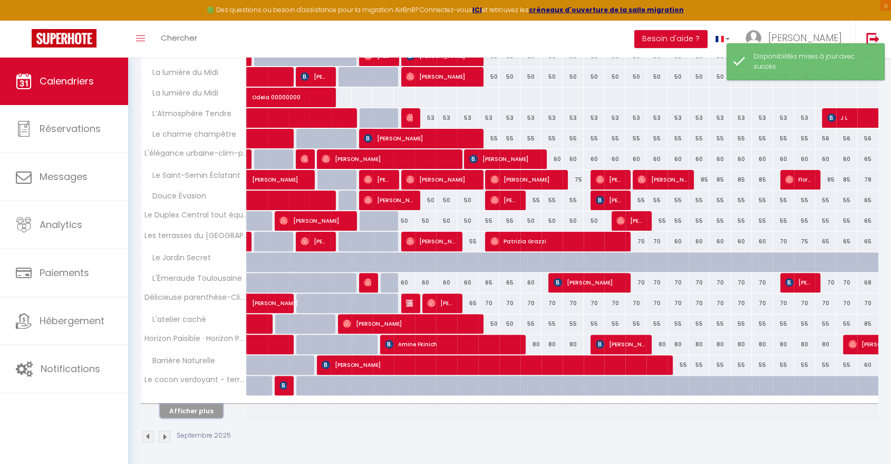
click at [194, 406] on button "Afficher plus" at bounding box center [191, 411] width 63 height 14
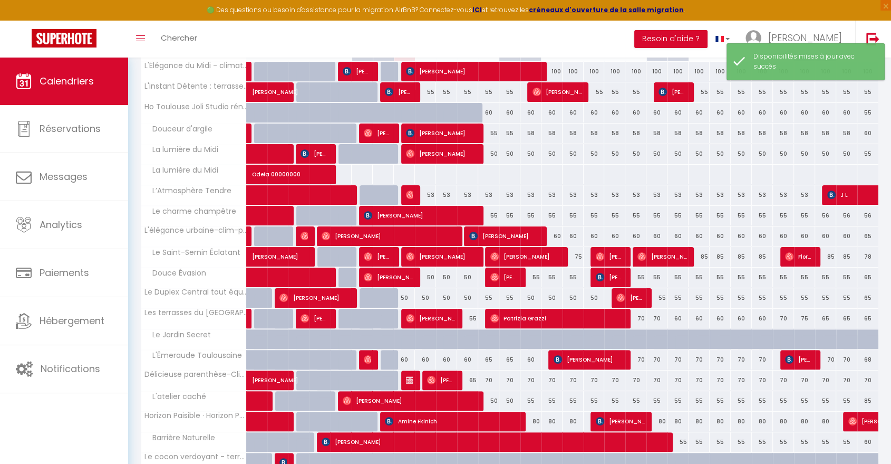
scroll to position [0, 0]
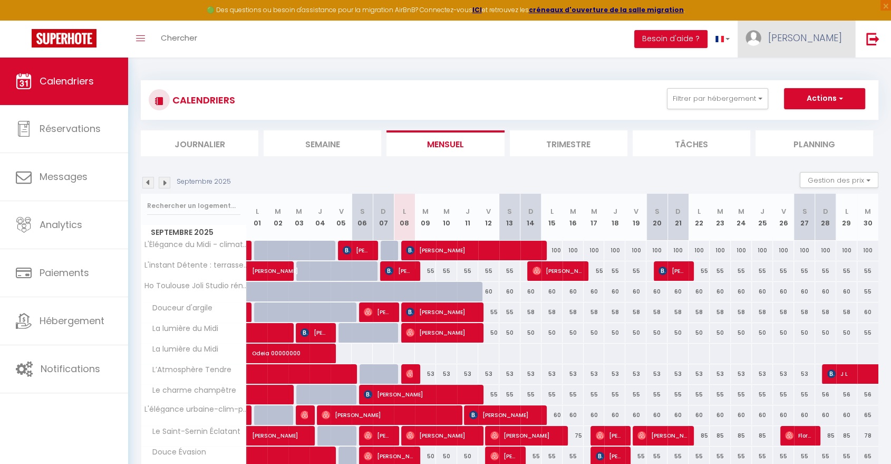
click at [762, 41] on img at bounding box center [754, 38] width 16 height 16
click at [869, 35] on img at bounding box center [873, 38] width 13 height 13
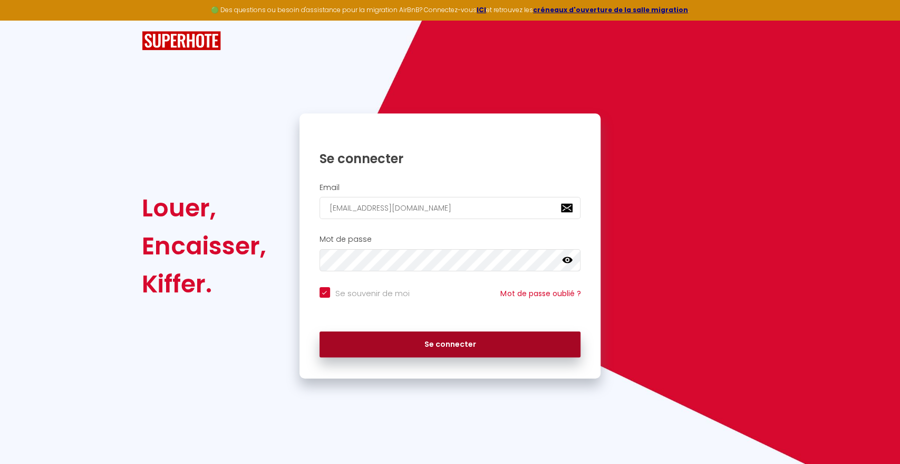
click at [448, 344] on button "Se connecter" at bounding box center [451, 344] width 262 height 26
checkbox input "true"
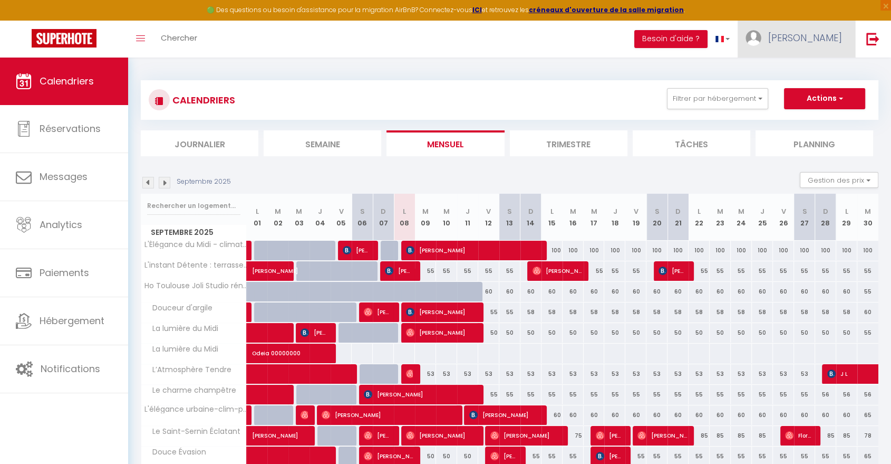
click at [811, 24] on link "[PERSON_NAME]" at bounding box center [797, 39] width 118 height 37
click at [798, 71] on link "Paramètres" at bounding box center [813, 73] width 78 height 18
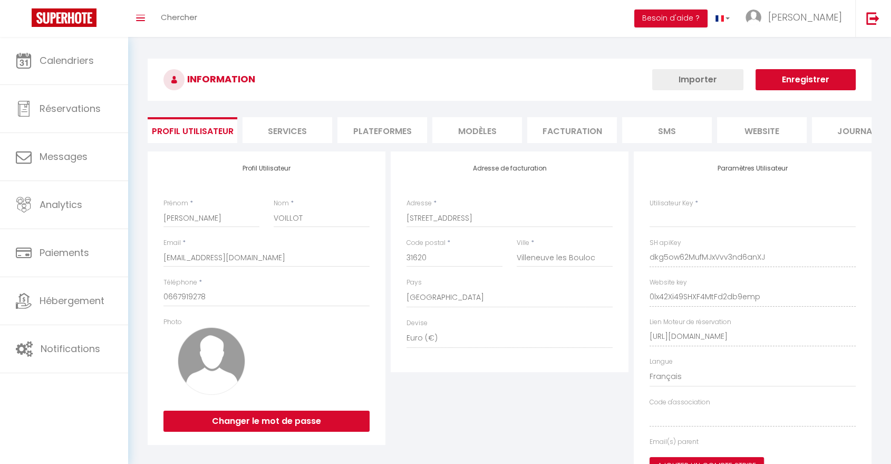
type input "dkg5ow62MufMJxVvv3nd6anXJ"
type input "0lx42Xi49SHXF4MtFd2db9emp"
type input "[URL][DOMAIN_NAME]"
select select "fr"
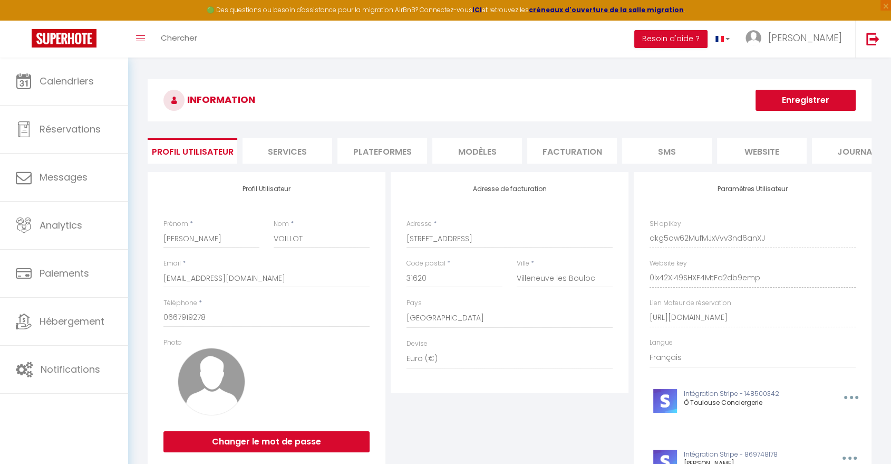
click at [367, 152] on li "Plateformes" at bounding box center [383, 151] width 90 height 26
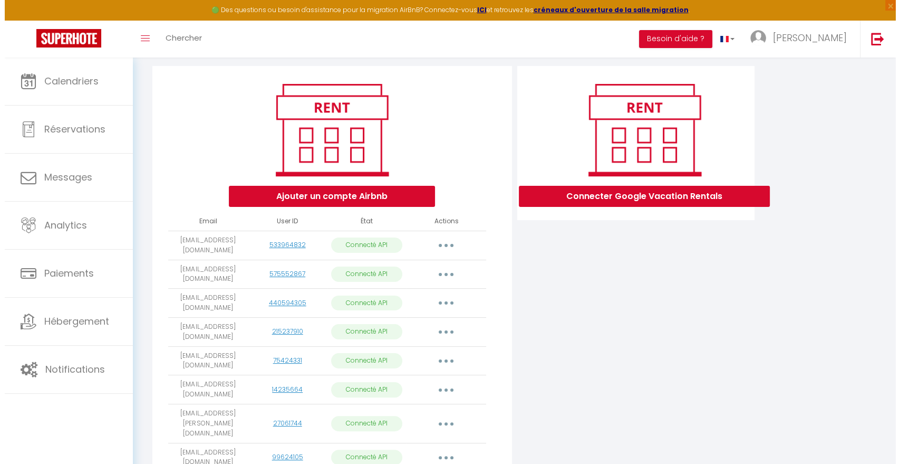
scroll to position [117, 0]
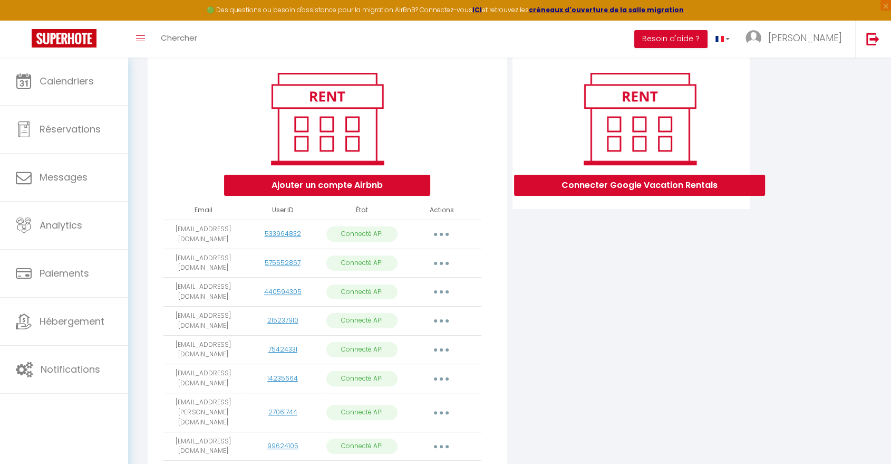
click at [439, 241] on button "button" at bounding box center [442, 234] width 30 height 17
click at [429, 301] on link "Reconnecter le compte" at bounding box center [395, 296] width 117 height 18
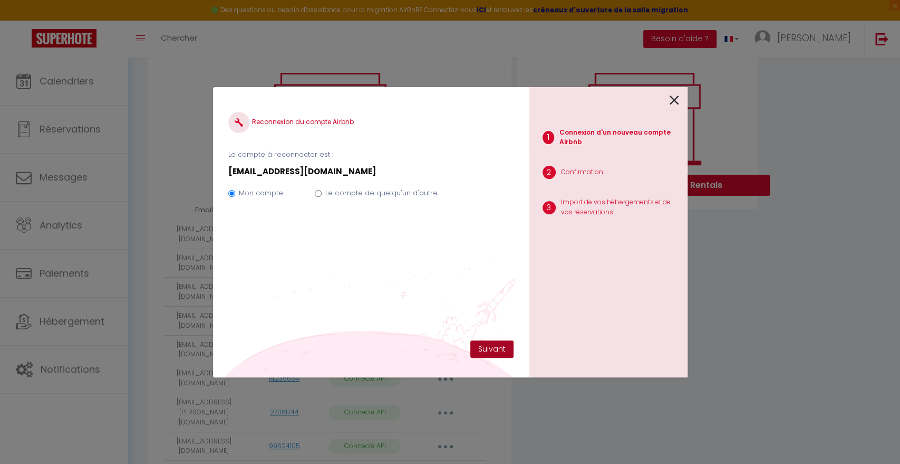
click at [485, 349] on button "Suivant" at bounding box center [492, 349] width 43 height 18
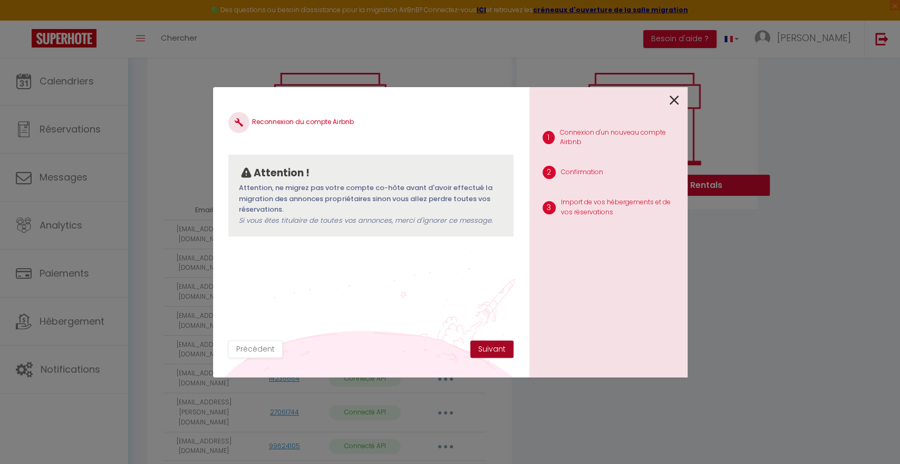
click at [490, 341] on button "Suivant" at bounding box center [492, 349] width 43 height 18
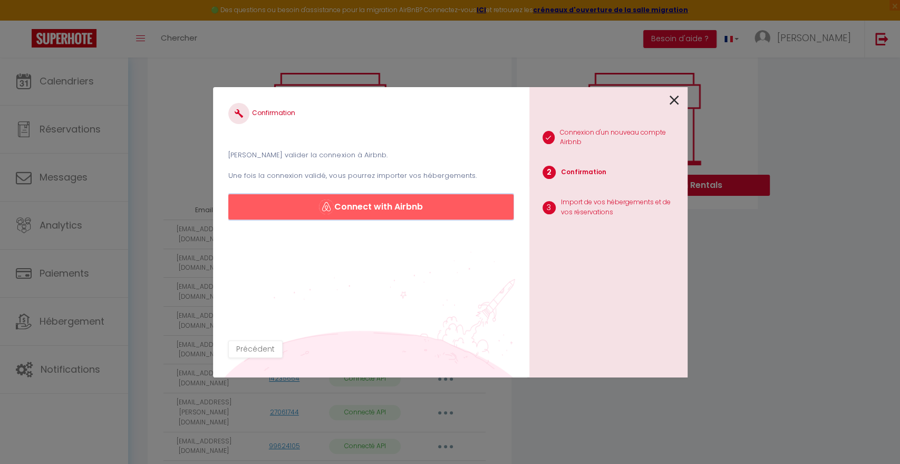
click at [385, 209] on button "Connect with Airbnb" at bounding box center [370, 206] width 285 height 25
click at [357, 198] on button "Connect with Airbnb" at bounding box center [370, 206] width 285 height 25
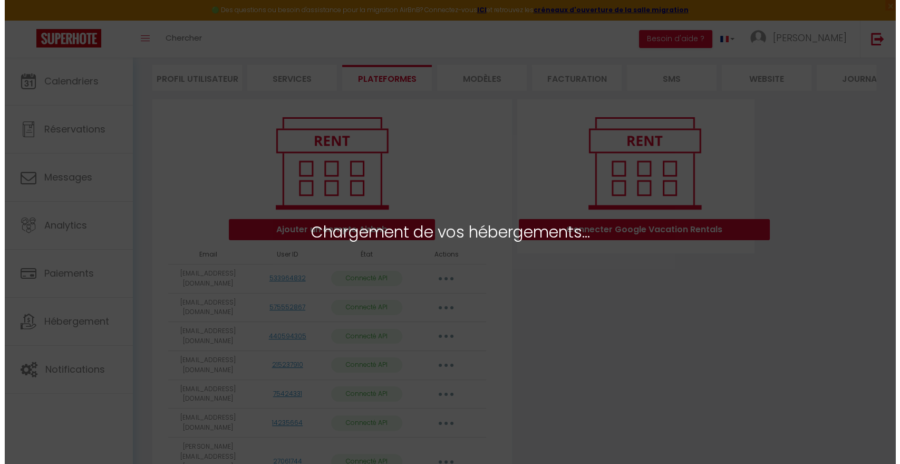
scroll to position [68, 0]
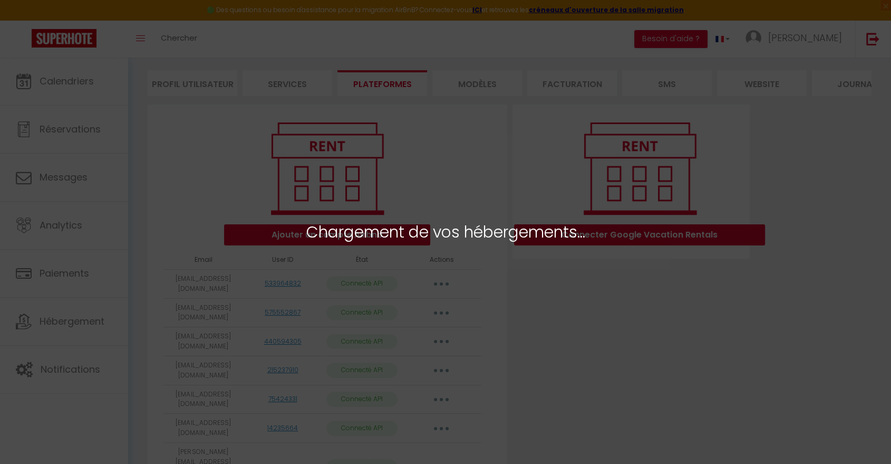
select select "76744"
select select "42603"
select select "42743"
select select "42642"
select select "42646"
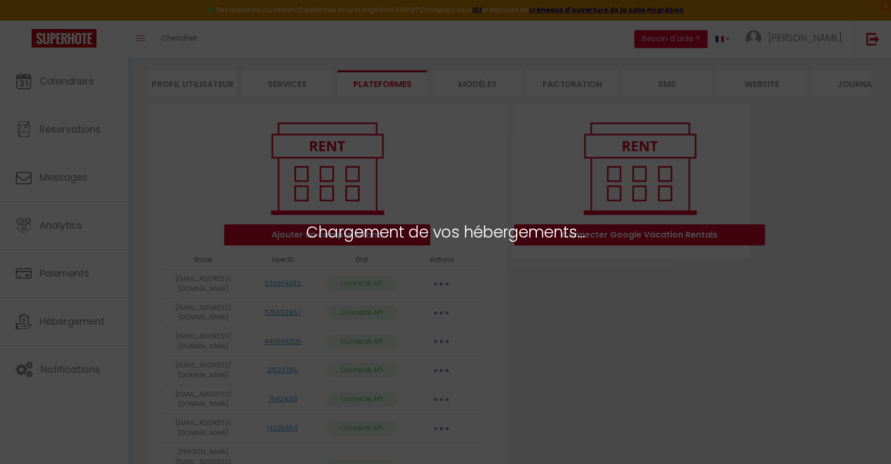
select select "42699"
select select
select select "65438"
select select
select select "70575"
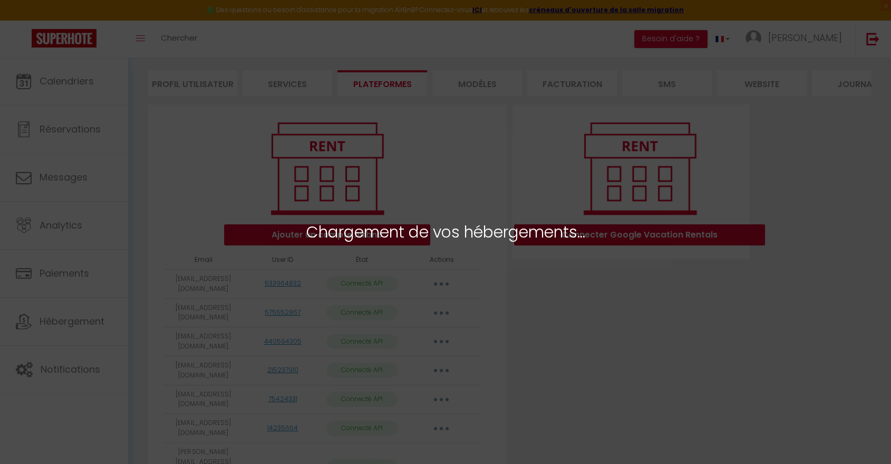
select select "66314"
select select "50865"
select select "52785"
select select "69567"
select select "50536"
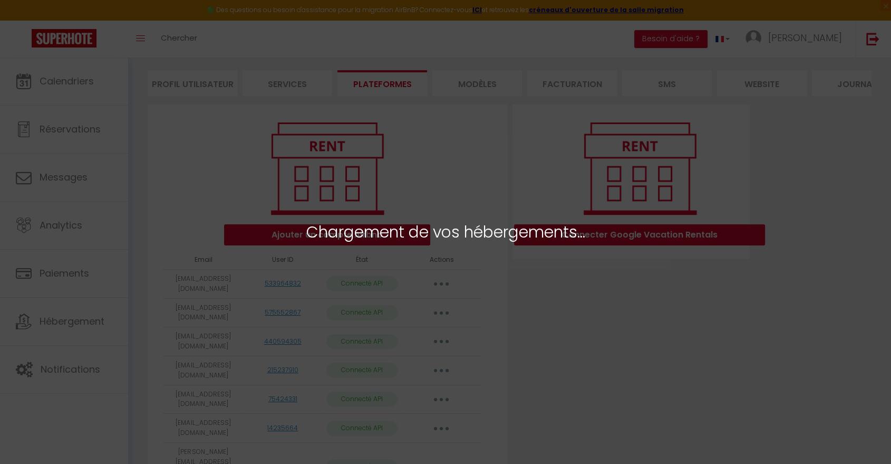
select select
select select "45030"
select select "70615"
select select "35541"
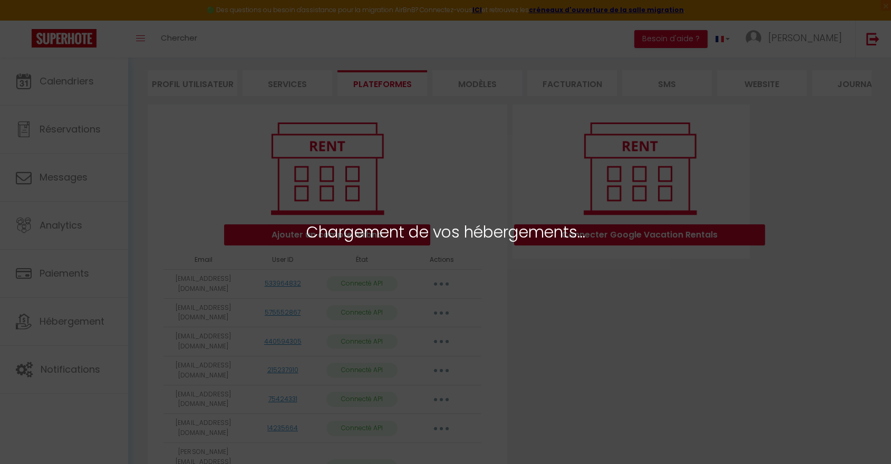
select select "35571"
select select "55376"
select select "55930"
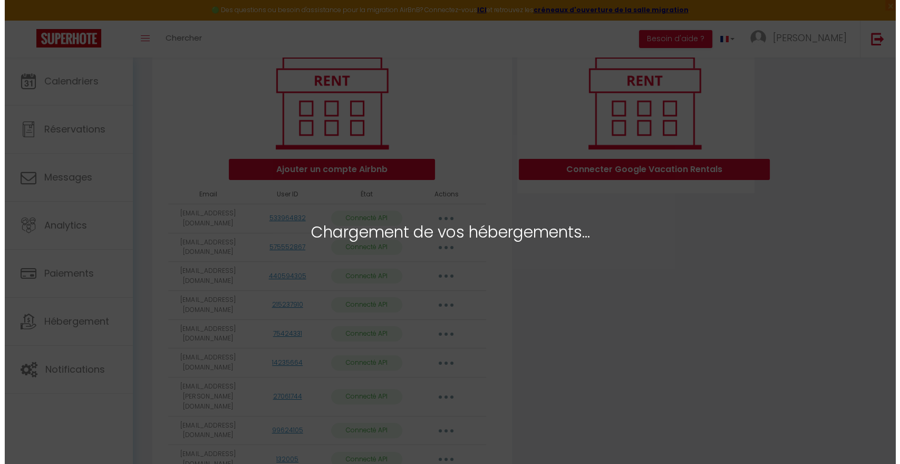
scroll to position [68, 0]
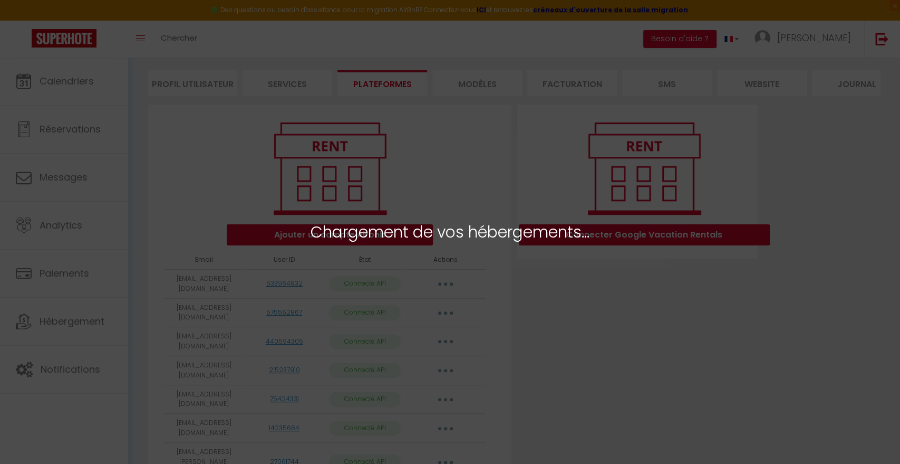
select select "76744"
select select "42603"
select select "42743"
select select "42642"
select select "42646"
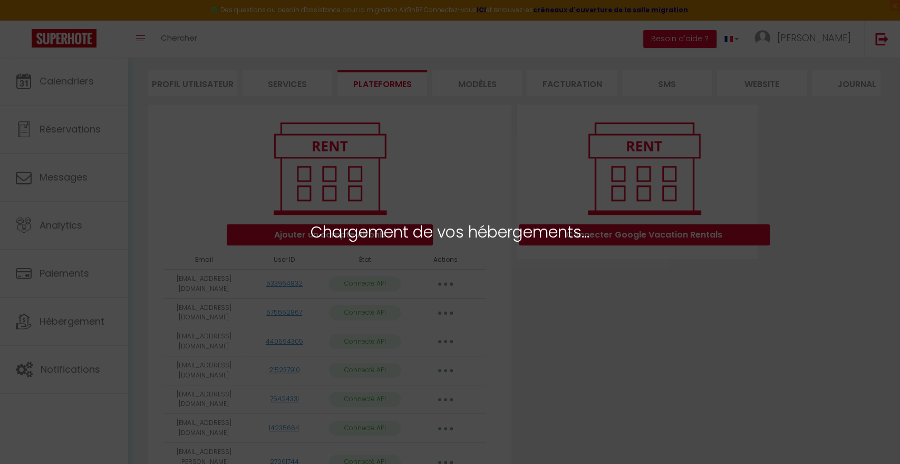
select select "42699"
select select
select select "65438"
select select
select select "70575"
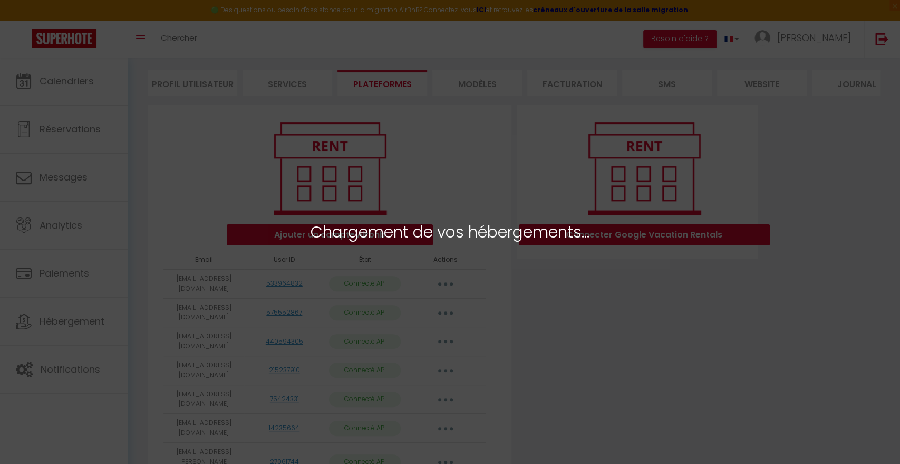
select select "66314"
select select "50865"
select select "52785"
select select "69567"
select select "50536"
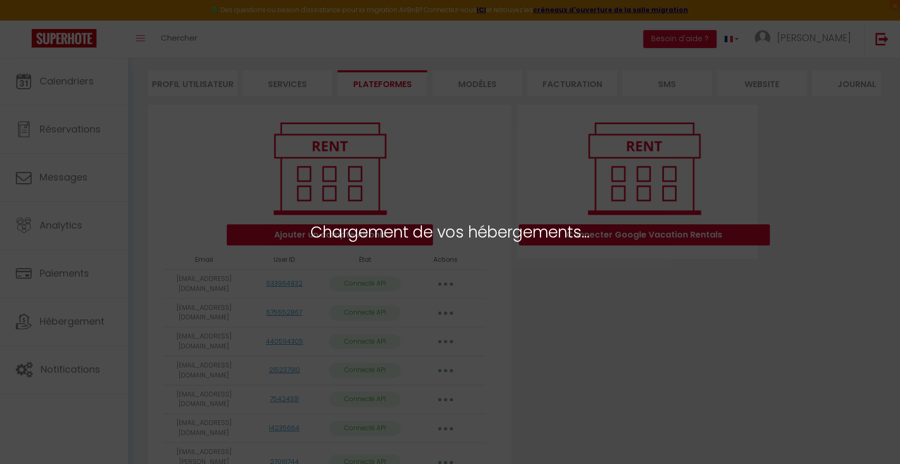
select select
select select "45030"
select select "70615"
select select "35541"
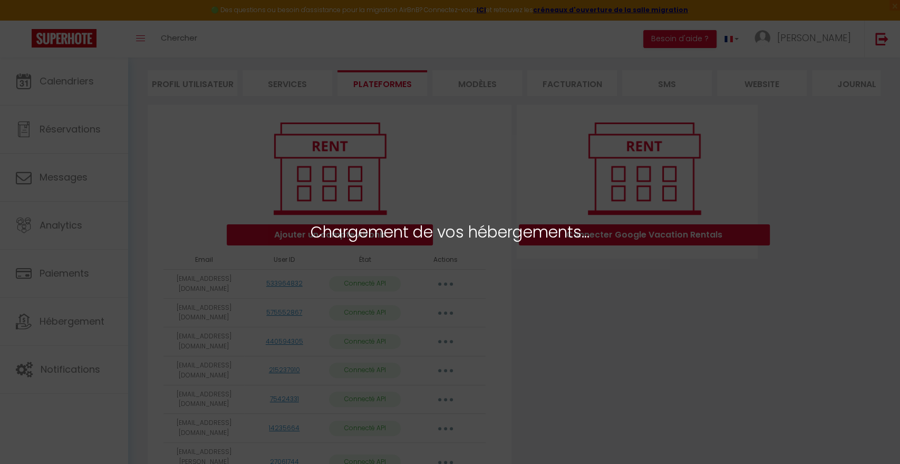
select select "35571"
select select "55376"
select select "55930"
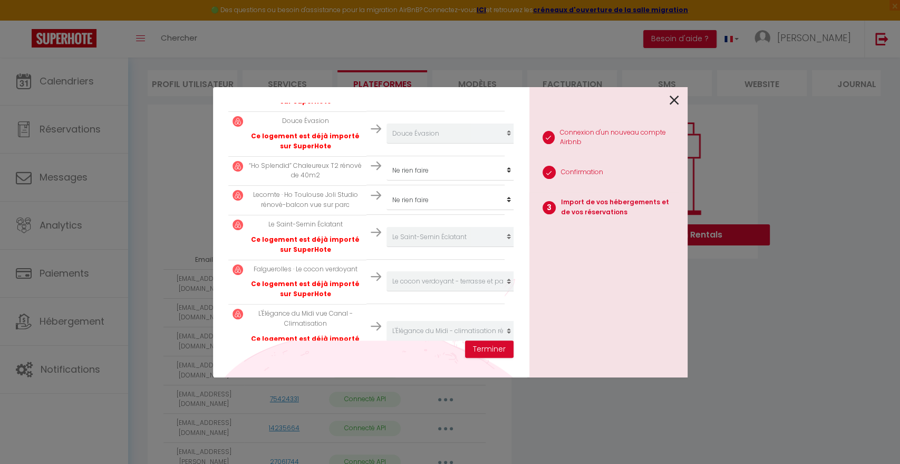
scroll to position [842, 0]
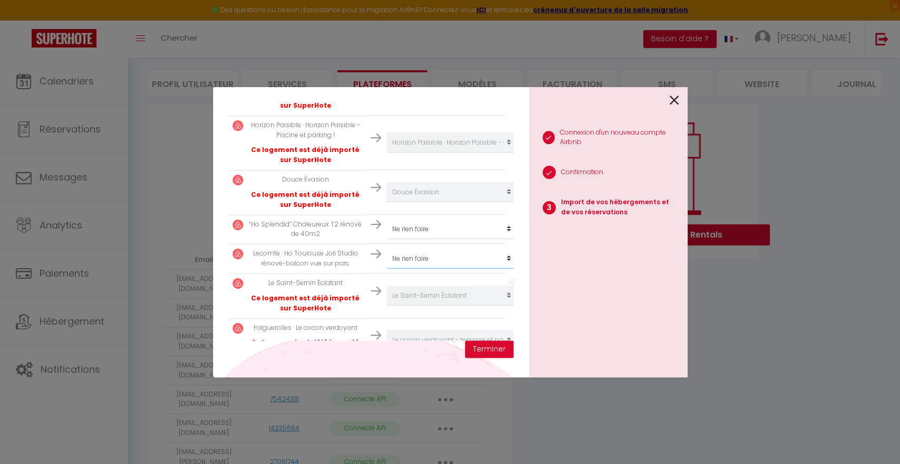
click at [417, 256] on select "Créer un nouvel hébergement Ne rien faire L'atelier caché Les terrasses du [GEO…" at bounding box center [452, 258] width 130 height 20
click at [416, 256] on select "Créer un nouvel hébergement Ne rien faire L'atelier caché Les terrasses du [GEO…" at bounding box center [452, 258] width 130 height 20
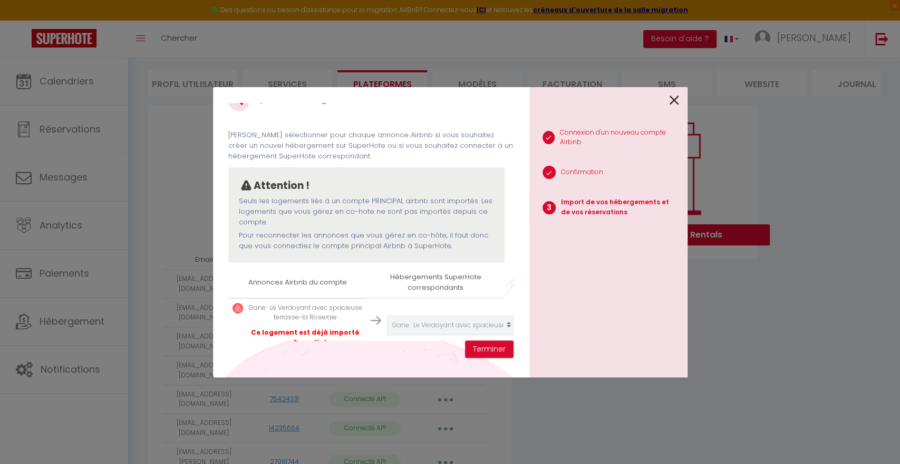
scroll to position [0, 0]
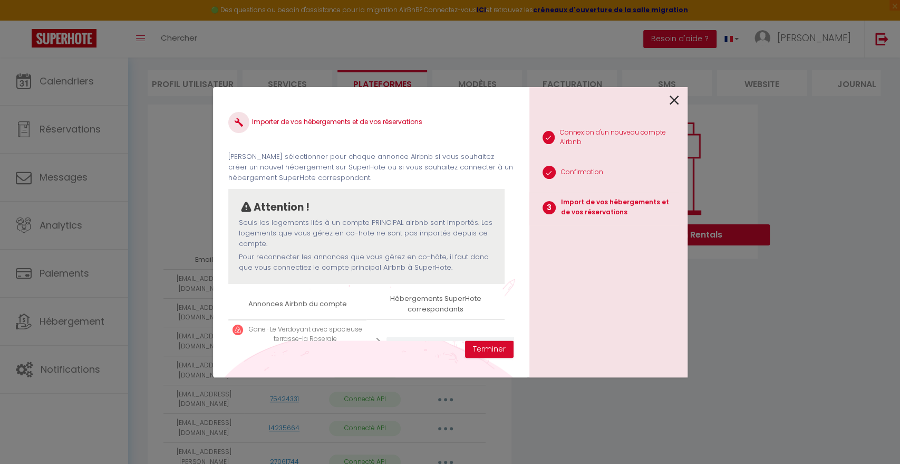
drag, startPoint x: 557, startPoint y: 101, endPoint x: 685, endPoint y: 98, distance: 127.7
click at [685, 98] on div "1 Connexion d'un nouveau compte Airbnb 2 Confirmation 3 Import de vos hébergeme…" at bounding box center [609, 232] width 158 height 290
click at [751, 374] on div "Importer de vos hébergements et de vos réservations [PERSON_NAME] sélectionner …" at bounding box center [450, 232] width 900 height 464
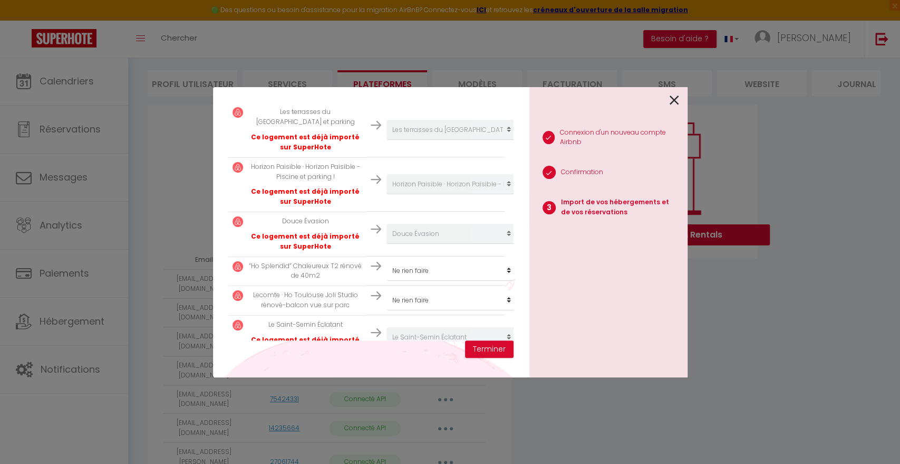
scroll to position [820, 0]
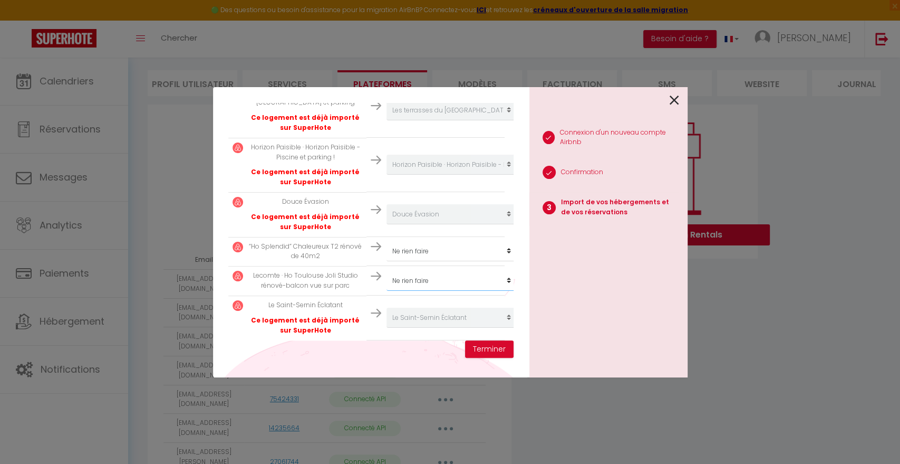
click at [422, 275] on select "Créer un nouvel hébergement Ne rien faire L'atelier caché Les terrasses du [GEO…" at bounding box center [452, 281] width 130 height 20
select select "35576"
click at [387, 271] on select "Créer un nouvel hébergement Ne rien faire L'atelier caché Les terrasses du [GEO…" at bounding box center [452, 281] width 130 height 20
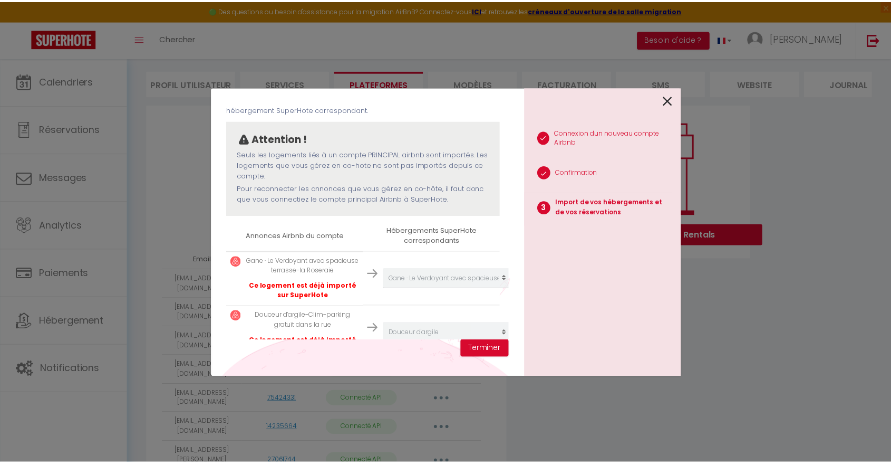
scroll to position [176, 0]
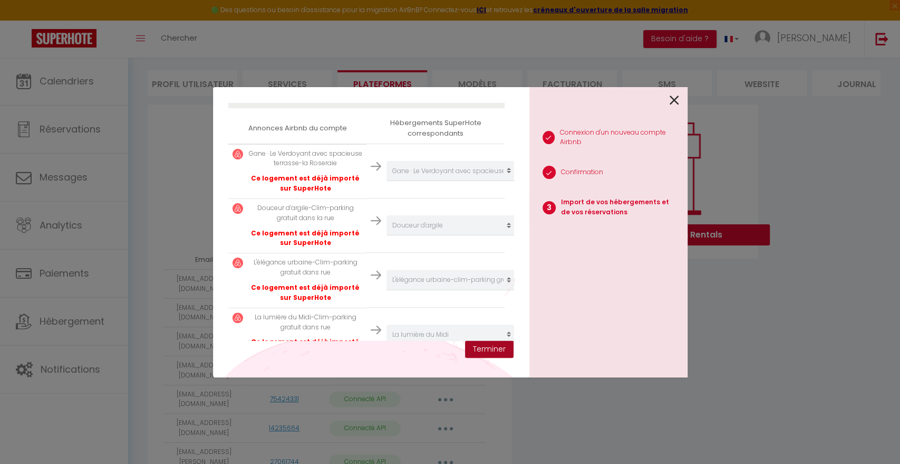
click at [486, 354] on button "Terminer" at bounding box center [489, 349] width 49 height 18
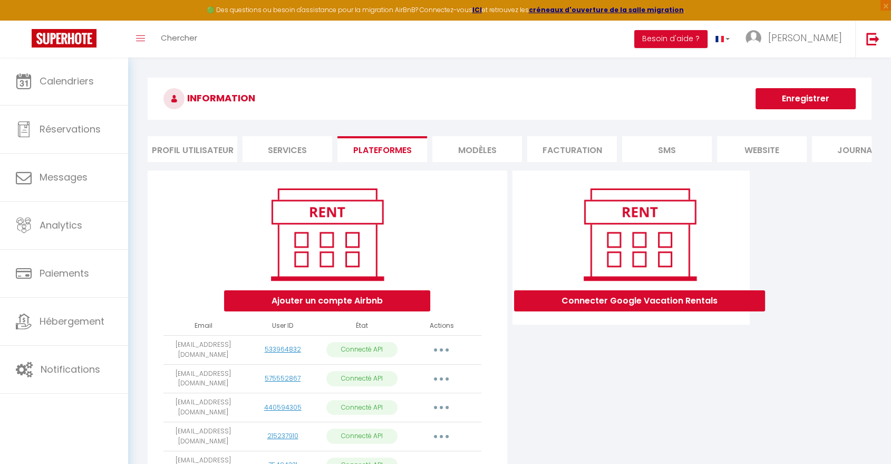
scroll to position [0, 0]
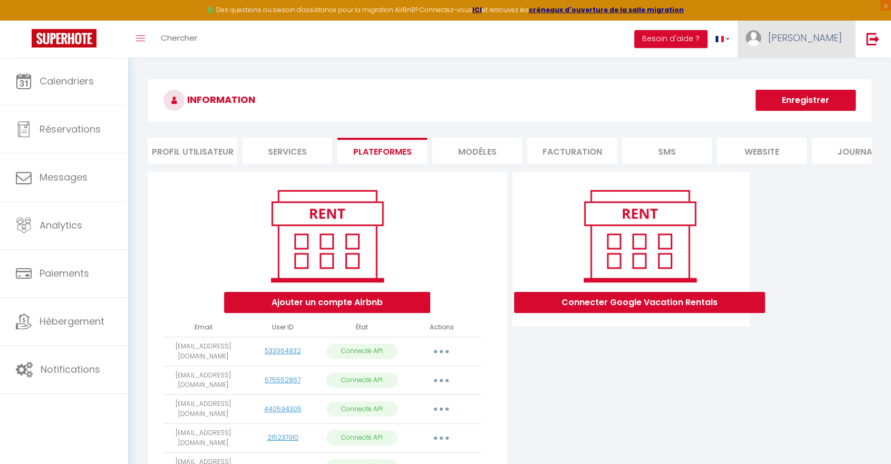
click at [811, 39] on span "[PERSON_NAME]" at bounding box center [806, 37] width 74 height 13
click at [863, 37] on link at bounding box center [873, 39] width 35 height 37
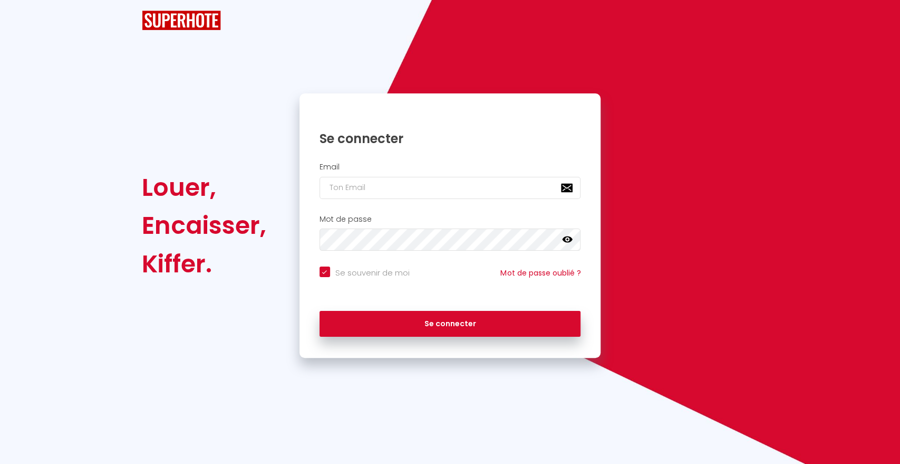
checkbox input "true"
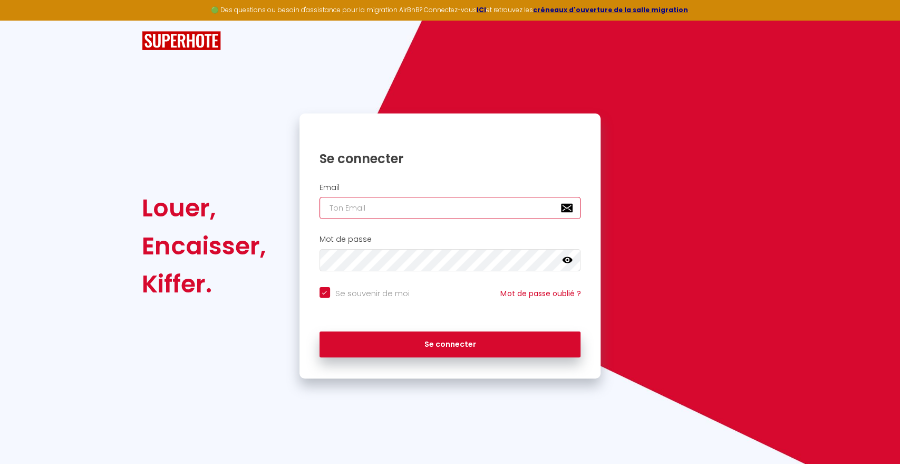
type input "[EMAIL_ADDRESS][DOMAIN_NAME]"
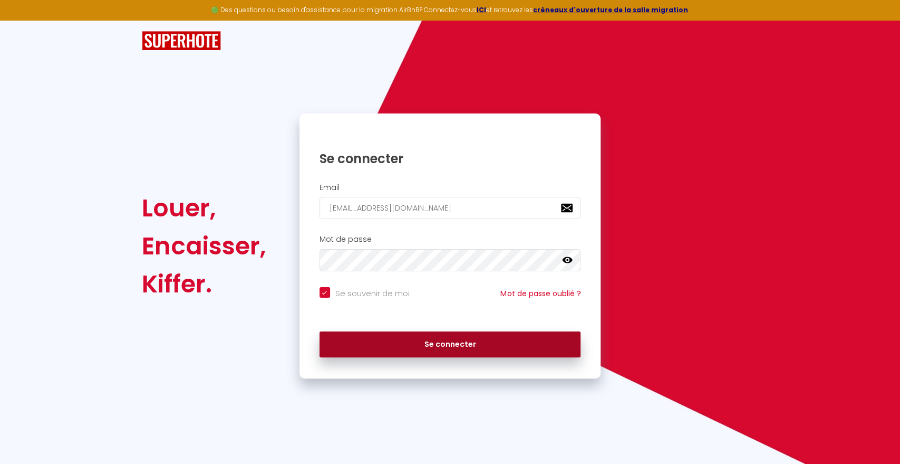
click at [454, 338] on button "Se connecter" at bounding box center [451, 344] width 262 height 26
checkbox input "true"
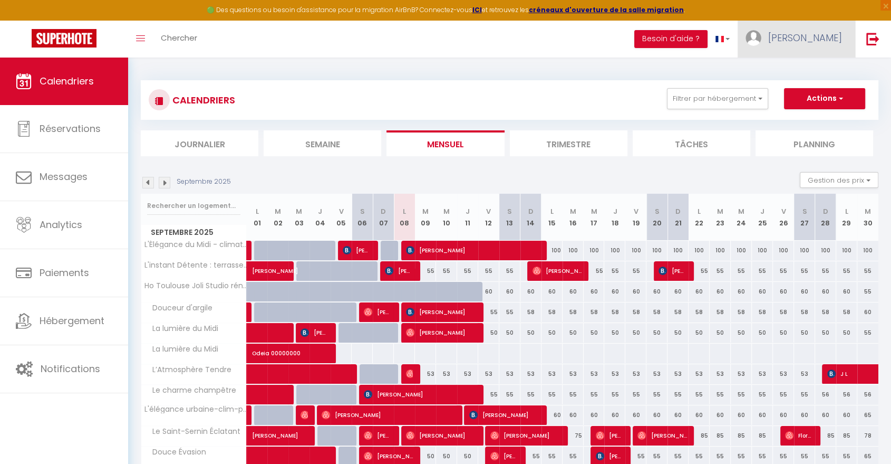
click at [814, 42] on span "[PERSON_NAME]" at bounding box center [806, 37] width 74 height 13
click at [802, 65] on link "Paramètres" at bounding box center [813, 73] width 78 height 18
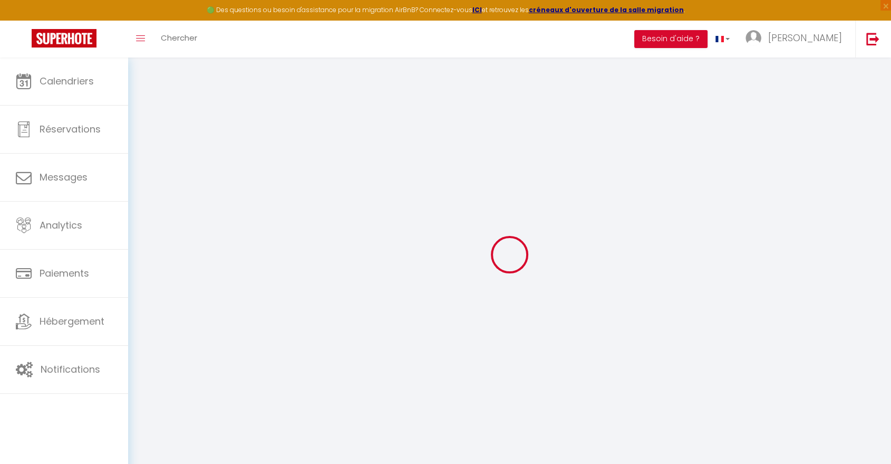
type input "dkg5ow62MufMJxVvv3nd6anXJ"
type input "0lx42Xi49SHXF4MtFd2db9emp"
type input "[URL][DOMAIN_NAME]"
select select "fr"
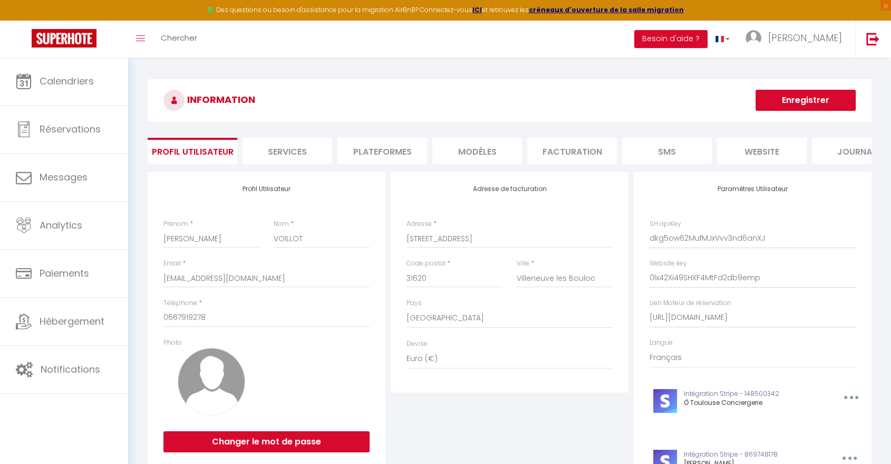
click at [392, 149] on li "Plateformes" at bounding box center [383, 151] width 90 height 26
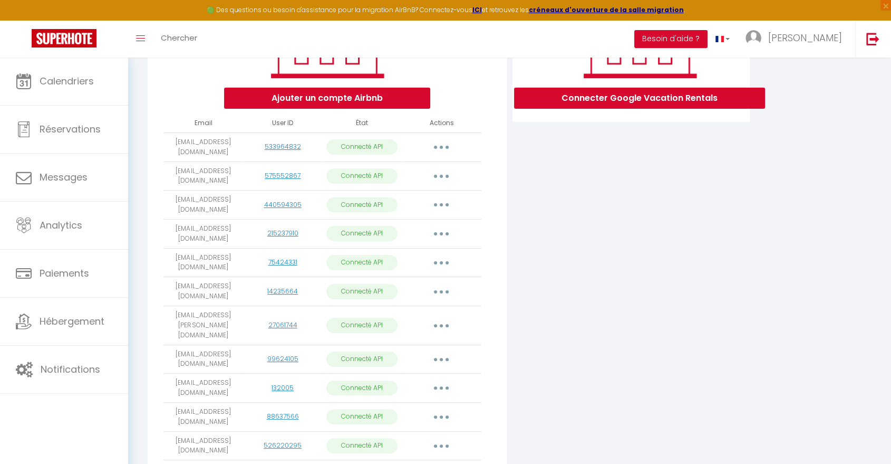
scroll to position [8, 0]
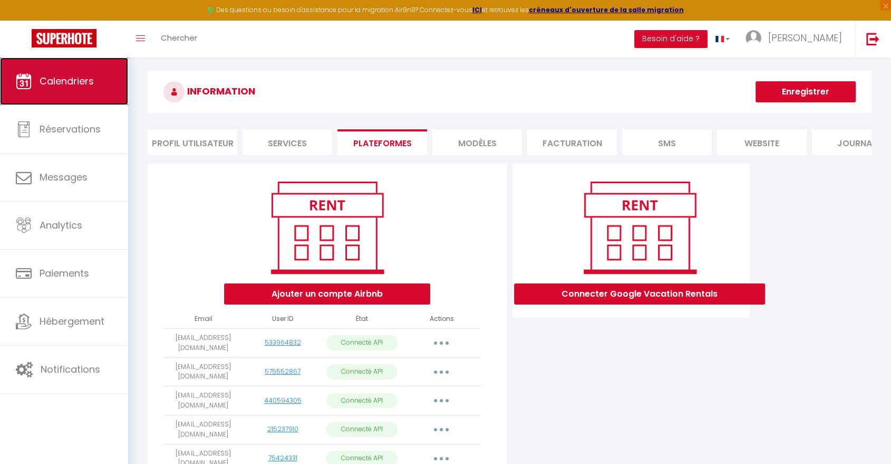
click at [76, 78] on span "Calendriers" at bounding box center [67, 80] width 54 height 13
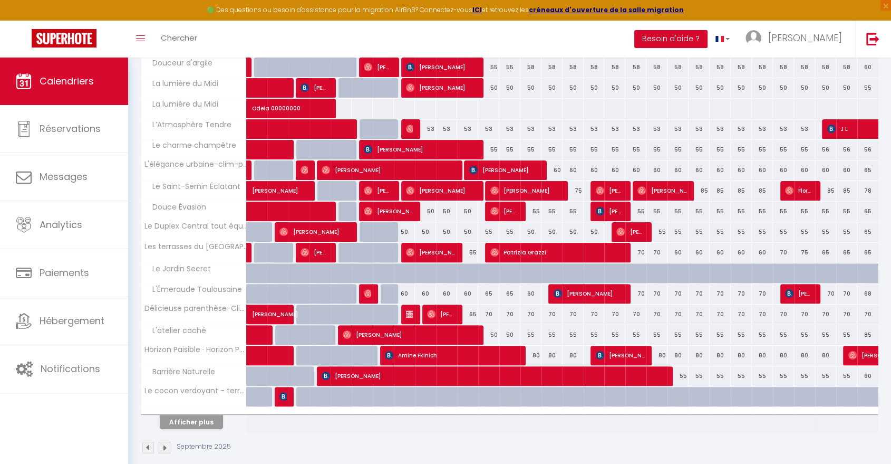
scroll to position [256, 0]
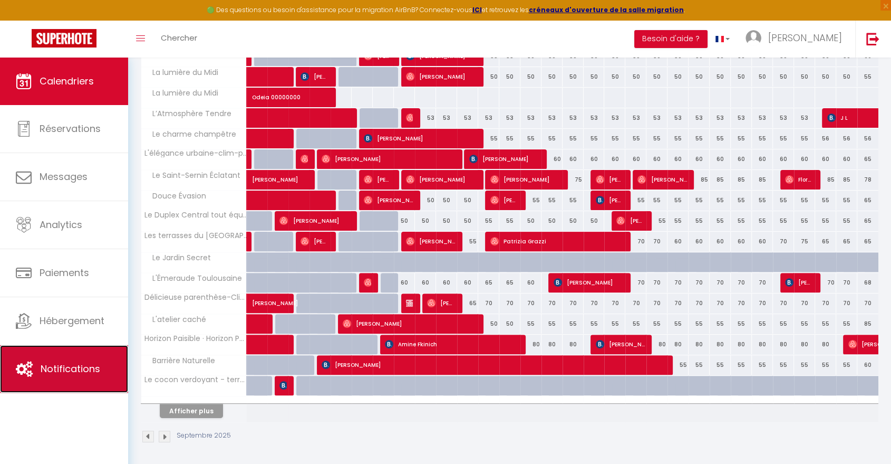
click at [71, 358] on link "Notifications" at bounding box center [64, 368] width 128 height 47
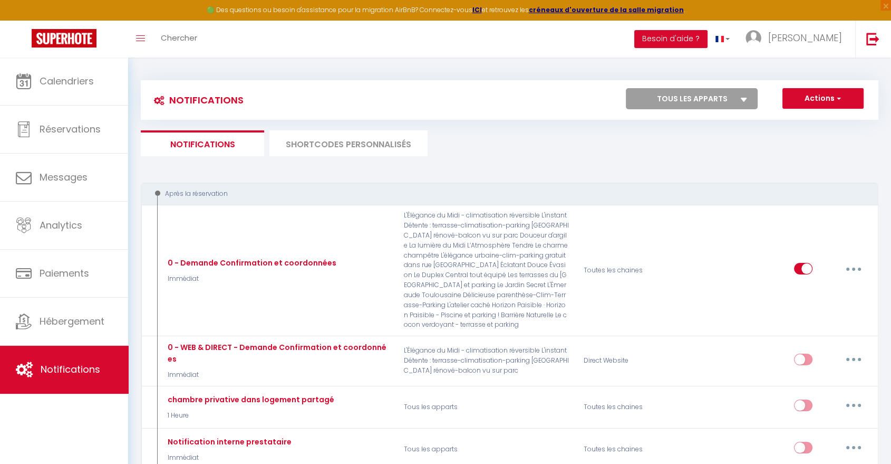
click at [353, 150] on li "SHORTCODES PERSONNALISÉS" at bounding box center [349, 143] width 158 height 26
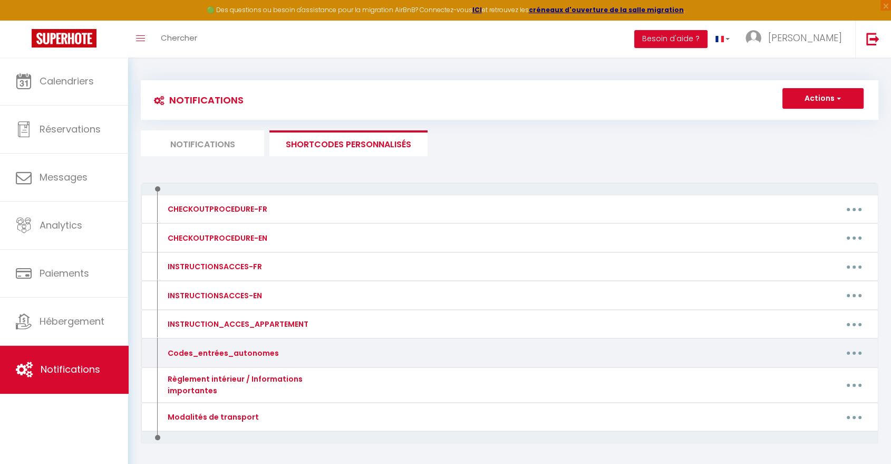
click at [856, 351] on icon "button" at bounding box center [854, 352] width 3 height 3
click at [820, 376] on link "Editer" at bounding box center [827, 377] width 78 height 18
type input "Codes_entrées_autonomes"
type textarea "Comme convenu, voici les codes pour accéder à l'appartement. Pour rappel, les a…"
type textarea "Code portillon : 5823 La boite à clés se situe sur la terrasse de l’appartement…"
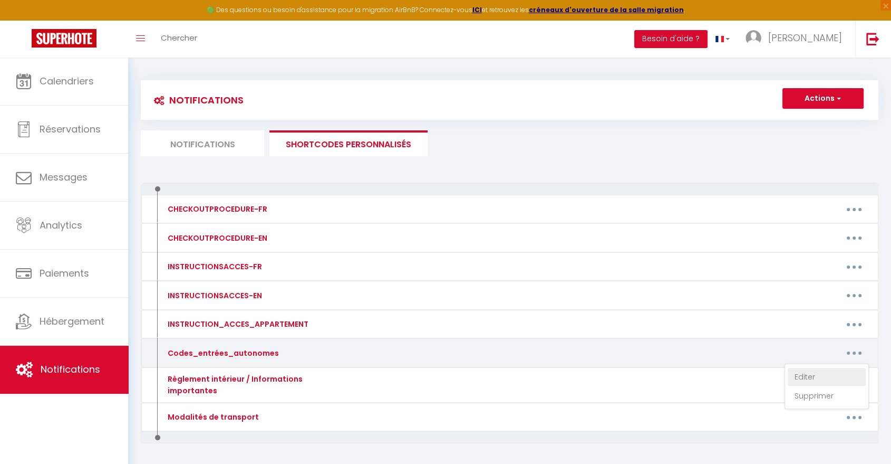
type textarea "Code boite à clés : 5618 Code portail : 0211A"
type textarea "Code boite à clés : 9635"
type textarea "Code portillon : 8336# Code Grille blanche : 8336# Code boite à clés : 8336"
type textarea "Code boite à clés : 0692"
type textarea "Code portillon : 2624# Code Grille blanche : 2624# Code boite à clés : 2624"
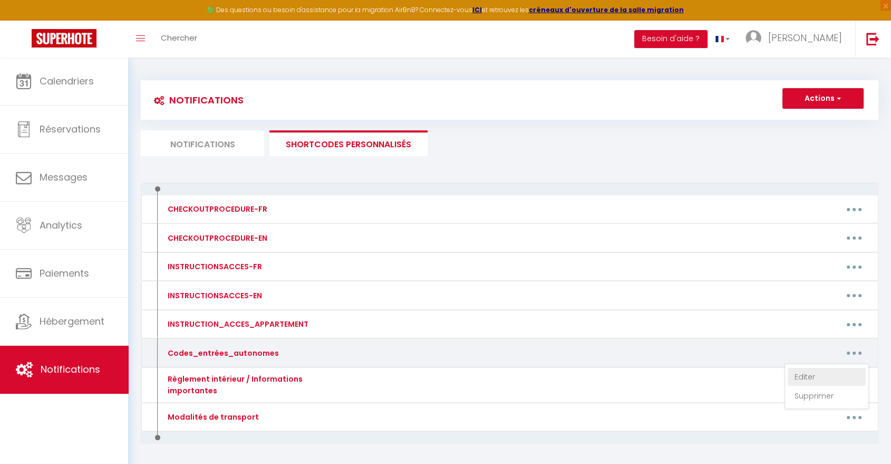
type textarea "Code portillon : 2412# Code Grille blanche : 2412# Code boite à clés : 2909"
type textarea "Boite à clés devant la porte de l’appartement : 3619"
type textarea "Boite à clés portail : 3819 Boite à clés devant la porte de l’appartement : 4709"
type textarea "Code boite à clés : 2609 Voici la photo de la boite à clés : [URL][DOMAIN_NAME]"
type textarea "Code ascenseur : 1405"
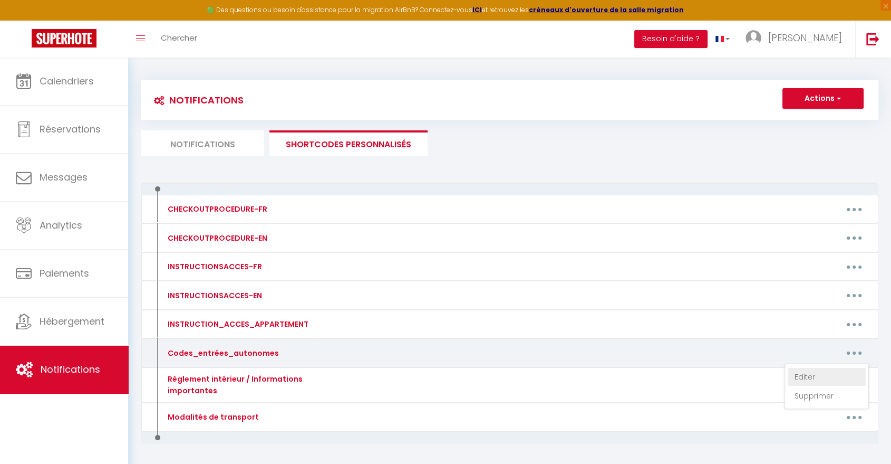
type textarea "Code portillon : 2544# Code Grille blanche : 2544# Code boite à clés : 2204"
type textarea "Code immeuble et portillon : *2037#"
type textarea "Code immeuble : 1968 Code boite à clés : 7330"
type textarea "Code boite à clés : 1950"
type textarea "Code portillon : 8731# Code Grille blanche : 8731# Code boite à clés : 8731"
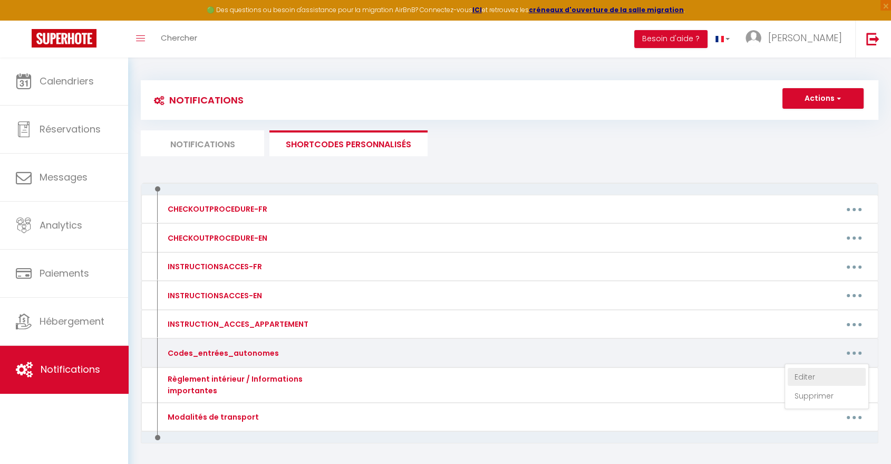
type textarea "Code de la boite à clés : 5219. Il y a un schéma indiqué si besoin."
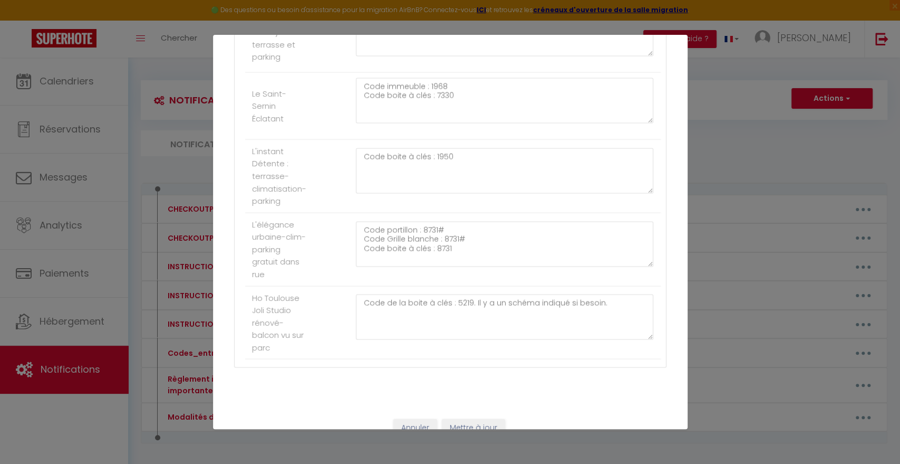
scroll to position [1325, 0]
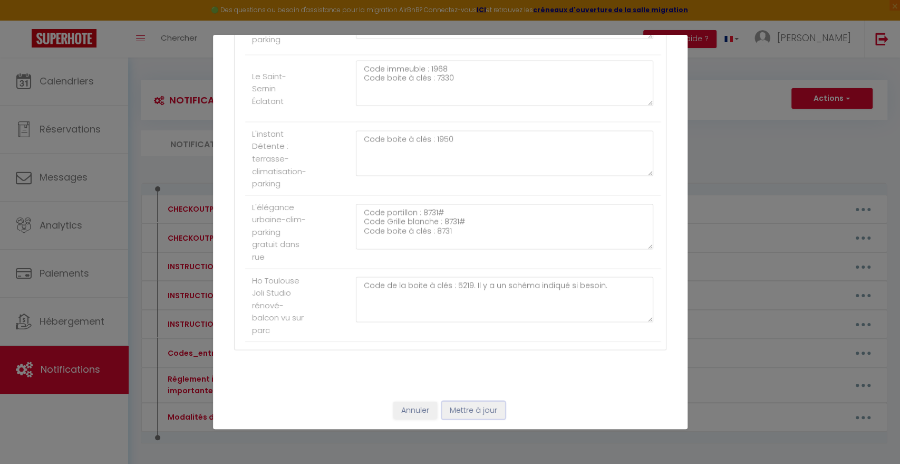
click at [471, 407] on button "Mettre à jour" at bounding box center [473, 410] width 63 height 18
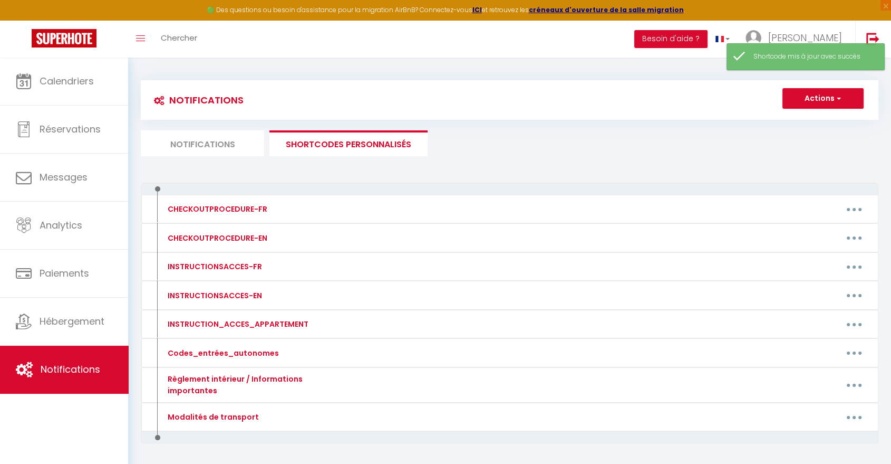
click at [191, 140] on li "Notifications" at bounding box center [202, 143] width 123 height 26
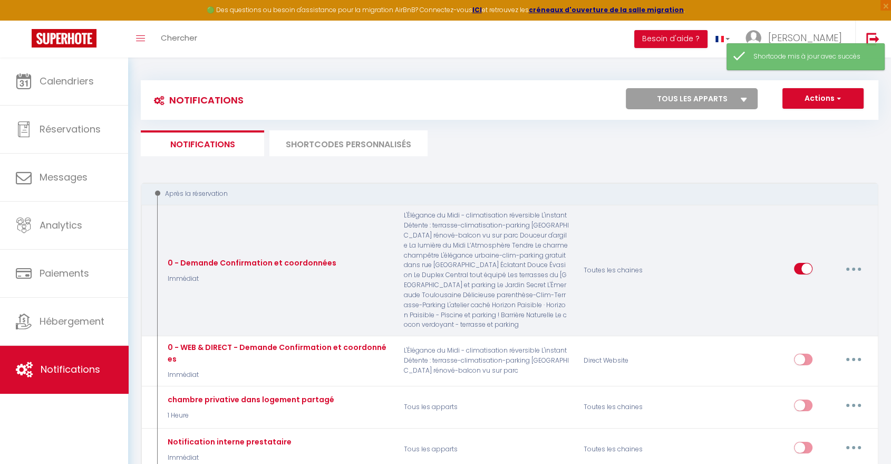
click at [856, 265] on button "button" at bounding box center [854, 268] width 30 height 17
click at [804, 295] on link "Editer" at bounding box center [827, 293] width 78 height 18
type input "0 - Demande Confirmation et coordonnées"
checkbox input "true"
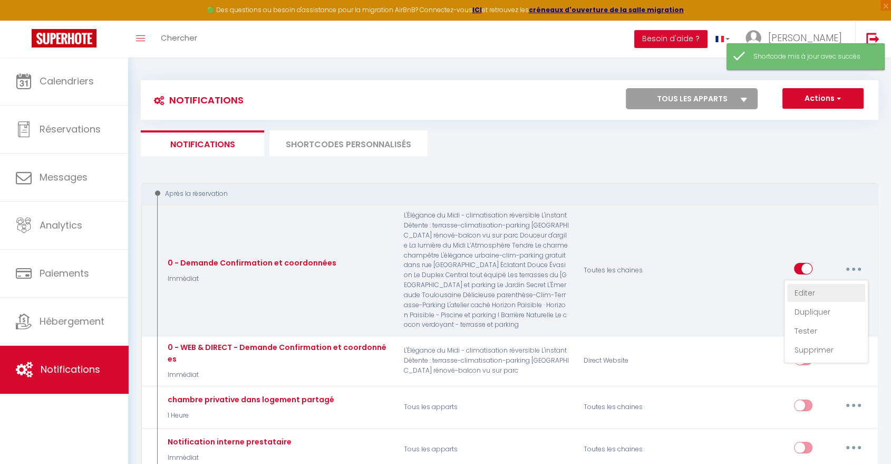
checkbox input "true"
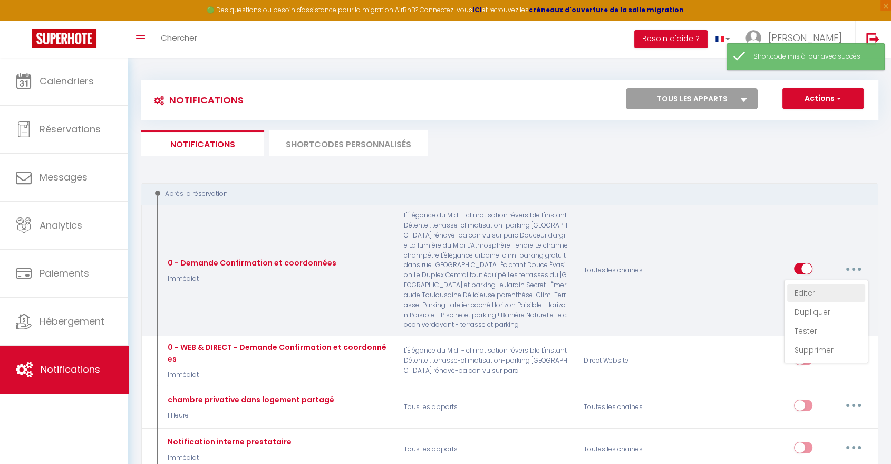
checkbox input "true"
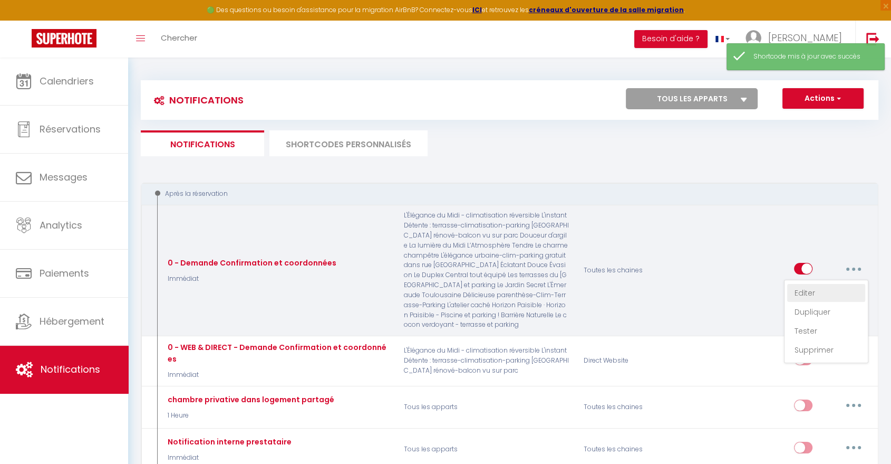
checkbox input "false"
checkbox input "true"
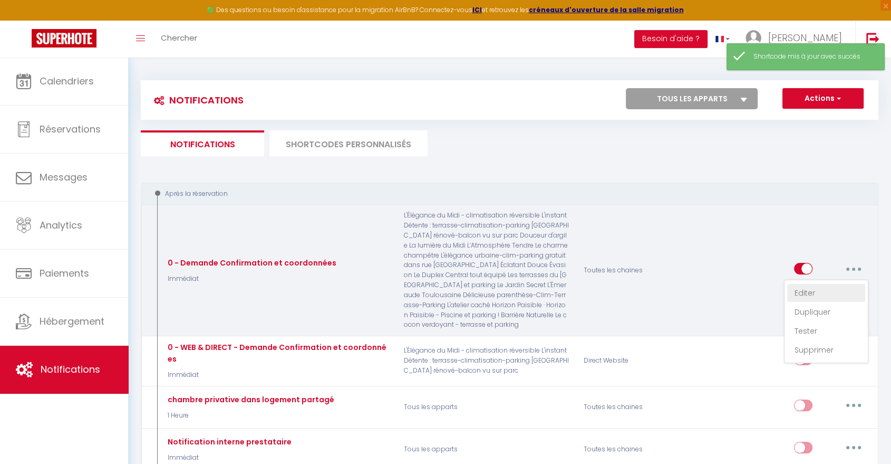
checkbox input "true"
select select "Immédiat"
select select "if_booking_is_paid"
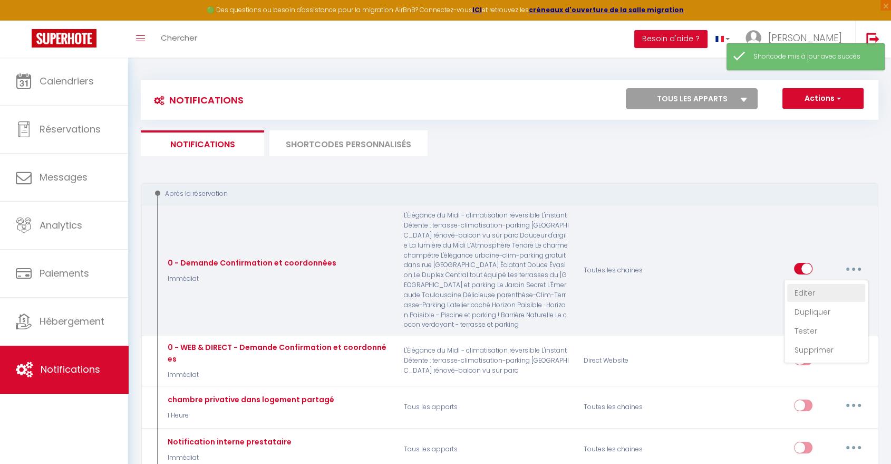
checkbox input "true"
checkbox input "false"
radio input "true"
type input "Merci de confirmer votre réservation - [BOOKING:ID] - [RENTAL:NAME]"
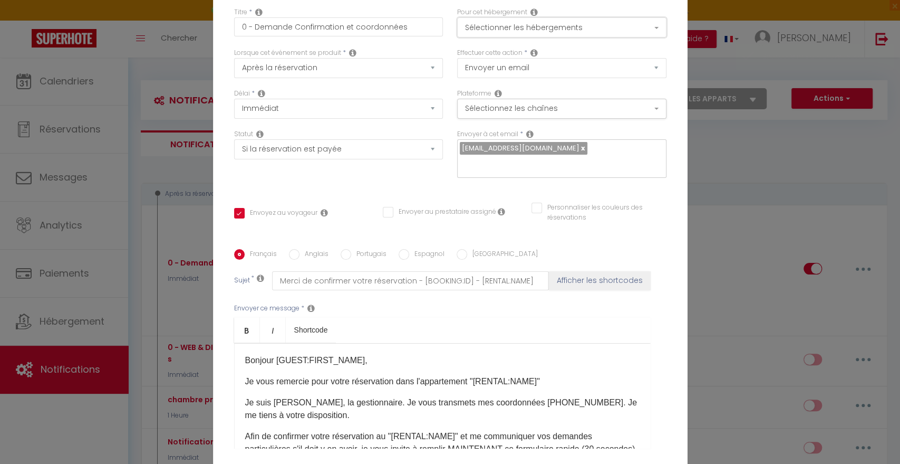
click at [512, 25] on button "Sélectionner les hébergements" at bounding box center [561, 27] width 209 height 20
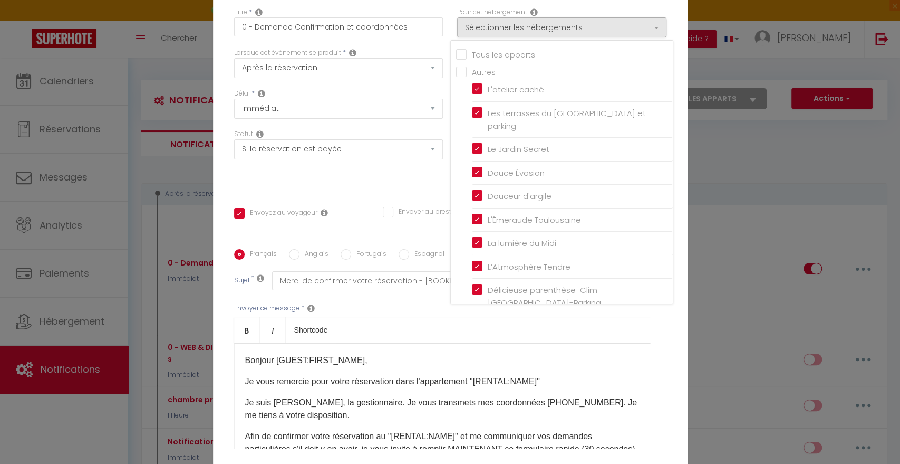
click at [405, 187] on div "Statut Aucun Si la réservation est payée Si réservation non payée Si la caution…" at bounding box center [338, 159] width 223 height 60
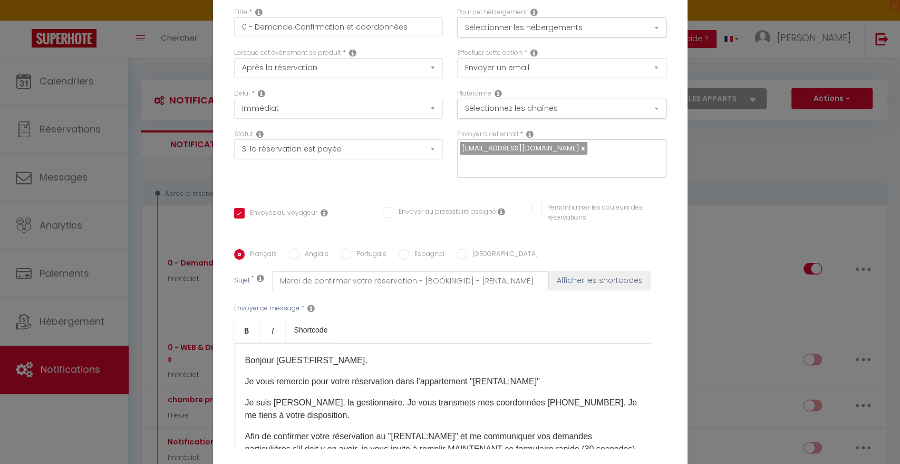
scroll to position [96, 0]
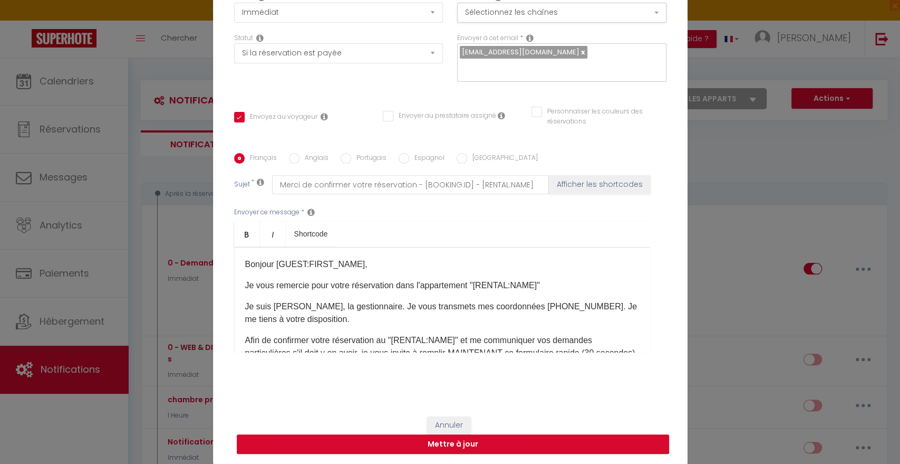
click at [443, 442] on button "Mettre à jour" at bounding box center [453, 444] width 433 height 20
checkbox input "true"
checkbox input "false"
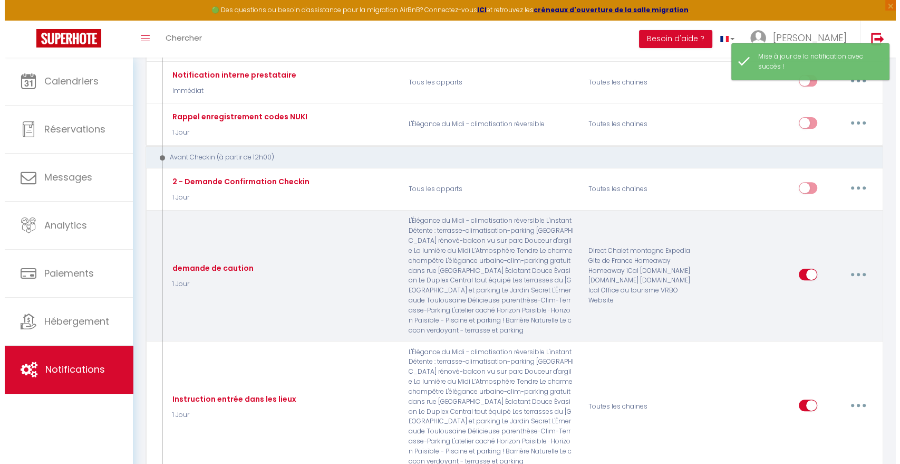
scroll to position [527, 0]
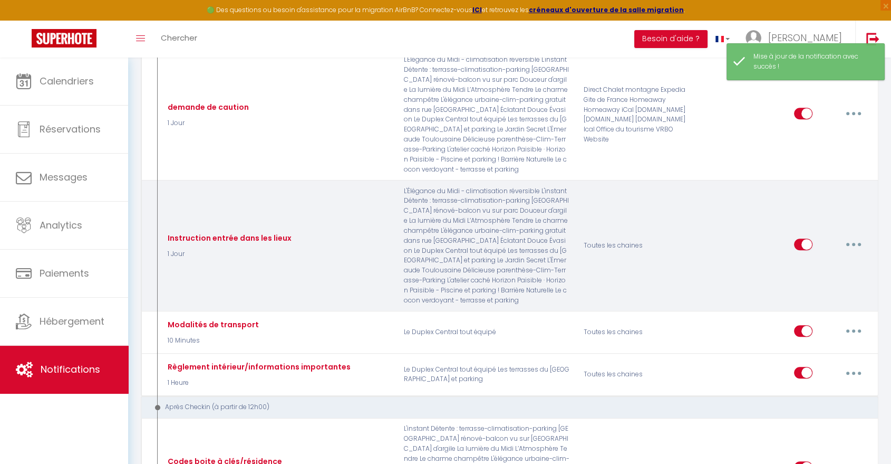
click at [860, 236] on button "button" at bounding box center [854, 244] width 30 height 17
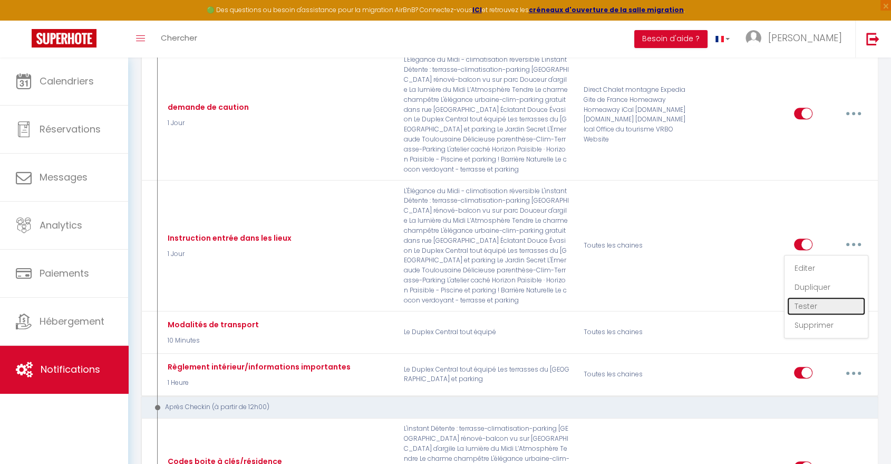
click at [811, 297] on link "Tester" at bounding box center [827, 306] width 78 height 18
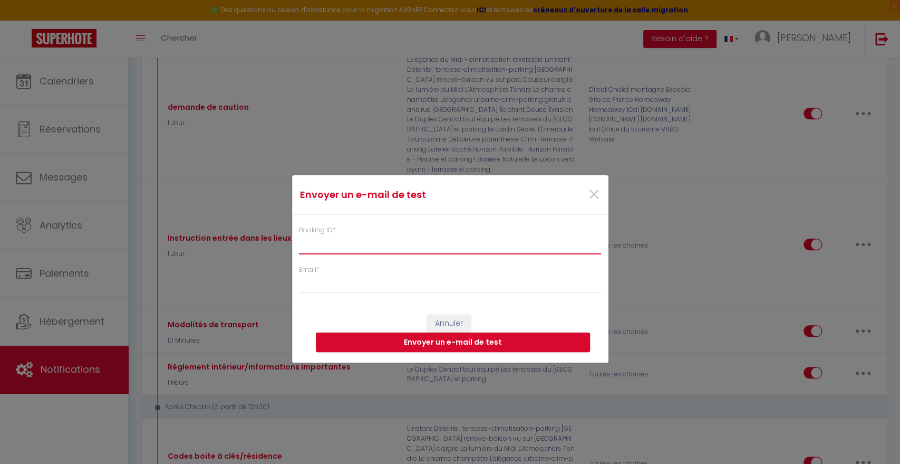
click at [308, 239] on input "Booking ID *" at bounding box center [450, 244] width 303 height 19
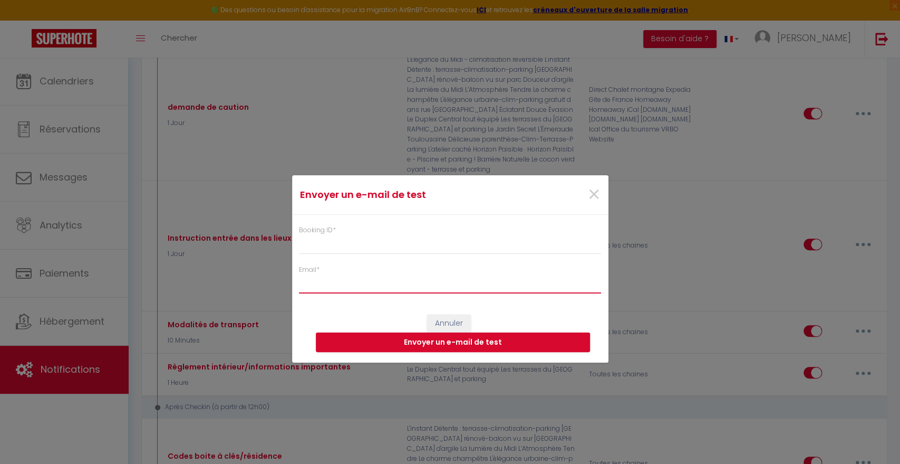
click at [327, 293] on input "Email *" at bounding box center [450, 283] width 303 height 19
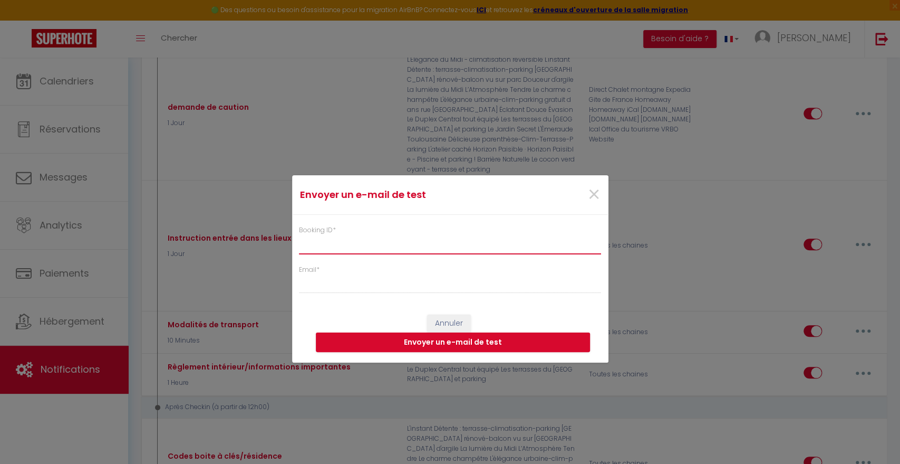
click at [342, 252] on input "Booking ID *" at bounding box center [450, 244] width 303 height 19
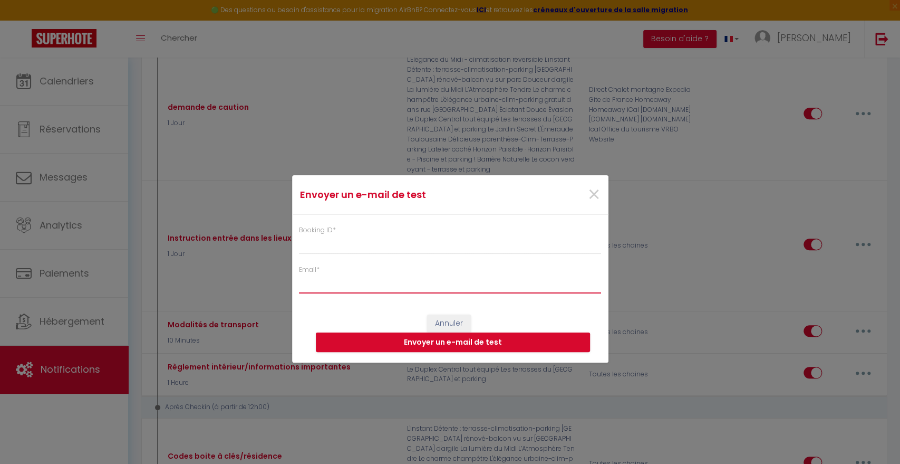
click at [342, 293] on input "Email *" at bounding box center [450, 283] width 303 height 19
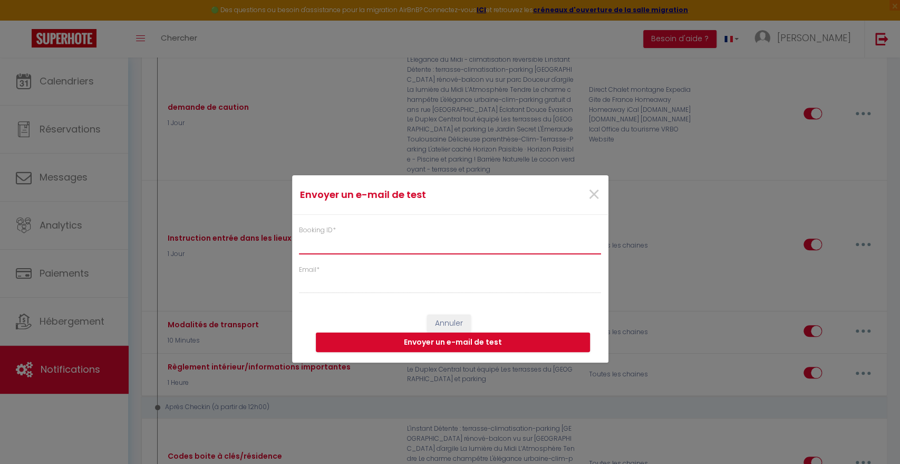
click at [366, 251] on input "Booking ID *" at bounding box center [450, 244] width 303 height 19
click at [445, 316] on button "Annuler" at bounding box center [449, 323] width 44 height 18
select select
checkbox input "false"
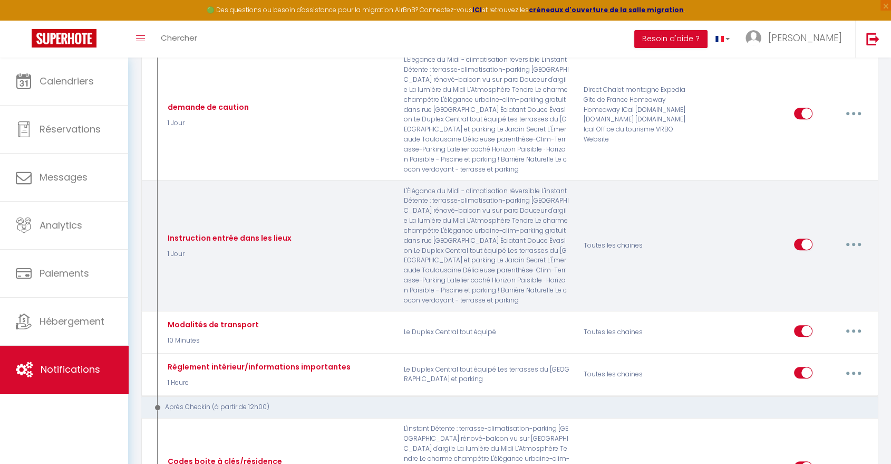
click at [853, 236] on button "button" at bounding box center [854, 244] width 30 height 17
click at [826, 259] on link "Editer" at bounding box center [827, 268] width 78 height 18
type input "Instruction entrée dans les lieux"
select select "1 Jour"
select select "if_booking_is_paid"
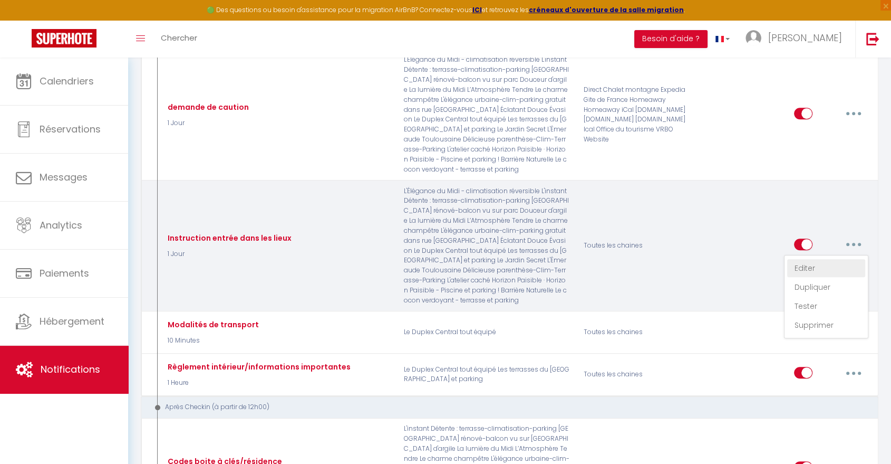
checkbox input "true"
checkbox input "false"
radio input "true"
type input "instruction entrée dans les lieux"
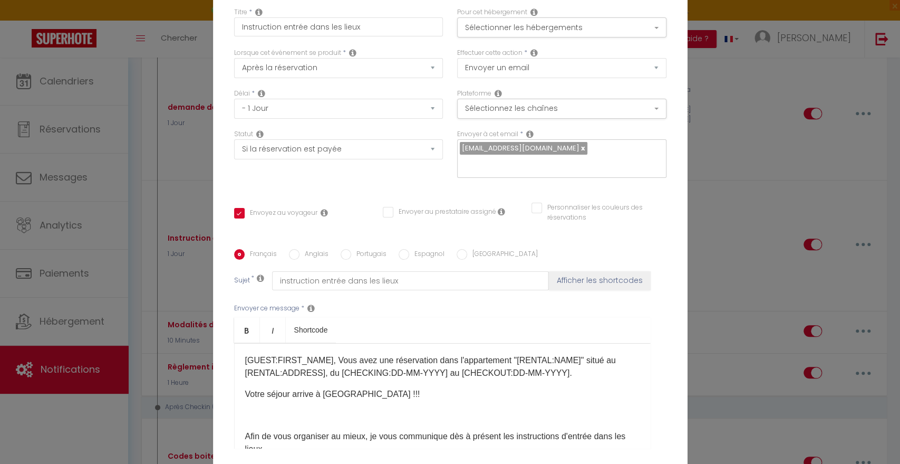
scroll to position [0, 0]
click at [521, 31] on button "Sélectionner les hébergements" at bounding box center [561, 27] width 209 height 20
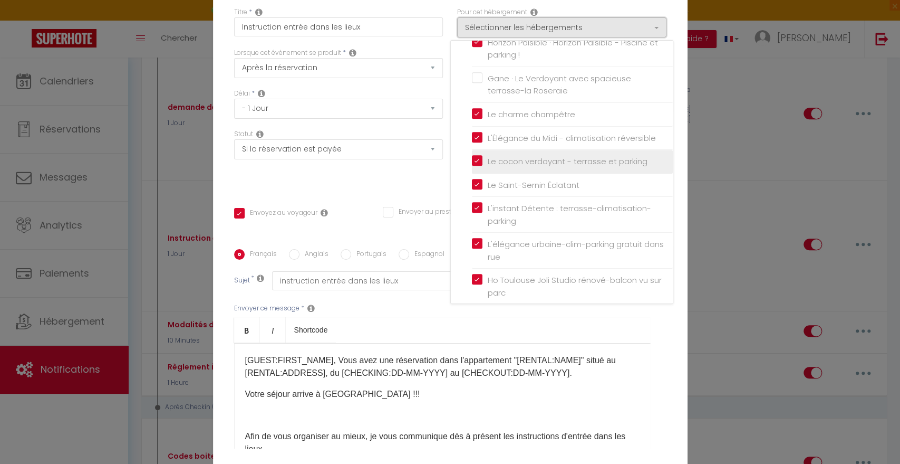
scroll to position [338, 0]
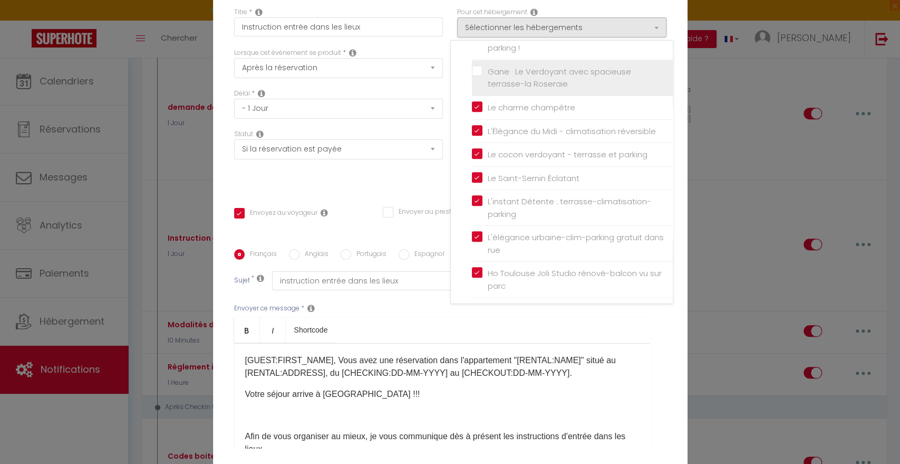
click at [511, 72] on input "Gane · Le Verdoyant avec spacieuse terrasse-la Roseraie" at bounding box center [572, 77] width 201 height 11
checkbox input "true"
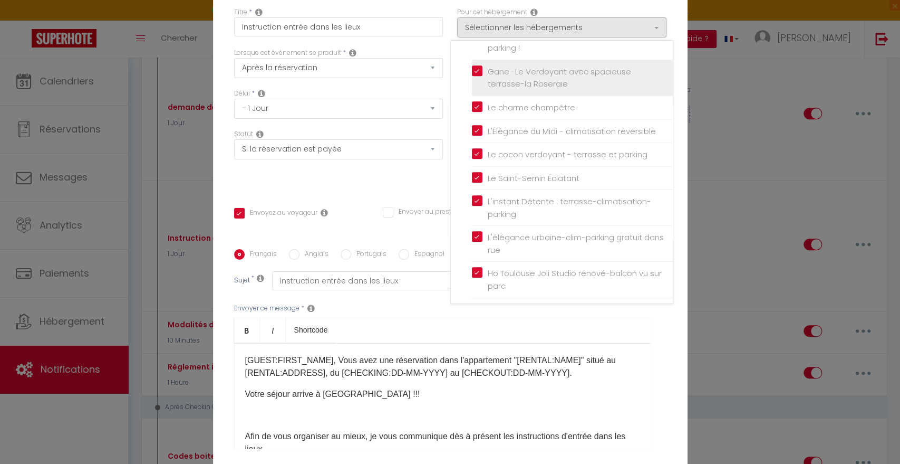
checkbox input "false"
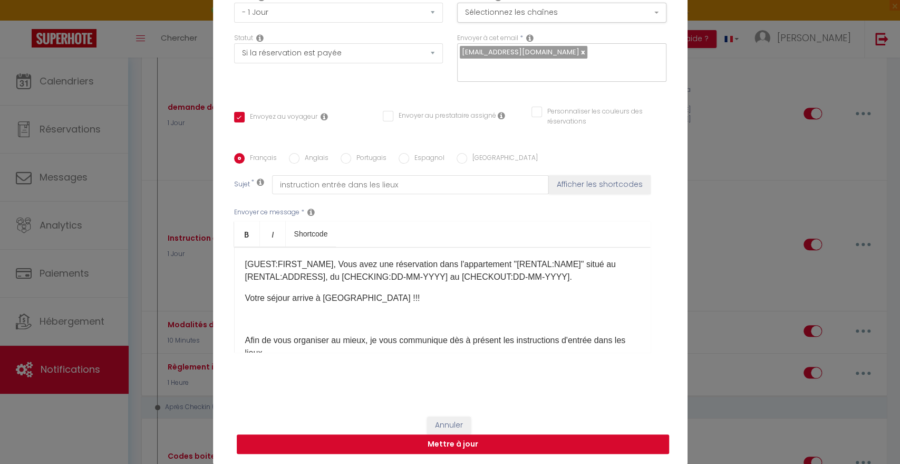
click at [443, 442] on button "Mettre à jour" at bounding box center [453, 444] width 433 height 20
checkbox input "true"
checkbox input "false"
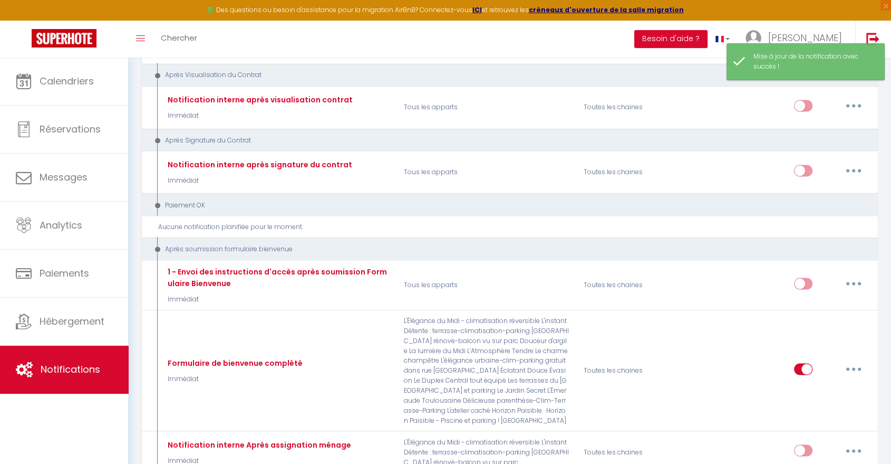
scroll to position [1523, 0]
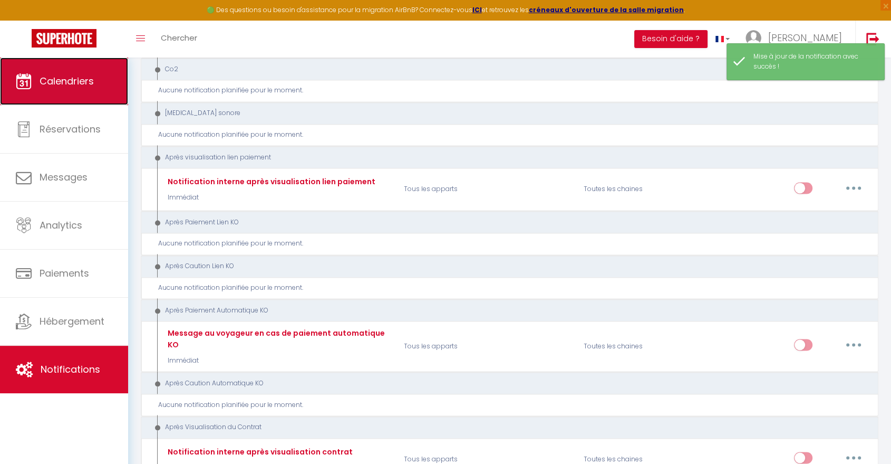
click at [54, 99] on link "Calendriers" at bounding box center [64, 80] width 128 height 47
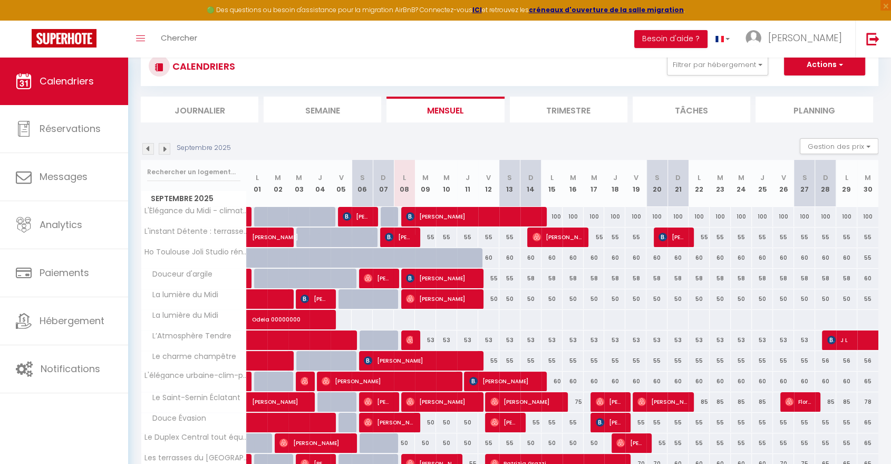
scroll to position [117, 0]
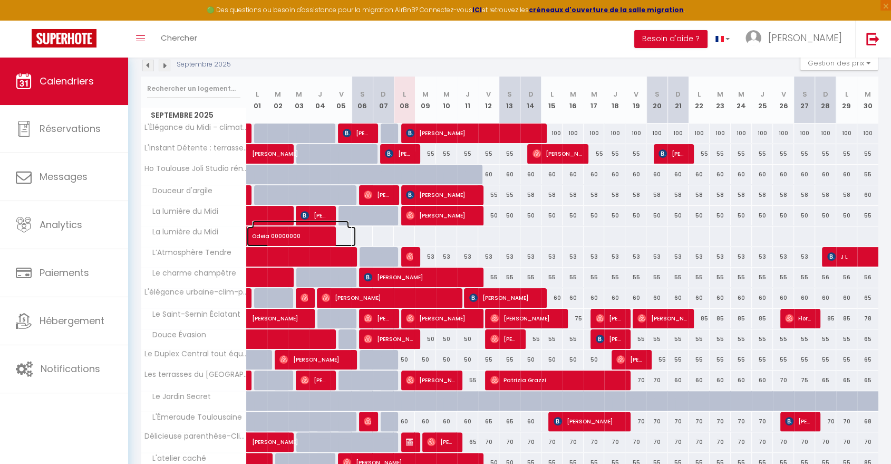
click at [309, 234] on span "Odeia 00000000" at bounding box center [300, 230] width 97 height 20
select select "KO"
select select "OK"
select select "0"
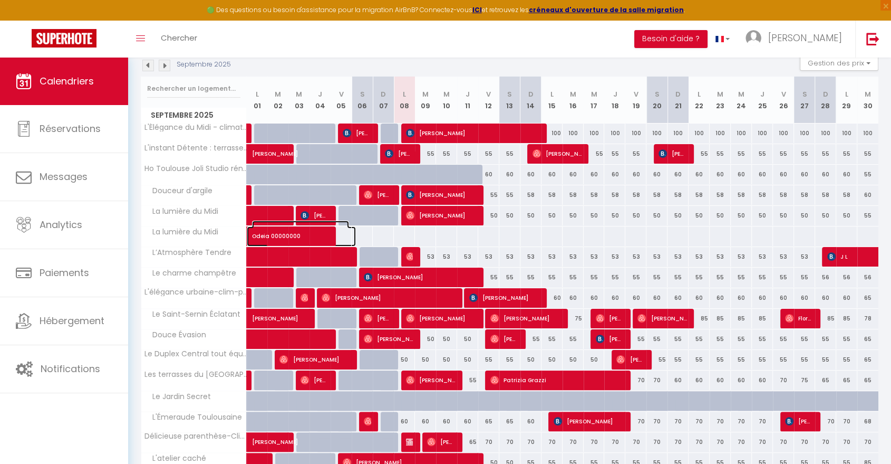
select select "1"
select select
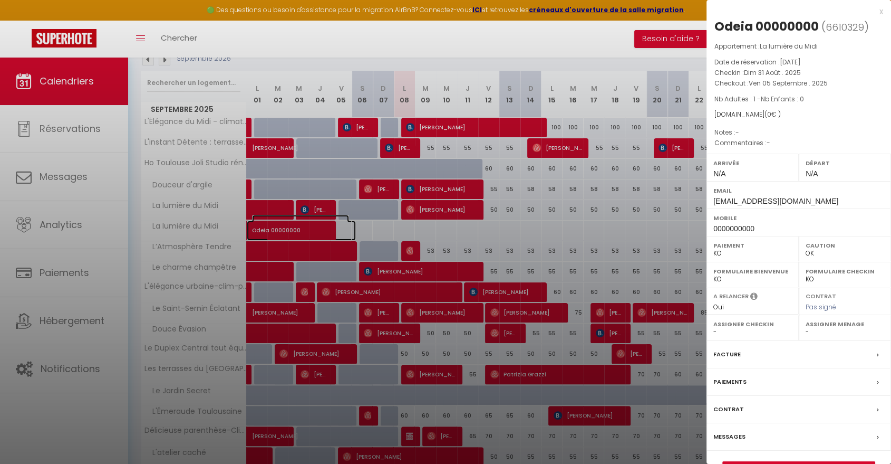
scroll to position [21, 0]
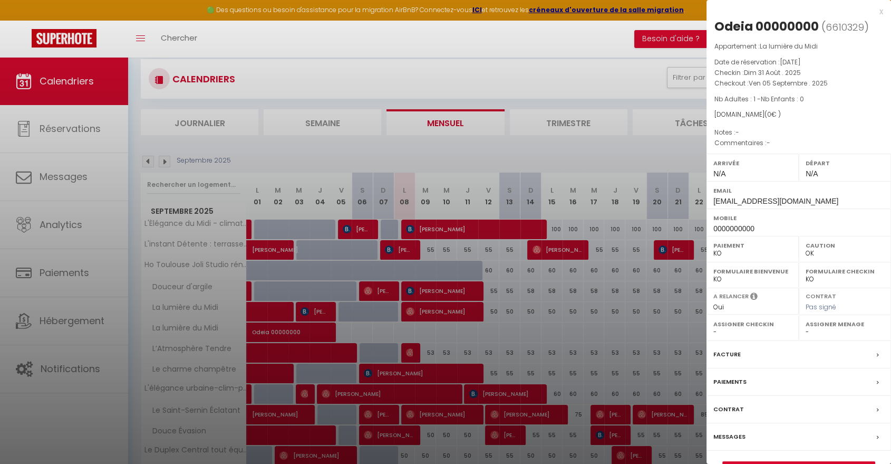
click at [730, 357] on label "Facture" at bounding box center [727, 354] width 27 height 11
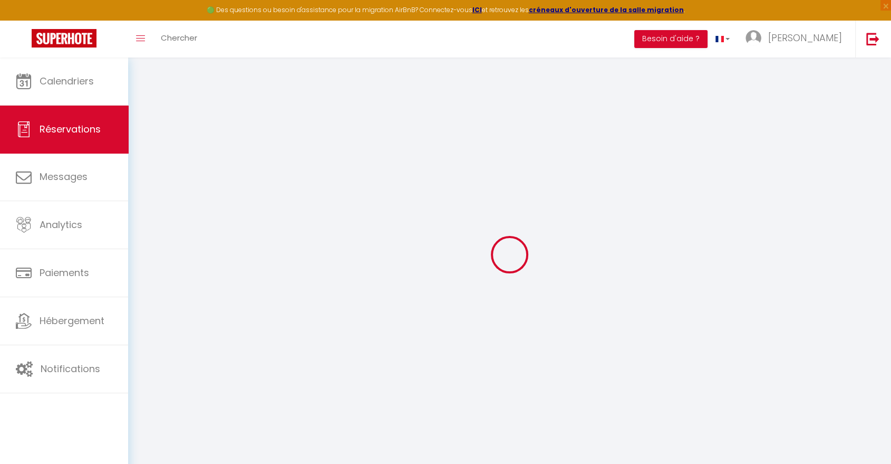
select select
checkbox input "false"
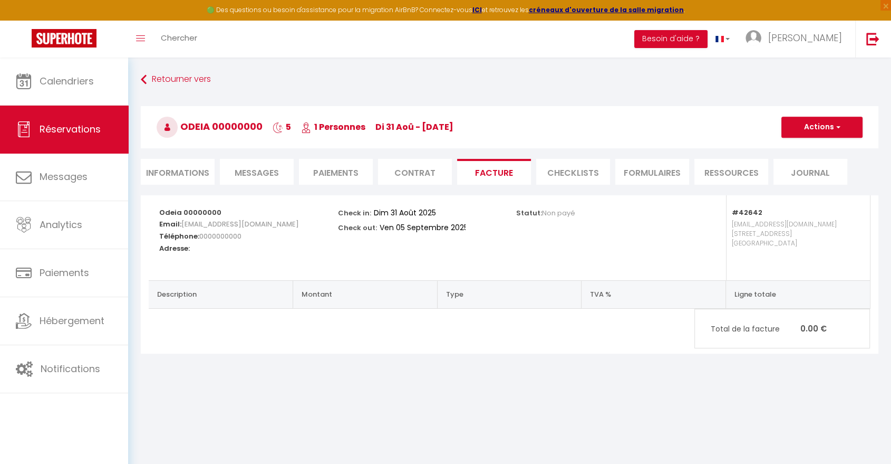
select select
click at [824, 130] on button "Actions" at bounding box center [822, 127] width 81 height 21
drag, startPoint x: 164, startPoint y: 165, endPoint x: 173, endPoint y: 164, distance: 9.6
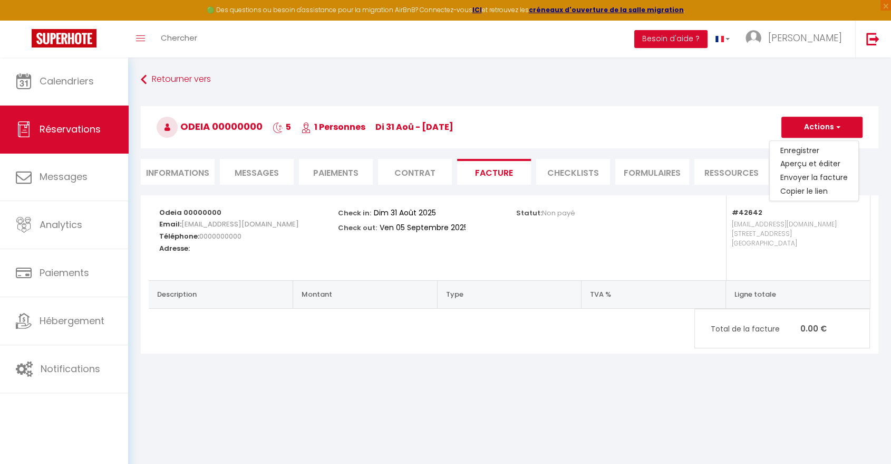
click at [164, 165] on li "Informations" at bounding box center [178, 172] width 74 height 26
select select
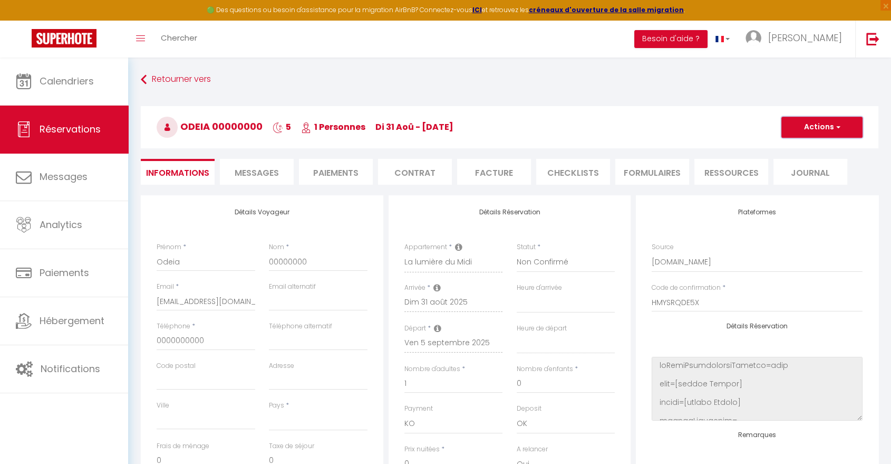
click at [812, 124] on button "Actions" at bounding box center [822, 127] width 81 height 21
click at [795, 171] on link "Supprimer" at bounding box center [811, 178] width 83 height 14
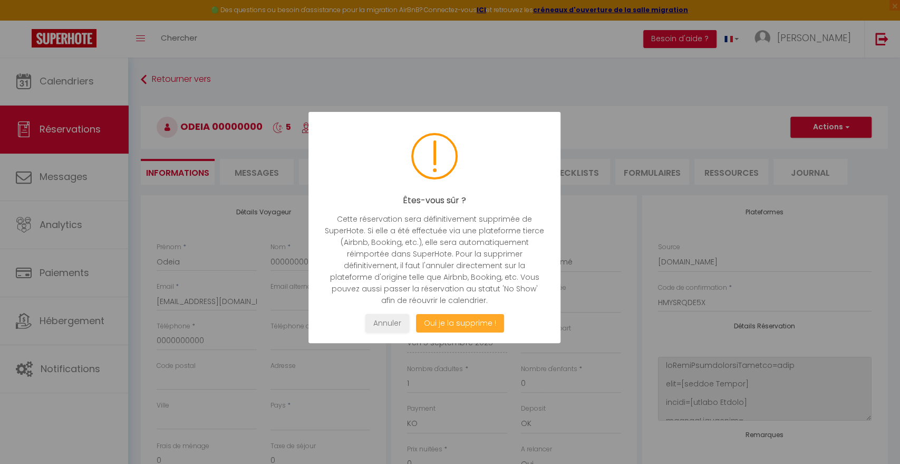
click at [468, 316] on button "Oui je la supprime !" at bounding box center [460, 323] width 88 height 18
select select "not_cancelled"
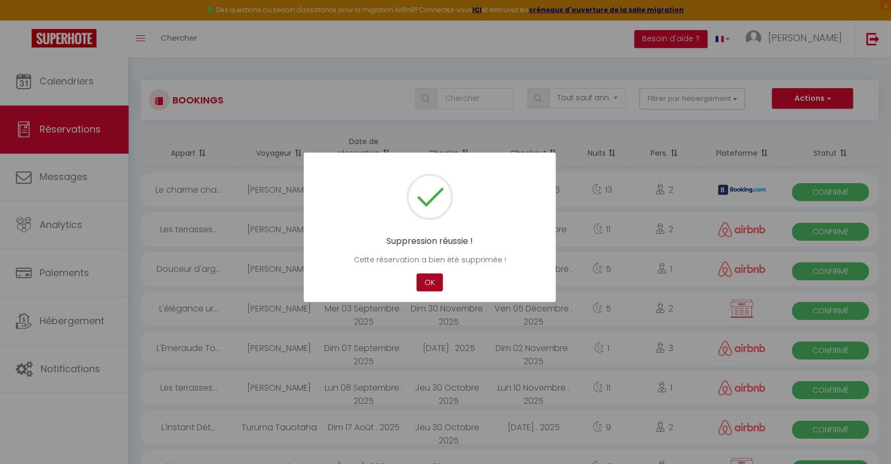
click at [418, 282] on button "OK" at bounding box center [430, 282] width 26 height 18
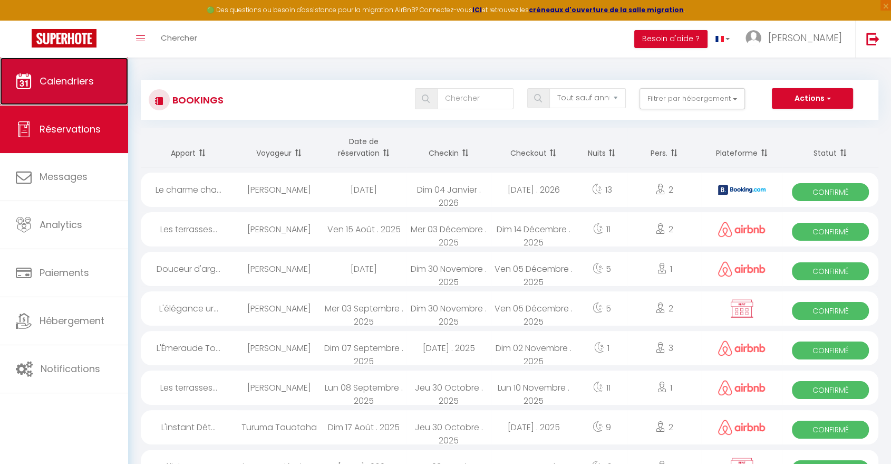
click at [47, 82] on span "Calendriers" at bounding box center [67, 80] width 54 height 13
